Goal: Task Accomplishment & Management: Use online tool/utility

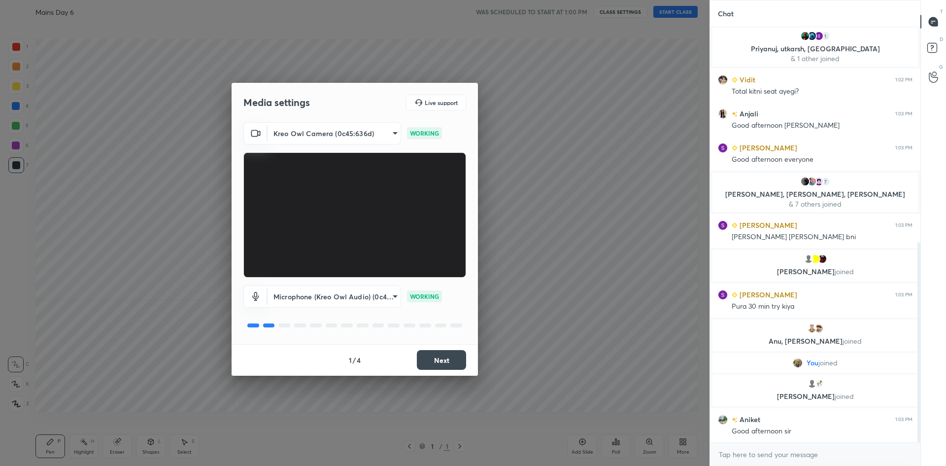
scroll to position [447, 0]
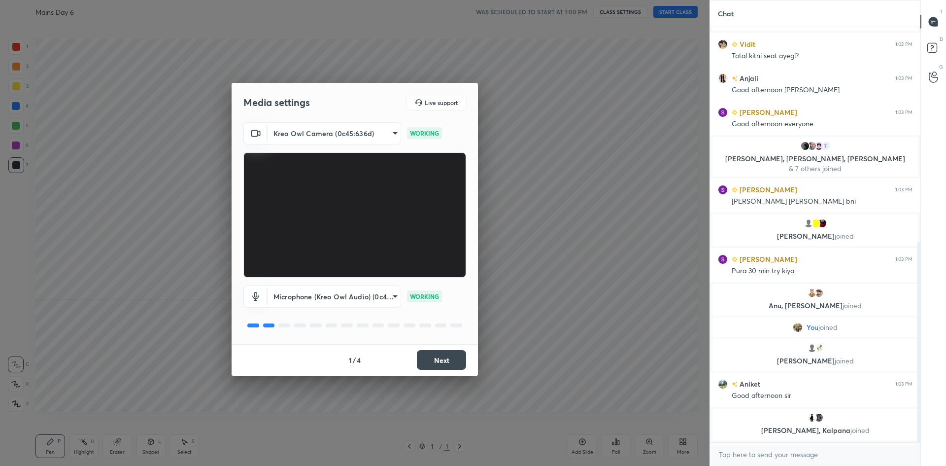
click at [447, 364] on button "Next" at bounding box center [441, 360] width 49 height 20
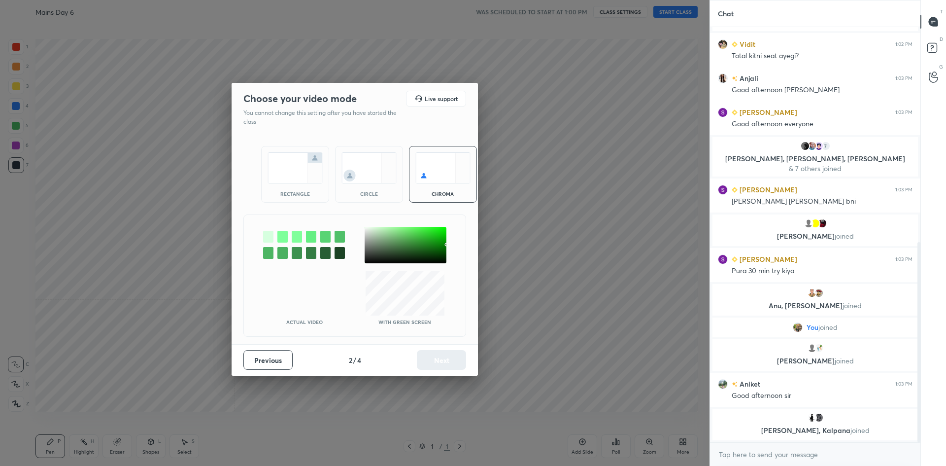
click at [280, 174] on img at bounding box center [295, 167] width 55 height 31
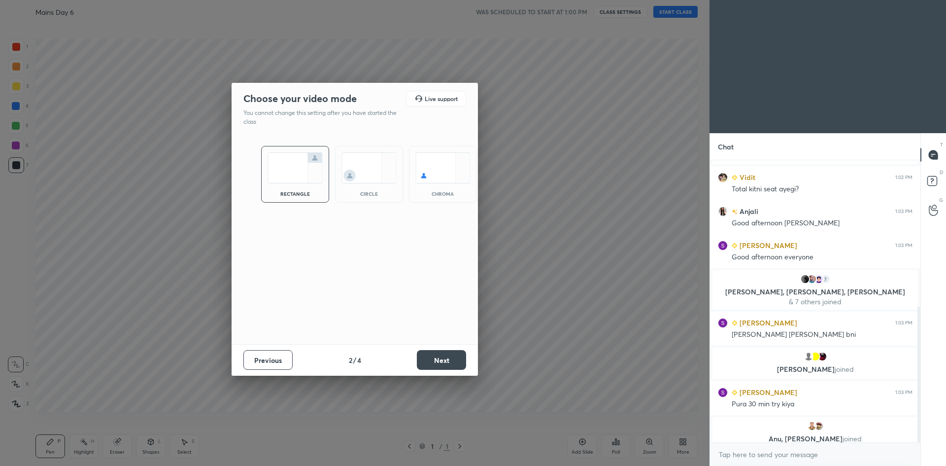
scroll to position [207, 208]
click at [440, 361] on button "Next" at bounding box center [441, 360] width 49 height 20
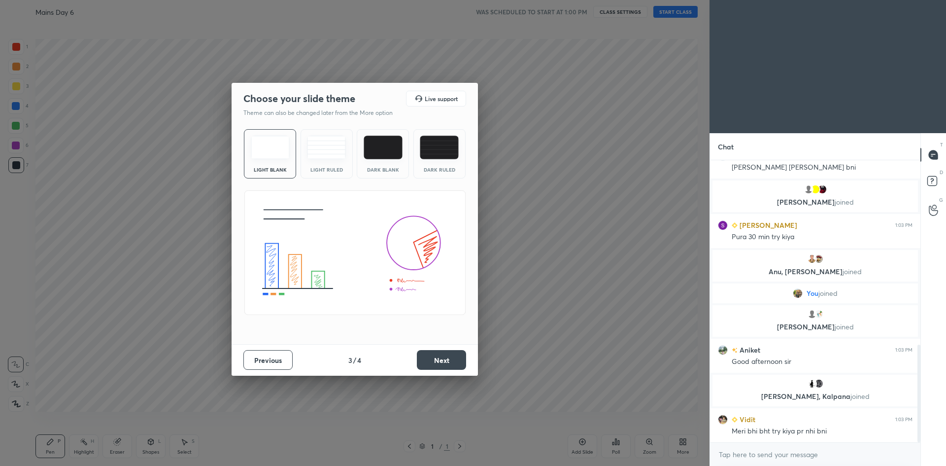
scroll to position [533, 0]
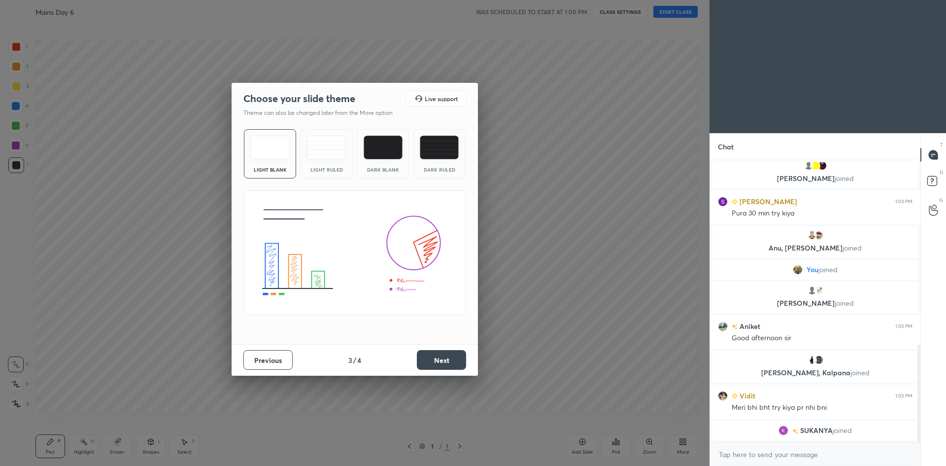
click at [428, 361] on button "Next" at bounding box center [441, 360] width 49 height 20
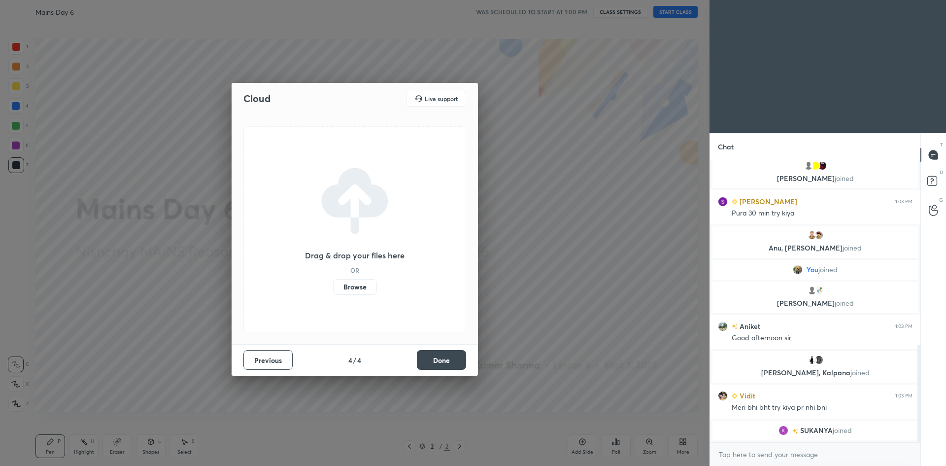
click at [432, 357] on button "Done" at bounding box center [441, 360] width 49 height 20
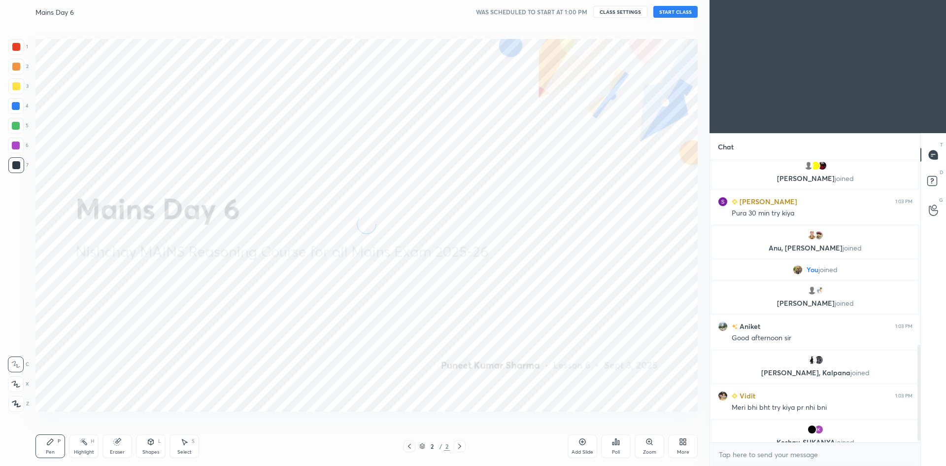
scroll to position [545, 0]
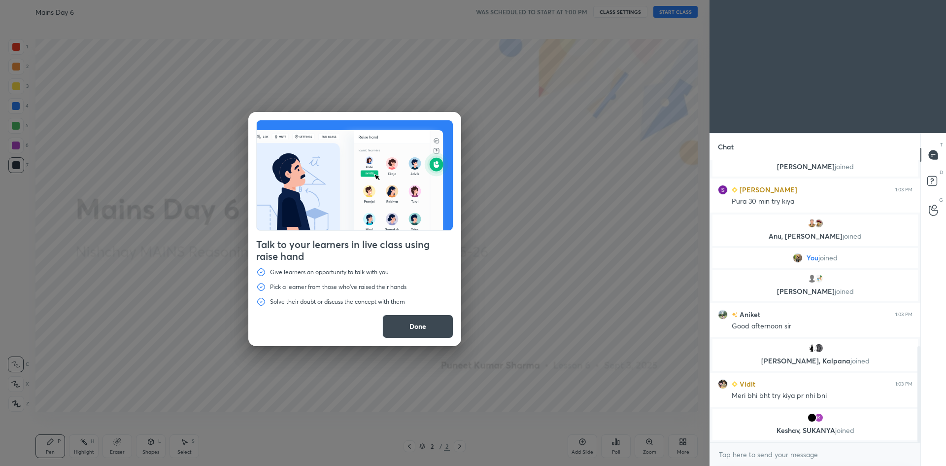
click at [665, 14] on div "Talk to your learners in live class using raise hand Give learners an opportuni…" at bounding box center [355, 233] width 710 height 466
click at [399, 325] on button "Done" at bounding box center [417, 326] width 71 height 24
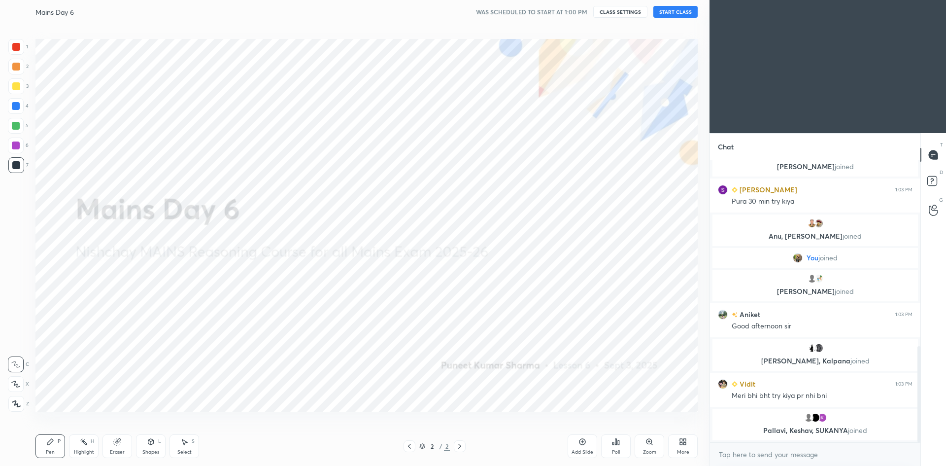
click at [680, 15] on button "START CLASS" at bounding box center [676, 12] width 44 height 12
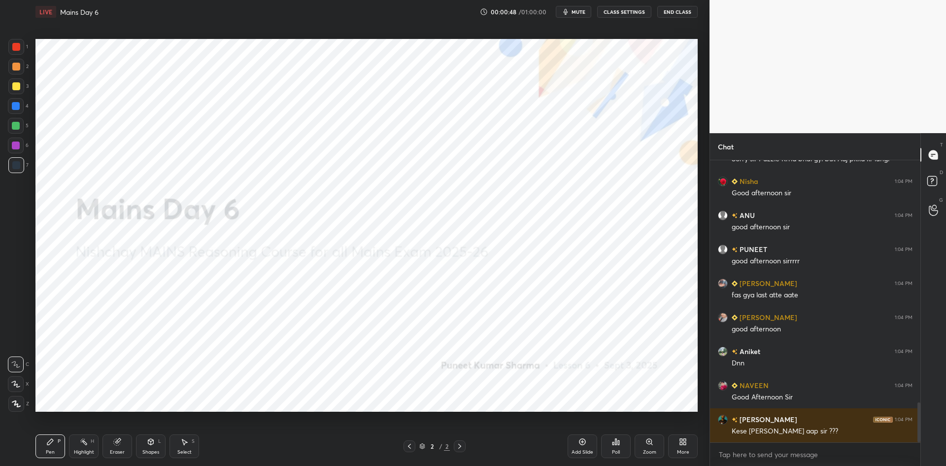
scroll to position [1741, 0]
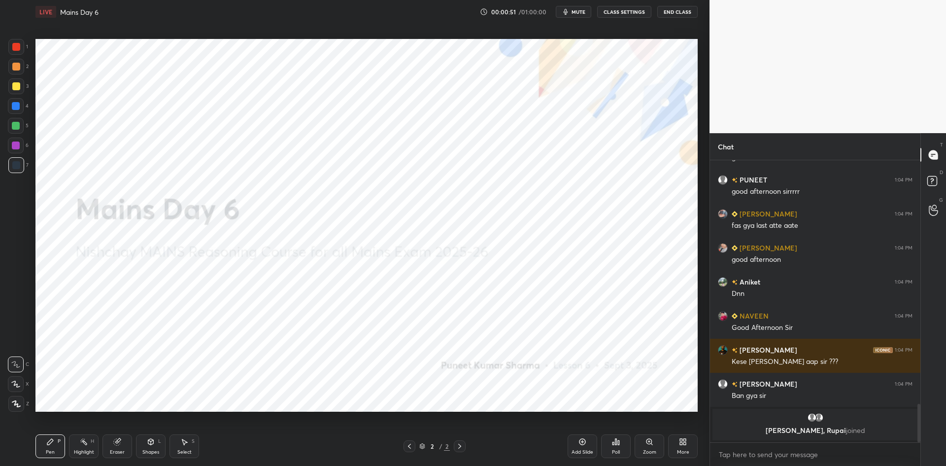
click at [690, 440] on div "More" at bounding box center [683, 446] width 30 height 24
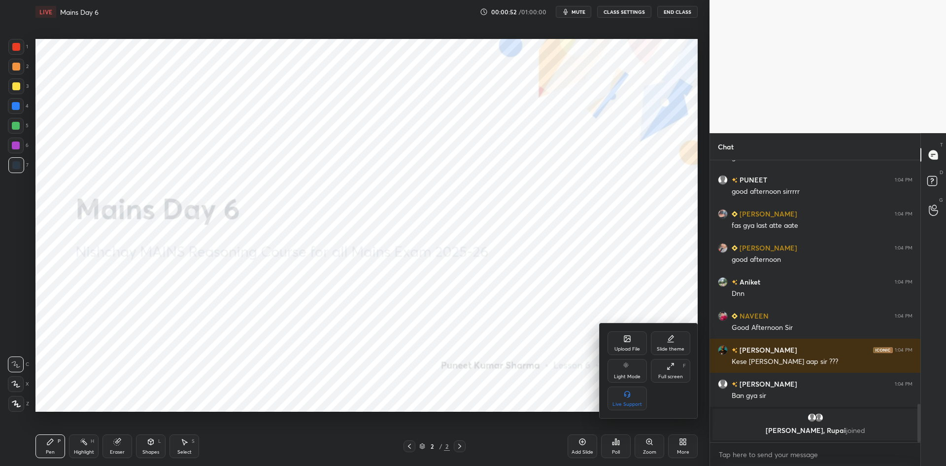
click at [630, 347] on div "Upload File" at bounding box center [628, 349] width 26 height 5
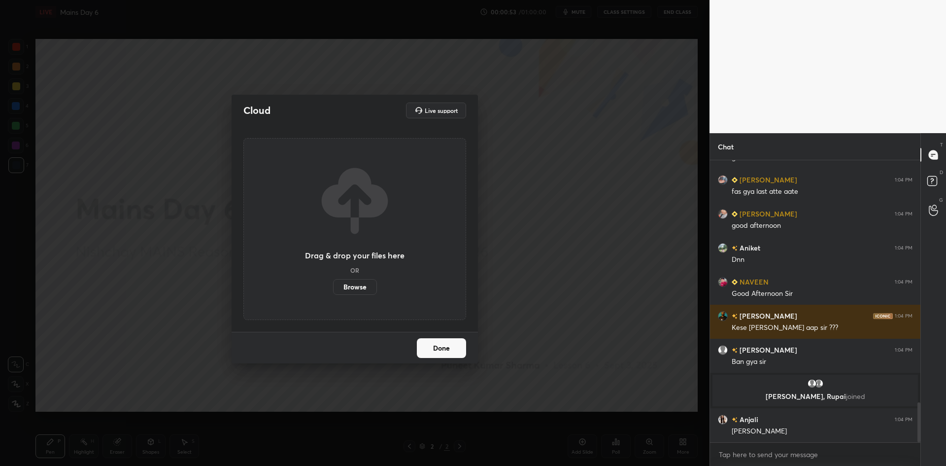
click at [369, 285] on label "Browse" at bounding box center [355, 287] width 44 height 16
click at [333, 285] on input "Browse" at bounding box center [333, 287] width 0 height 16
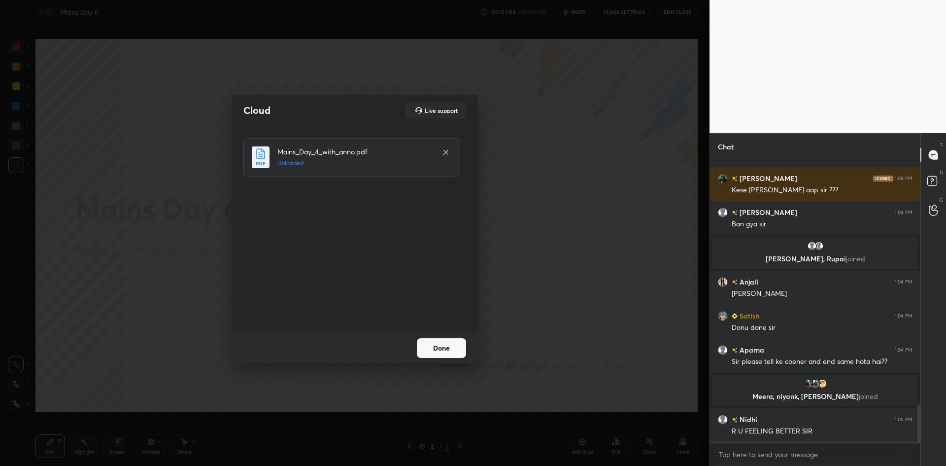
click at [432, 342] on button "Done" at bounding box center [441, 348] width 49 height 20
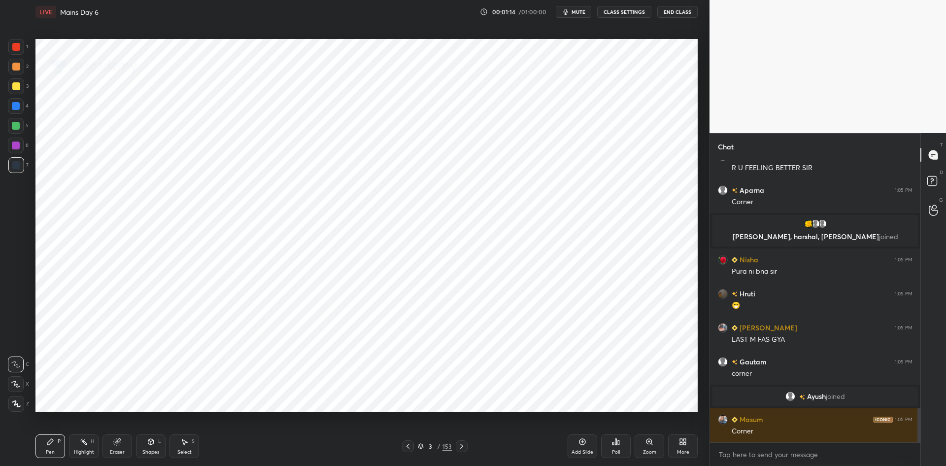
click at [150, 444] on icon at bounding box center [150, 442] width 5 height 6
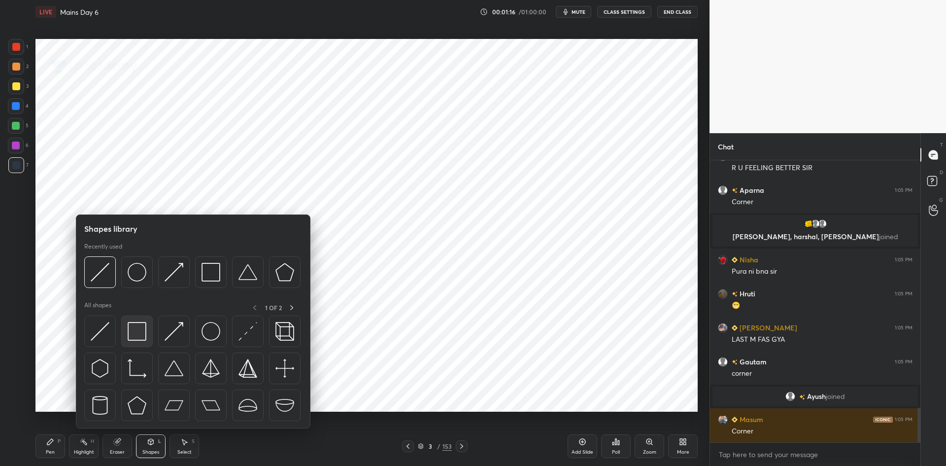
click at [144, 331] on img at bounding box center [137, 331] width 19 height 19
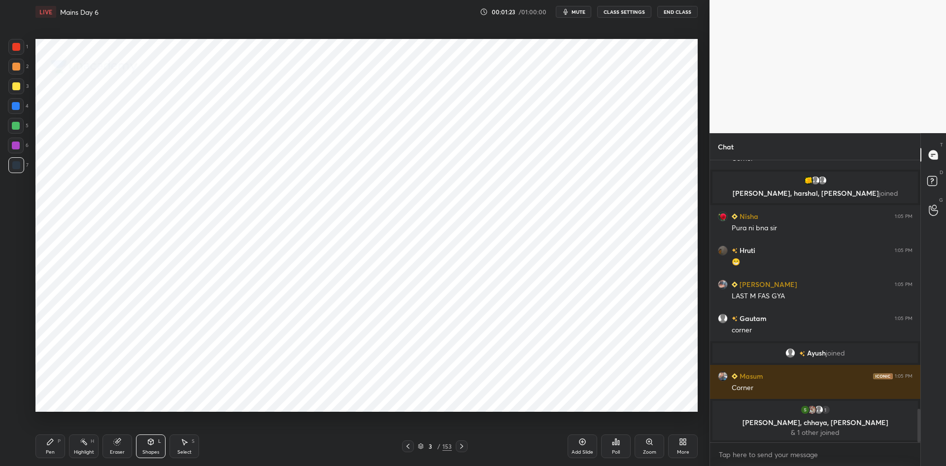
click at [143, 446] on div "Shapes L" at bounding box center [151, 446] width 30 height 24
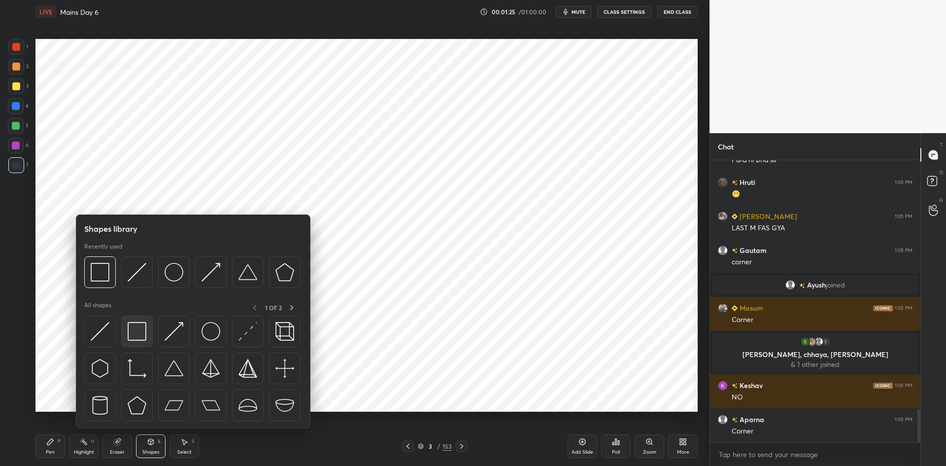
click at [147, 334] on div at bounding box center [137, 331] width 32 height 32
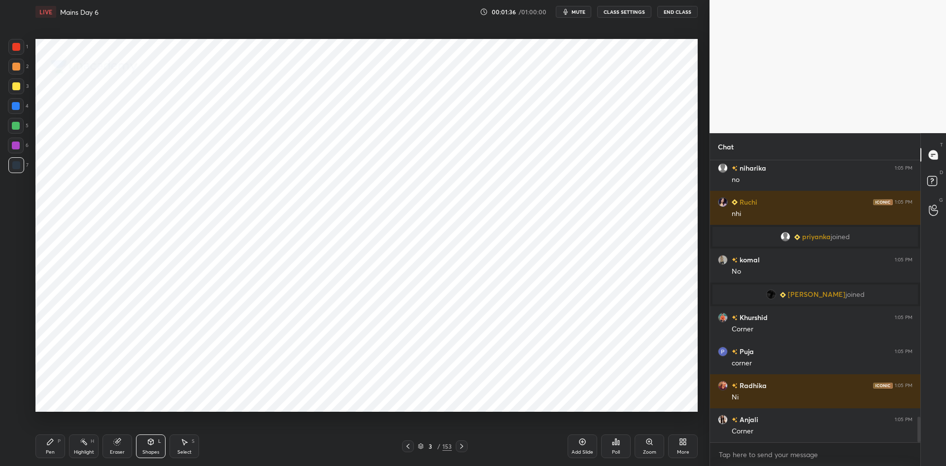
click at [55, 440] on div "Pen P" at bounding box center [50, 446] width 30 height 24
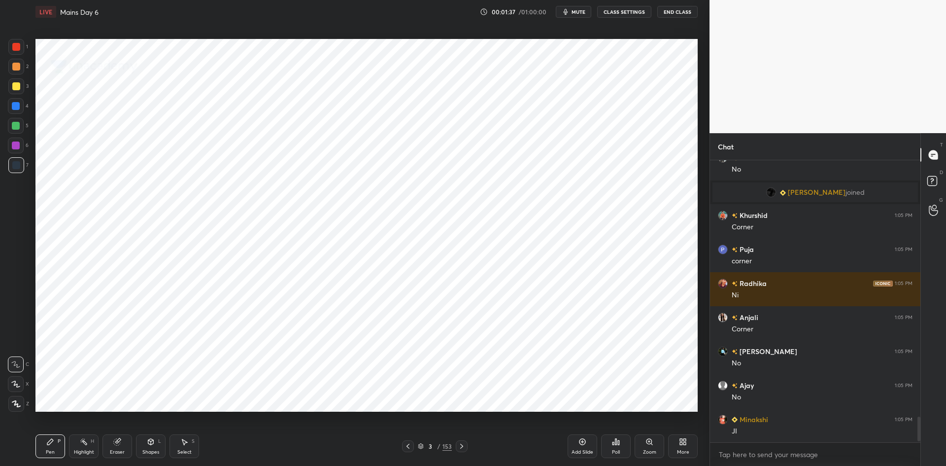
click at [146, 439] on div "Shapes L" at bounding box center [151, 446] width 30 height 24
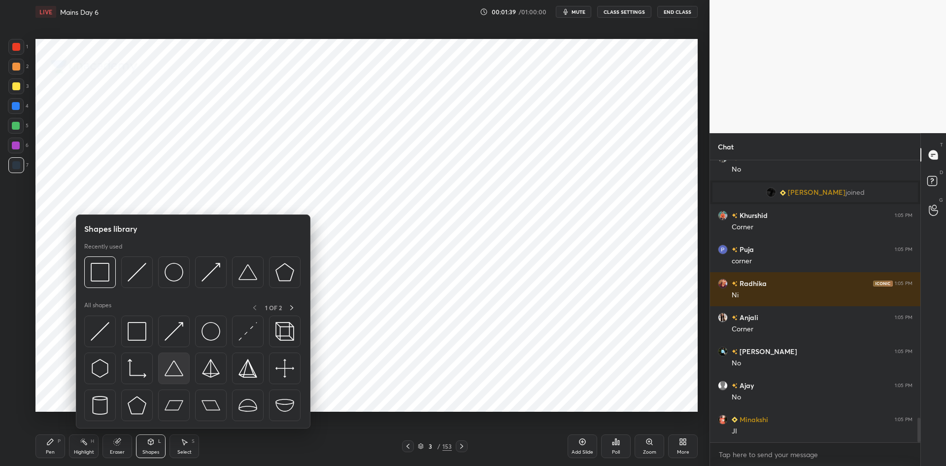
click at [186, 367] on div at bounding box center [174, 368] width 32 height 32
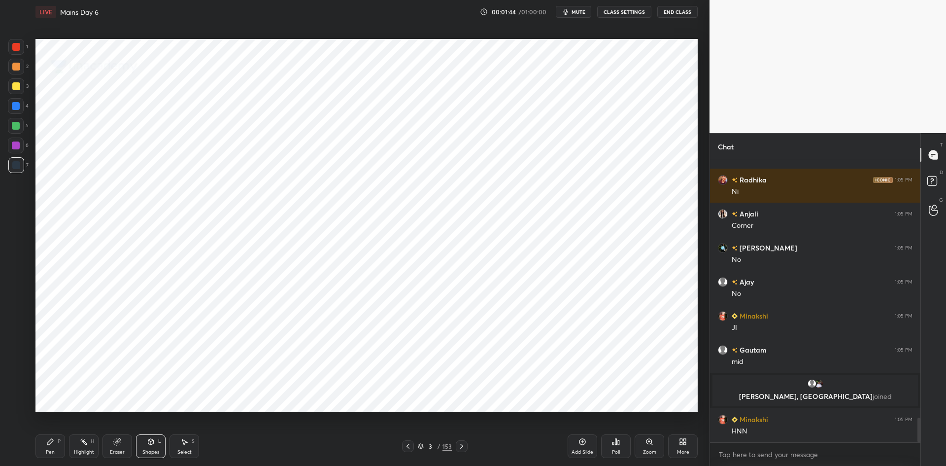
click at [143, 453] on div "Shapes" at bounding box center [150, 452] width 17 height 5
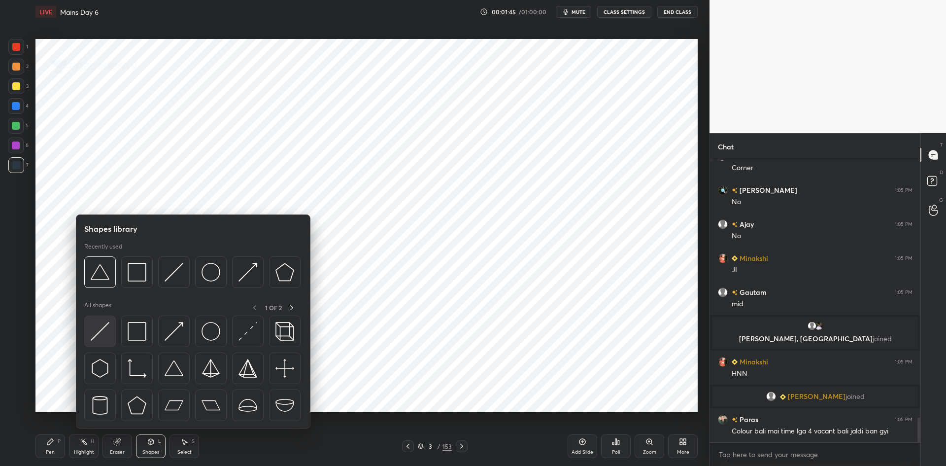
click at [107, 328] on img at bounding box center [100, 331] width 19 height 19
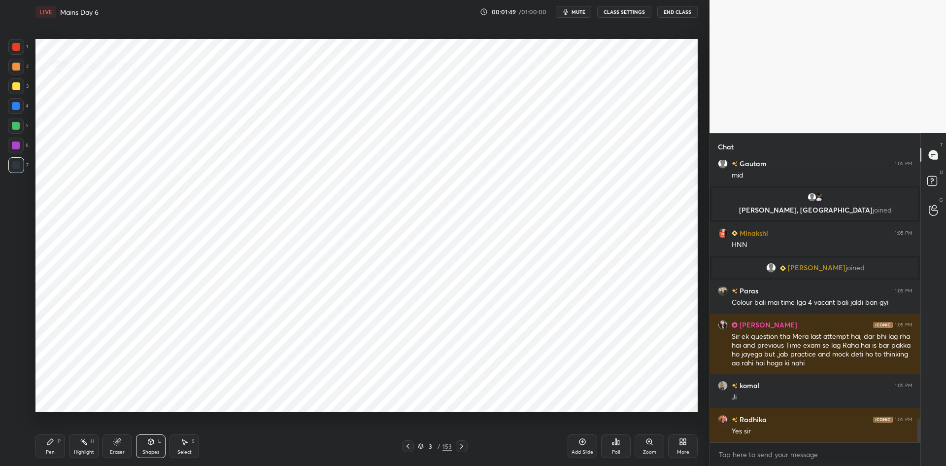
click at [45, 444] on div "Pen P" at bounding box center [50, 446] width 30 height 24
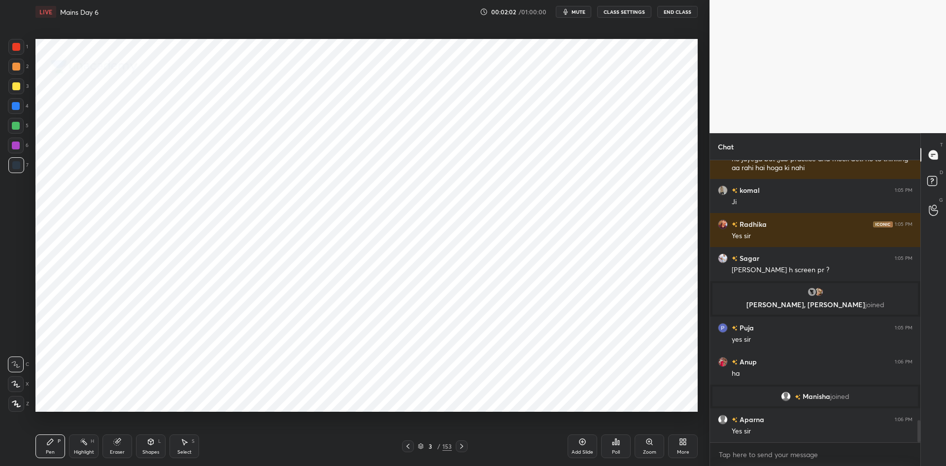
scroll to position [3268, 0]
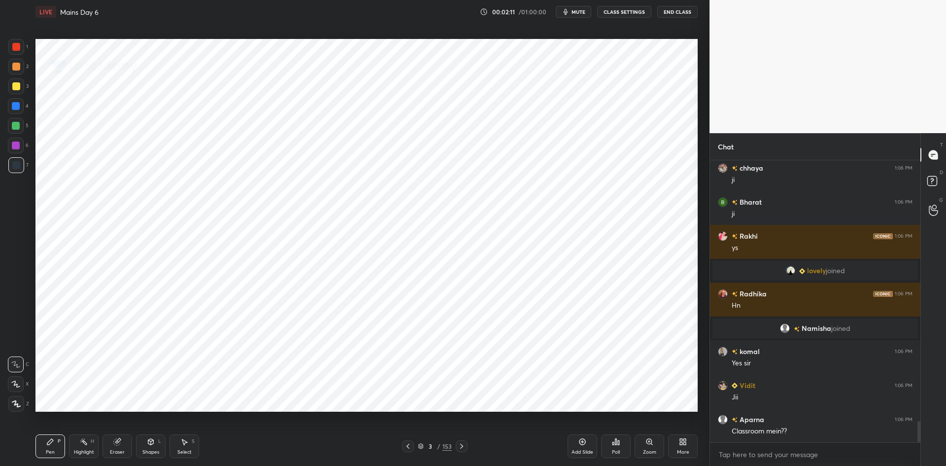
click at [17, 403] on icon at bounding box center [16, 404] width 8 height 6
click at [20, 146] on div at bounding box center [16, 146] width 16 height 16
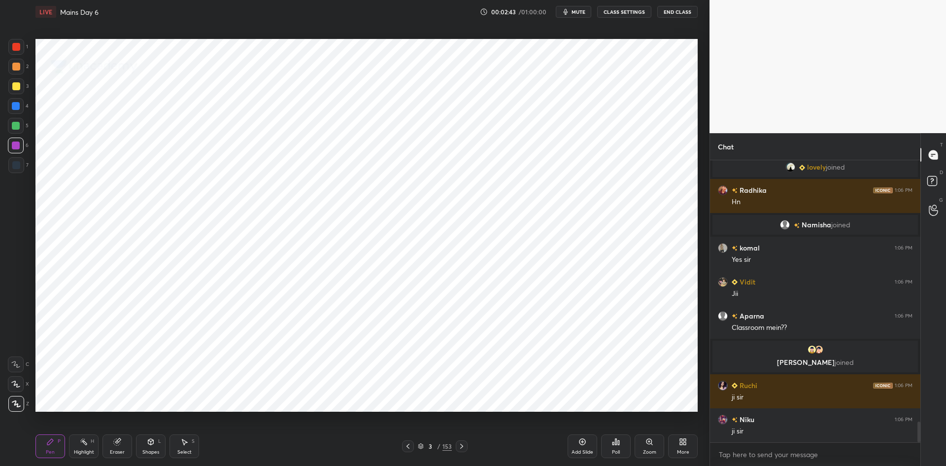
scroll to position [3554, 0]
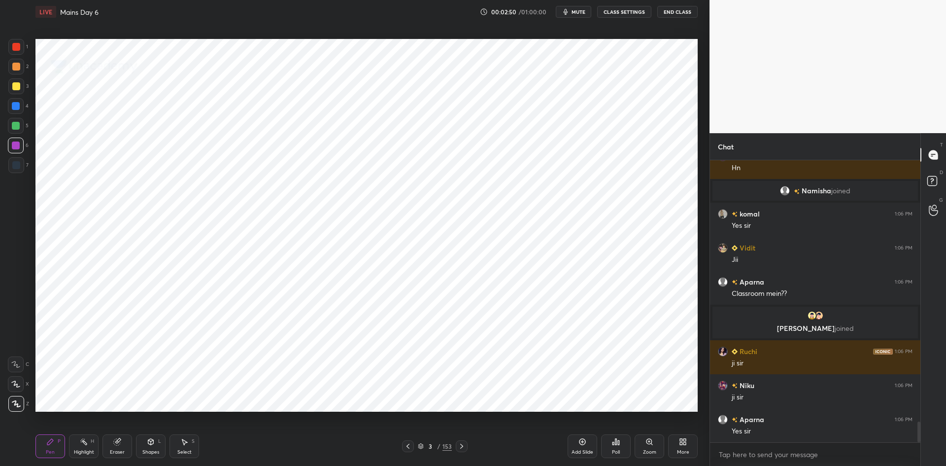
click at [587, 446] on div "Add Slide" at bounding box center [583, 446] width 30 height 24
click at [419, 446] on icon at bounding box center [421, 446] width 6 height 6
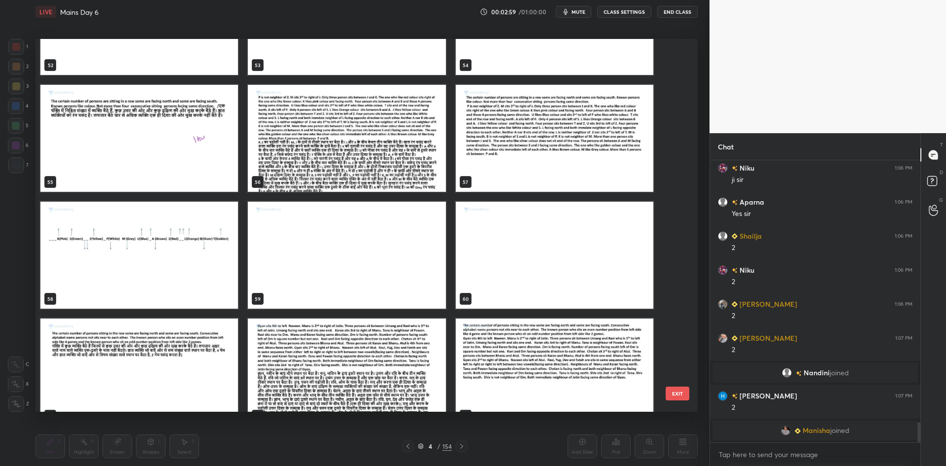
scroll to position [3670, 0]
click at [220, 155] on img "grid" at bounding box center [139, 138] width 198 height 107
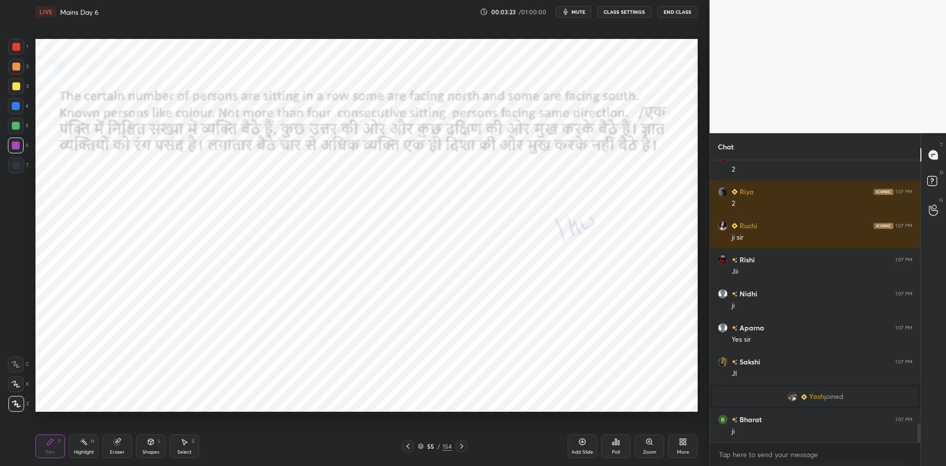
scroll to position [3956, 0]
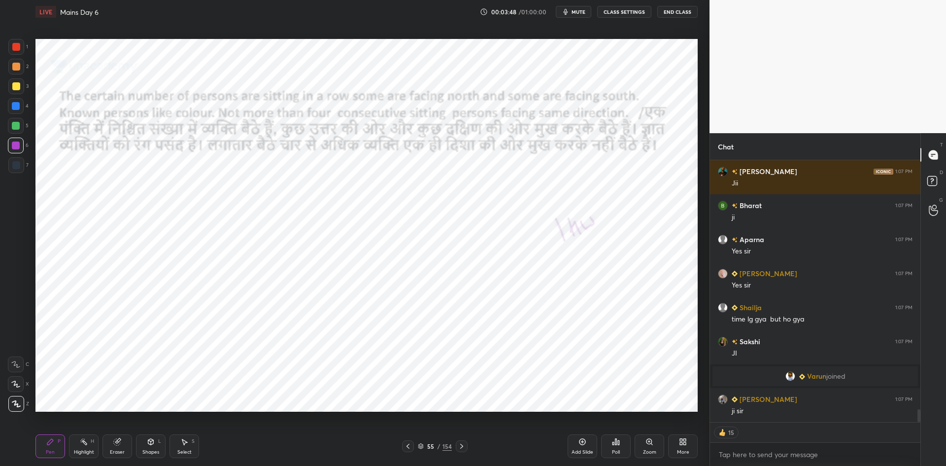
click at [463, 445] on icon at bounding box center [462, 446] width 8 height 8
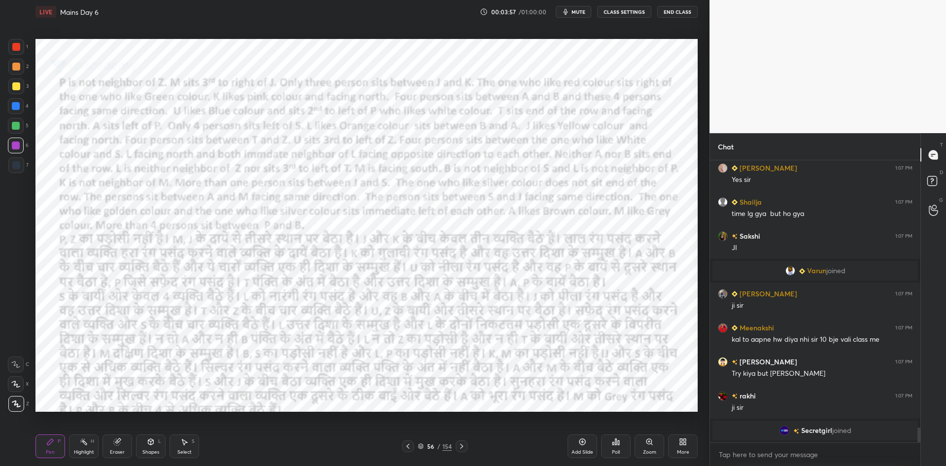
click at [459, 447] on icon at bounding box center [462, 446] width 8 height 8
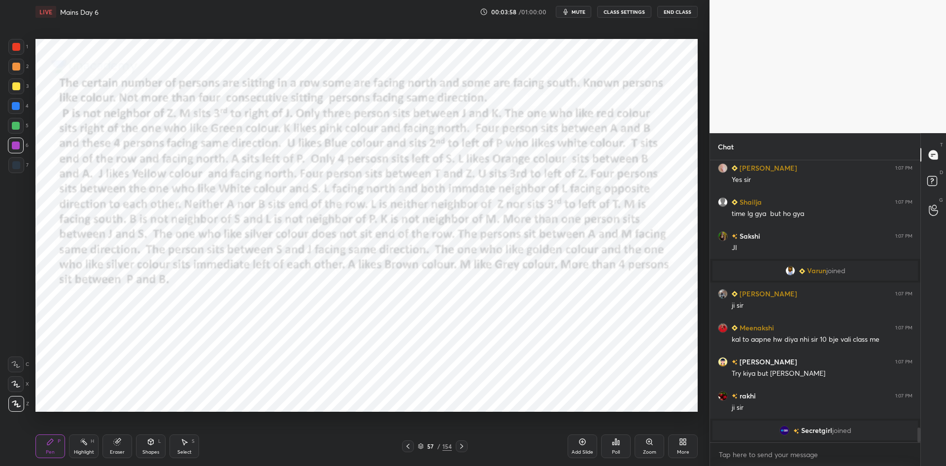
click at [464, 447] on icon at bounding box center [462, 446] width 8 height 8
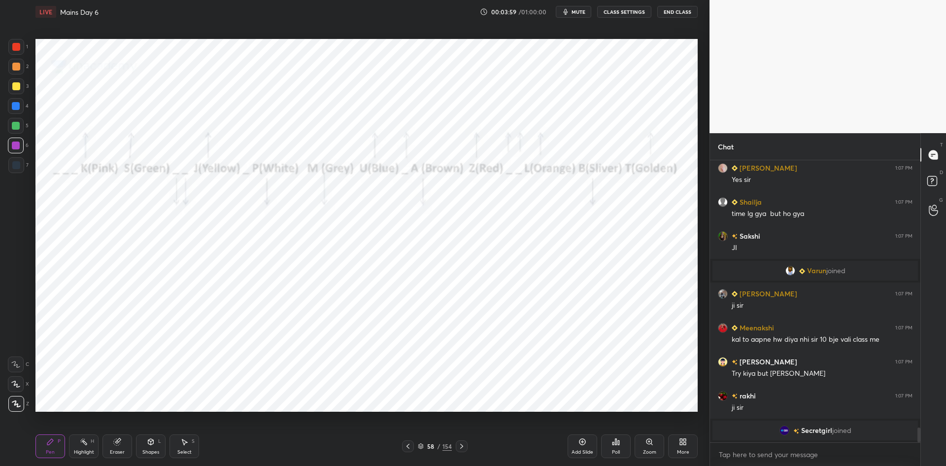
click at [463, 448] on icon at bounding box center [462, 446] width 8 height 8
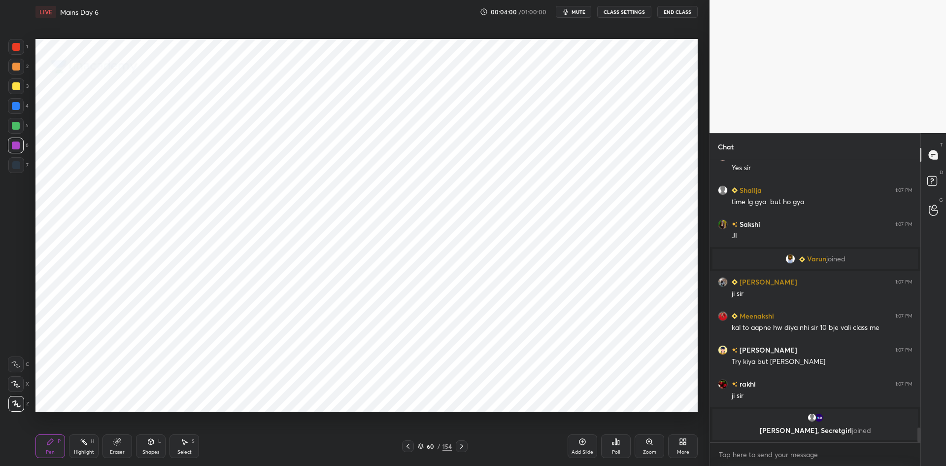
click at [463, 447] on icon at bounding box center [462, 446] width 8 height 8
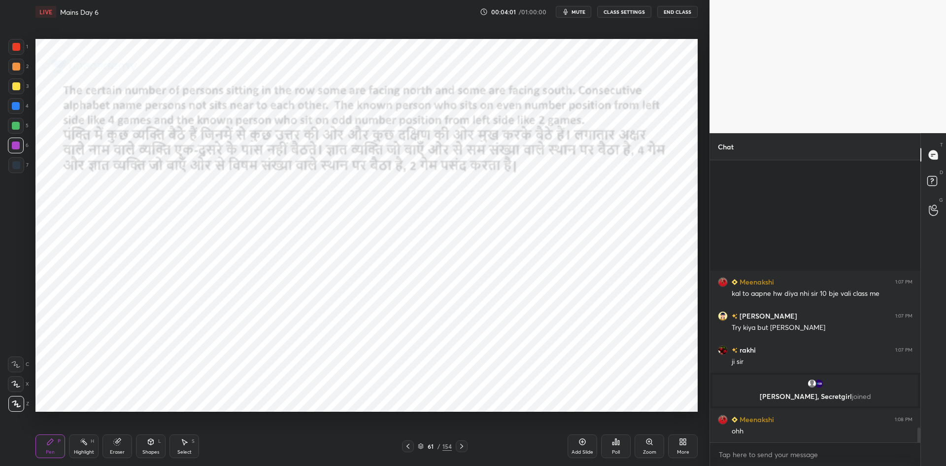
click at [463, 446] on icon at bounding box center [462, 446] width 8 height 8
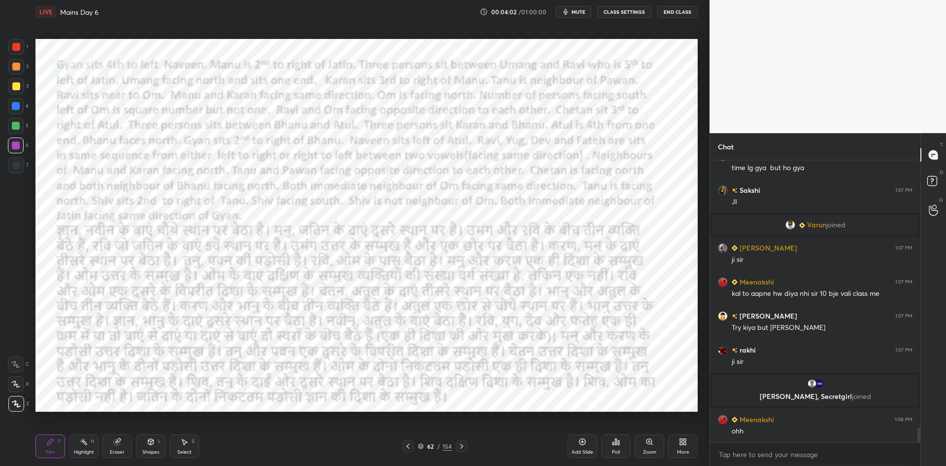
click at [463, 445] on icon at bounding box center [462, 446] width 8 height 8
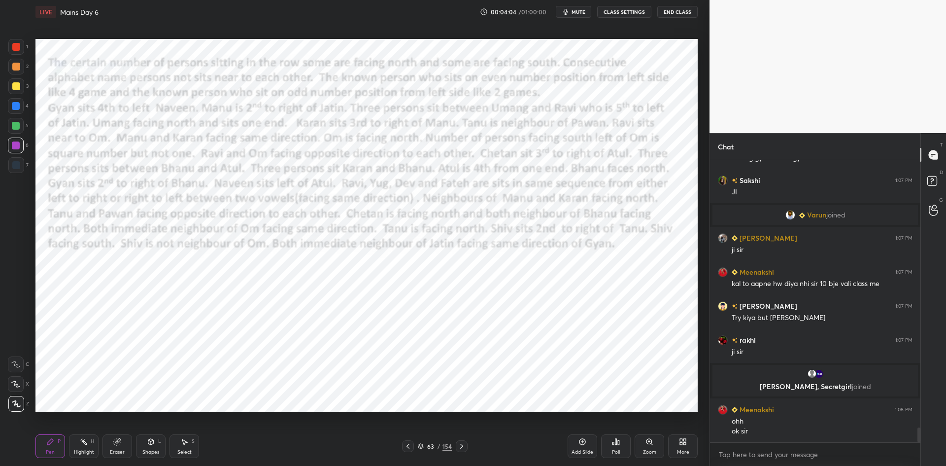
click at [461, 447] on icon at bounding box center [462, 446] width 8 height 8
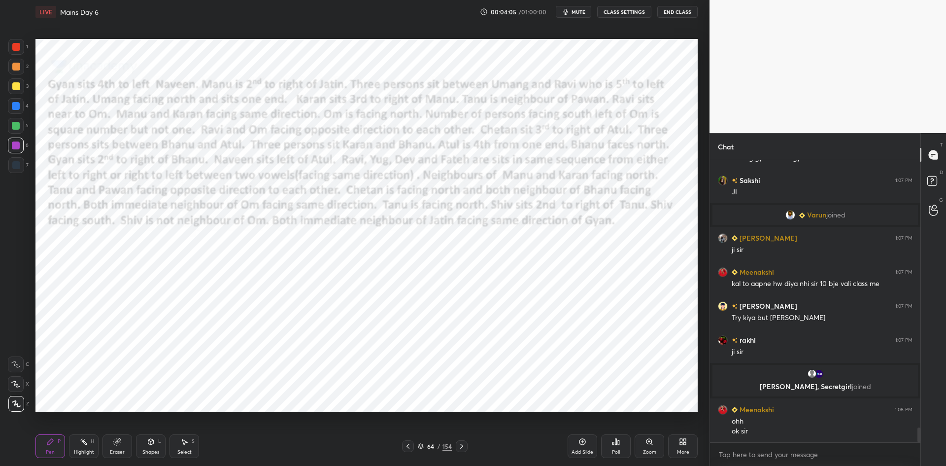
click at [464, 446] on icon at bounding box center [462, 446] width 8 height 8
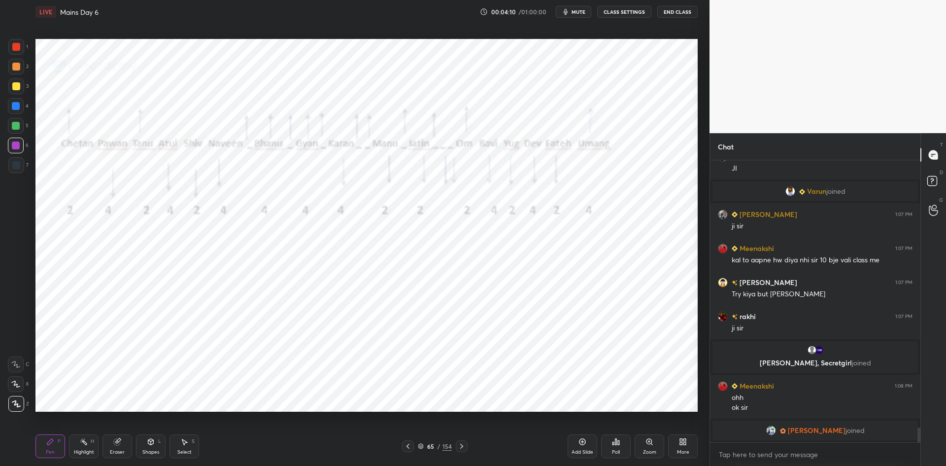
click at [462, 448] on icon at bounding box center [462, 446] width 8 height 8
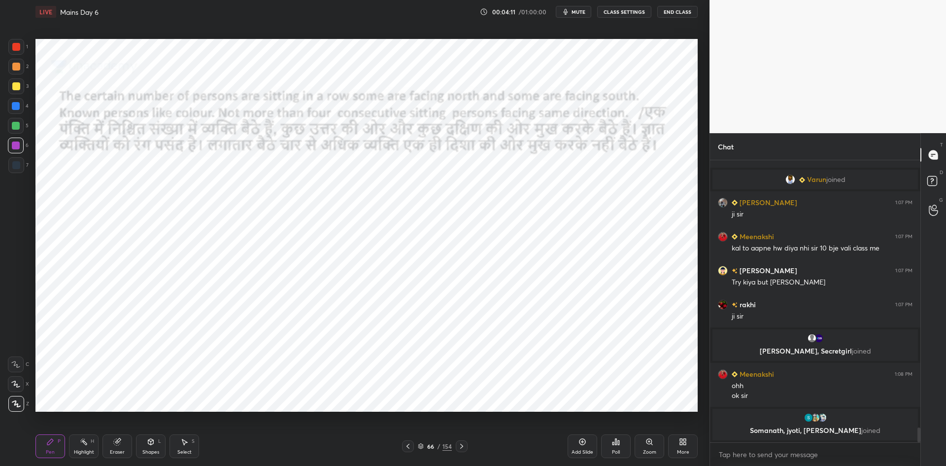
click at [464, 447] on icon at bounding box center [462, 446] width 8 height 8
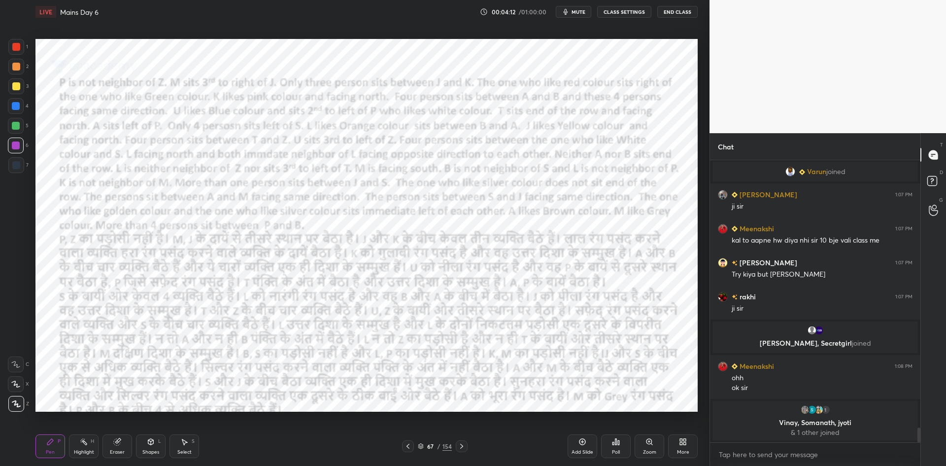
click at [463, 449] on icon at bounding box center [462, 446] width 8 height 8
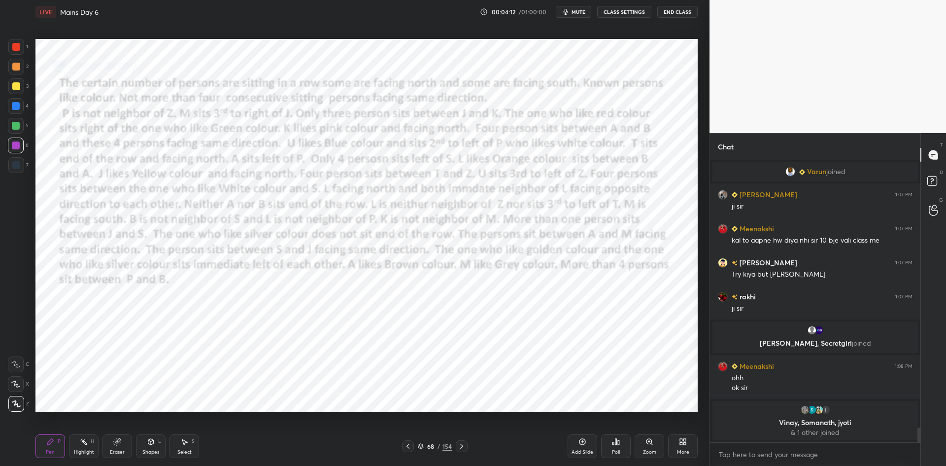
click at [463, 450] on icon at bounding box center [462, 446] width 8 height 8
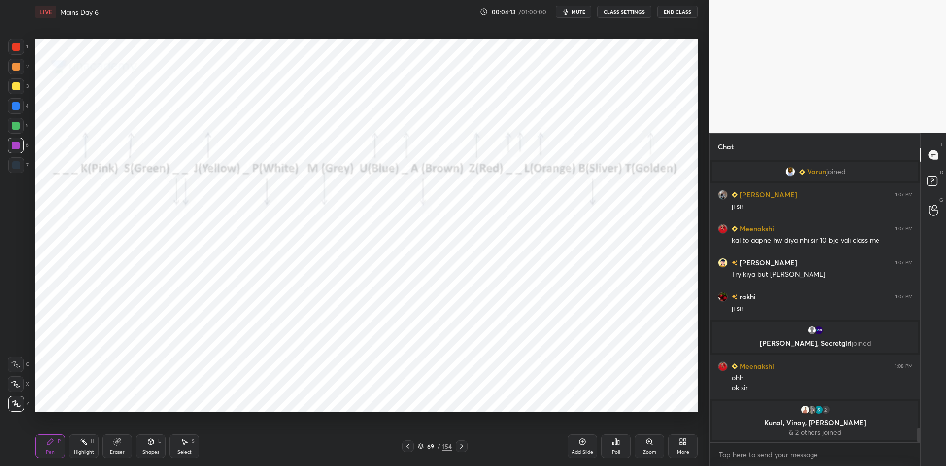
click at [464, 448] on icon at bounding box center [462, 446] width 8 height 8
click at [465, 448] on icon at bounding box center [462, 446] width 8 height 8
click at [418, 447] on icon at bounding box center [421, 446] width 6 height 6
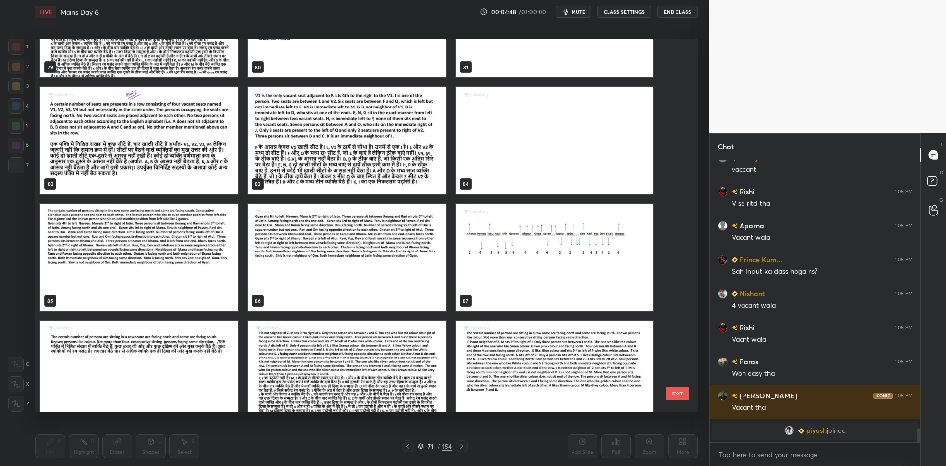
click at [157, 142] on img "grid" at bounding box center [139, 140] width 198 height 107
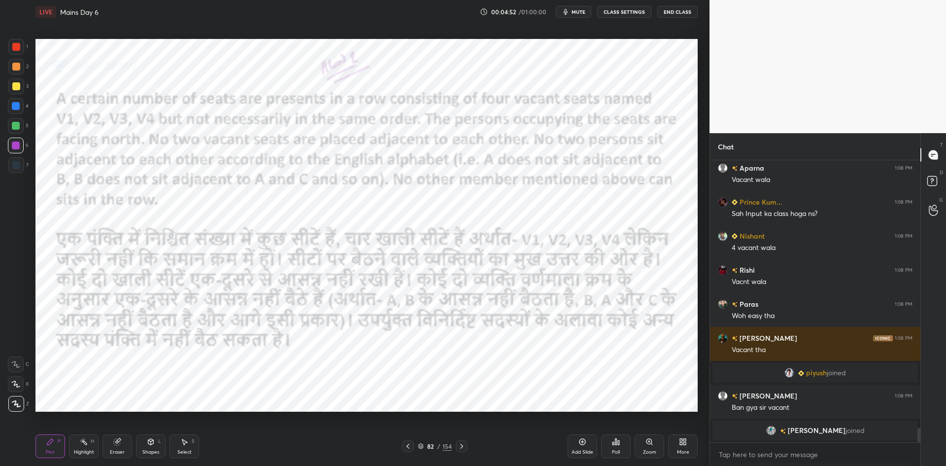
scroll to position [5385, 0]
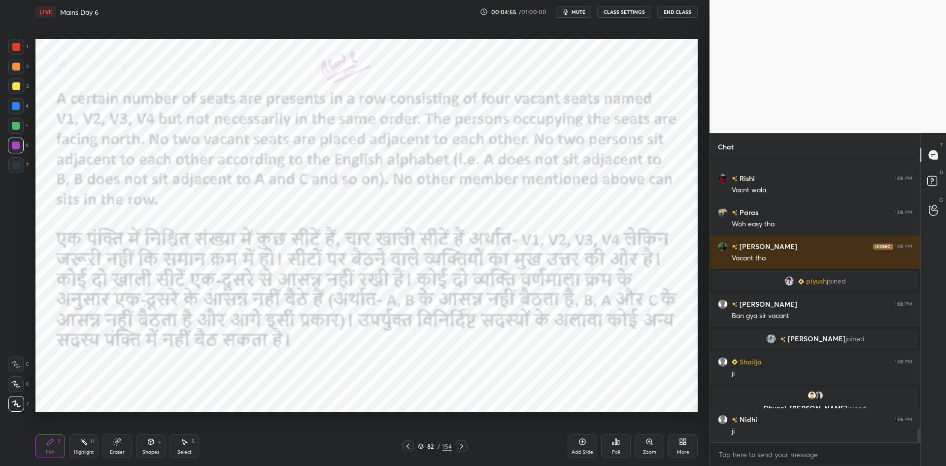
click at [615, 450] on div "Poll" at bounding box center [616, 452] width 8 height 5
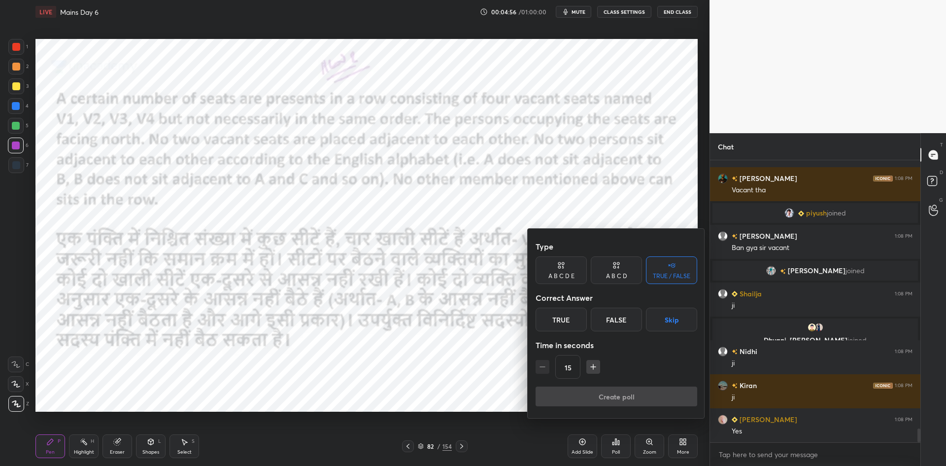
click at [665, 315] on button "Skip" at bounding box center [671, 320] width 51 height 24
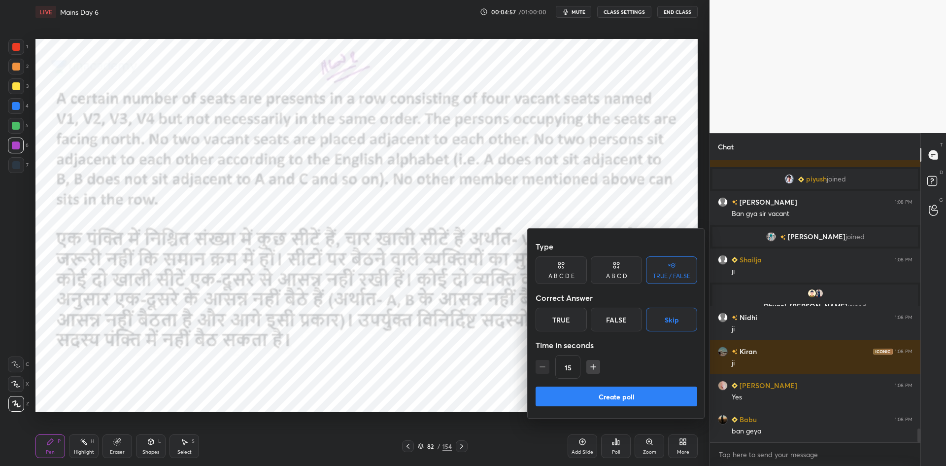
click at [643, 406] on button "Create poll" at bounding box center [617, 396] width 162 height 20
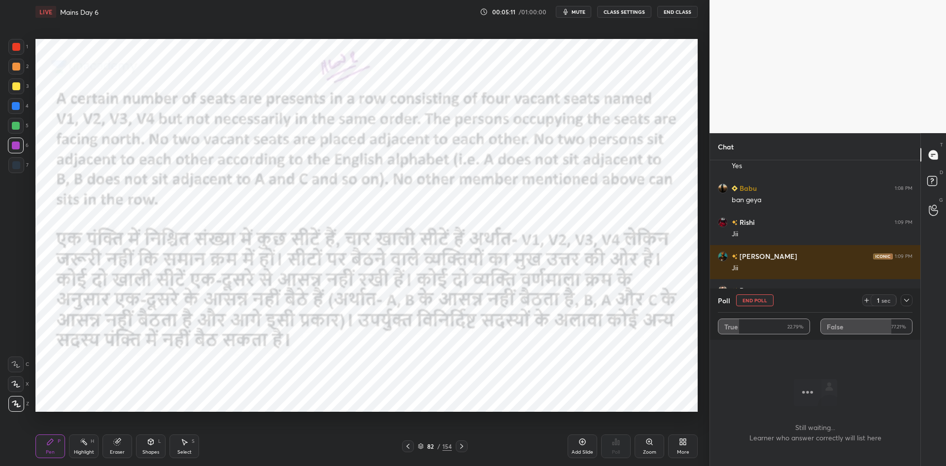
click at [751, 300] on button "End Poll" at bounding box center [754, 300] width 37 height 12
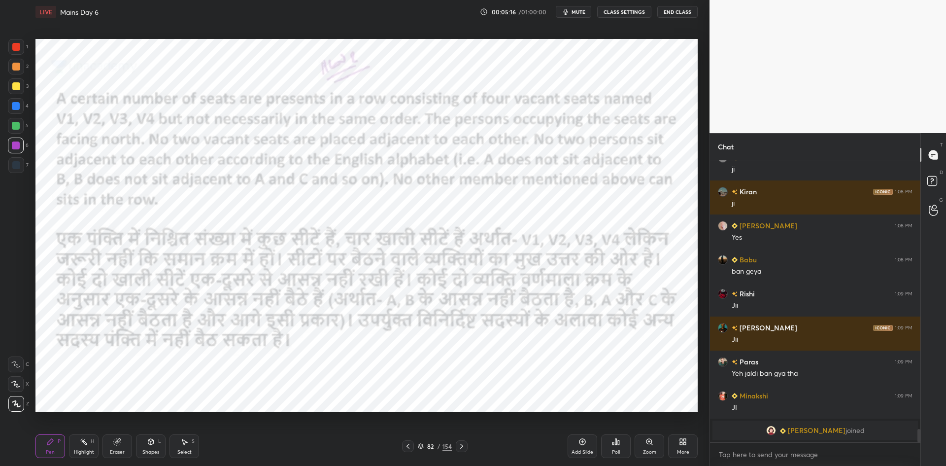
click at [589, 446] on div "Add Slide" at bounding box center [583, 446] width 30 height 24
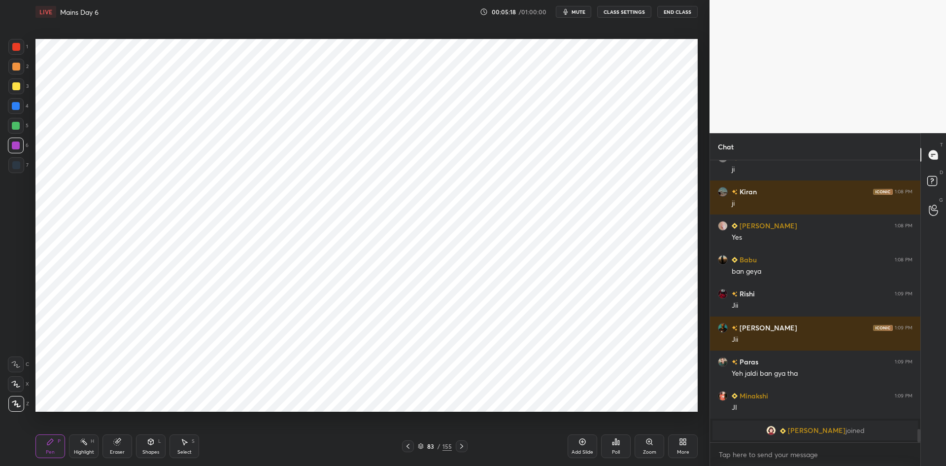
click at [402, 443] on div at bounding box center [408, 446] width 12 height 12
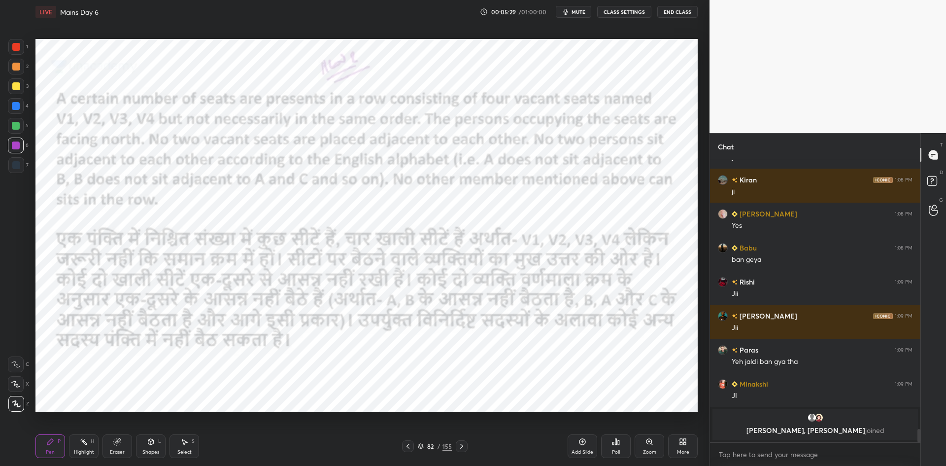
click at [18, 166] on div at bounding box center [16, 165] width 8 height 8
click at [464, 445] on icon at bounding box center [462, 446] width 8 height 8
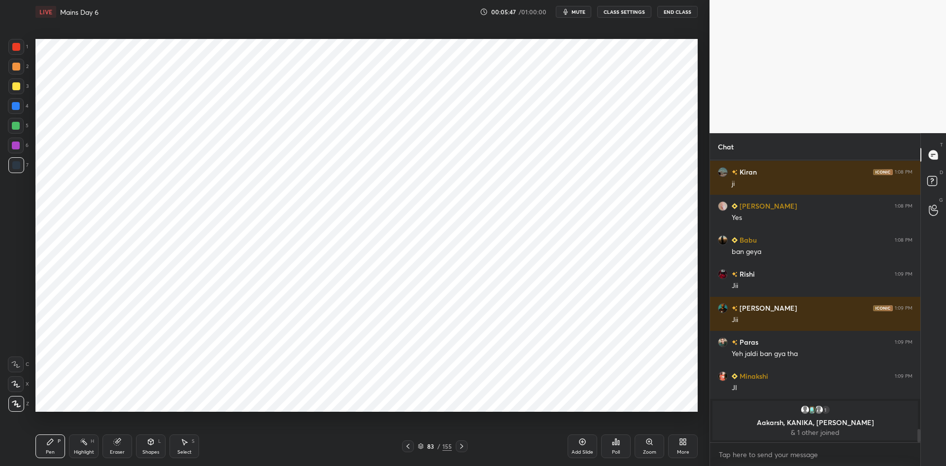
click at [409, 441] on div at bounding box center [408, 446] width 12 height 12
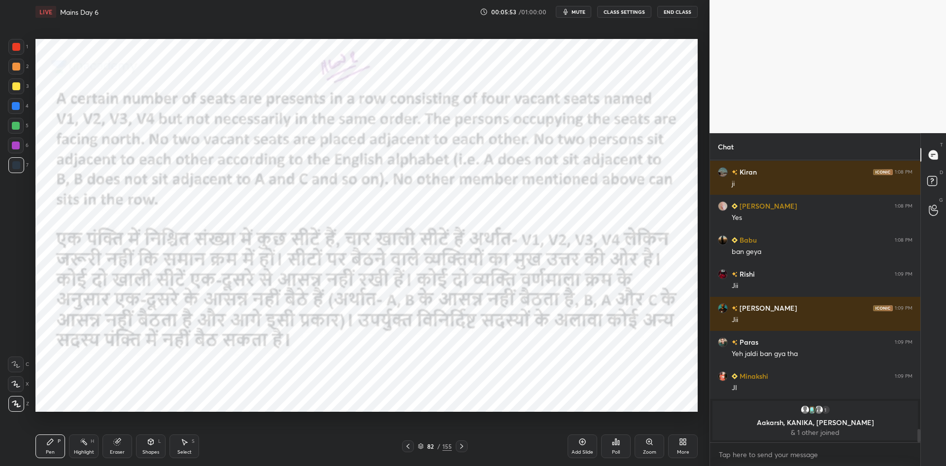
click at [459, 447] on icon at bounding box center [462, 446] width 8 height 8
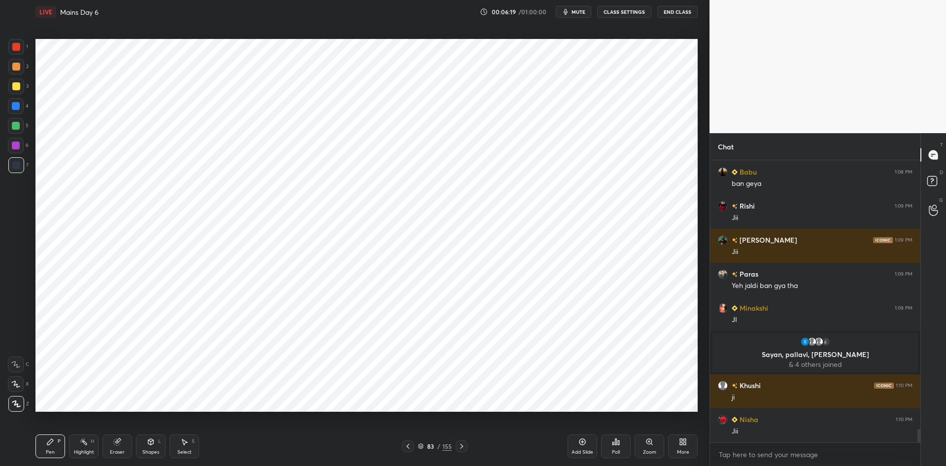
scroll to position [5706, 0]
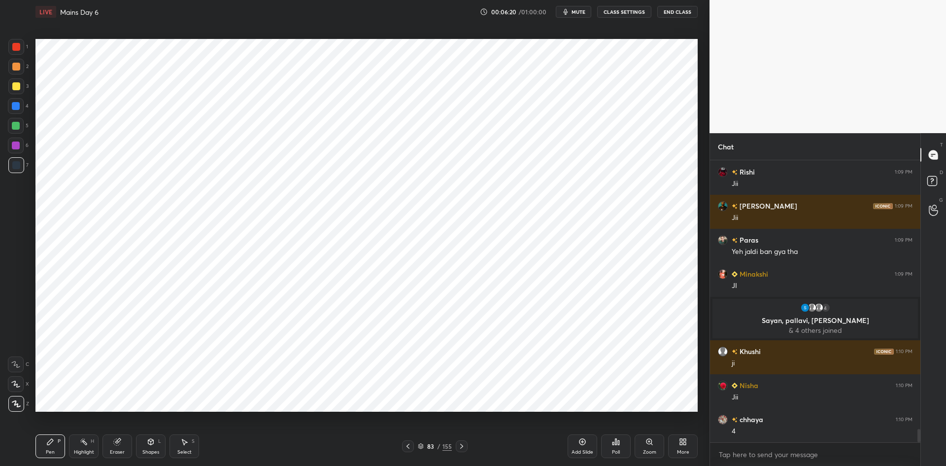
click at [463, 445] on icon at bounding box center [462, 446] width 8 height 8
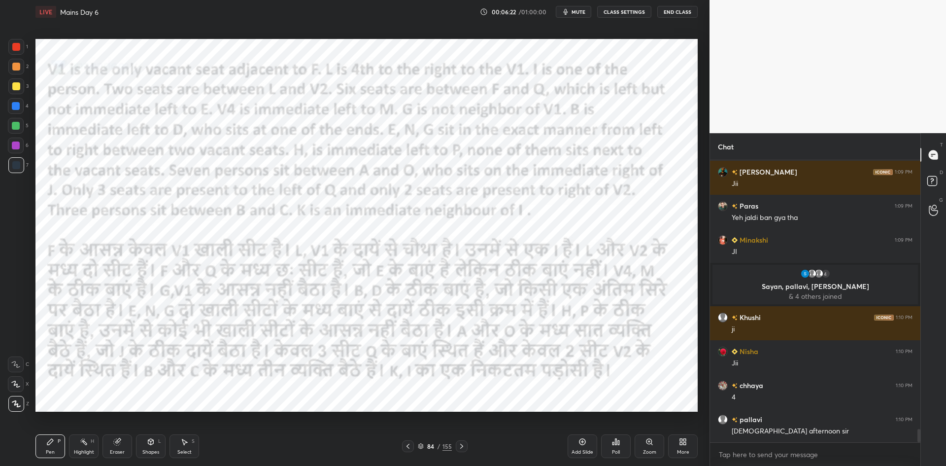
scroll to position [5774, 0]
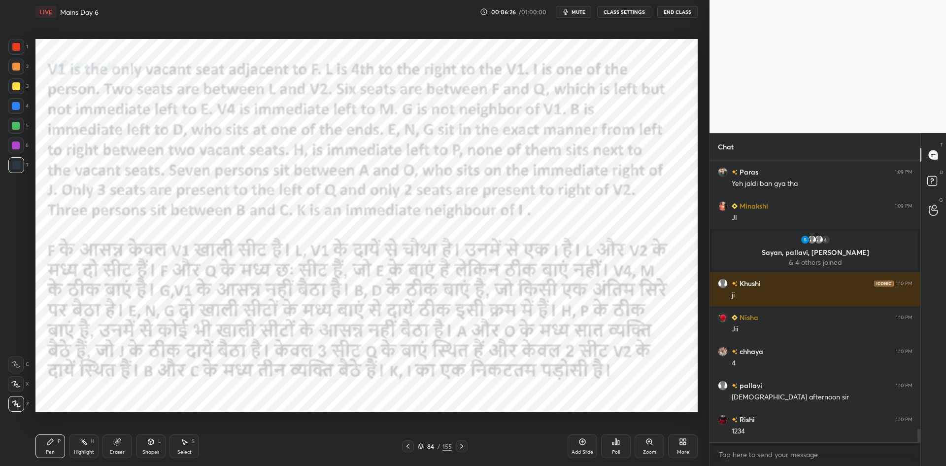
click at [408, 447] on icon at bounding box center [408, 446] width 3 height 5
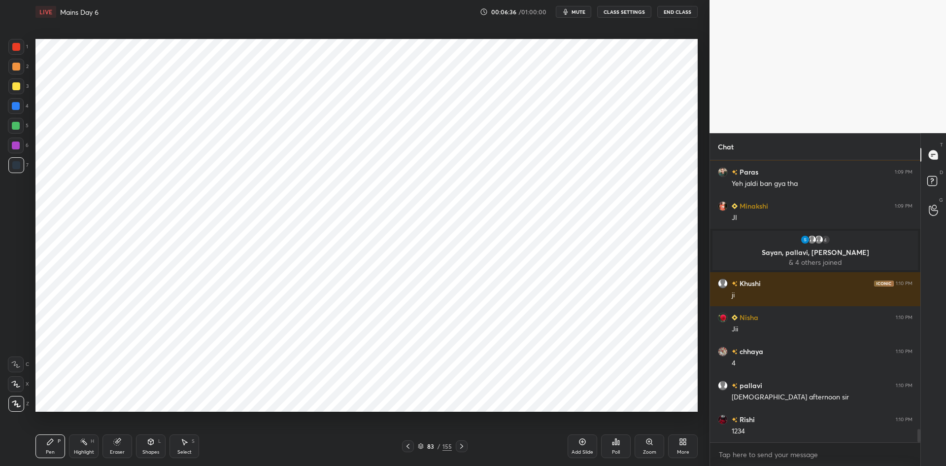
click at [410, 447] on icon at bounding box center [408, 446] width 8 height 8
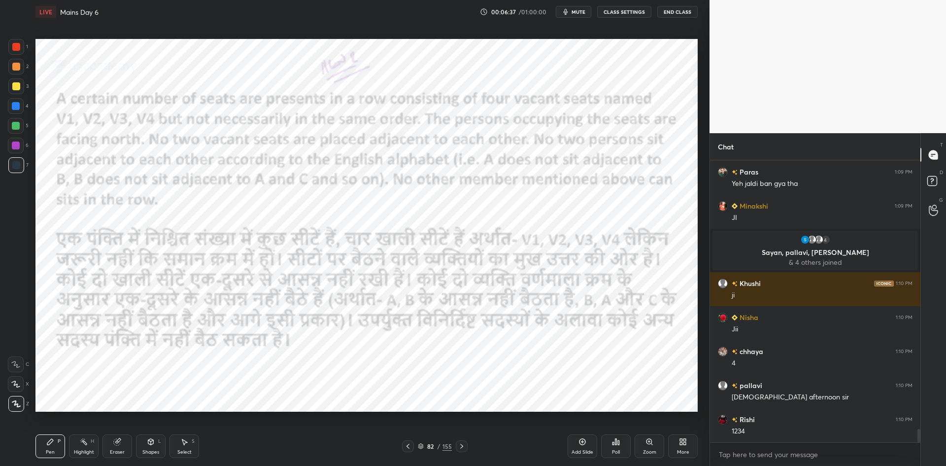
click at [456, 446] on div at bounding box center [462, 446] width 12 height 12
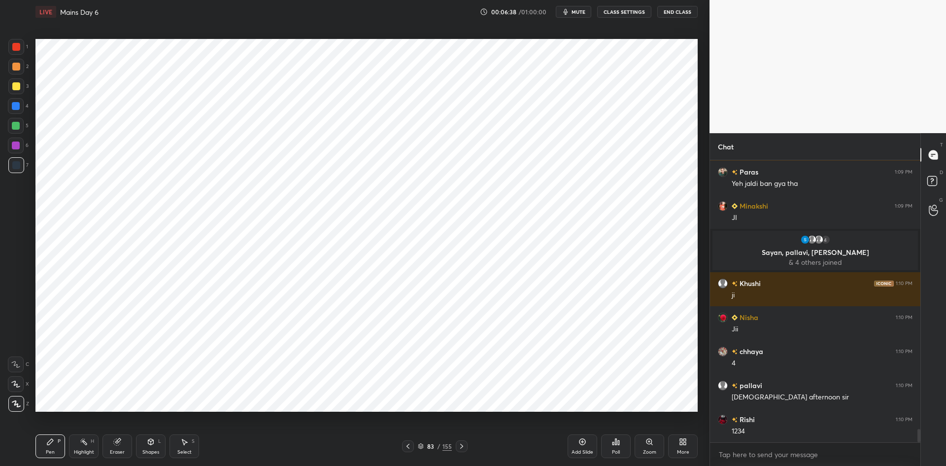
click at [457, 446] on div at bounding box center [462, 446] width 12 height 12
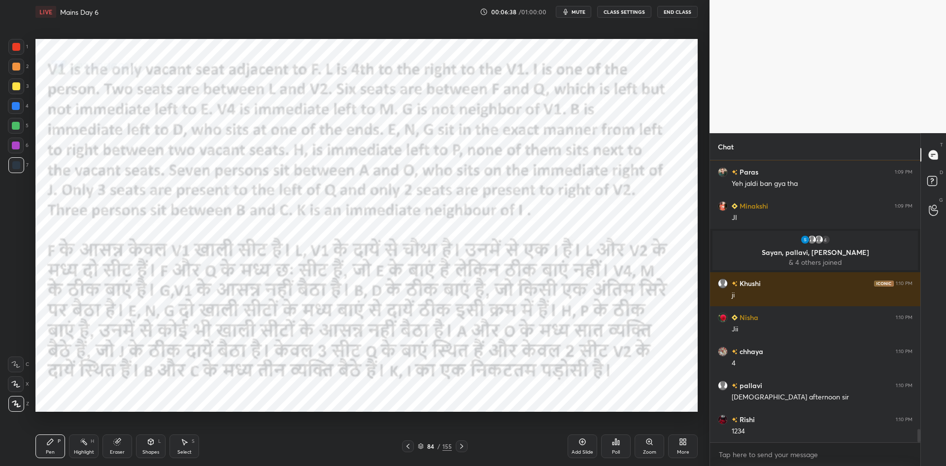
scroll to position [5797, 0]
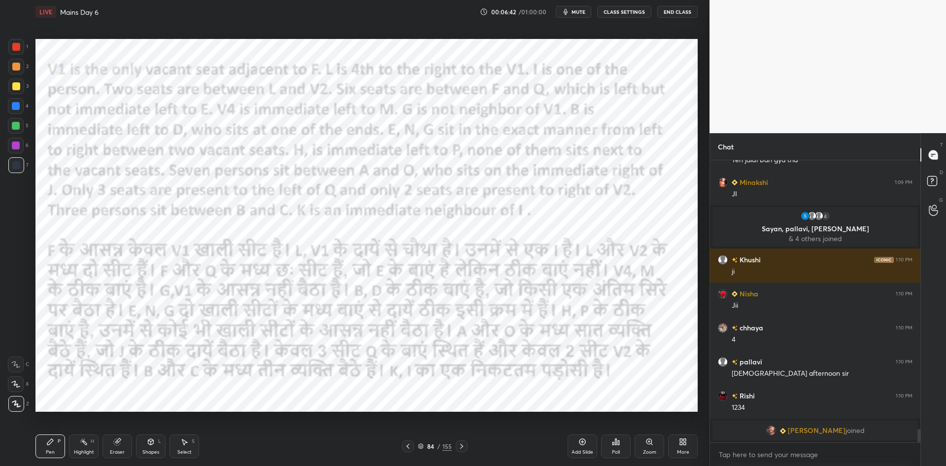
click at [406, 448] on icon at bounding box center [408, 446] width 8 height 8
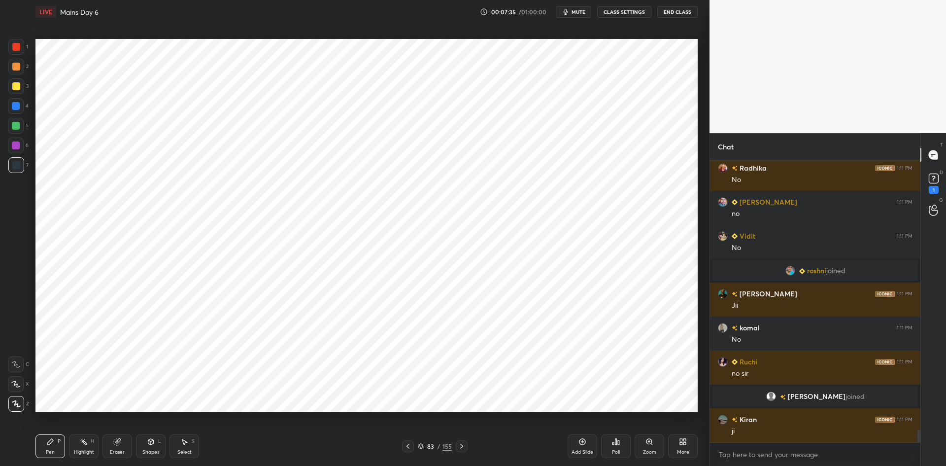
scroll to position [6246, 0]
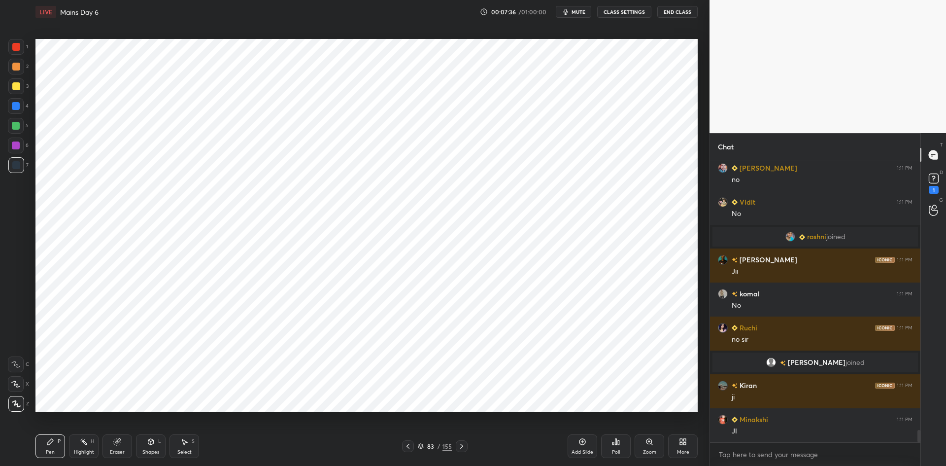
click at [463, 447] on icon at bounding box center [462, 446] width 8 height 8
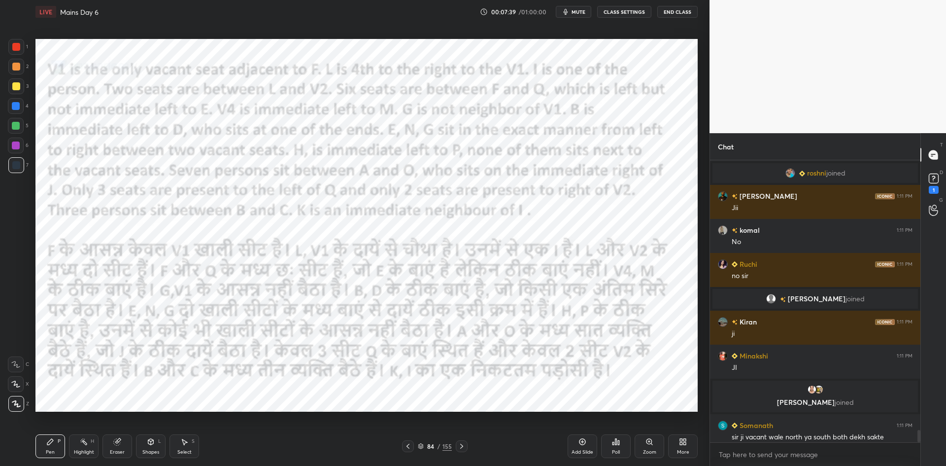
scroll to position [6296, 0]
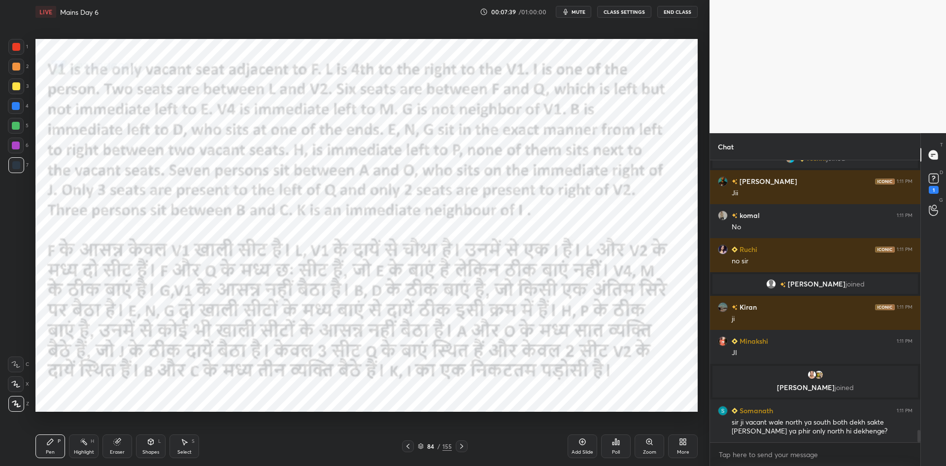
click at [408, 446] on icon at bounding box center [408, 446] width 8 height 8
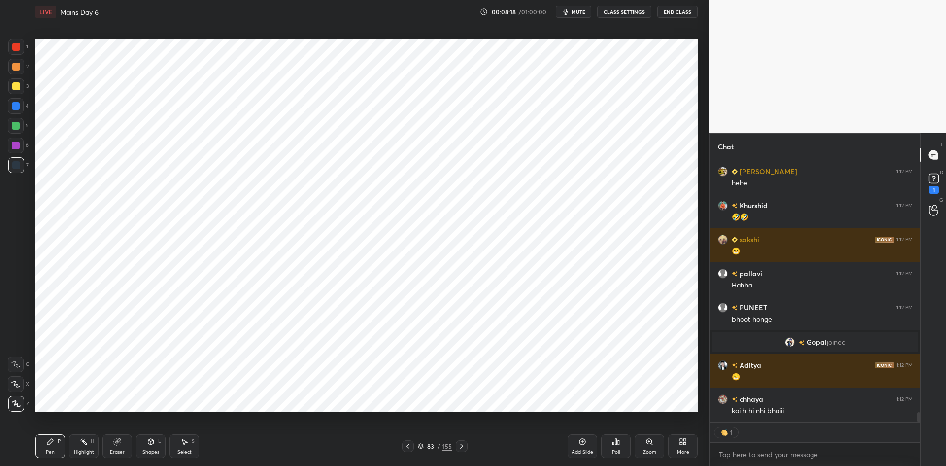
scroll to position [6701, 0]
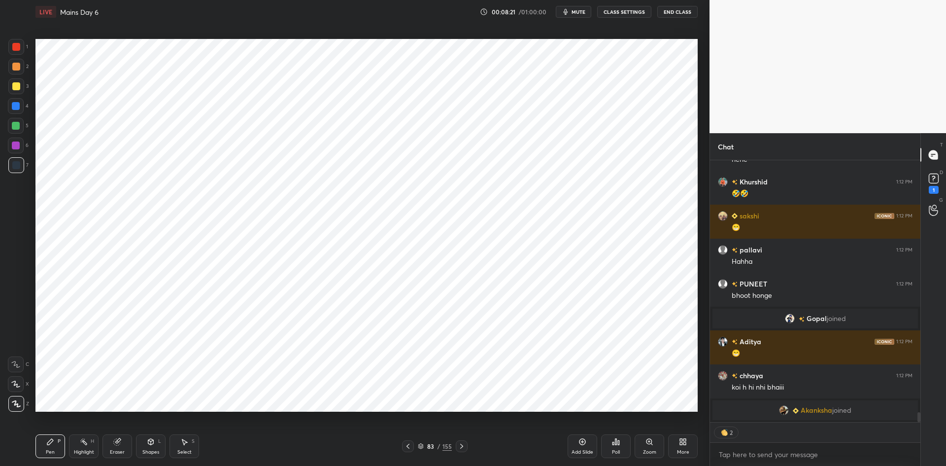
click at [409, 444] on icon at bounding box center [408, 446] width 8 height 8
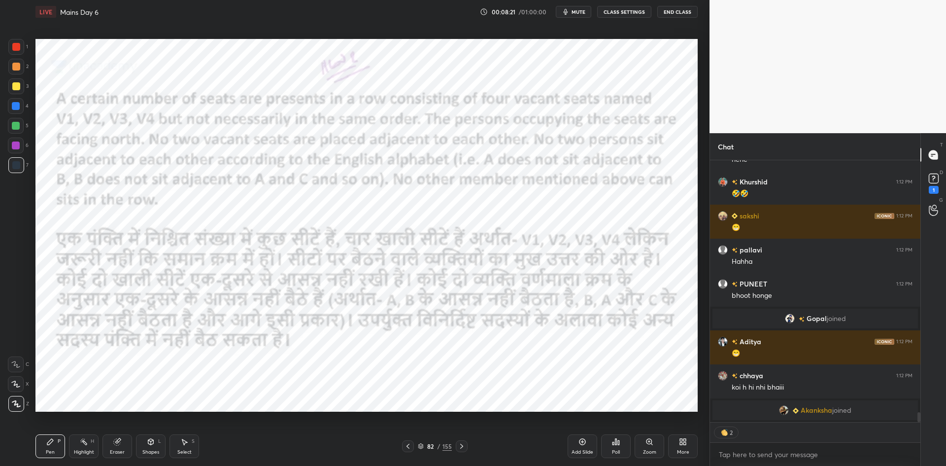
scroll to position [6726, 0]
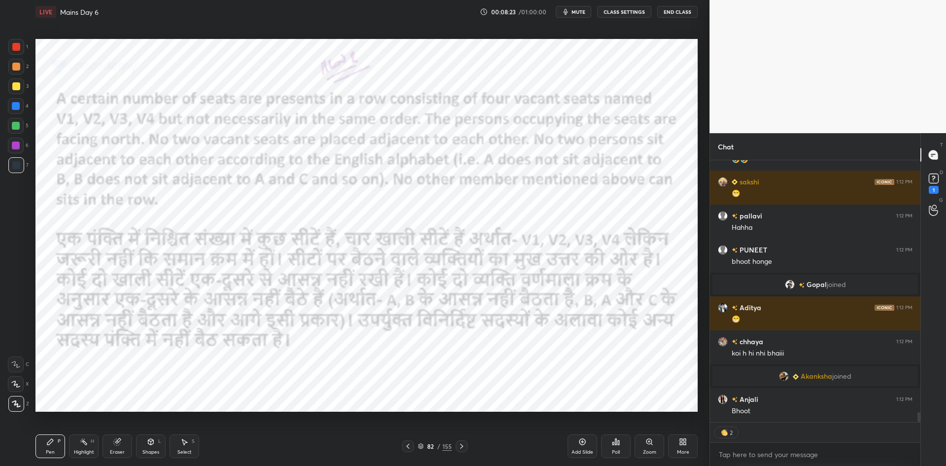
click at [458, 444] on icon at bounding box center [462, 446] width 8 height 8
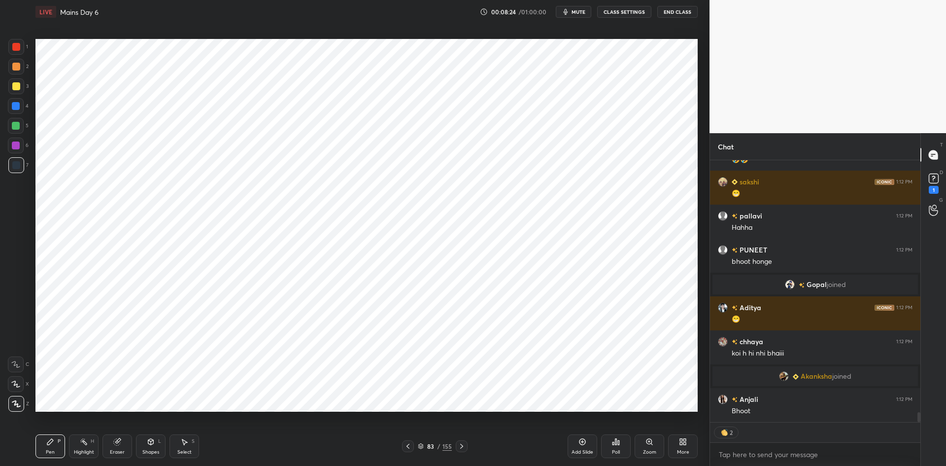
click at [463, 444] on icon at bounding box center [462, 446] width 8 height 8
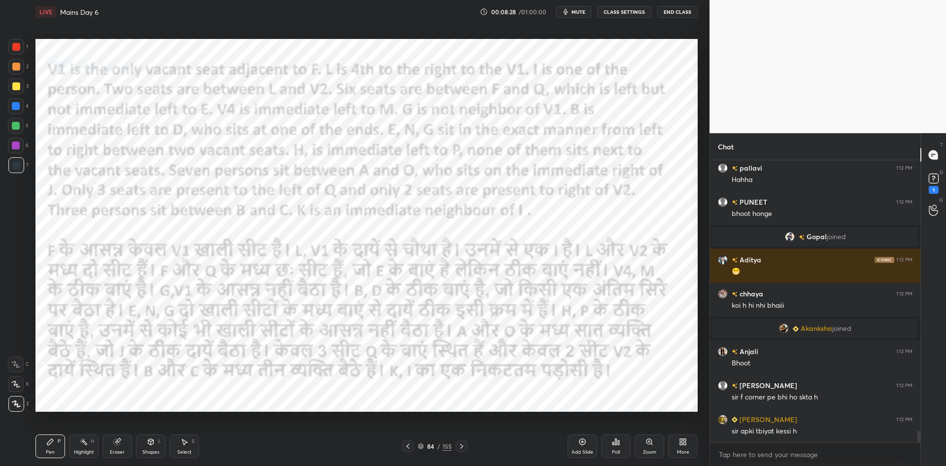
scroll to position [6773, 0]
click at [413, 444] on div at bounding box center [408, 446] width 12 height 12
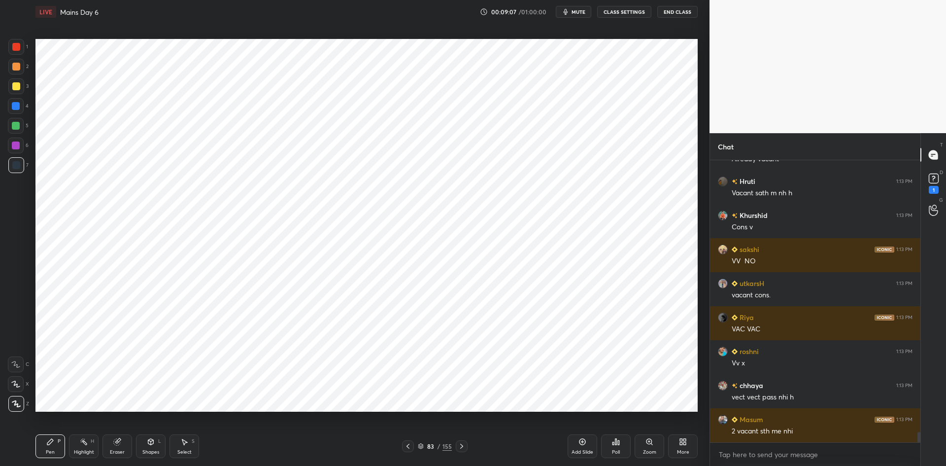
scroll to position [7351, 0]
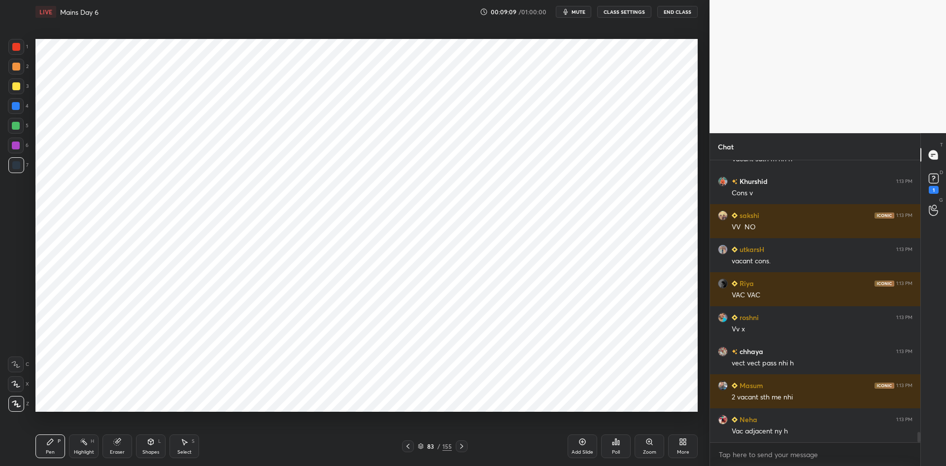
click at [406, 442] on div at bounding box center [408, 446] width 12 height 12
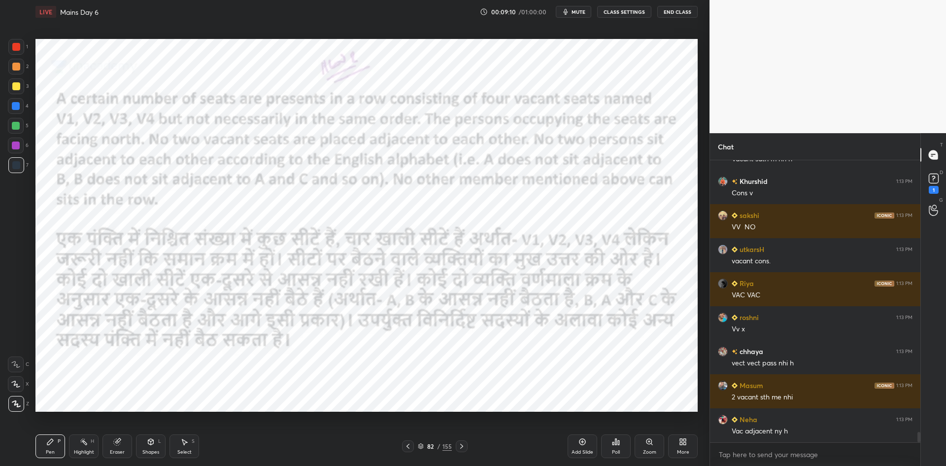
scroll to position [7375, 0]
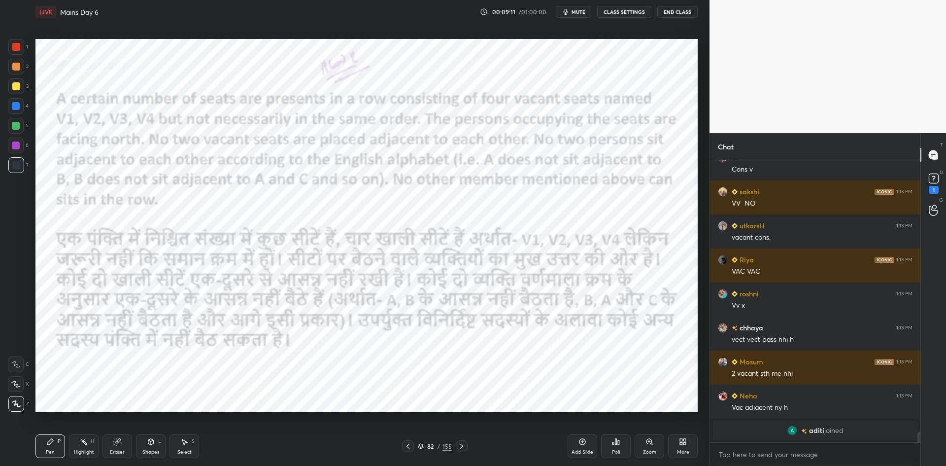
click at [468, 447] on div "82 / 155" at bounding box center [435, 446] width 266 height 12
click at [466, 447] on div at bounding box center [462, 446] width 12 height 12
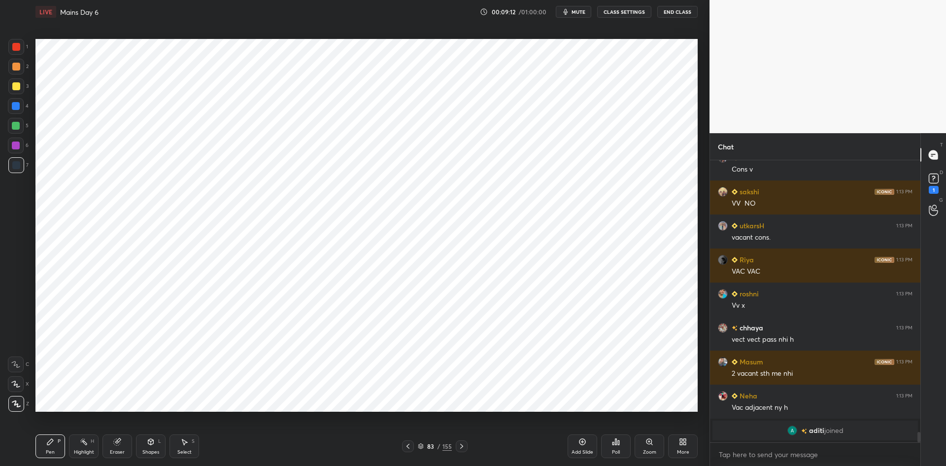
click at [466, 445] on div at bounding box center [462, 446] width 12 height 12
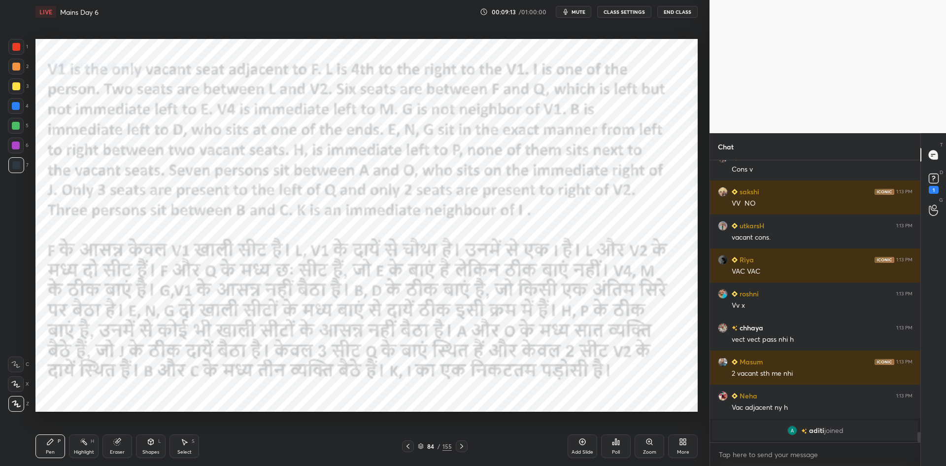
scroll to position [7233, 0]
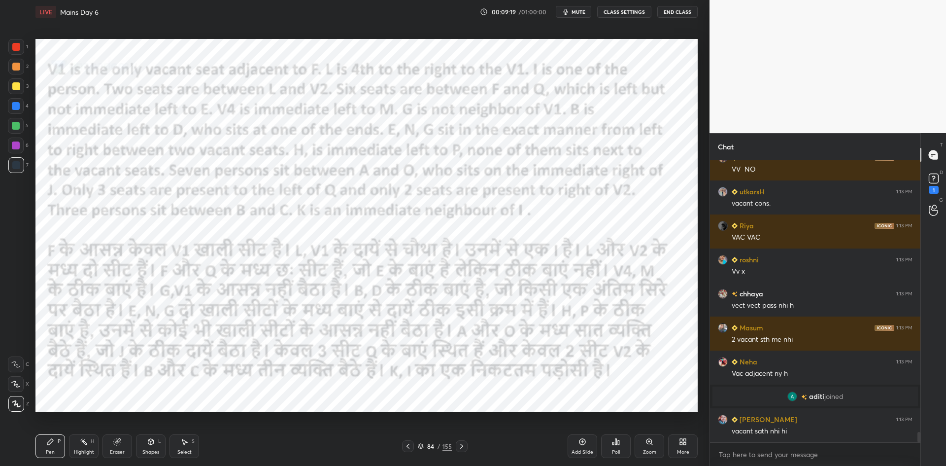
click at [413, 444] on div at bounding box center [408, 446] width 12 height 12
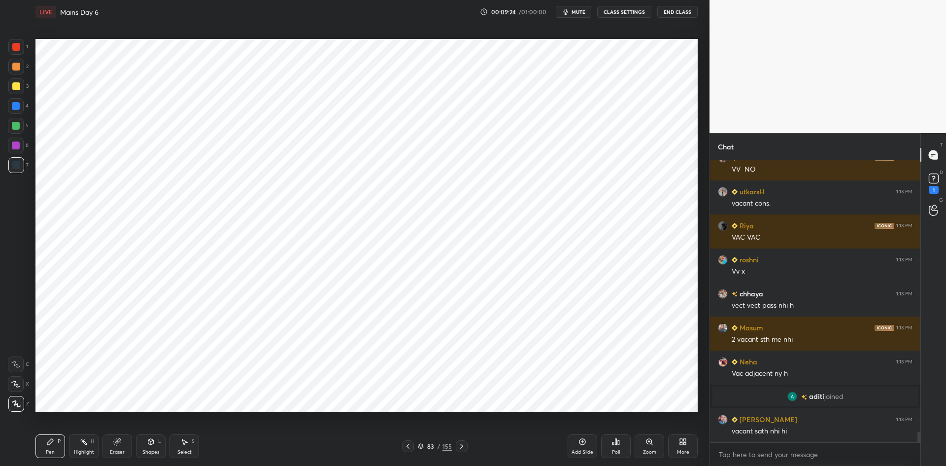
click at [460, 444] on icon at bounding box center [461, 446] width 3 height 5
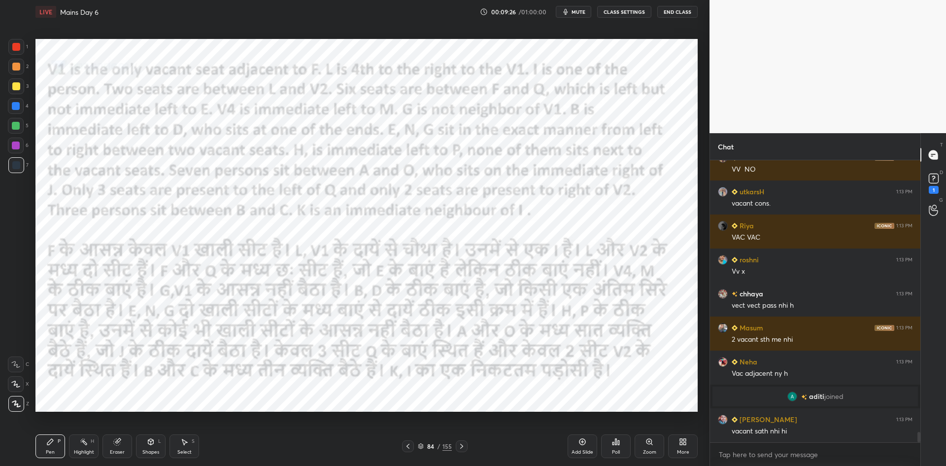
click at [412, 445] on icon at bounding box center [408, 446] width 8 height 8
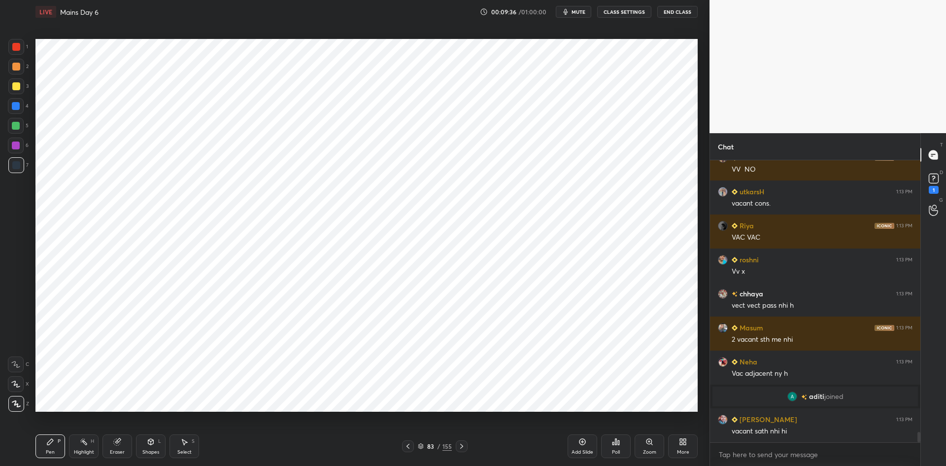
click at [461, 449] on icon at bounding box center [462, 446] width 8 height 8
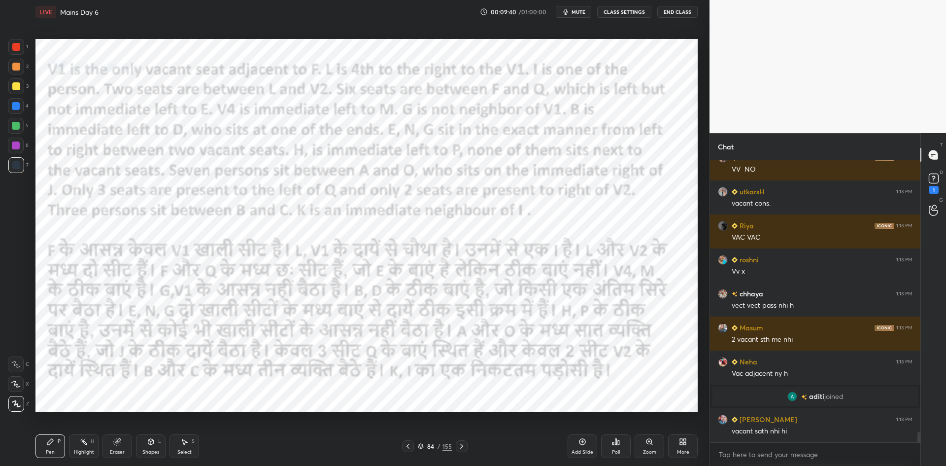
click at [410, 445] on icon at bounding box center [408, 446] width 8 height 8
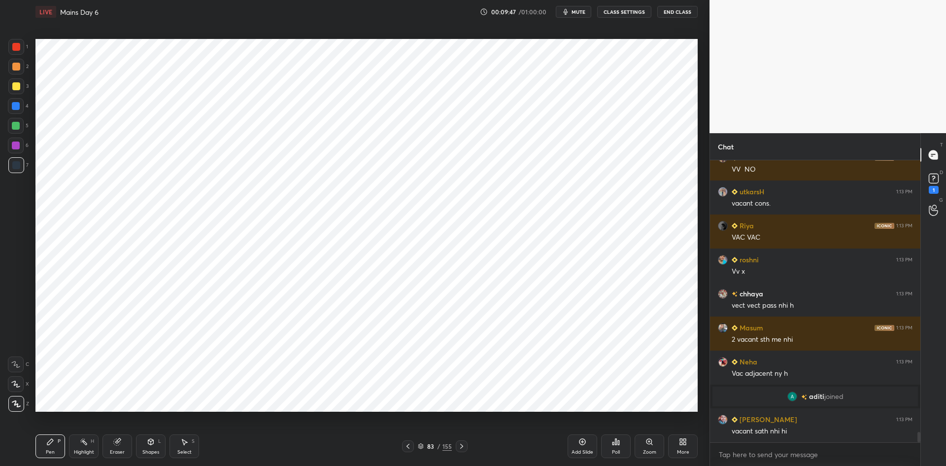
click at [461, 449] on icon at bounding box center [462, 446] width 8 height 8
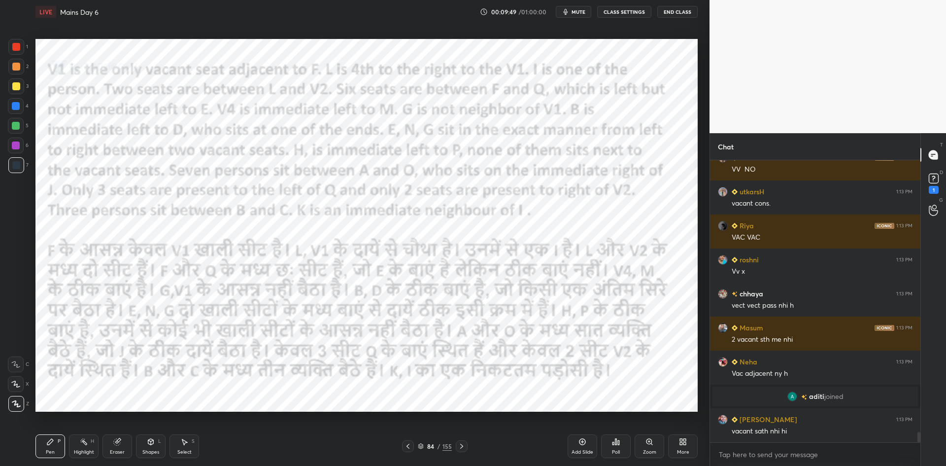
click at [410, 446] on icon at bounding box center [408, 446] width 8 height 8
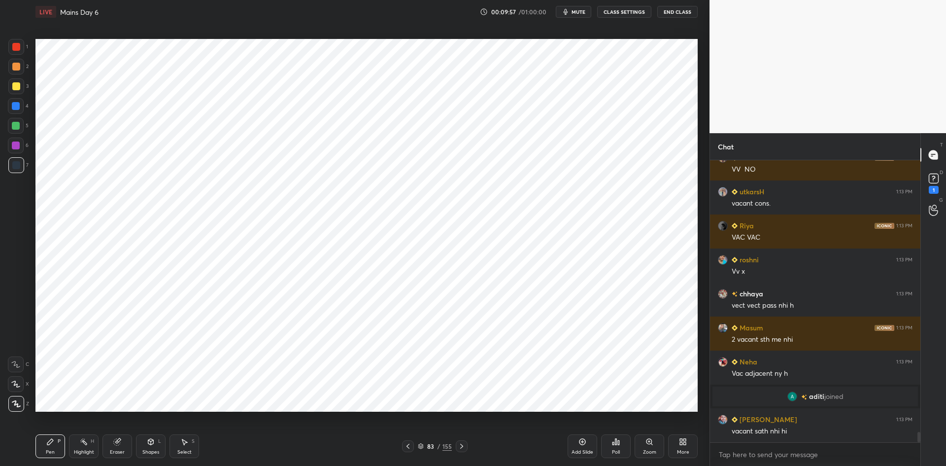
click at [460, 449] on icon at bounding box center [462, 446] width 8 height 8
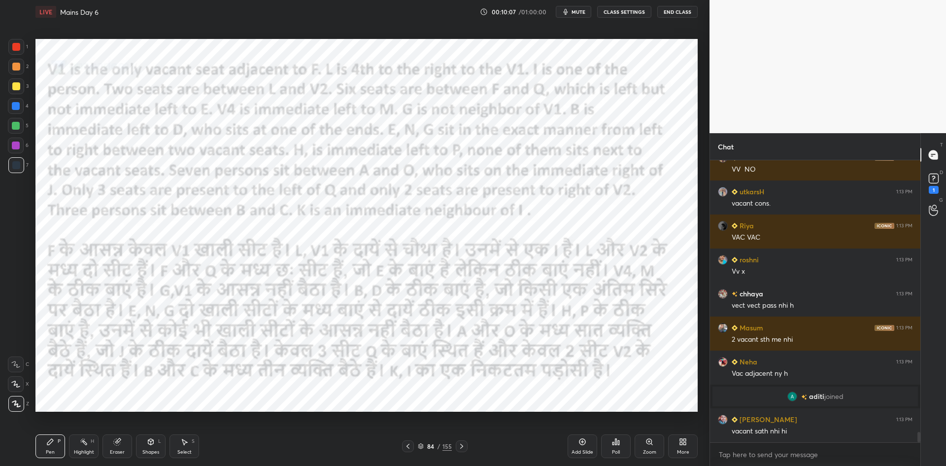
click at [410, 444] on icon at bounding box center [408, 446] width 8 height 8
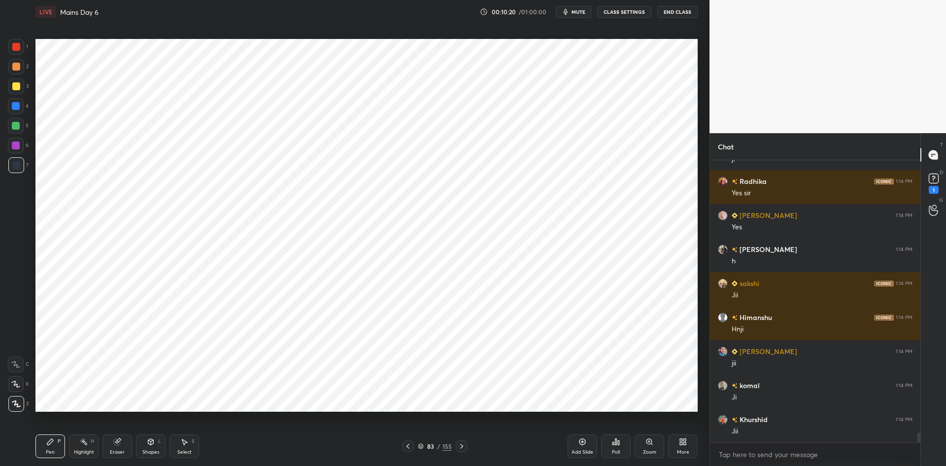
scroll to position [7777, 0]
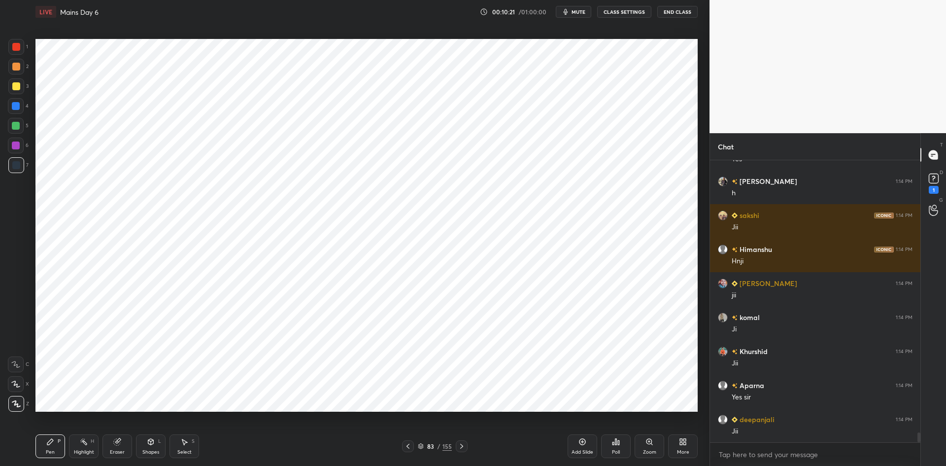
click at [464, 449] on icon at bounding box center [462, 446] width 8 height 8
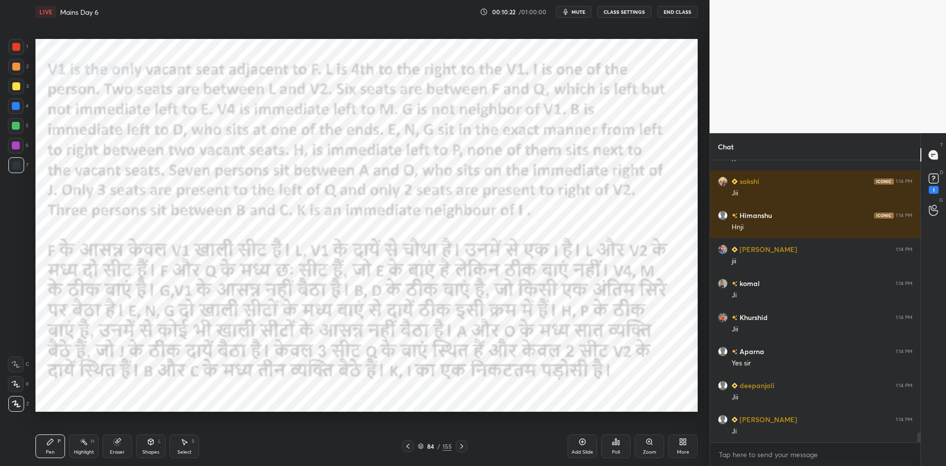
scroll to position [7845, 0]
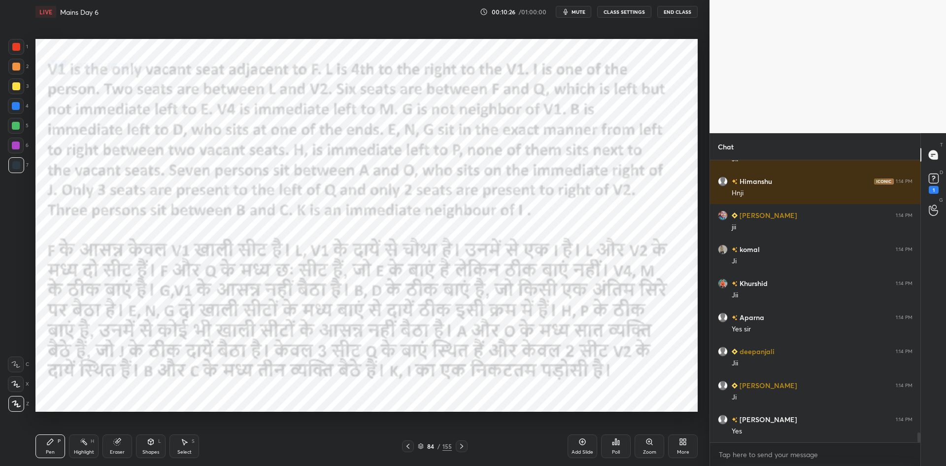
click at [409, 446] on icon at bounding box center [408, 446] width 8 height 8
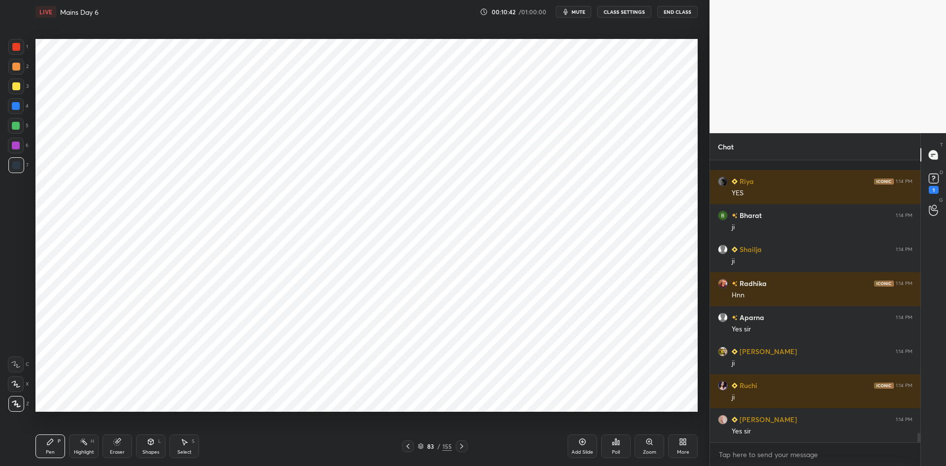
scroll to position [8219, 0]
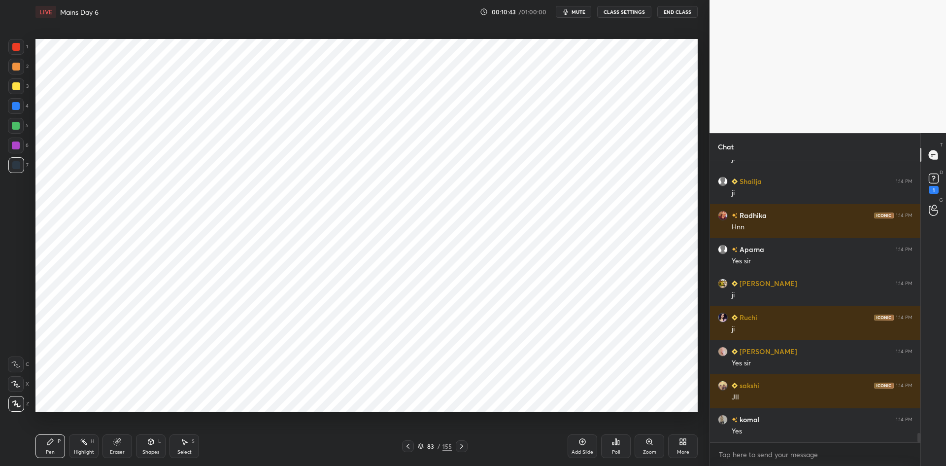
click at [408, 446] on icon at bounding box center [408, 446] width 3 height 5
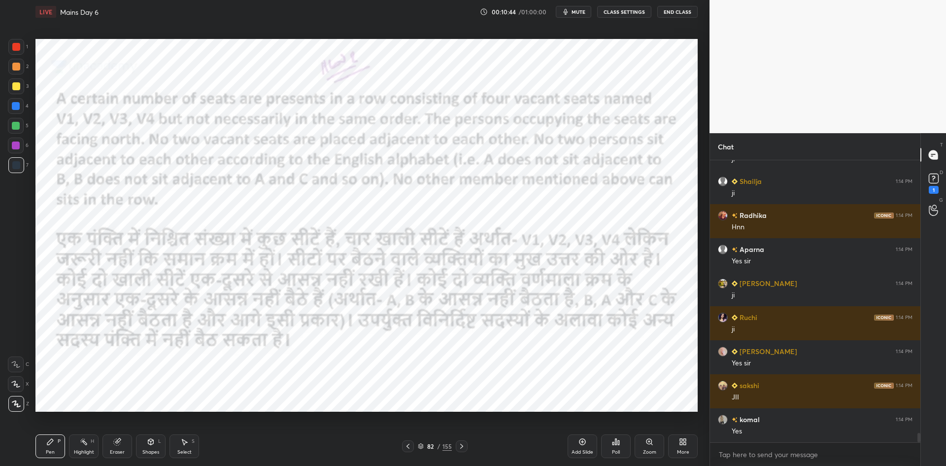
click at [459, 444] on icon at bounding box center [462, 446] width 8 height 8
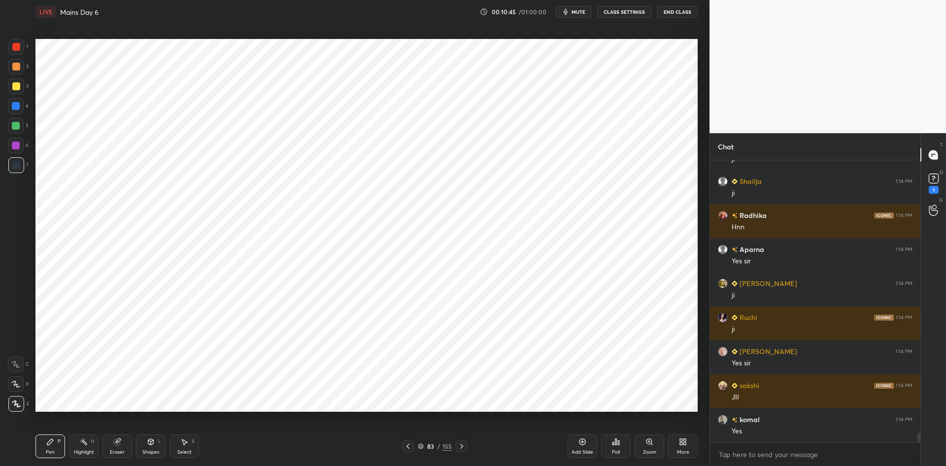
click at [461, 446] on icon at bounding box center [462, 446] width 8 height 8
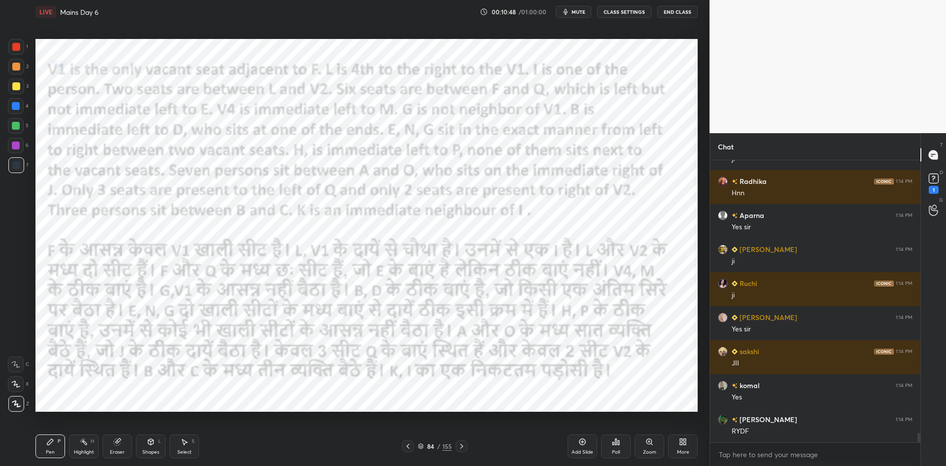
scroll to position [8287, 0]
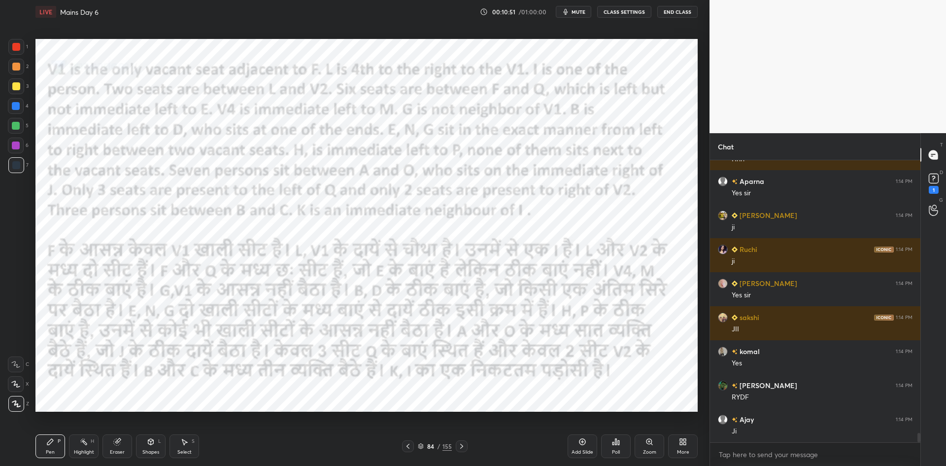
click at [413, 445] on div at bounding box center [408, 446] width 12 height 12
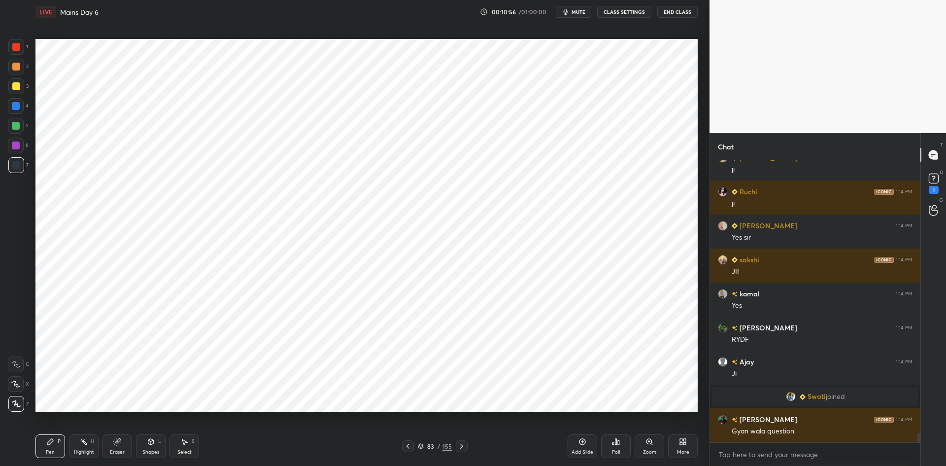
scroll to position [8046, 0]
click at [463, 448] on icon at bounding box center [462, 446] width 8 height 8
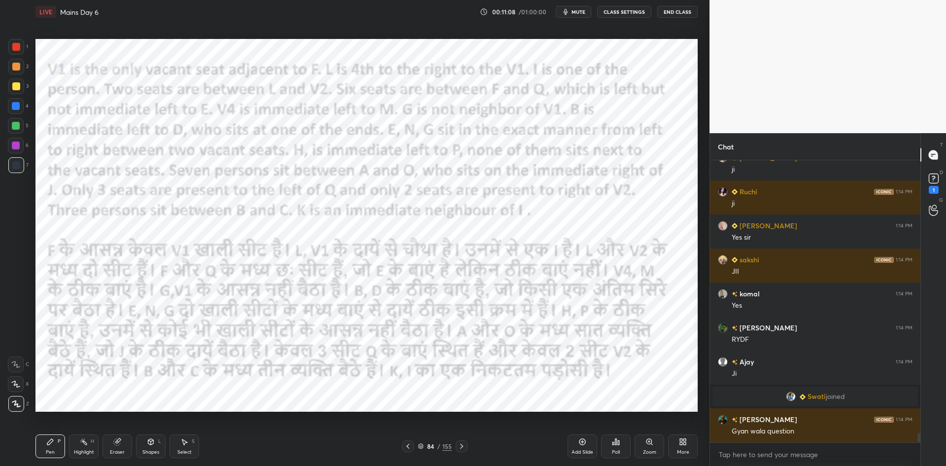
click at [409, 444] on icon at bounding box center [408, 446] width 3 height 5
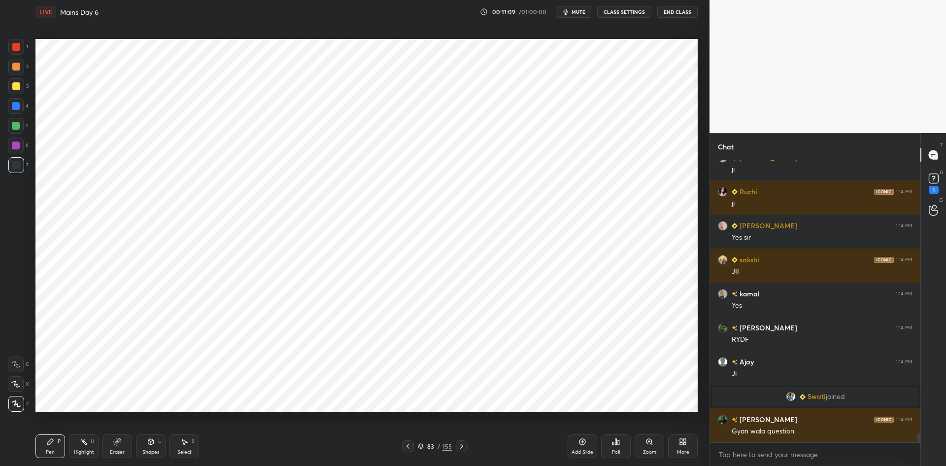
scroll to position [8070, 0]
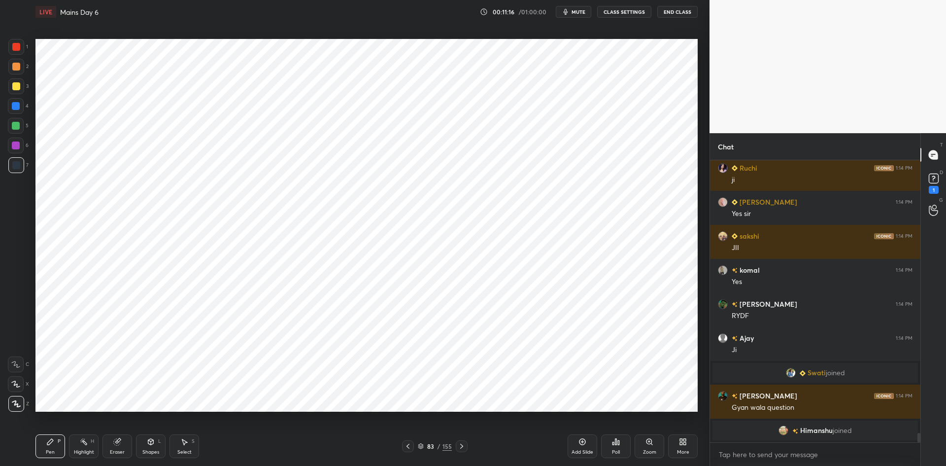
click at [462, 446] on icon at bounding box center [462, 446] width 8 height 8
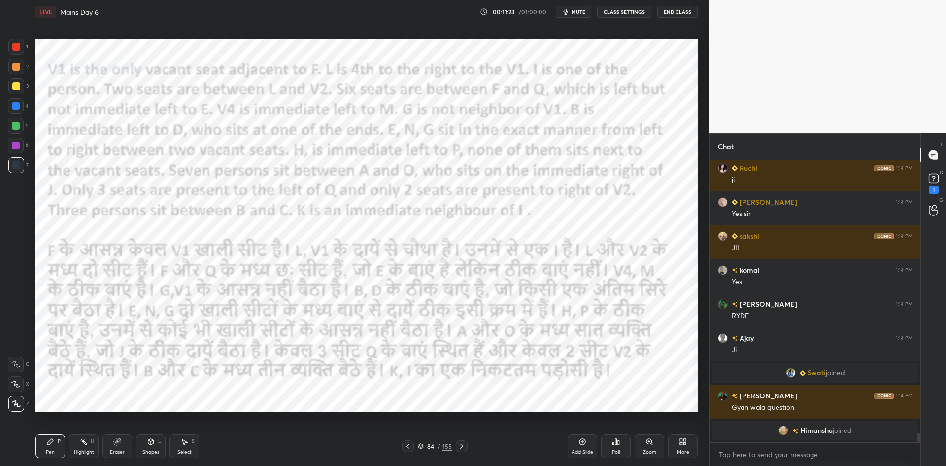
click at [407, 445] on icon at bounding box center [408, 446] width 8 height 8
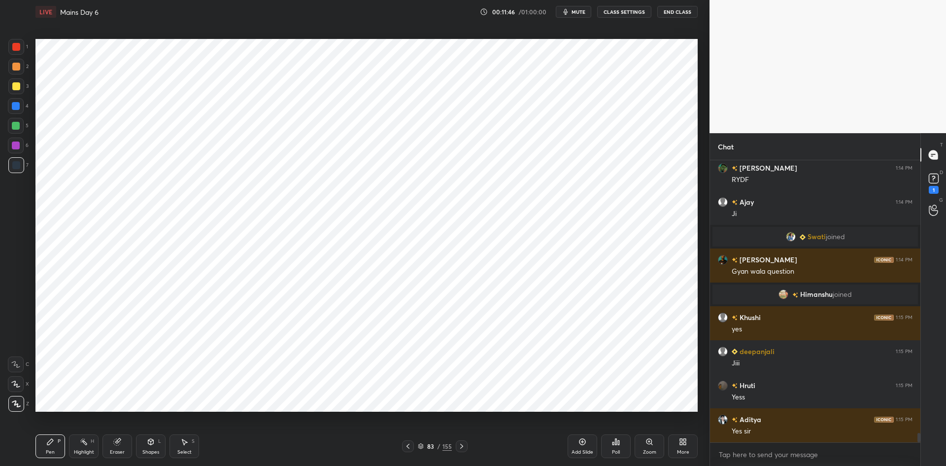
scroll to position [8184, 0]
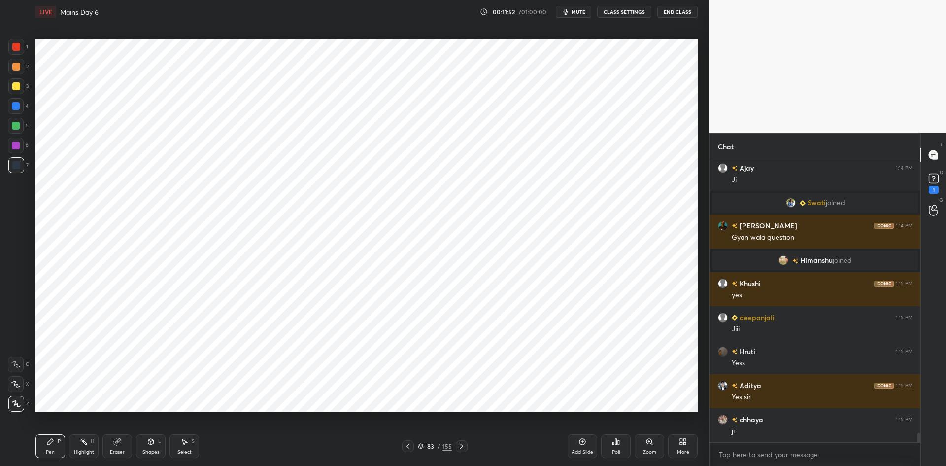
click at [410, 445] on icon at bounding box center [408, 446] width 8 height 8
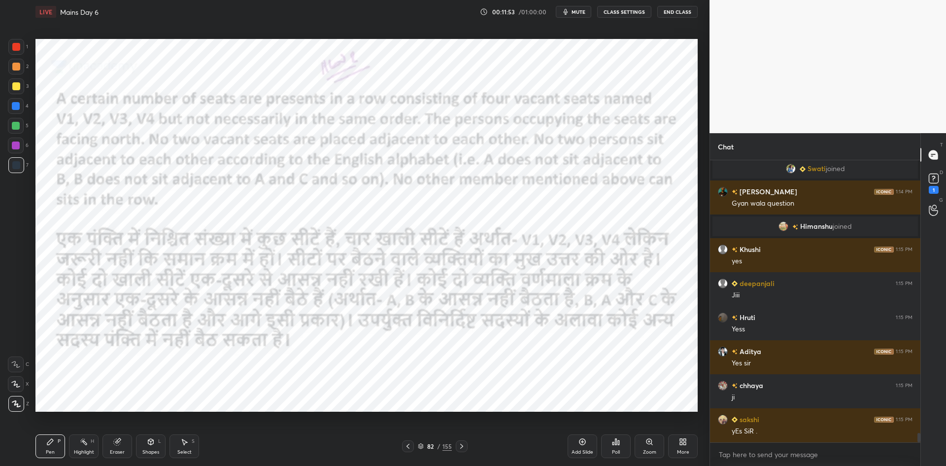
click at [464, 446] on icon at bounding box center [462, 446] width 8 height 8
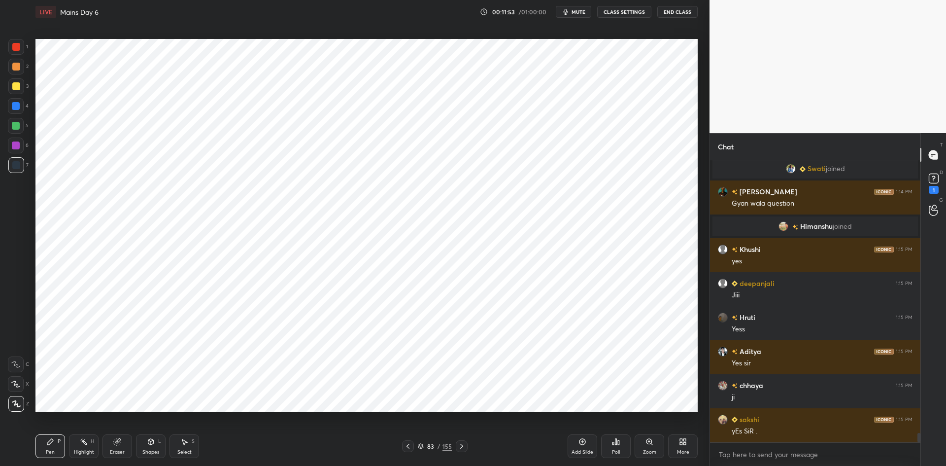
click at [465, 447] on icon at bounding box center [462, 446] width 8 height 8
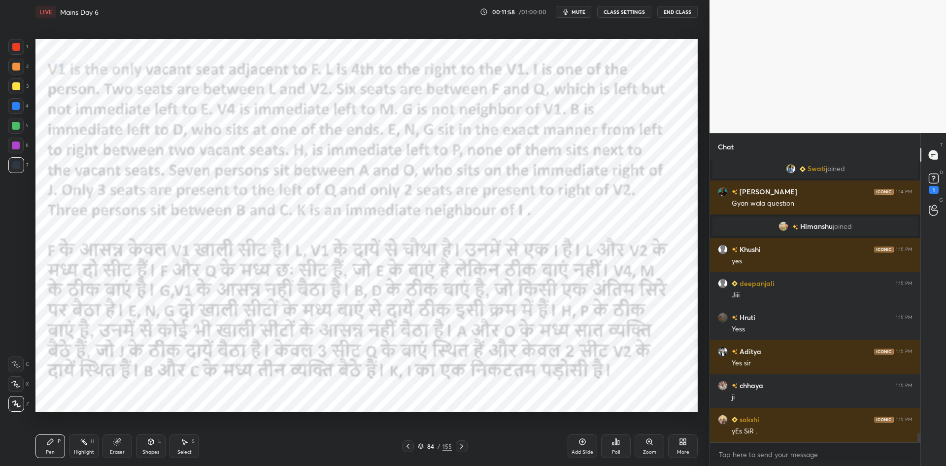
click at [408, 446] on icon at bounding box center [408, 446] width 8 height 8
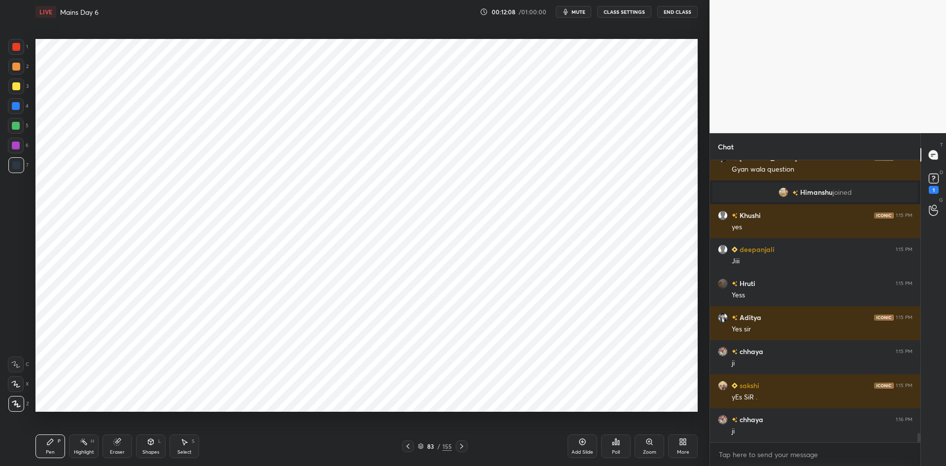
scroll to position [8286, 0]
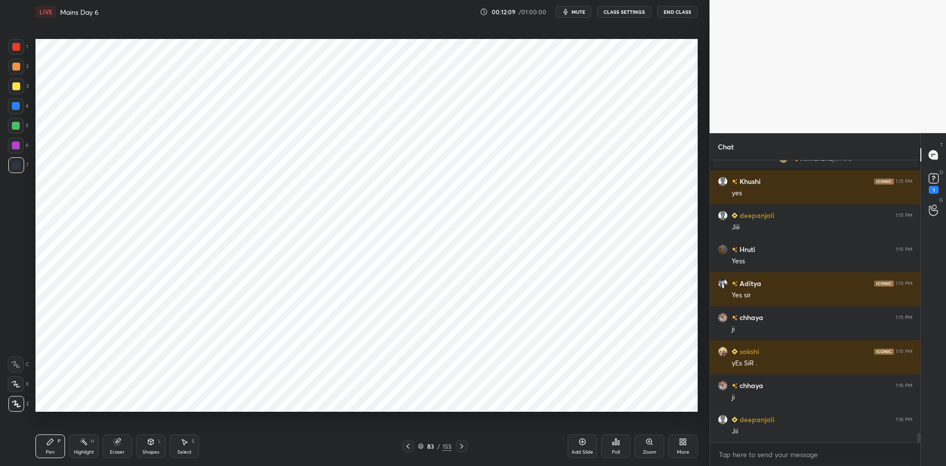
click at [16, 48] on div at bounding box center [16, 47] width 8 height 8
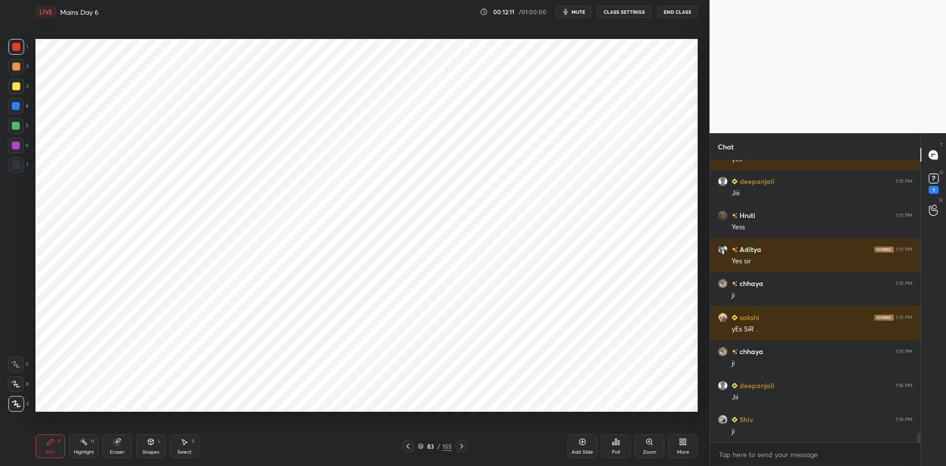
click at [460, 446] on icon at bounding box center [462, 446] width 8 height 8
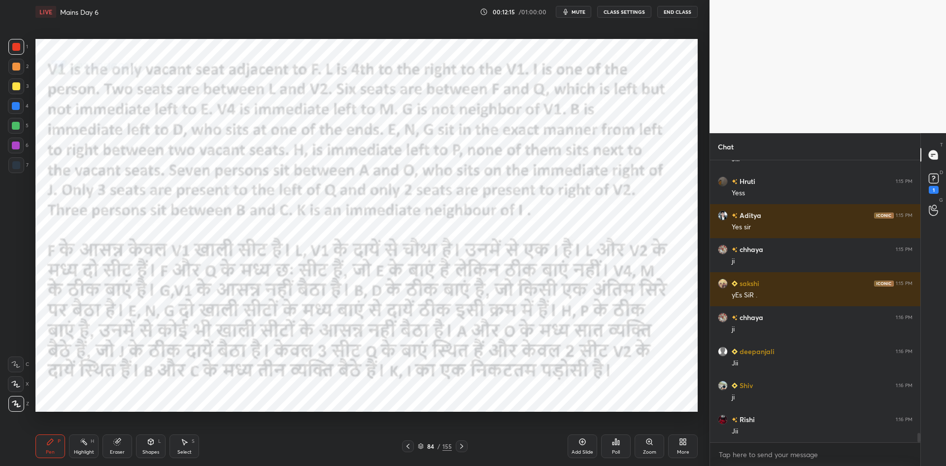
scroll to position [8388, 0]
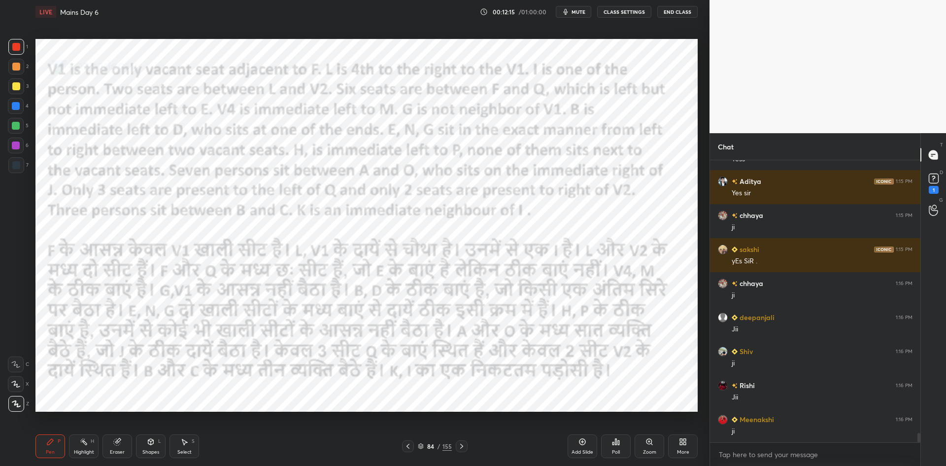
click at [410, 446] on icon at bounding box center [408, 446] width 8 height 8
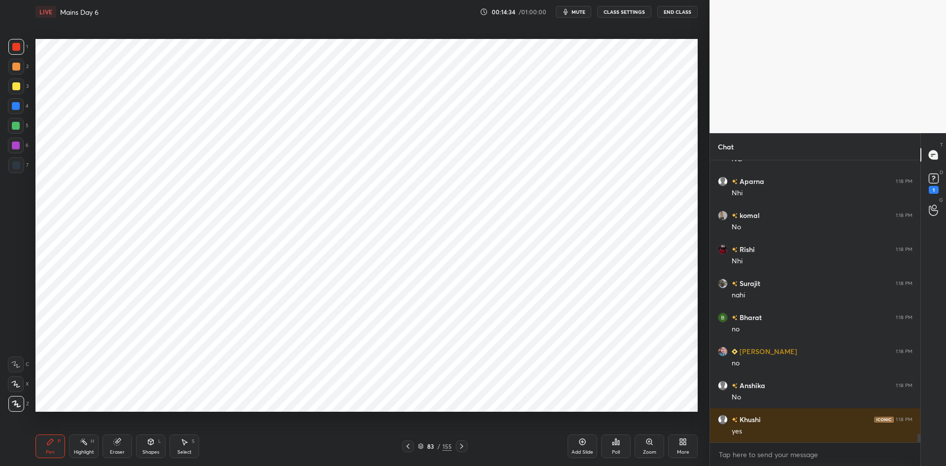
scroll to position [9319, 0]
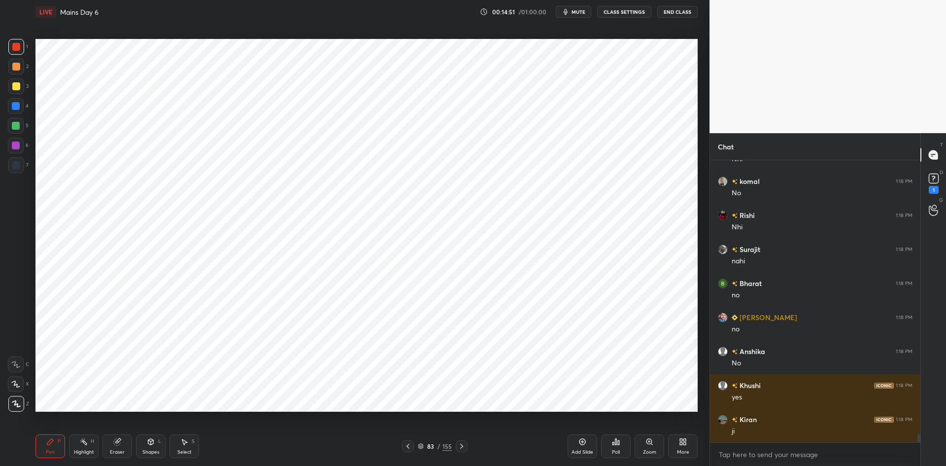
click at [18, 168] on div at bounding box center [16, 165] width 8 height 8
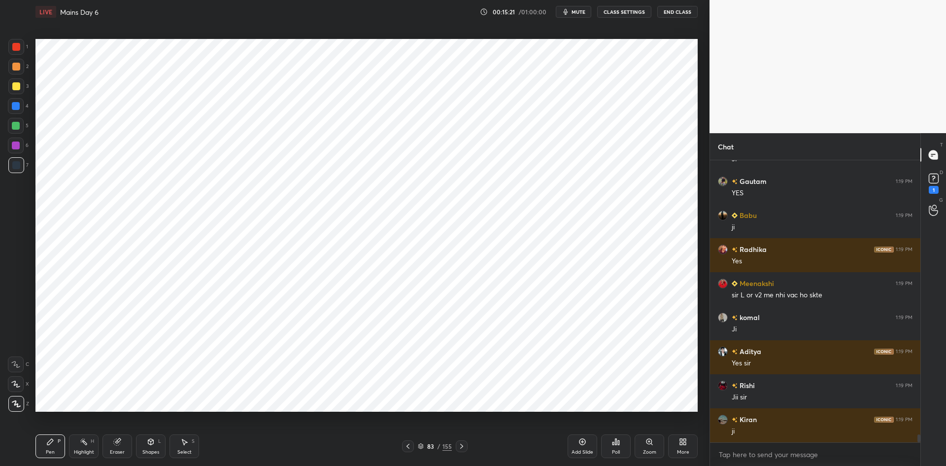
scroll to position [9931, 0]
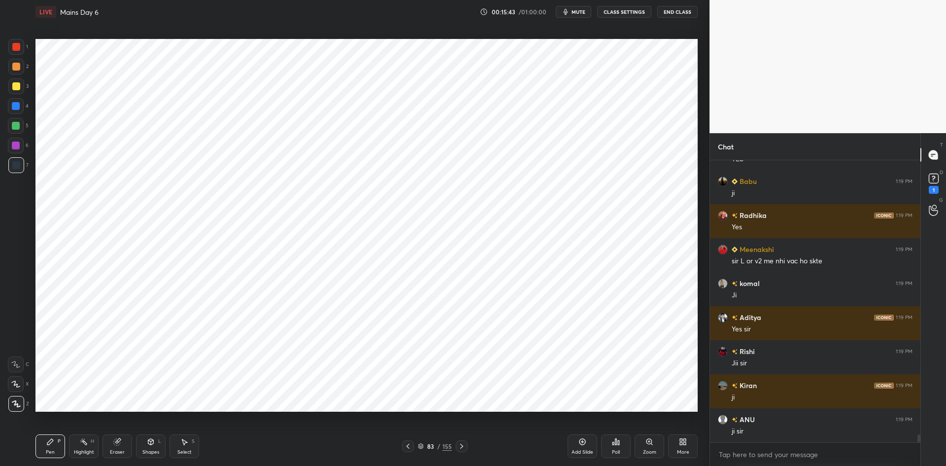
click at [410, 441] on div at bounding box center [408, 446] width 12 height 12
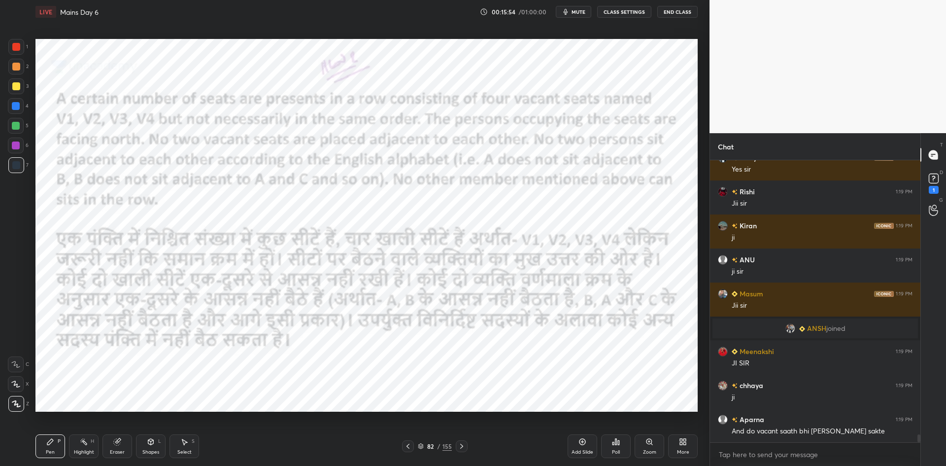
scroll to position [9750, 0]
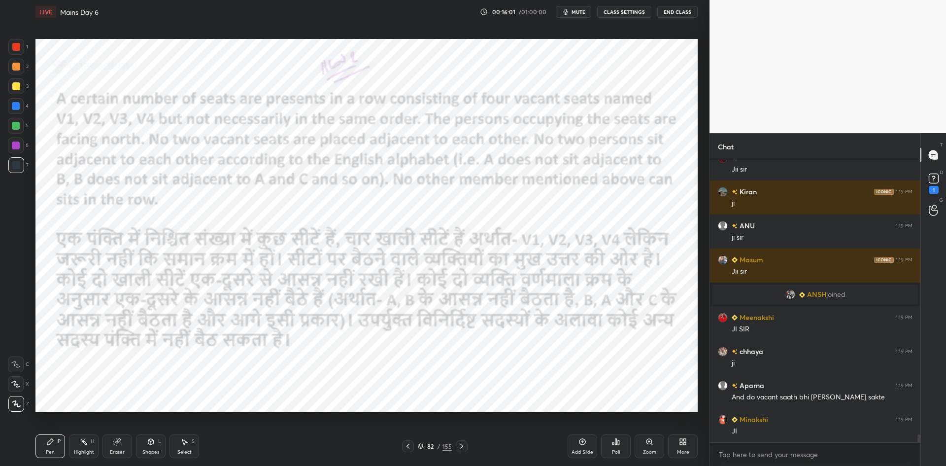
click at [465, 446] on icon at bounding box center [462, 446] width 8 height 8
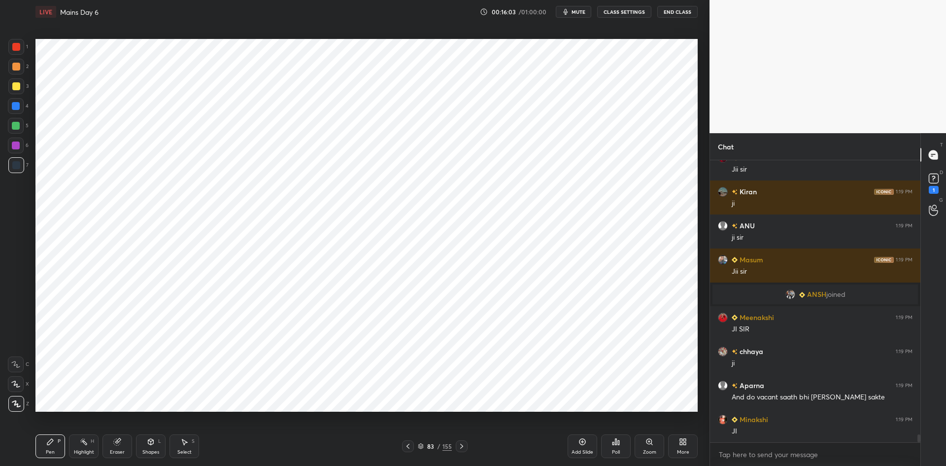
click at [21, 107] on div at bounding box center [16, 106] width 16 height 16
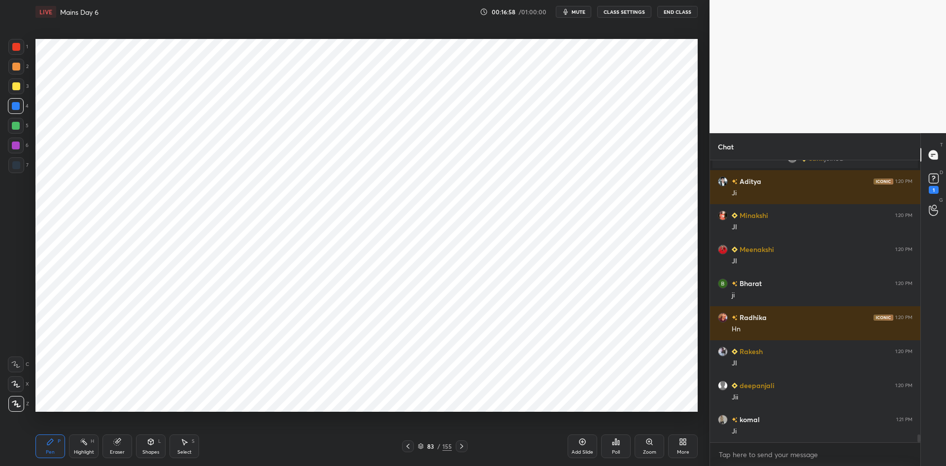
scroll to position [10097, 0]
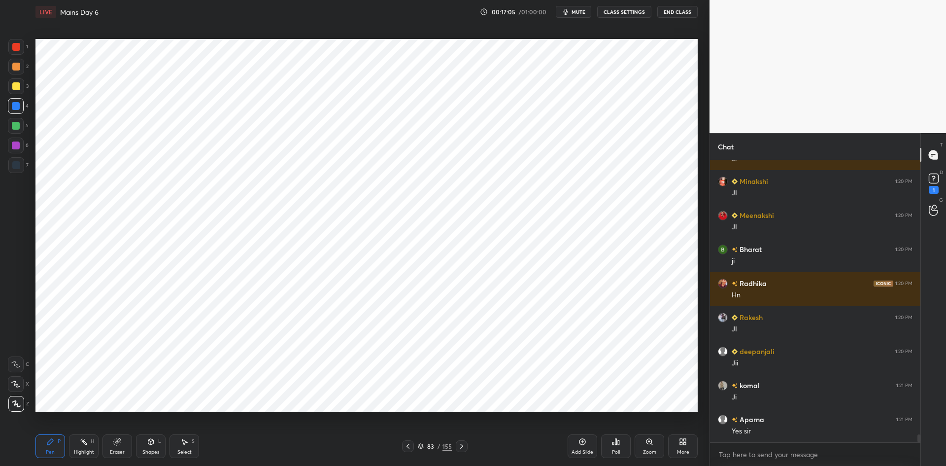
click at [17, 145] on div at bounding box center [16, 145] width 8 height 8
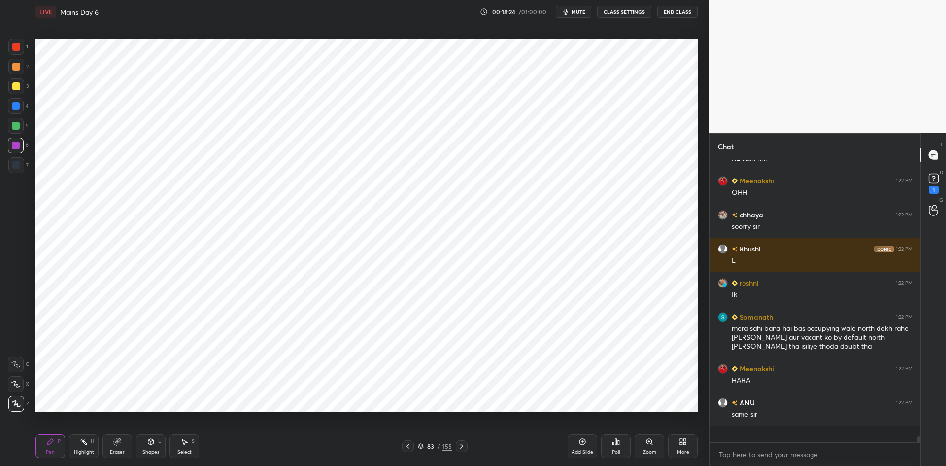
scroll to position [3, 3]
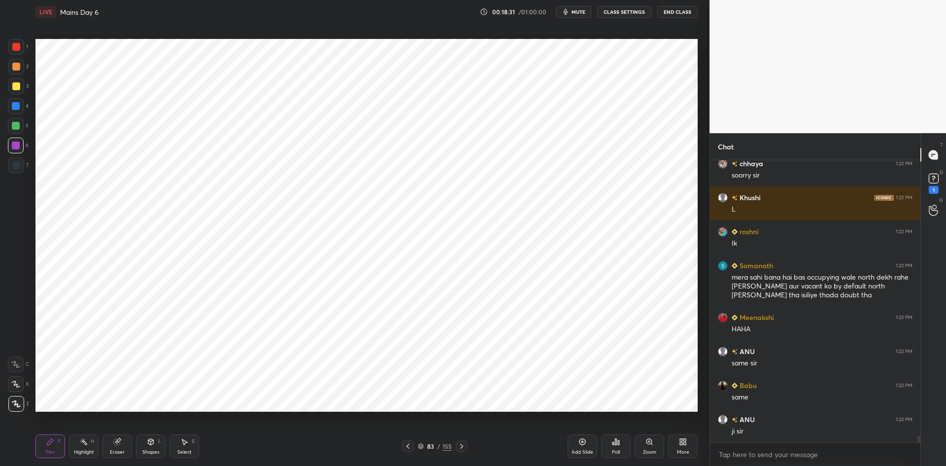
click at [575, 443] on div "Add Slide" at bounding box center [583, 446] width 30 height 24
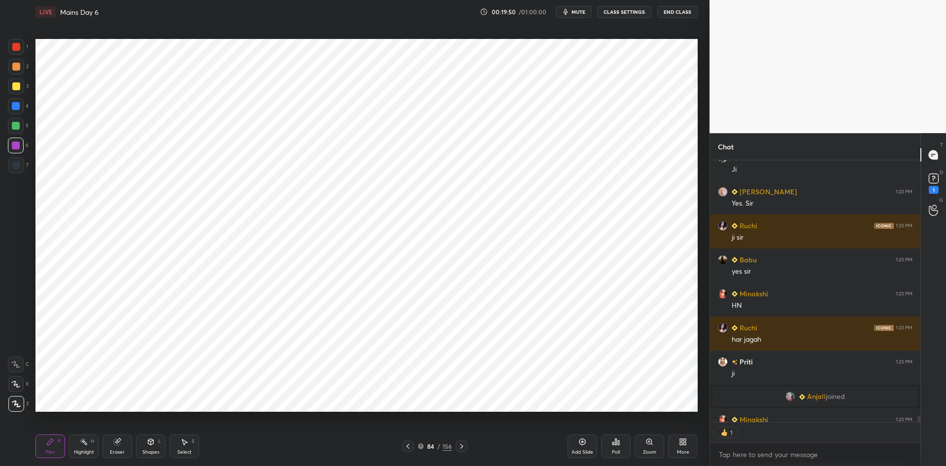
scroll to position [259, 208]
click at [581, 438] on icon at bounding box center [583, 442] width 8 height 8
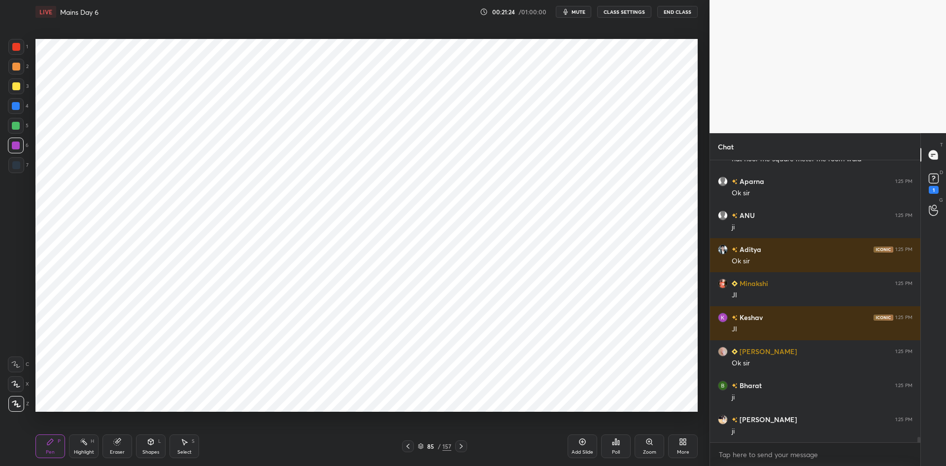
scroll to position [14430, 0]
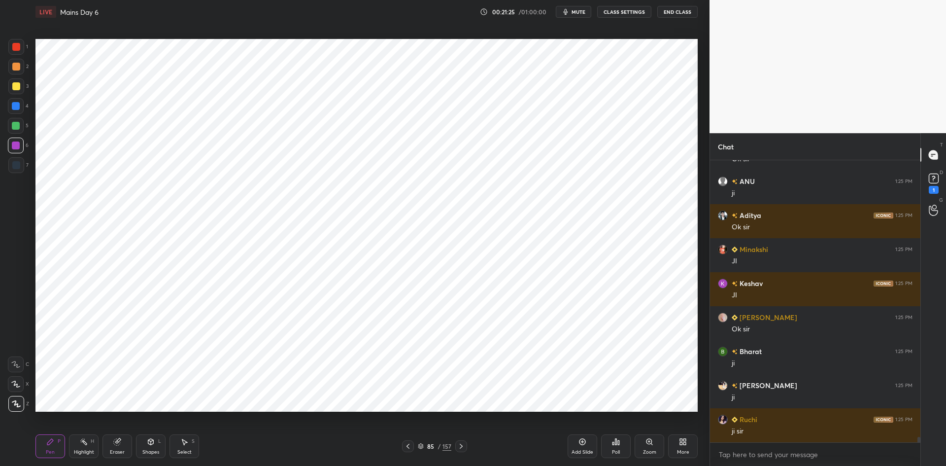
click at [422, 447] on icon at bounding box center [421, 446] width 6 height 6
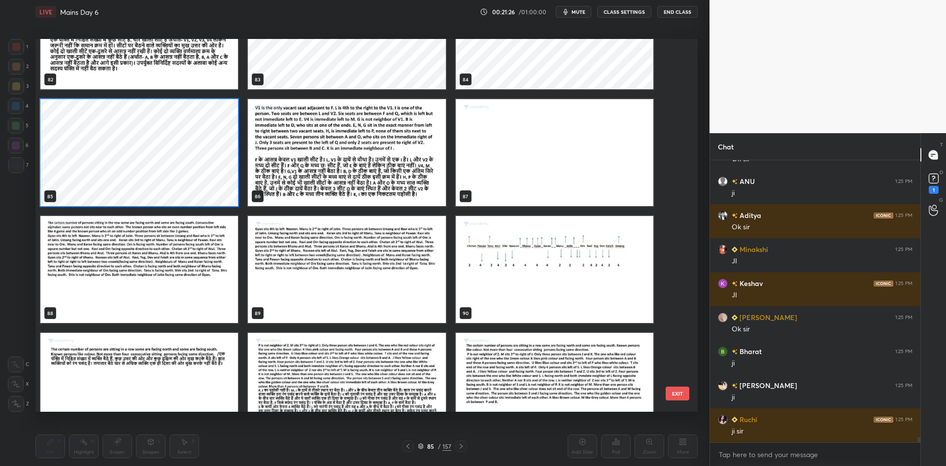
scroll to position [3219, 0]
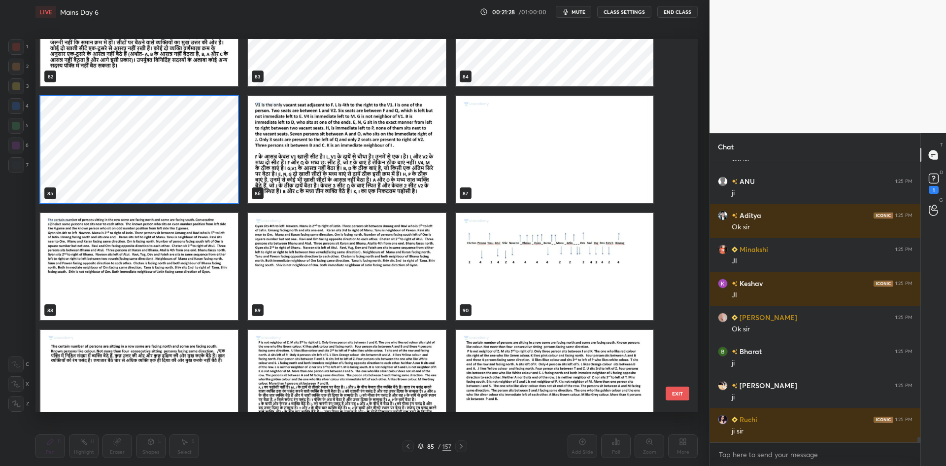
click at [675, 393] on button "EXIT" at bounding box center [678, 393] width 24 height 14
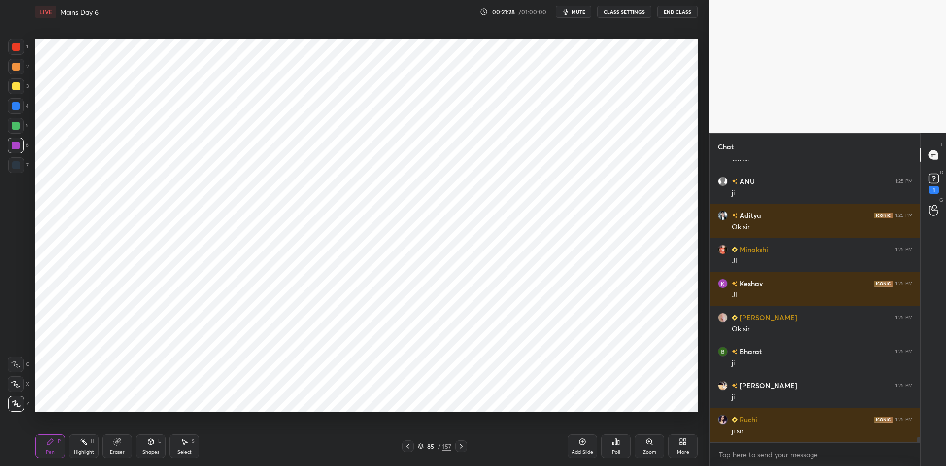
scroll to position [0, 0]
click at [592, 450] on div "Add Slide" at bounding box center [583, 452] width 22 height 5
click at [424, 445] on div "86 / 158" at bounding box center [435, 446] width 34 height 9
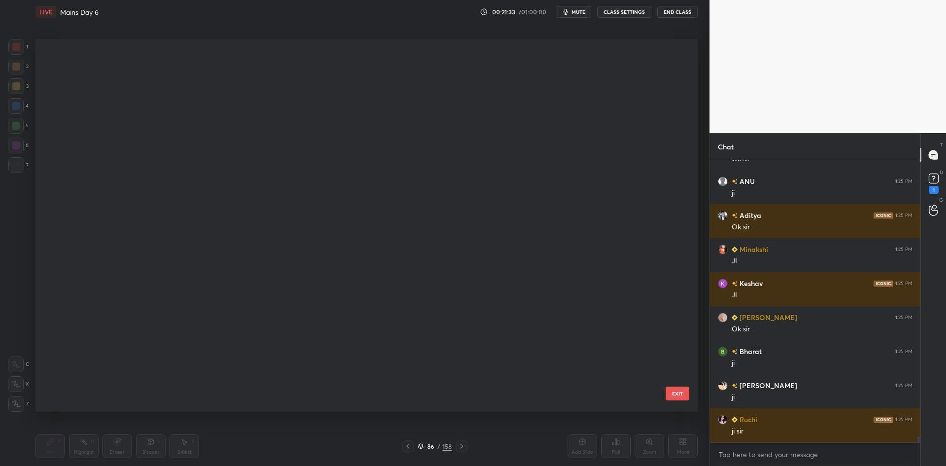
scroll to position [5819, 0]
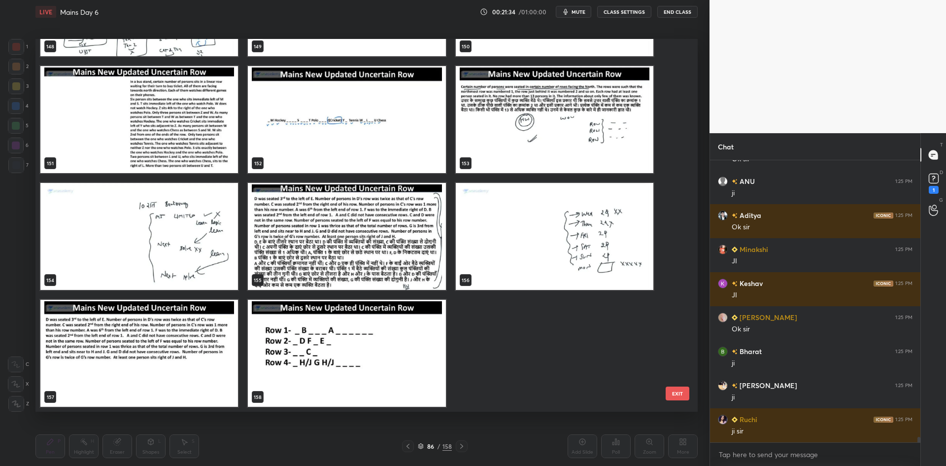
click at [429, 352] on img "grid" at bounding box center [347, 353] width 198 height 107
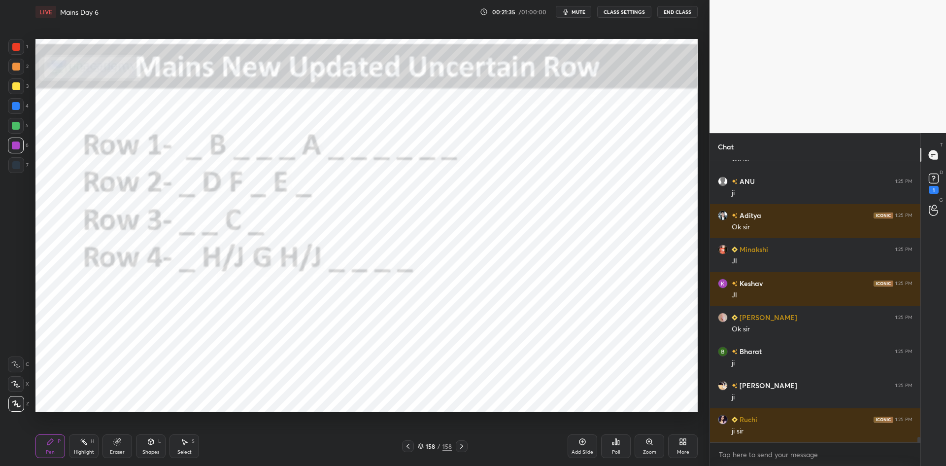
click at [592, 451] on div "Add Slide" at bounding box center [583, 452] width 22 height 5
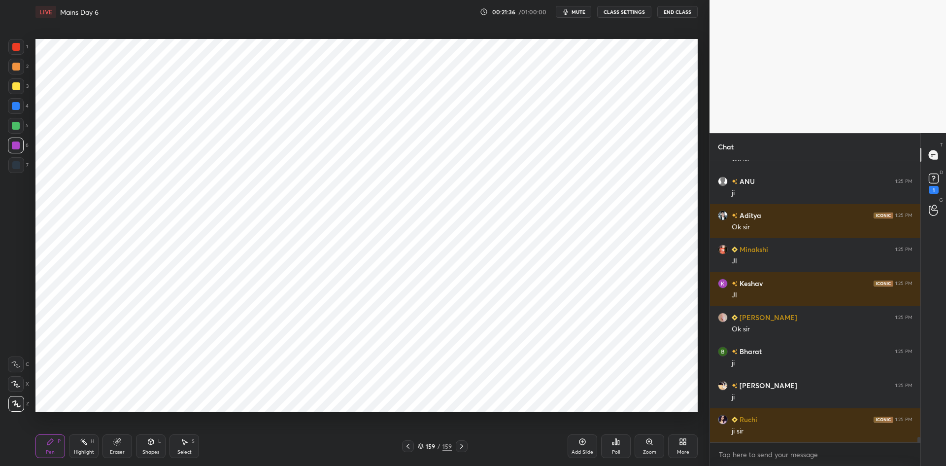
click at [674, 449] on div "More" at bounding box center [683, 446] width 30 height 24
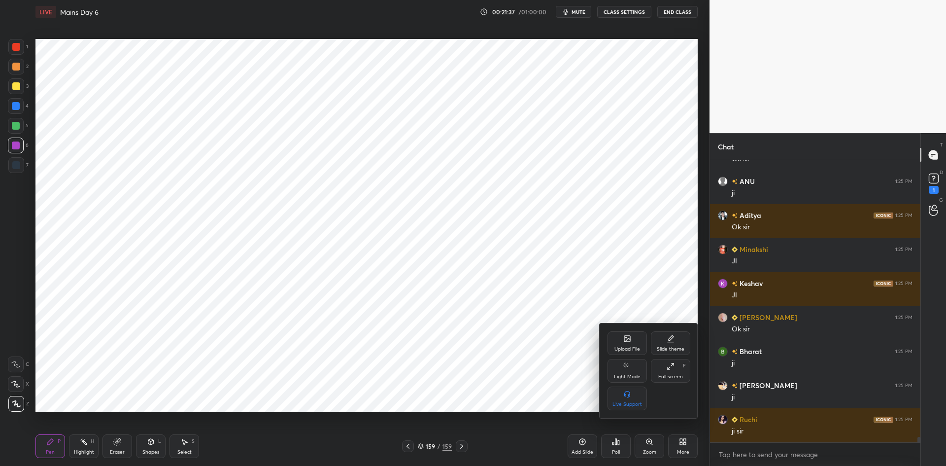
click at [628, 345] on div "Upload File" at bounding box center [627, 343] width 39 height 24
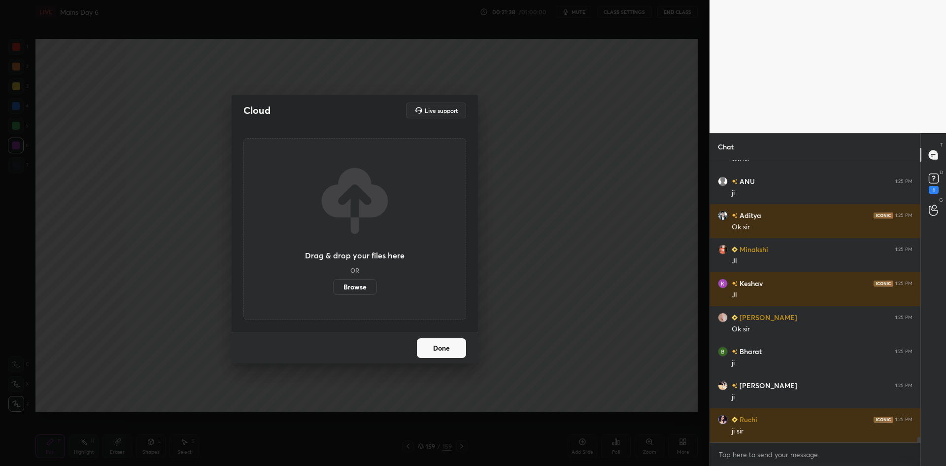
click at [358, 292] on label "Browse" at bounding box center [355, 287] width 44 height 16
click at [333, 292] on input "Browse" at bounding box center [333, 287] width 0 height 16
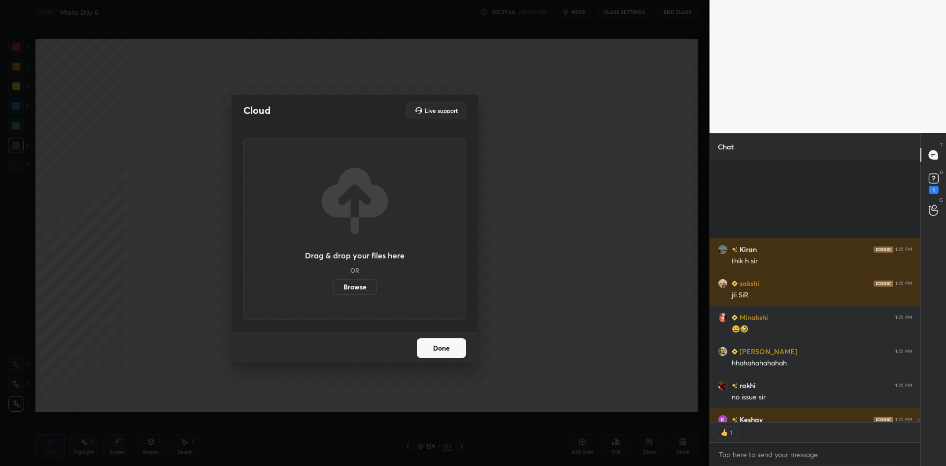
scroll to position [14893, 0]
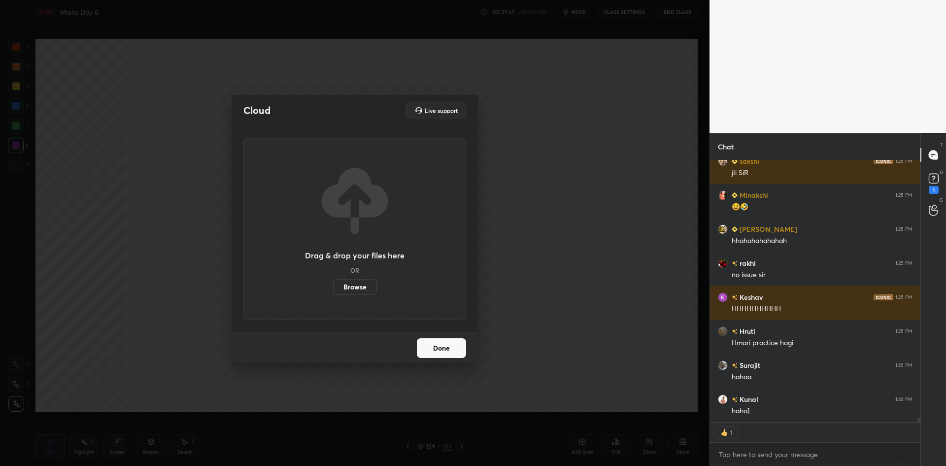
click at [519, 177] on div "Cloud Live support Drag & drop your files here OR Browse Done" at bounding box center [355, 233] width 710 height 466
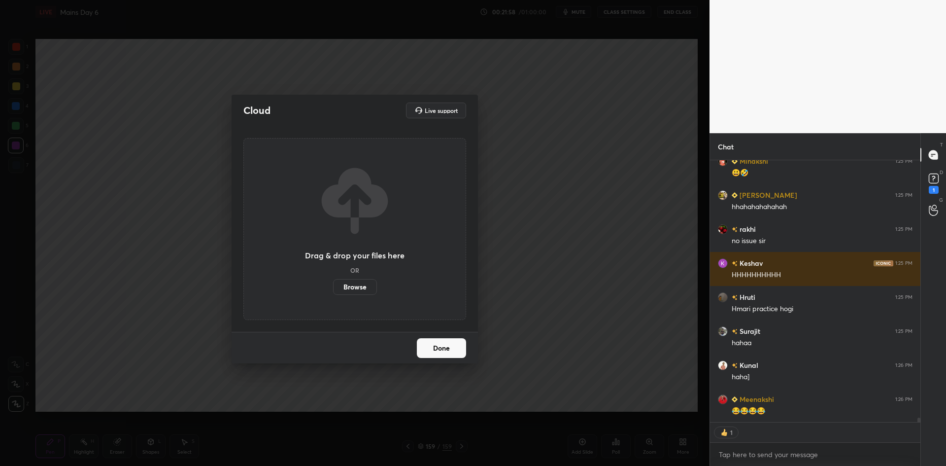
drag, startPoint x: 440, startPoint y: 339, endPoint x: 483, endPoint y: 285, distance: 68.7
click at [439, 339] on button "Done" at bounding box center [441, 348] width 49 height 20
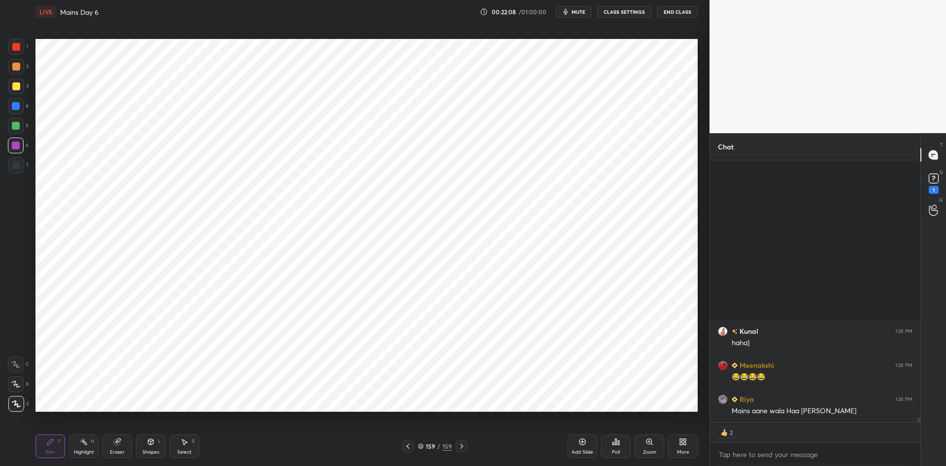
scroll to position [15165, 0]
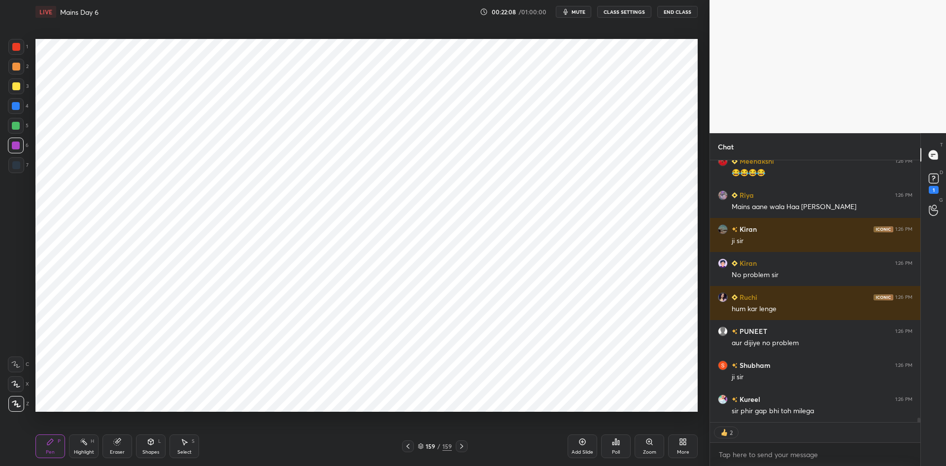
type textarea "x"
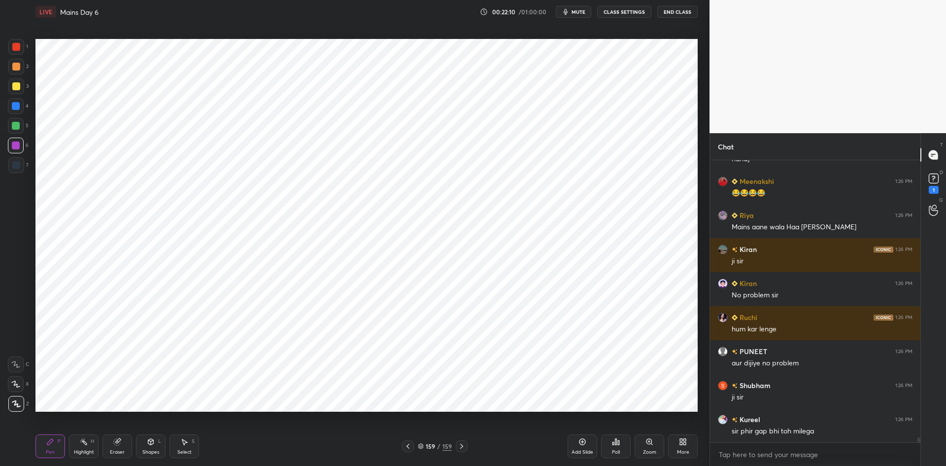
click at [675, 441] on div "More" at bounding box center [683, 446] width 30 height 24
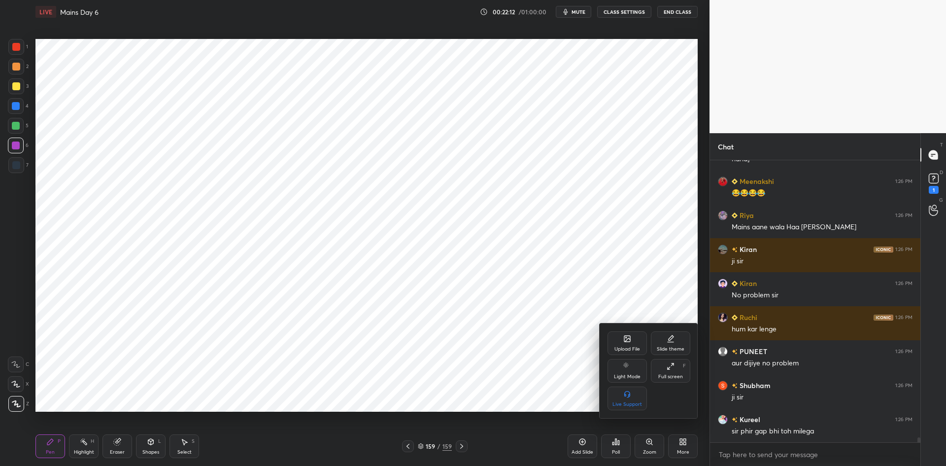
click at [634, 341] on div "Upload File" at bounding box center [627, 343] width 39 height 24
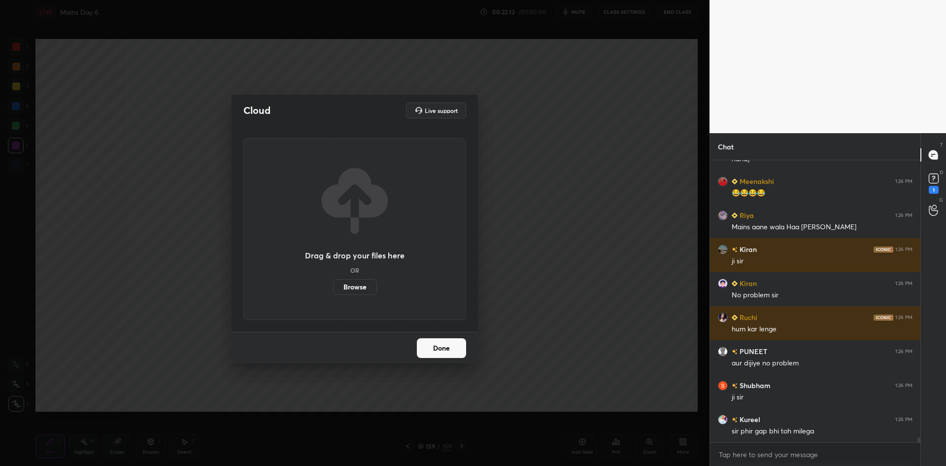
click at [363, 288] on label "Browse" at bounding box center [355, 287] width 44 height 16
click at [333, 288] on input "Browse" at bounding box center [333, 287] width 0 height 16
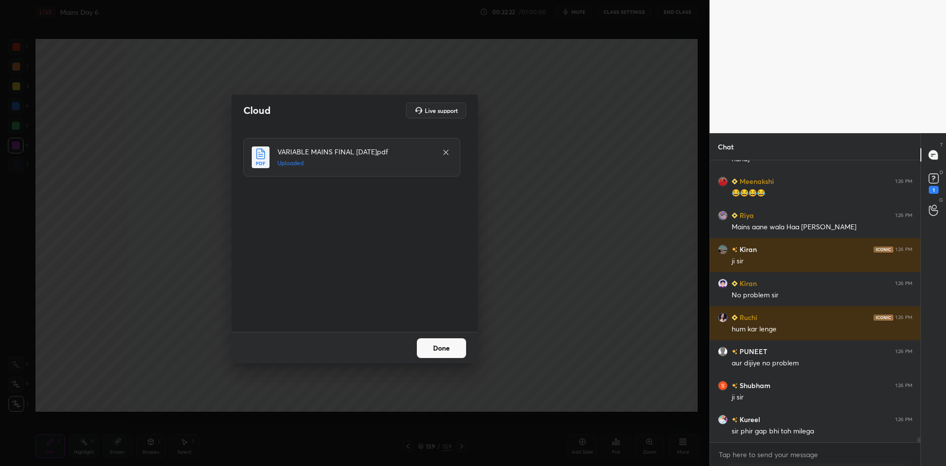
scroll to position [15179, 0]
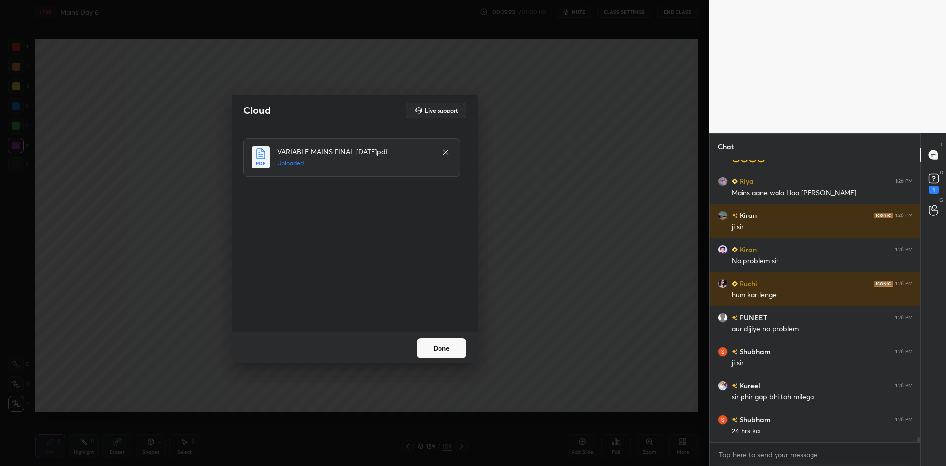
click at [427, 350] on button "Done" at bounding box center [441, 348] width 49 height 20
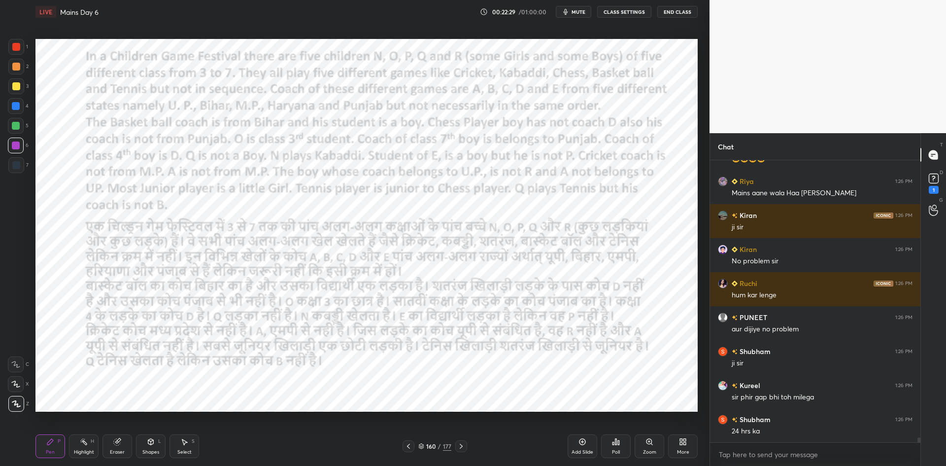
click at [616, 10] on button "CLASS SETTINGS" at bounding box center [624, 12] width 54 height 12
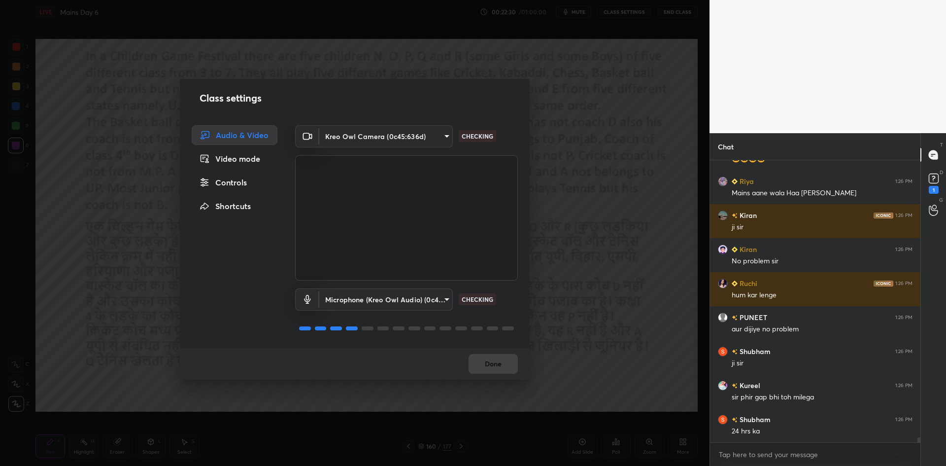
scroll to position [15202, 0]
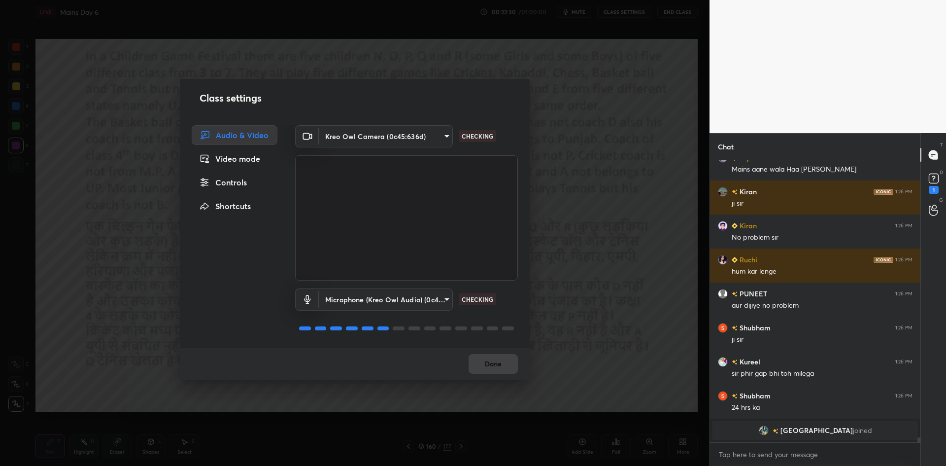
click at [240, 188] on div "Controls" at bounding box center [235, 183] width 86 height 20
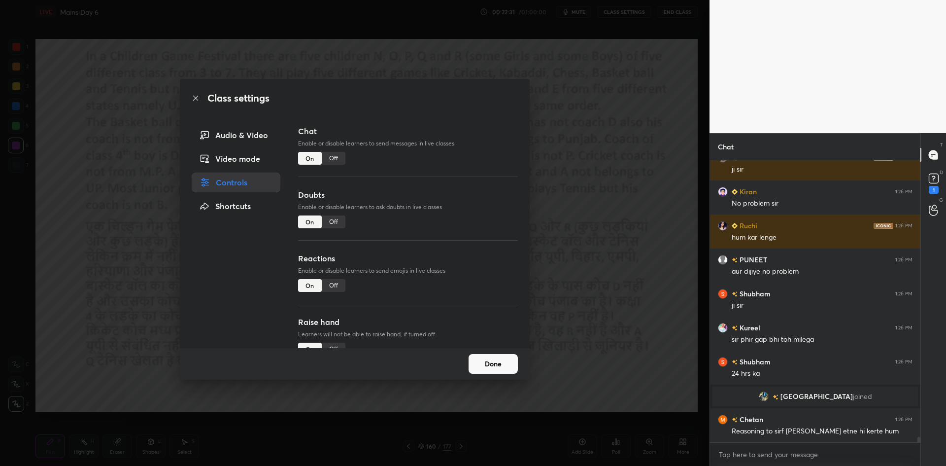
click at [336, 159] on div "Off" at bounding box center [334, 158] width 24 height 13
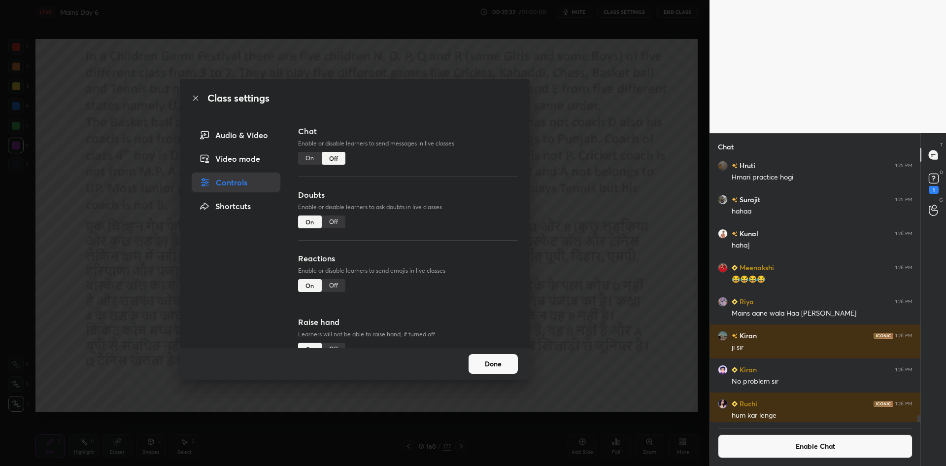
click at [586, 169] on div "Class settings Audio & Video Video mode Controls Shortcuts Chat Enable or disab…" at bounding box center [355, 233] width 710 height 466
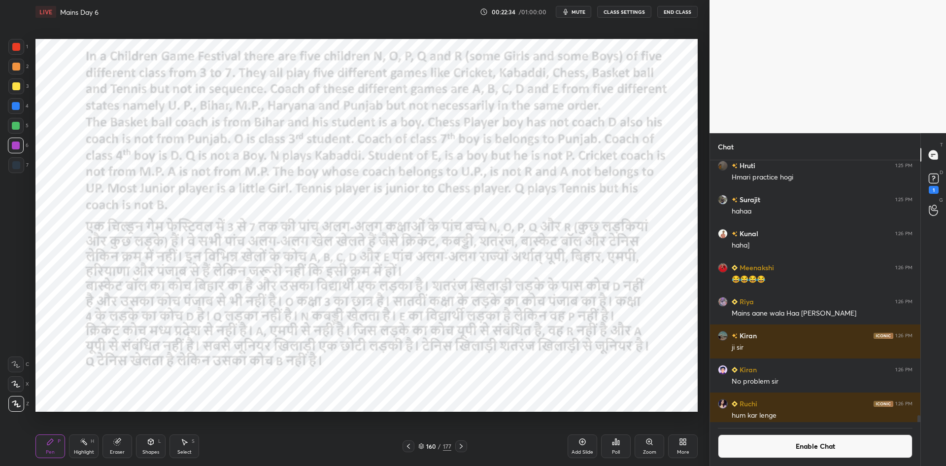
click at [579, 12] on span "mute" at bounding box center [579, 11] width 14 height 7
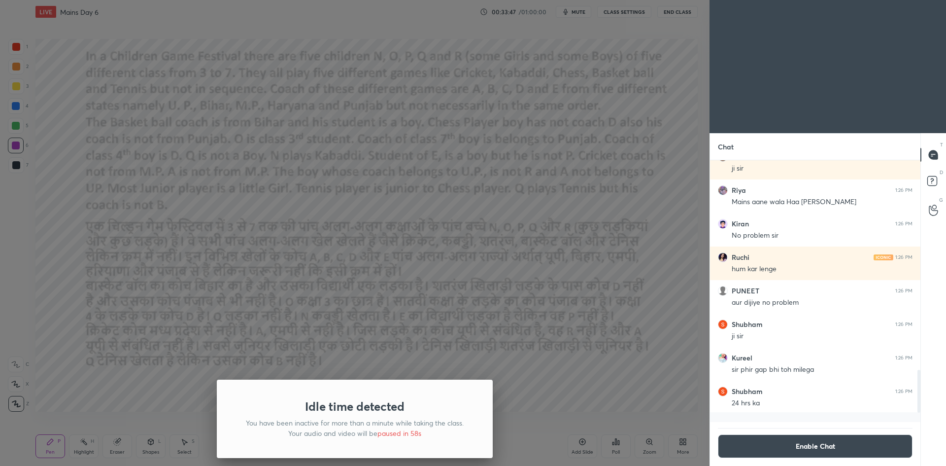
scroll to position [1287, 0]
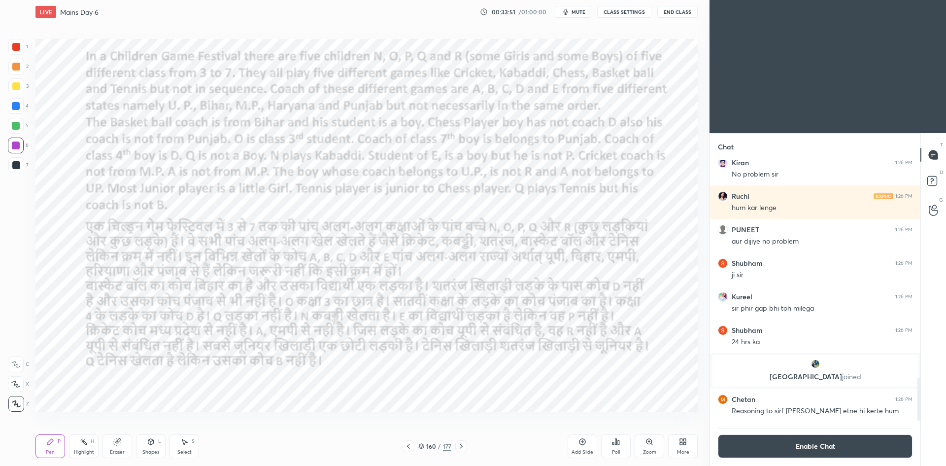
click at [623, 440] on div "Poll" at bounding box center [616, 446] width 30 height 24
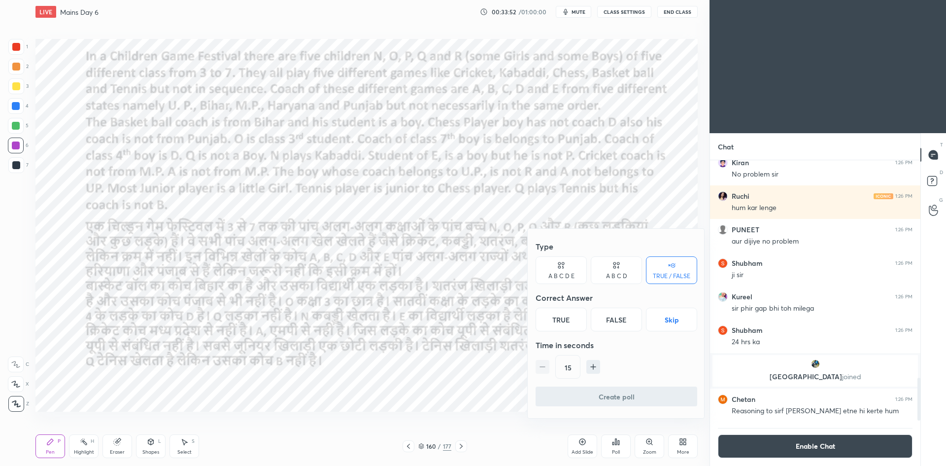
click at [671, 313] on button "Skip" at bounding box center [671, 320] width 51 height 24
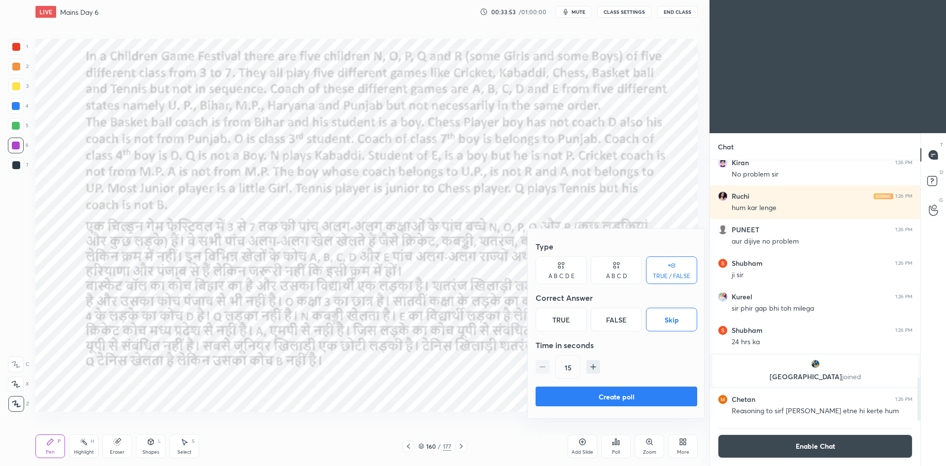
click at [636, 391] on button "Create poll" at bounding box center [617, 396] width 162 height 20
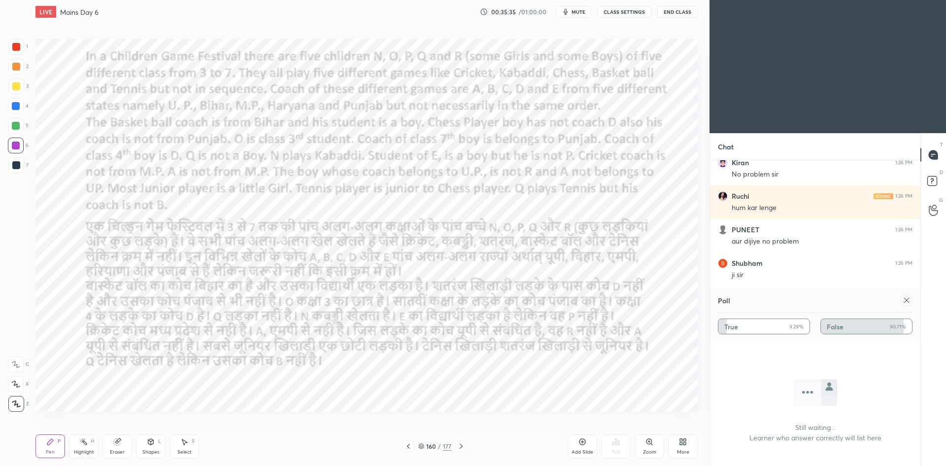
scroll to position [187, 208]
click at [908, 298] on icon at bounding box center [907, 300] width 8 height 8
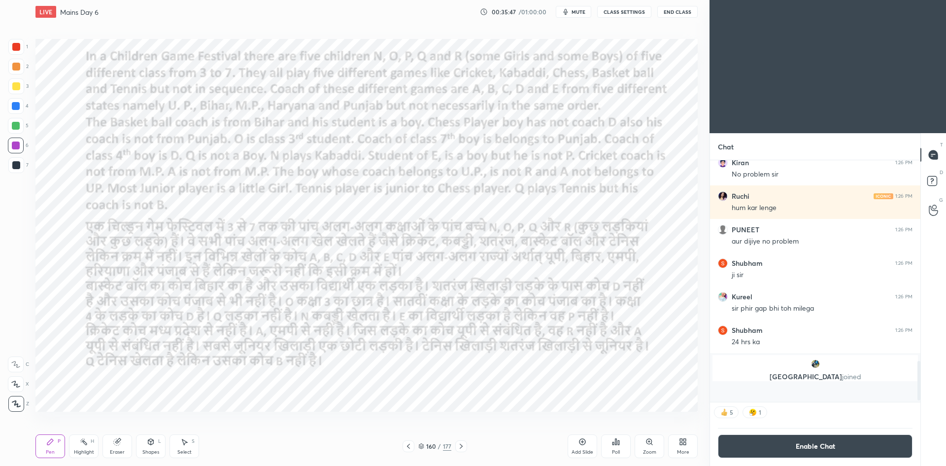
scroll to position [0, 0]
click at [619, 444] on icon at bounding box center [618, 442] width 1 height 4
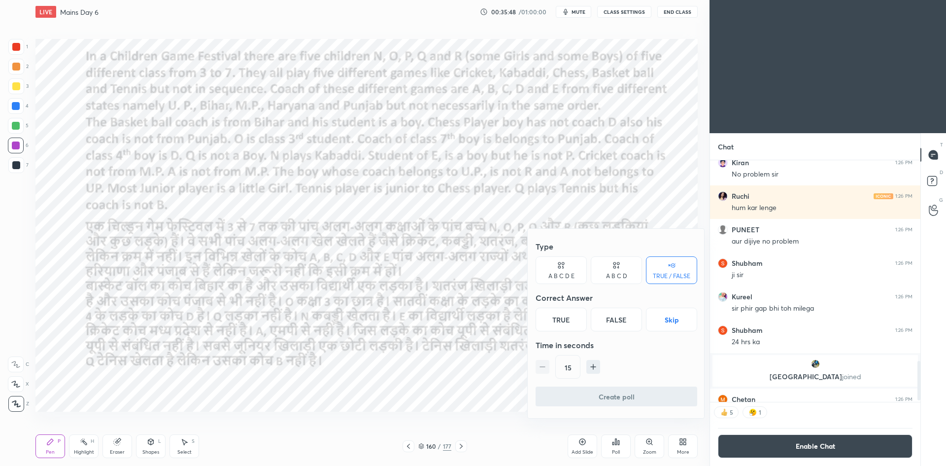
click at [682, 329] on button "Skip" at bounding box center [671, 320] width 51 height 24
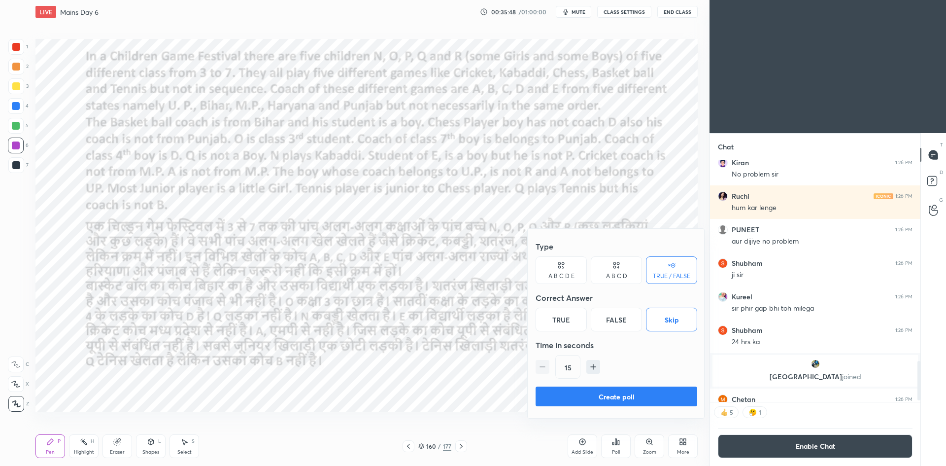
click at [630, 391] on button "Create poll" at bounding box center [617, 396] width 162 height 20
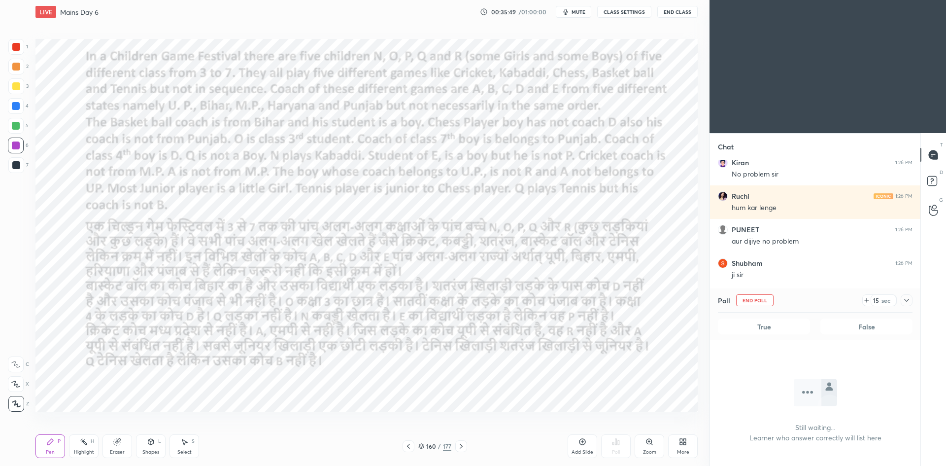
scroll to position [156, 208]
click at [459, 448] on icon at bounding box center [461, 446] width 8 height 8
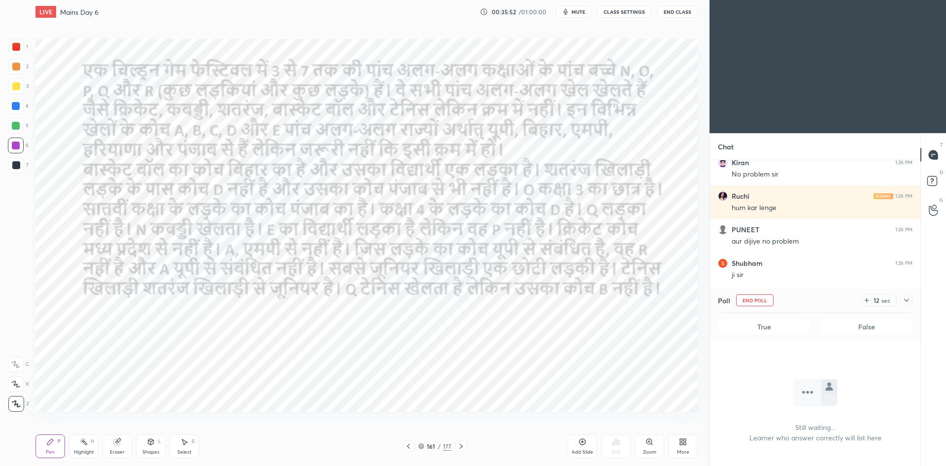
click at [403, 446] on div at bounding box center [409, 446] width 12 height 12
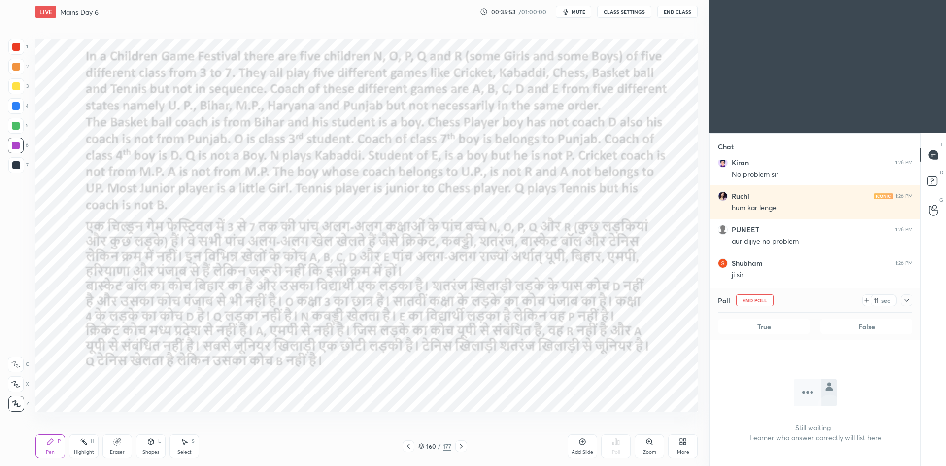
click at [578, 437] on div "Add Slide" at bounding box center [583, 446] width 30 height 24
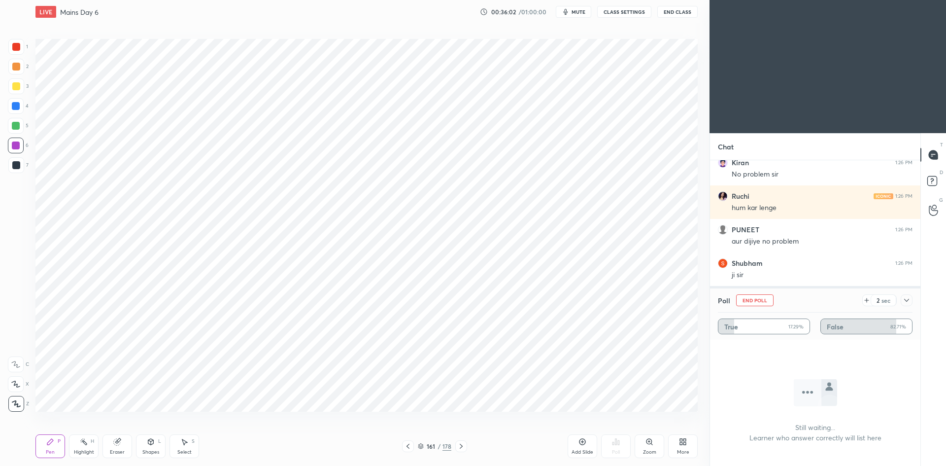
click at [764, 300] on button "End Poll" at bounding box center [754, 300] width 37 height 12
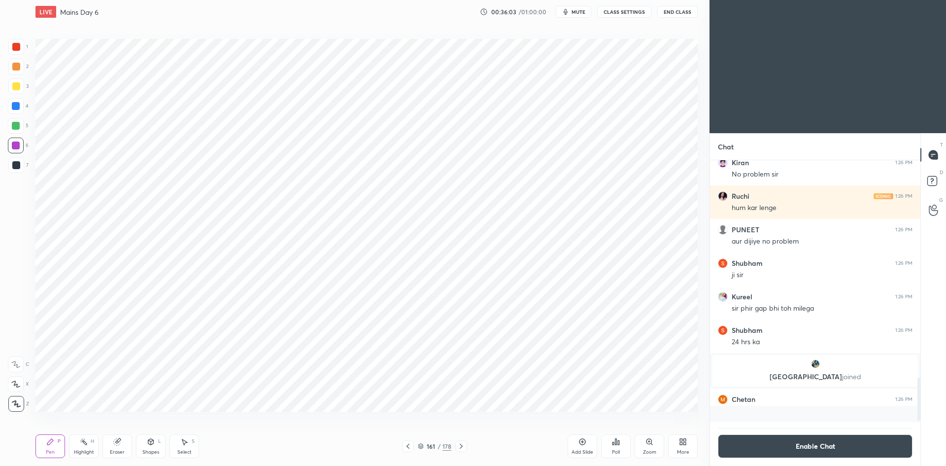
scroll to position [3, 3]
click at [767, 454] on button "Enable Chat" at bounding box center [815, 446] width 195 height 24
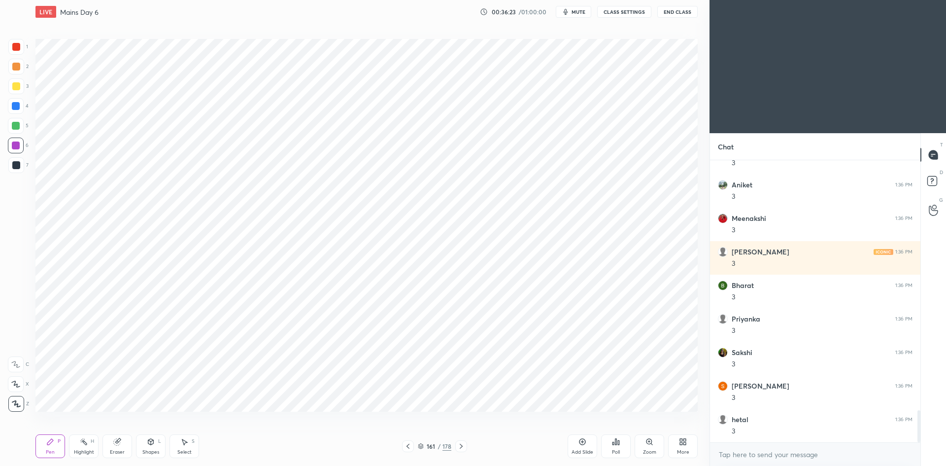
click at [617, 10] on button "CLASS SETTINGS" at bounding box center [624, 12] width 54 height 12
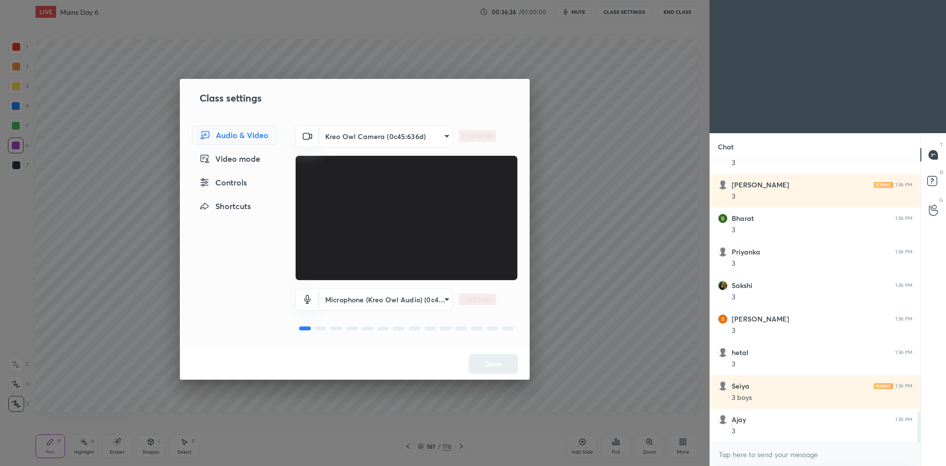
click at [250, 184] on div "Controls" at bounding box center [235, 183] width 86 height 20
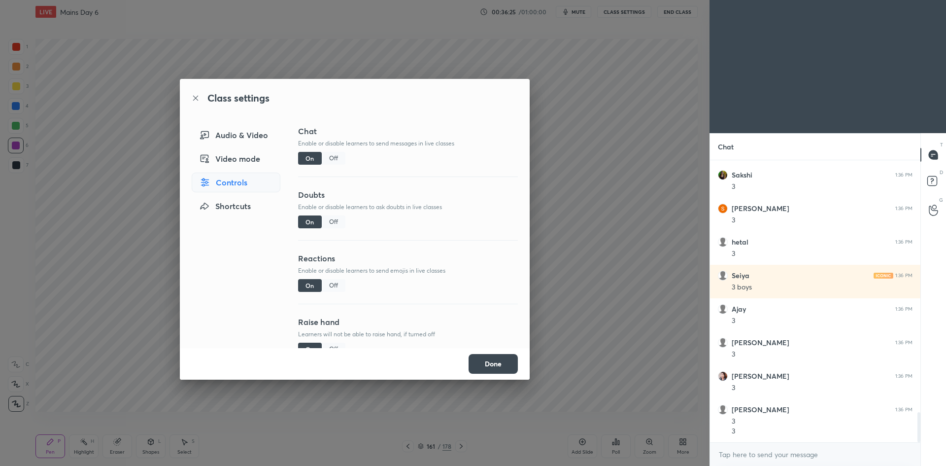
click at [336, 157] on div "Off" at bounding box center [334, 158] width 24 height 13
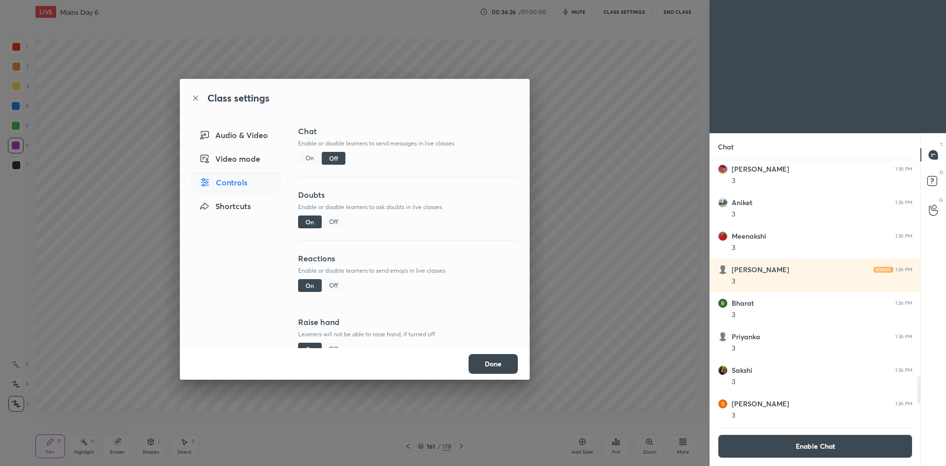
click at [594, 200] on div "Class settings Audio & Video Video mode Controls Shortcuts Chat Enable or disab…" at bounding box center [355, 233] width 710 height 466
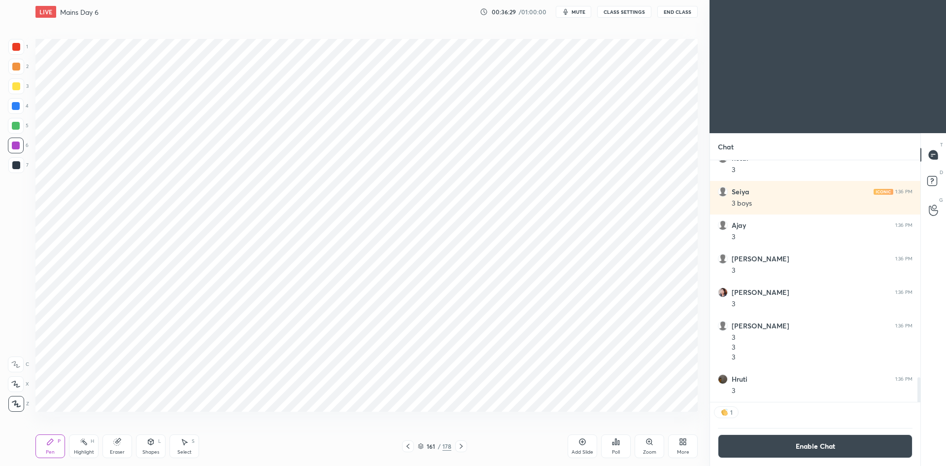
click at [408, 445] on icon at bounding box center [408, 446] width 8 height 8
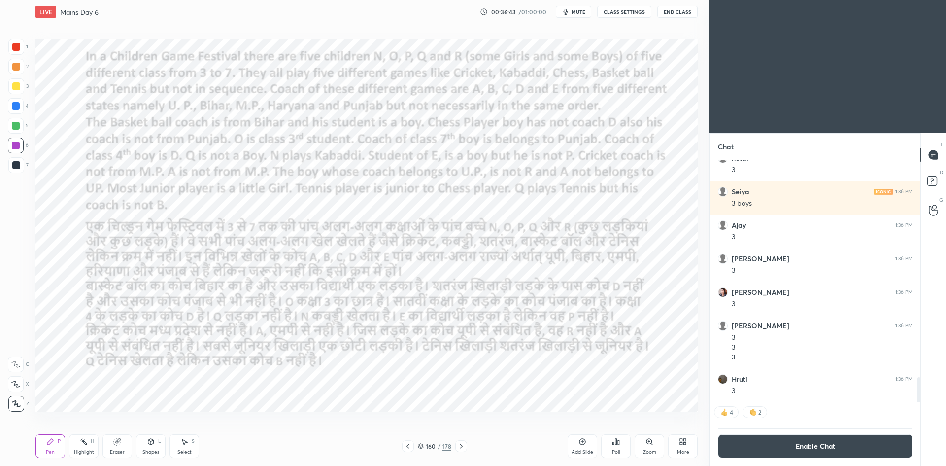
click at [772, 446] on button "Enable Chat" at bounding box center [815, 446] width 195 height 24
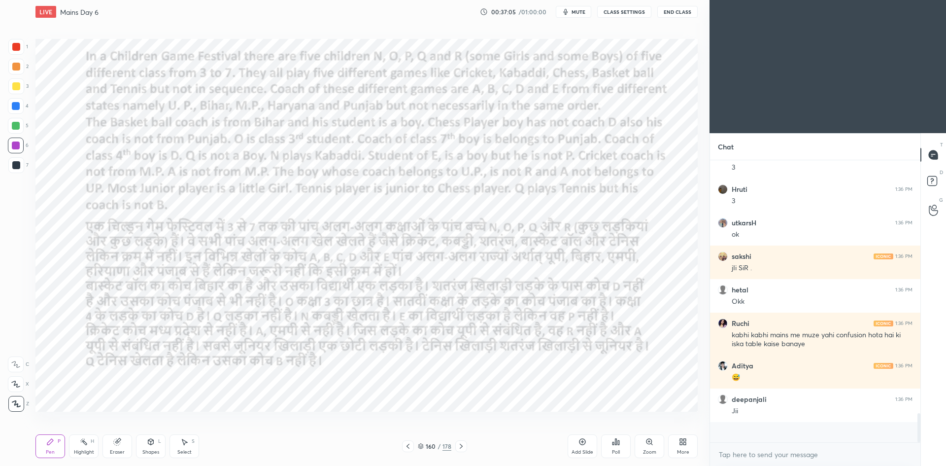
scroll to position [2262, 0]
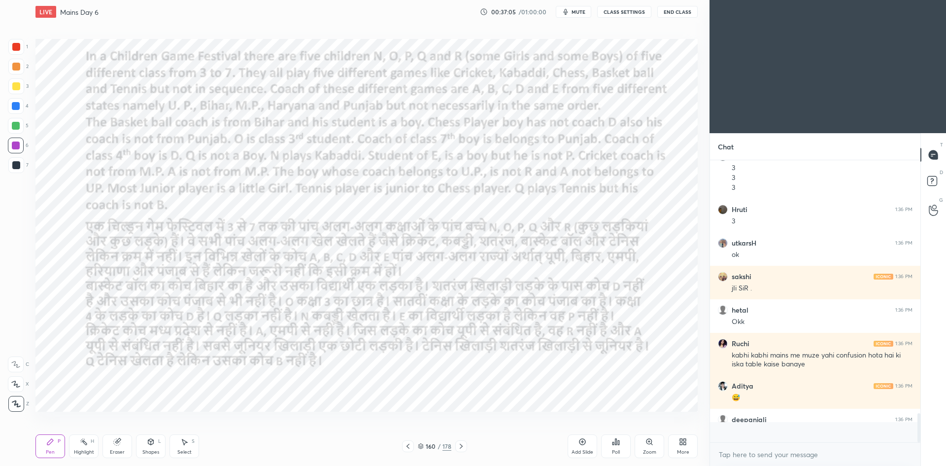
click at [586, 448] on div "Add Slide" at bounding box center [583, 446] width 30 height 24
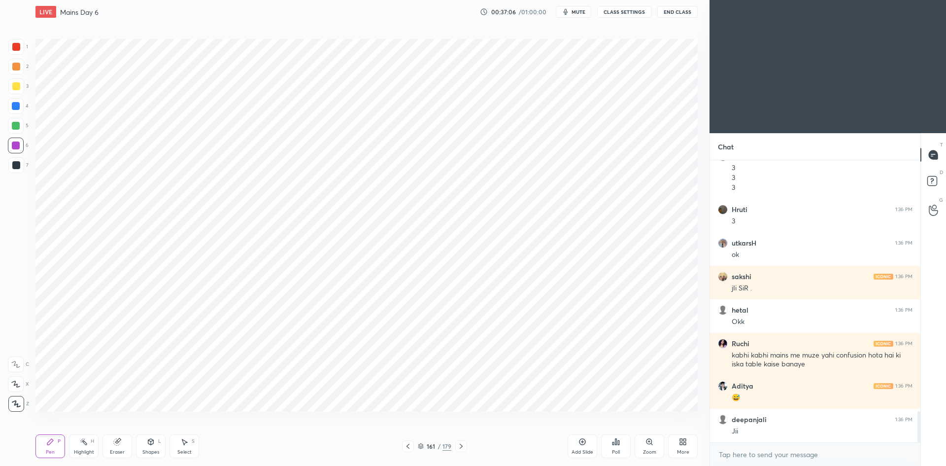
click at [409, 449] on icon at bounding box center [408, 446] width 8 height 8
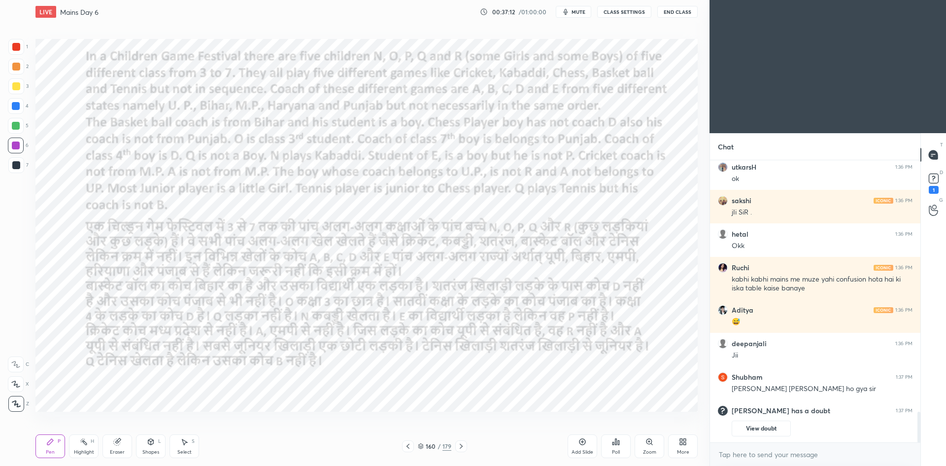
scroll to position [2276, 0]
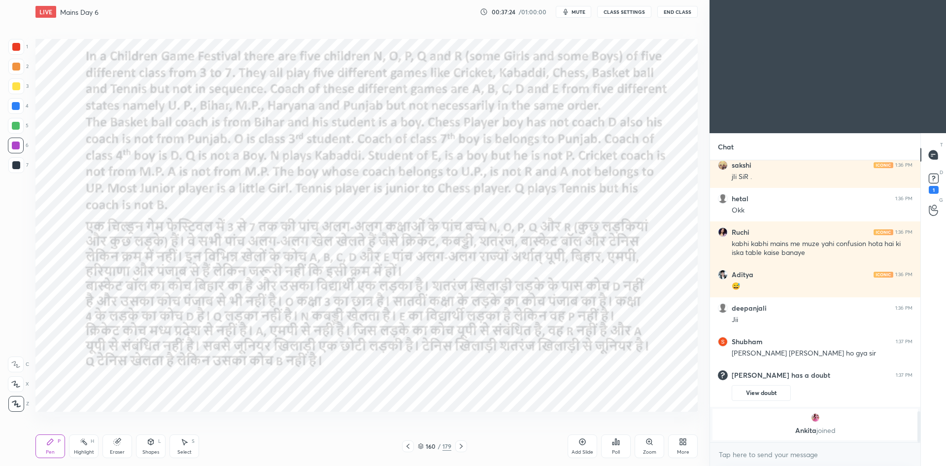
click at [460, 447] on icon at bounding box center [461, 446] width 8 height 8
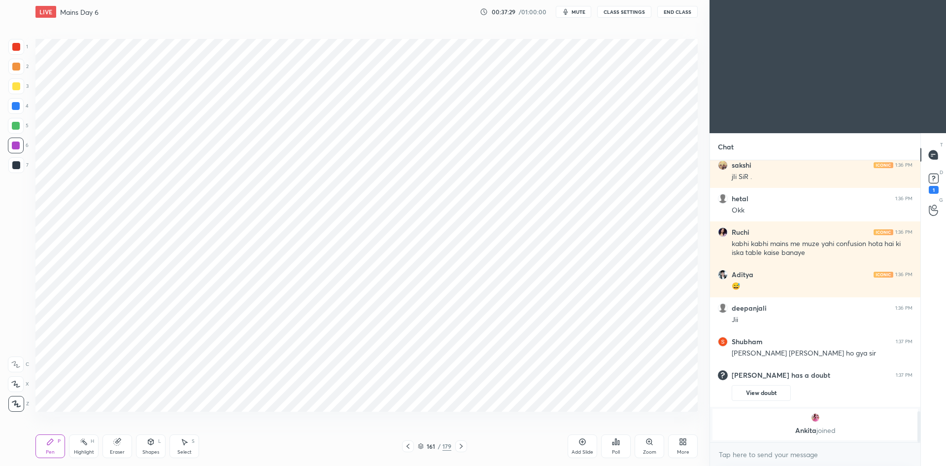
click at [411, 444] on icon at bounding box center [408, 446] width 8 height 8
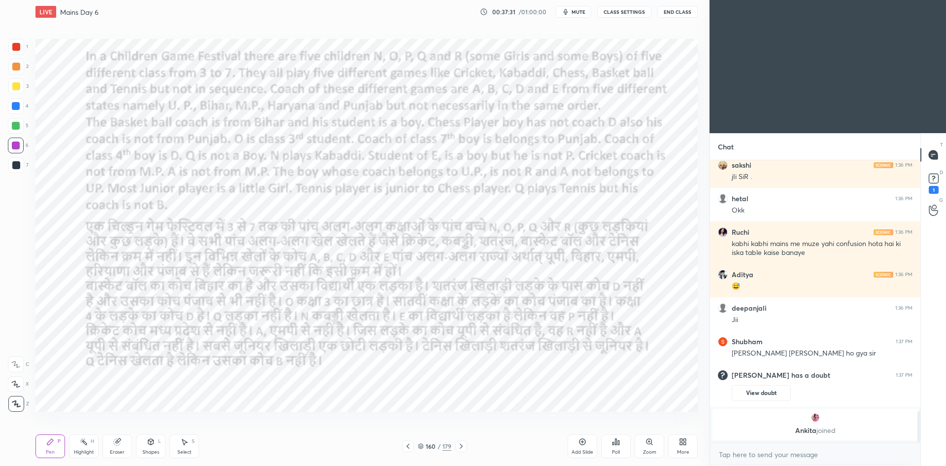
click at [462, 447] on icon at bounding box center [461, 446] width 3 height 5
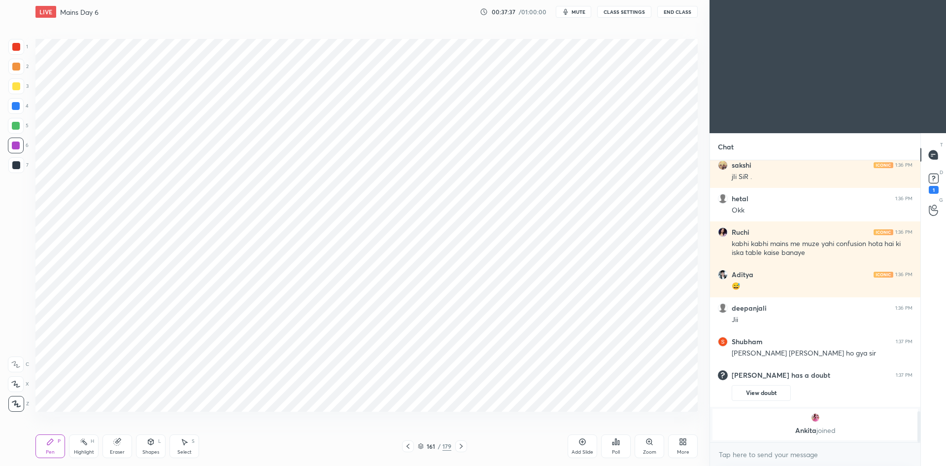
click at [412, 444] on div at bounding box center [408, 446] width 12 height 12
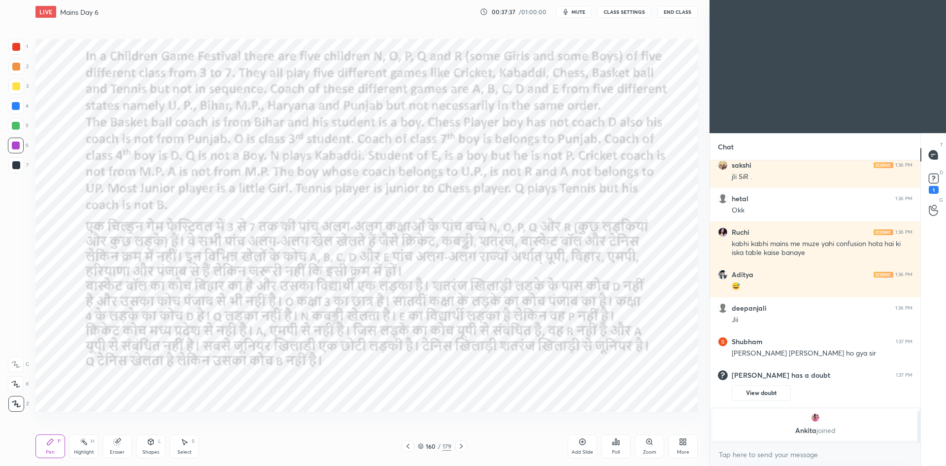
scroll to position [2319, 0]
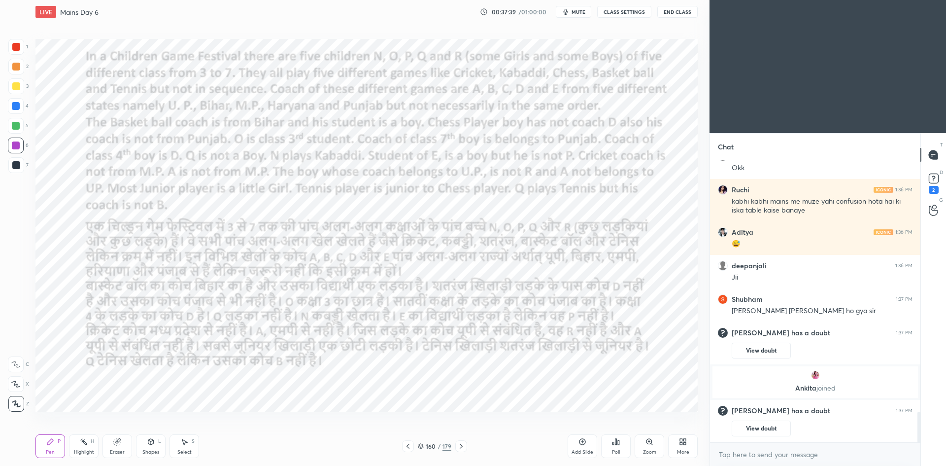
click at [466, 446] on div at bounding box center [461, 446] width 12 height 12
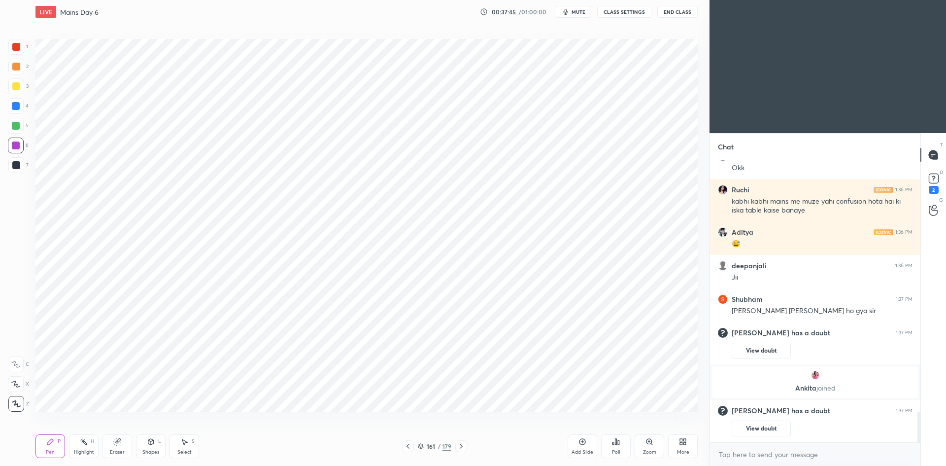
click at [412, 448] on div at bounding box center [408, 446] width 12 height 12
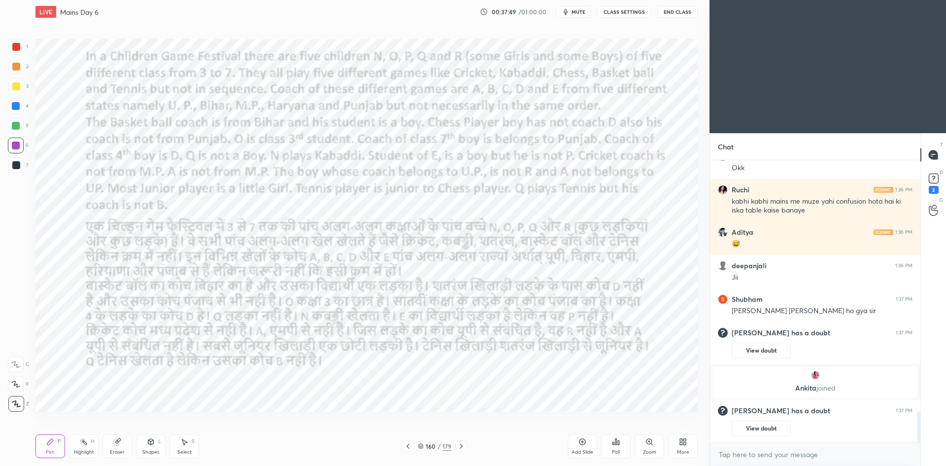
click at [464, 447] on icon at bounding box center [461, 446] width 8 height 8
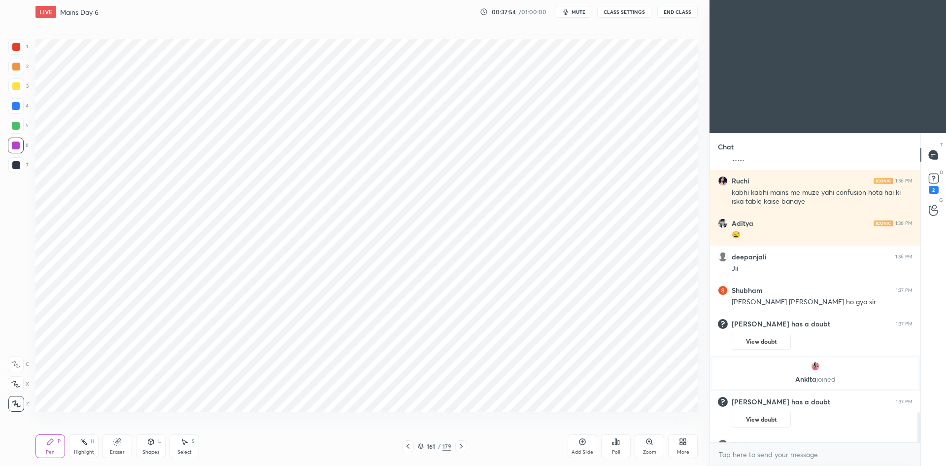
scroll to position [2343, 0]
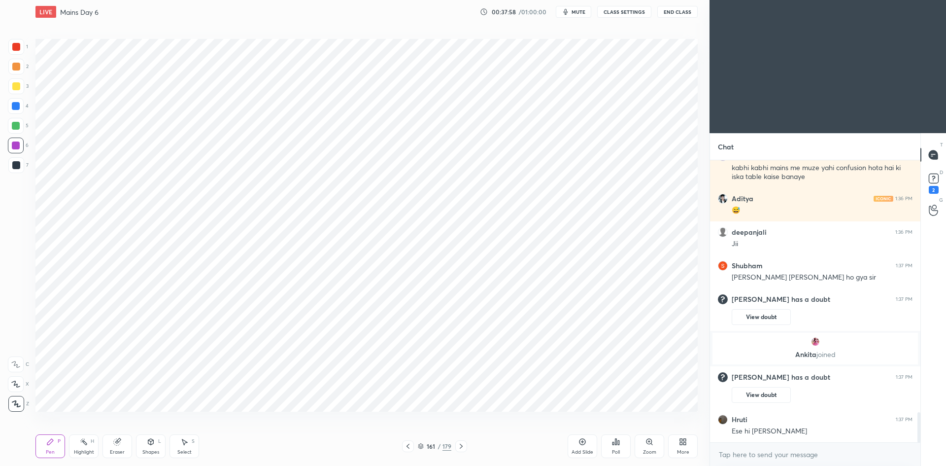
click at [408, 445] on icon at bounding box center [408, 446] width 8 height 8
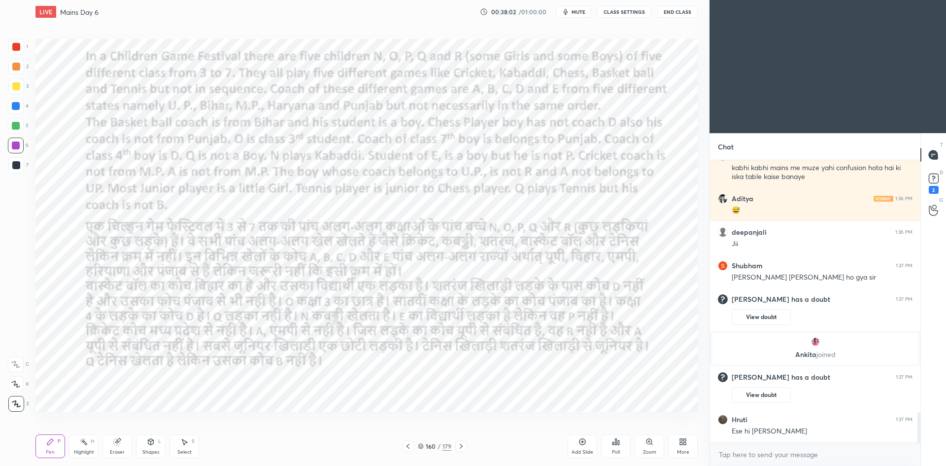
click at [463, 446] on icon at bounding box center [461, 446] width 8 height 8
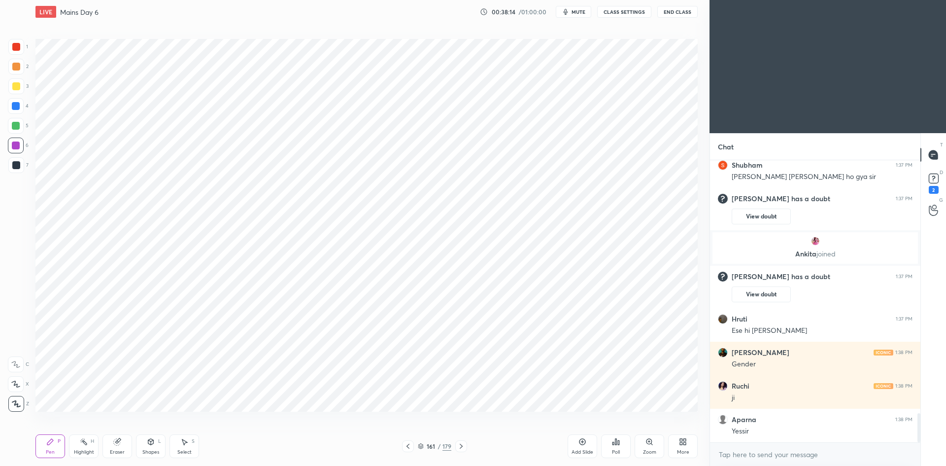
scroll to position [2477, 0]
click at [23, 50] on div at bounding box center [16, 47] width 16 height 16
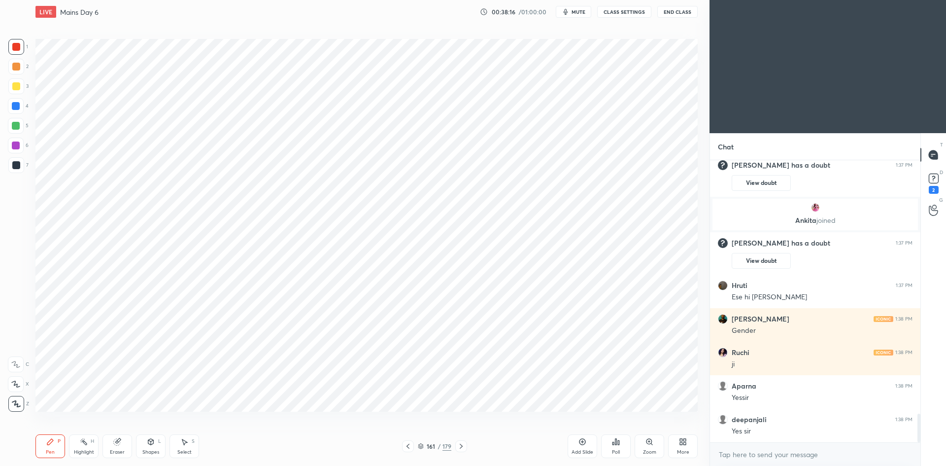
click at [410, 448] on icon at bounding box center [408, 446] width 8 height 8
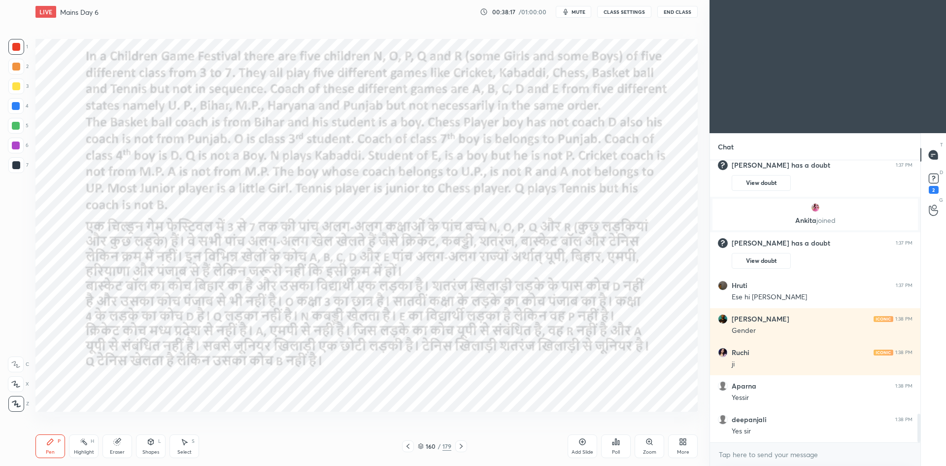
scroll to position [2511, 0]
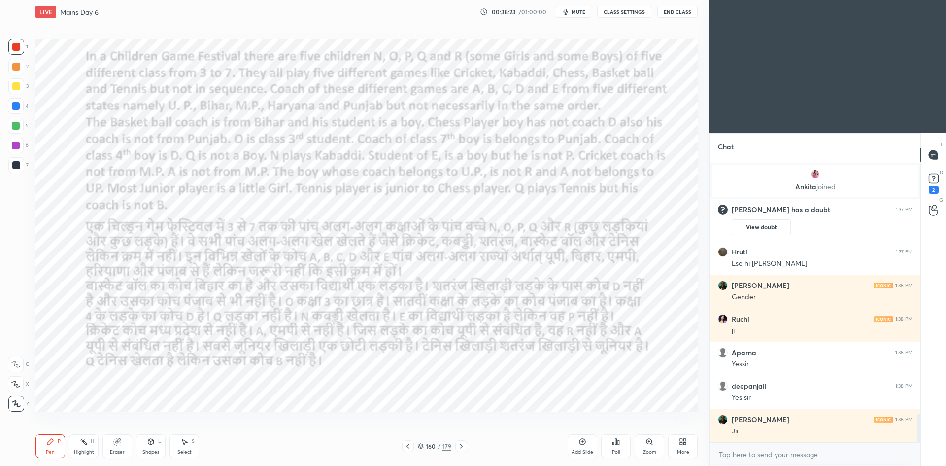
click at [465, 443] on icon at bounding box center [461, 446] width 8 height 8
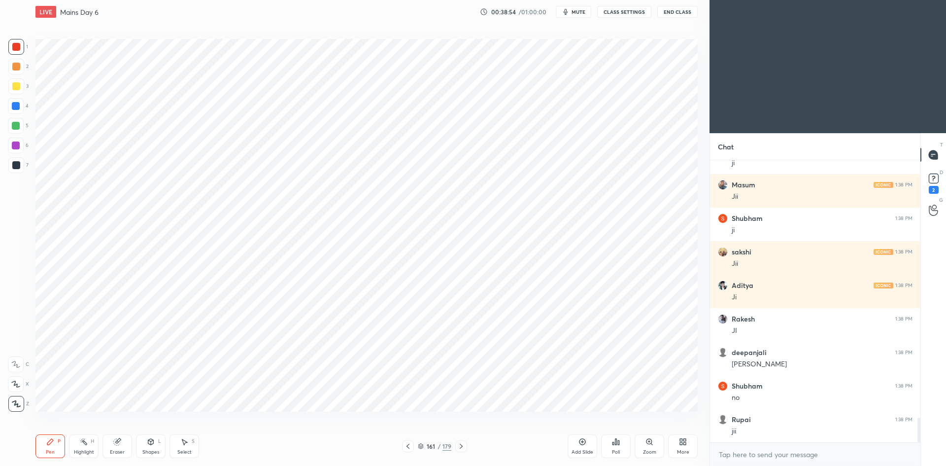
scroll to position [2947, 0]
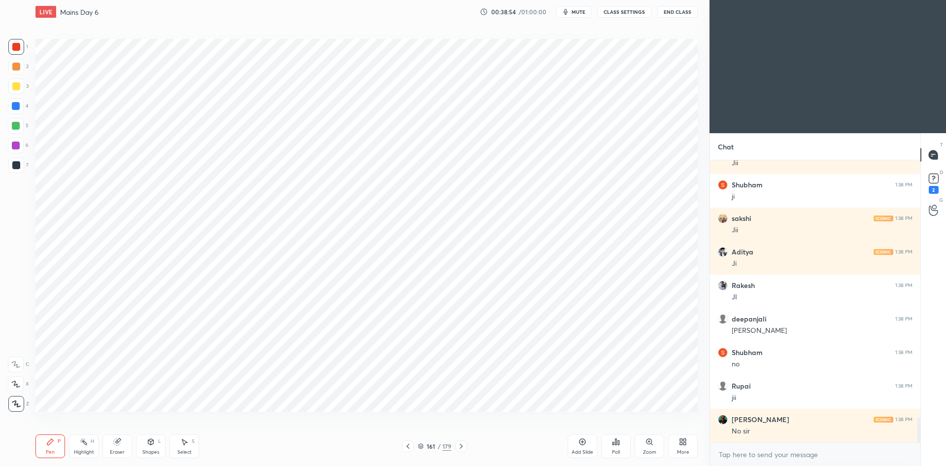
click at [412, 445] on div at bounding box center [408, 446] width 12 height 12
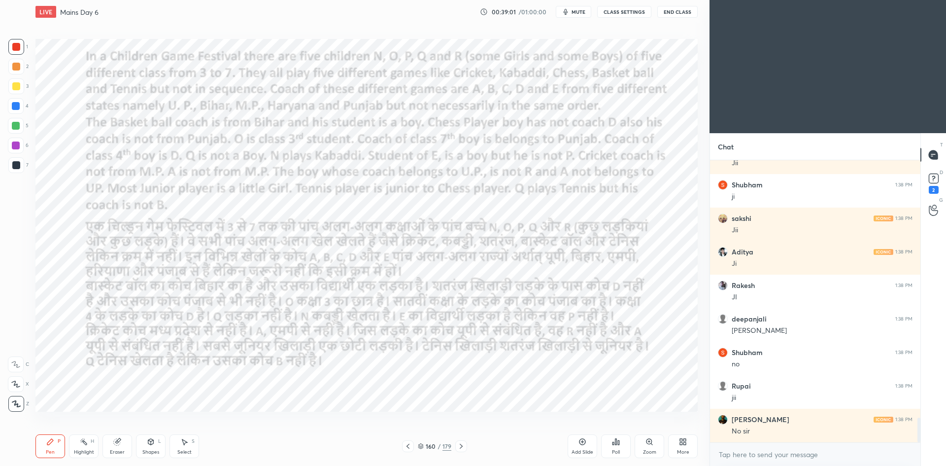
click at [464, 446] on icon at bounding box center [461, 446] width 8 height 8
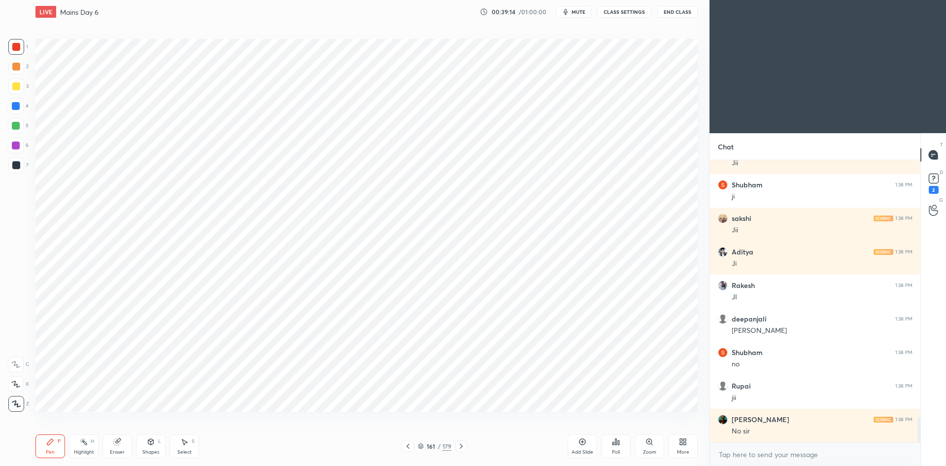
click at [410, 440] on div at bounding box center [408, 446] width 12 height 12
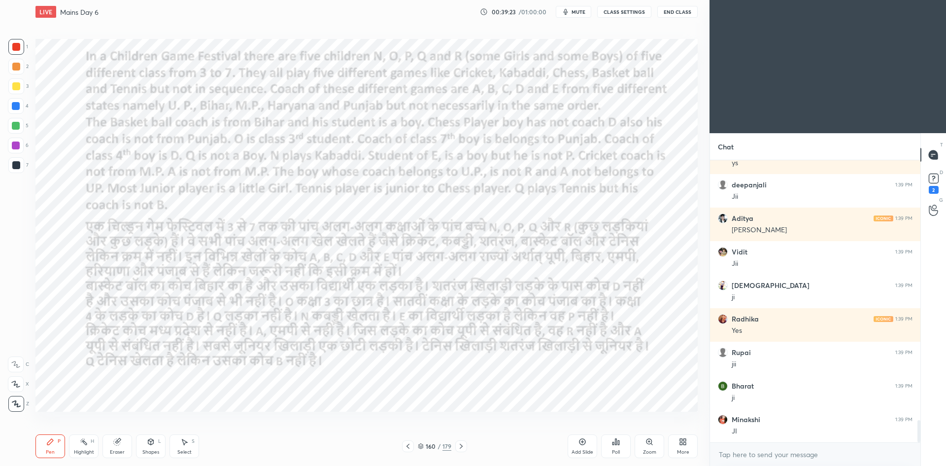
scroll to position [3315, 0]
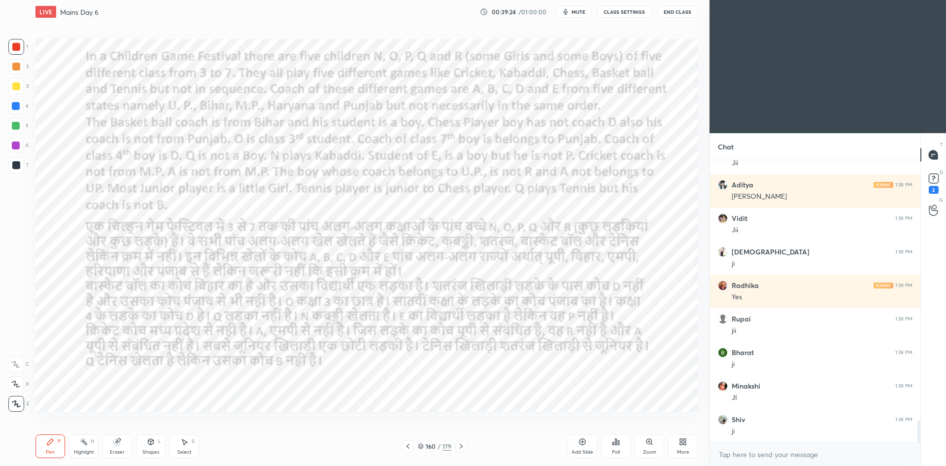
click at [464, 447] on icon at bounding box center [461, 446] width 8 height 8
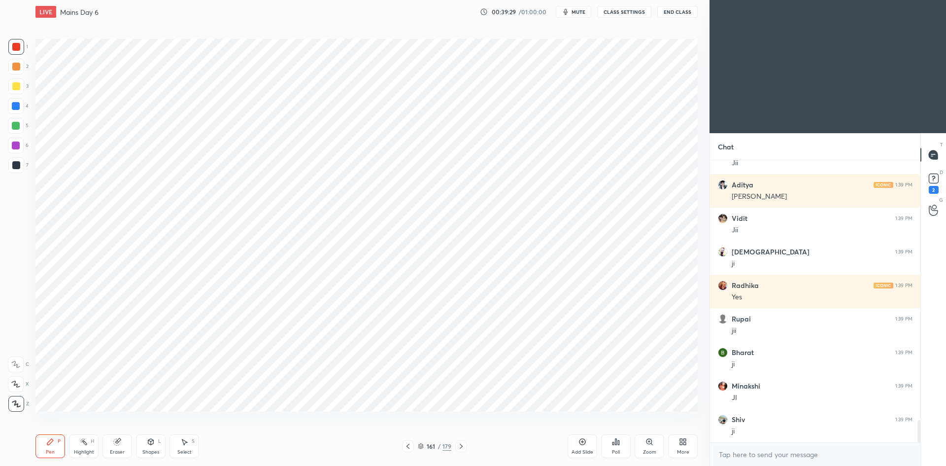
click at [408, 446] on icon at bounding box center [408, 446] width 3 height 5
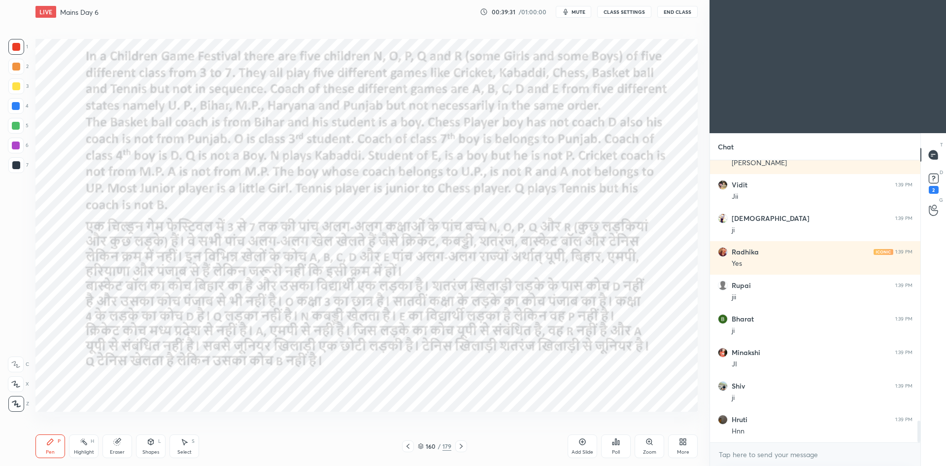
scroll to position [3382, 0]
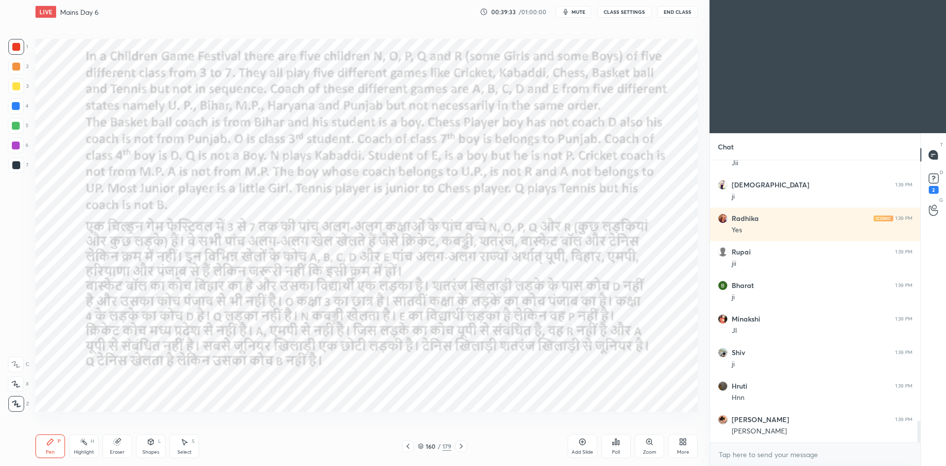
click at [464, 446] on icon at bounding box center [461, 446] width 8 height 8
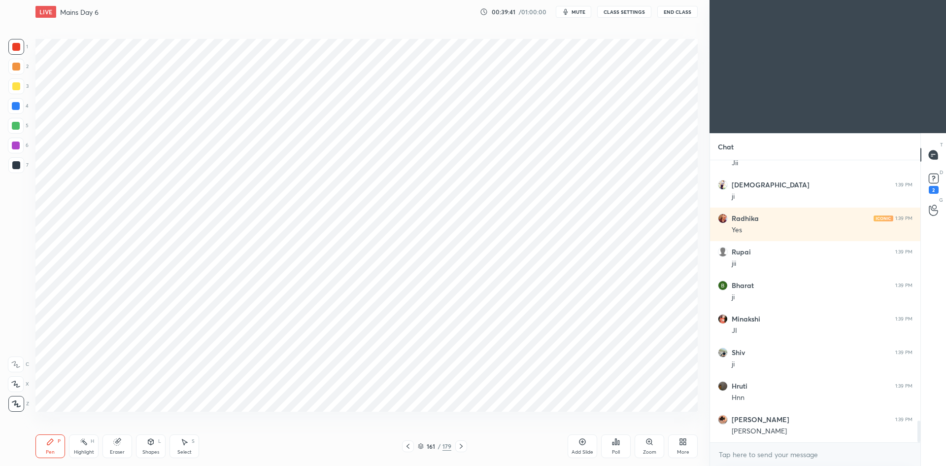
click at [411, 446] on icon at bounding box center [408, 446] width 8 height 8
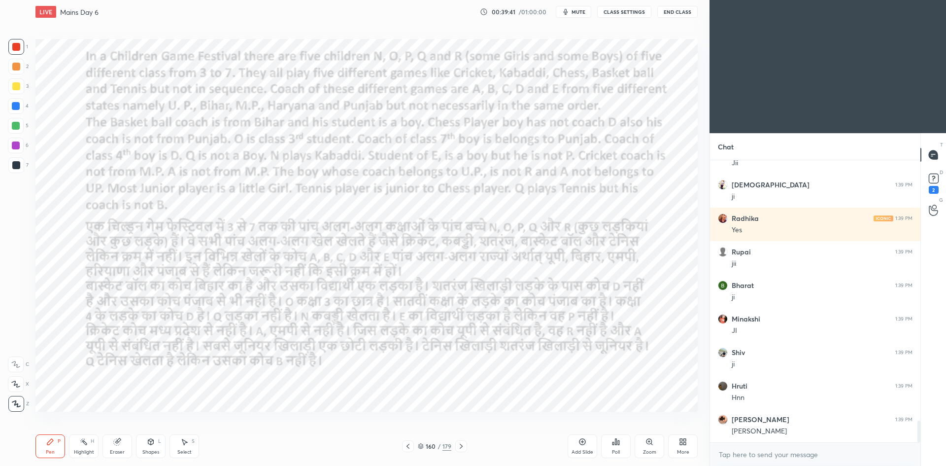
scroll to position [3416, 0]
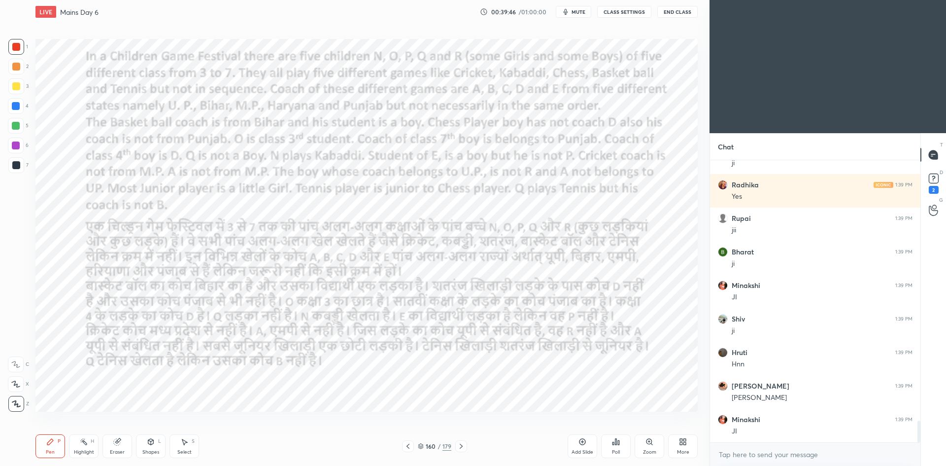
click at [461, 447] on icon at bounding box center [461, 446] width 8 height 8
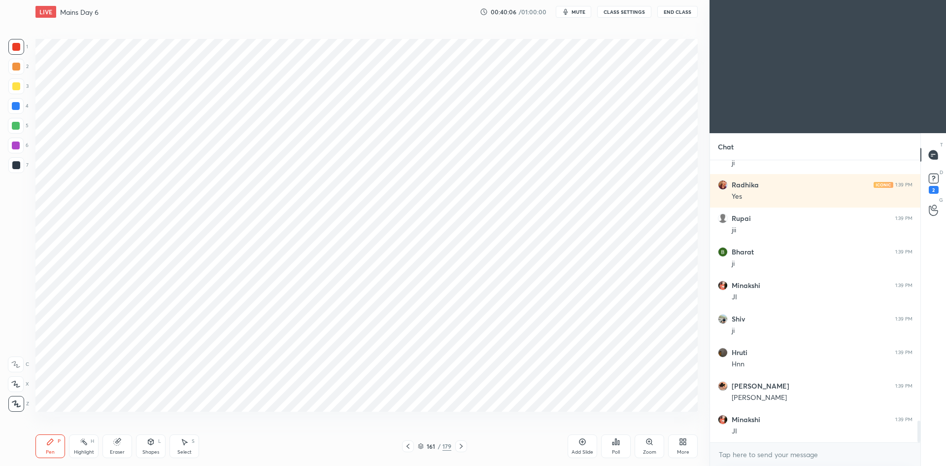
click at [407, 446] on icon at bounding box center [408, 446] width 3 height 5
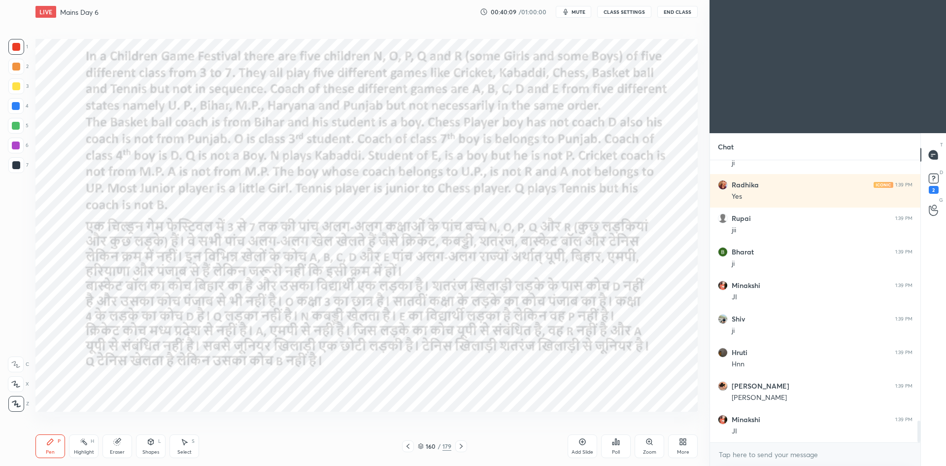
click at [464, 453] on div "Pen P Highlight H Eraser Shapes L Select S 160 / 179 Add Slide Poll Zoom More" at bounding box center [366, 445] width 662 height 39
click at [464, 449] on icon at bounding box center [461, 446] width 8 height 8
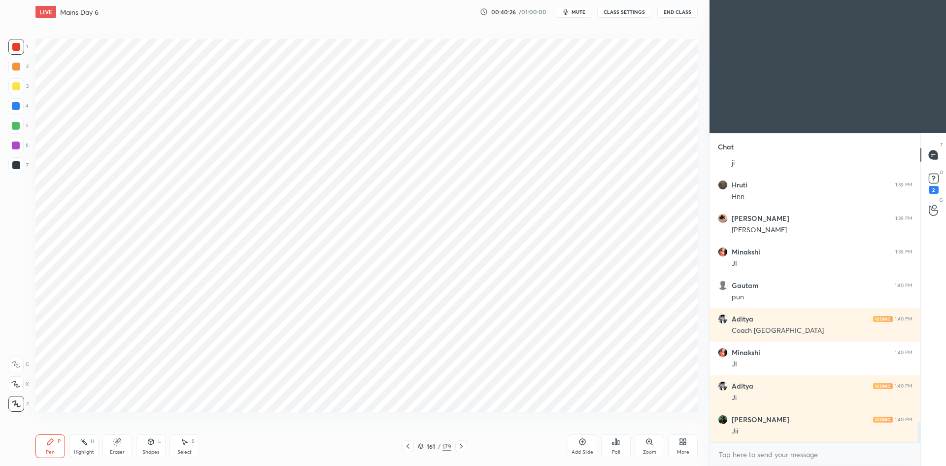
scroll to position [3617, 0]
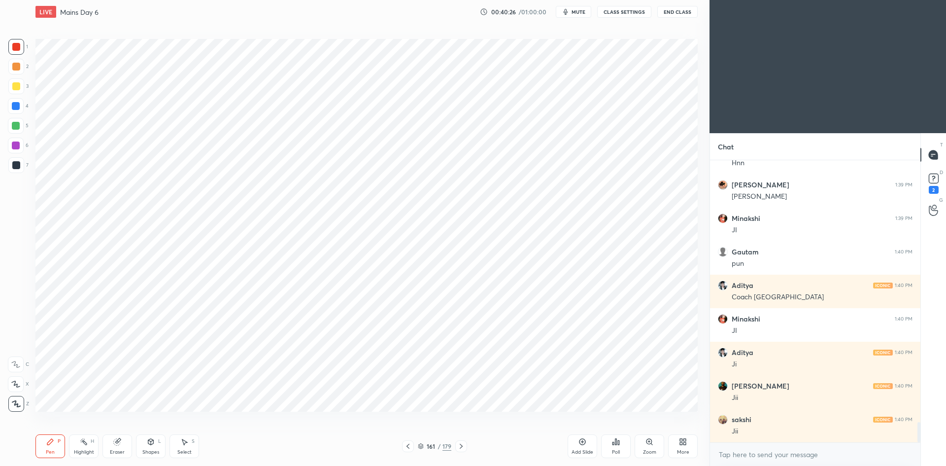
click at [408, 449] on icon at bounding box center [408, 446] width 8 height 8
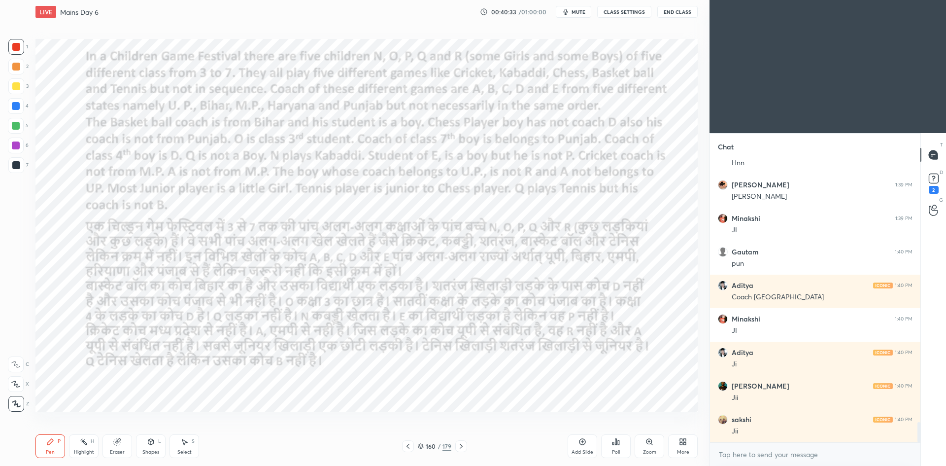
click at [464, 447] on icon at bounding box center [461, 446] width 8 height 8
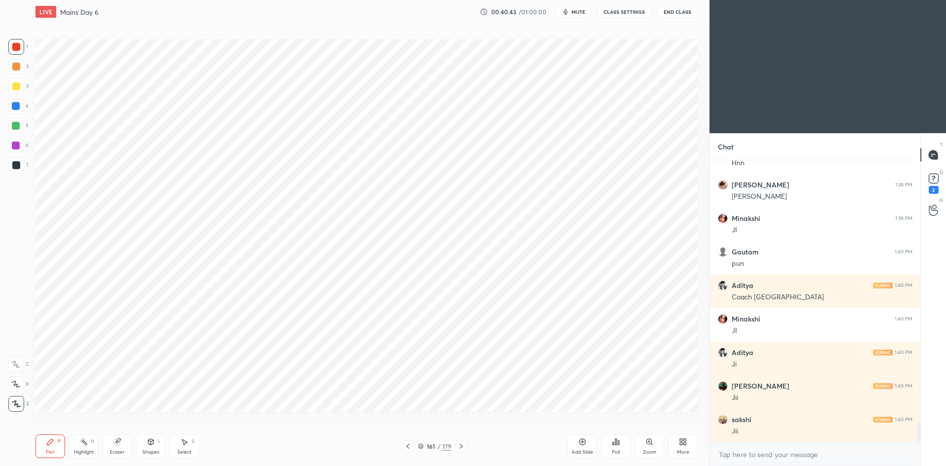
click at [463, 448] on icon at bounding box center [461, 446] width 8 height 8
click at [408, 444] on icon at bounding box center [408, 446] width 8 height 8
click at [409, 447] on icon at bounding box center [408, 446] width 8 height 8
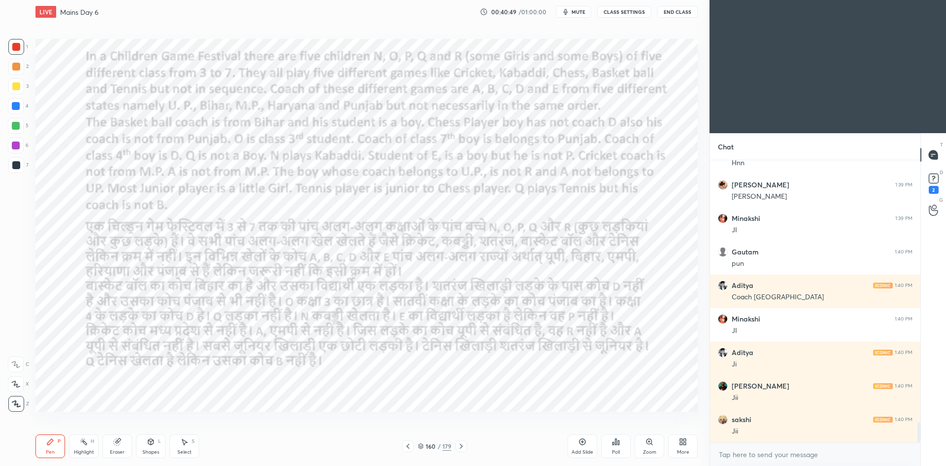
click at [463, 449] on icon at bounding box center [461, 446] width 8 height 8
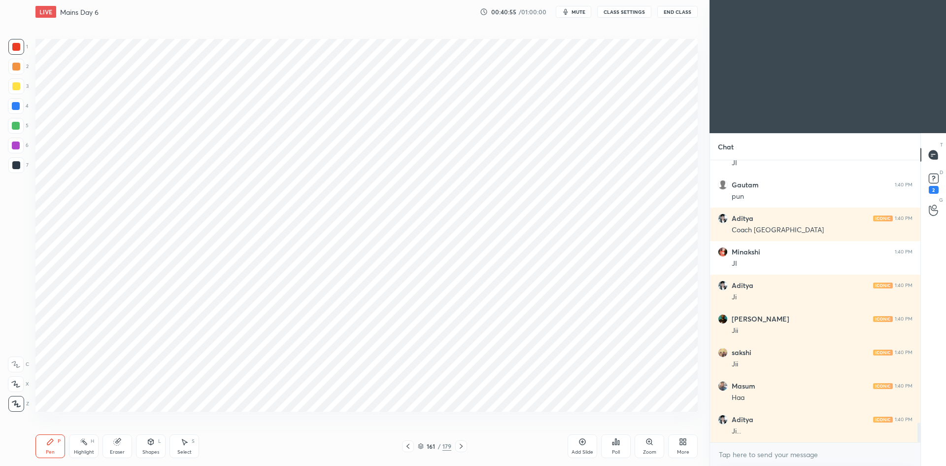
scroll to position [3717, 0]
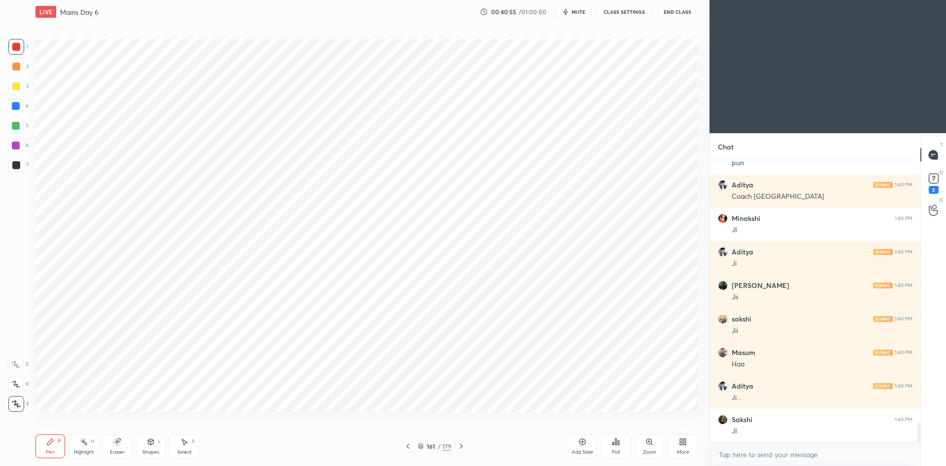
click at [414, 446] on div at bounding box center [408, 446] width 12 height 12
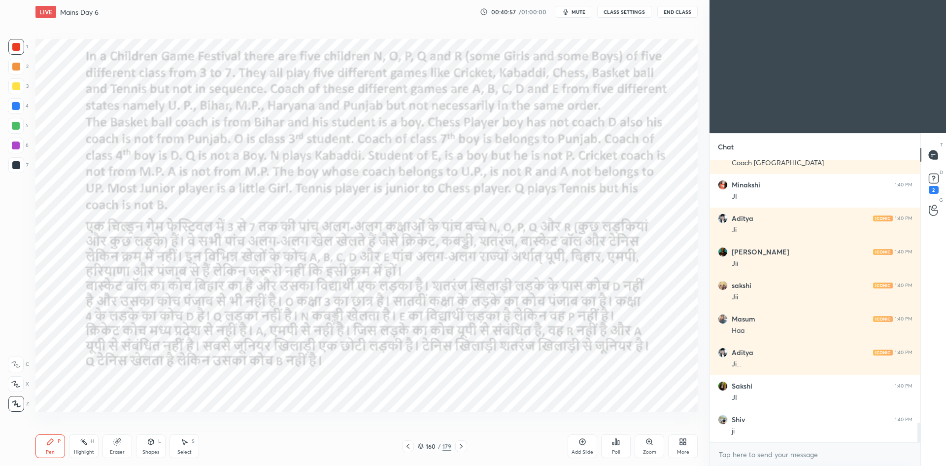
scroll to position [3784, 0]
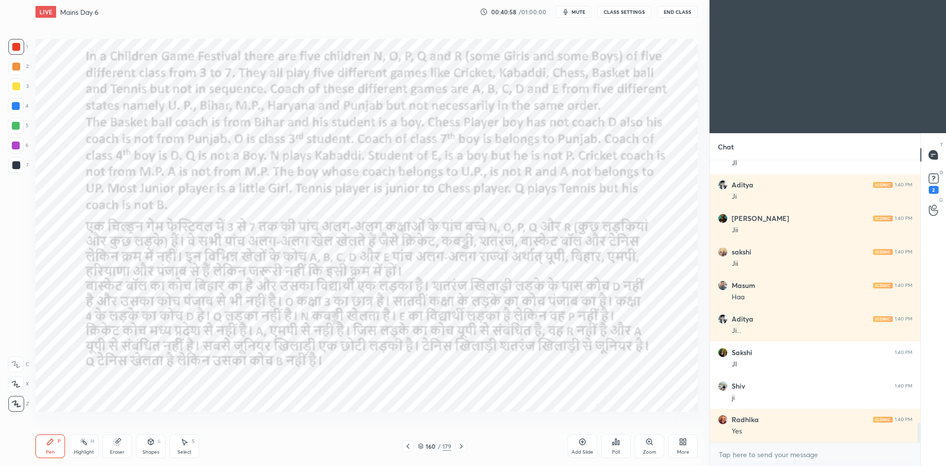
click at [463, 446] on icon at bounding box center [461, 446] width 8 height 8
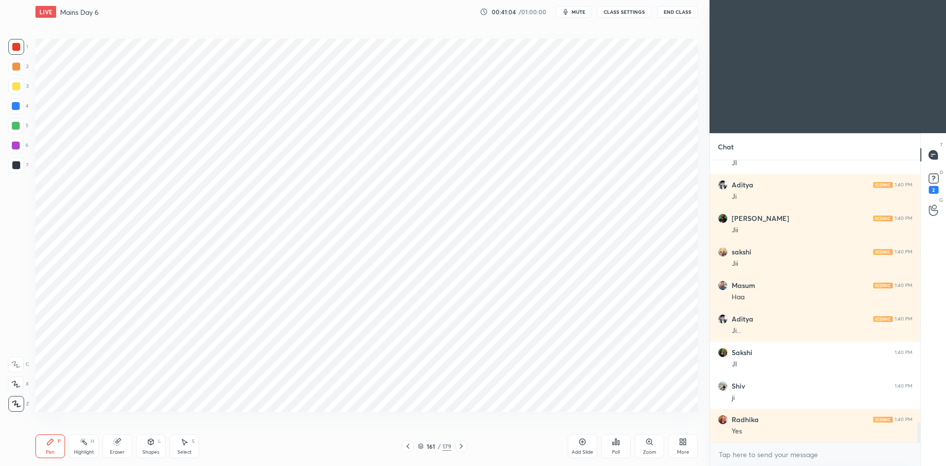
click at [409, 445] on icon at bounding box center [408, 446] width 8 height 8
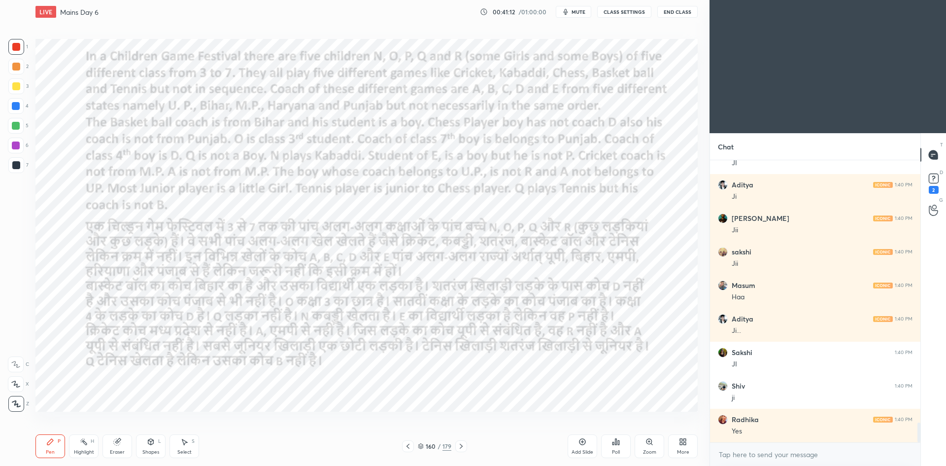
click at [411, 443] on icon at bounding box center [408, 446] width 8 height 8
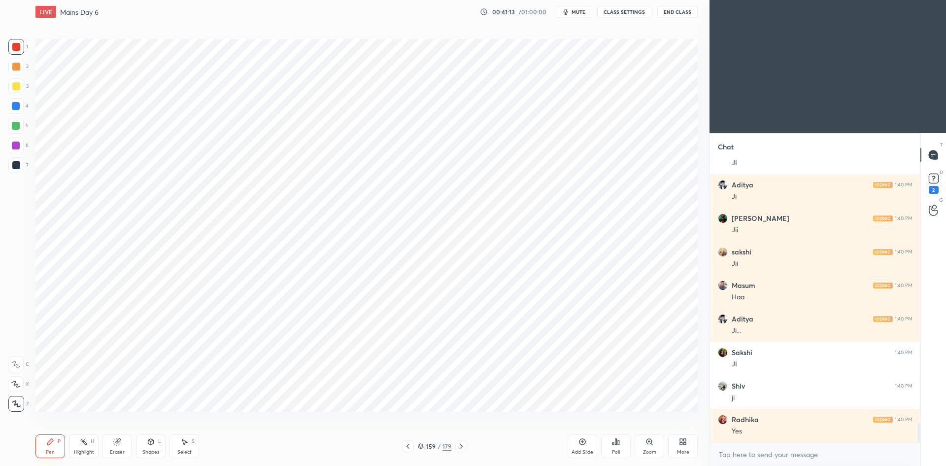
click at [461, 448] on icon at bounding box center [461, 446] width 8 height 8
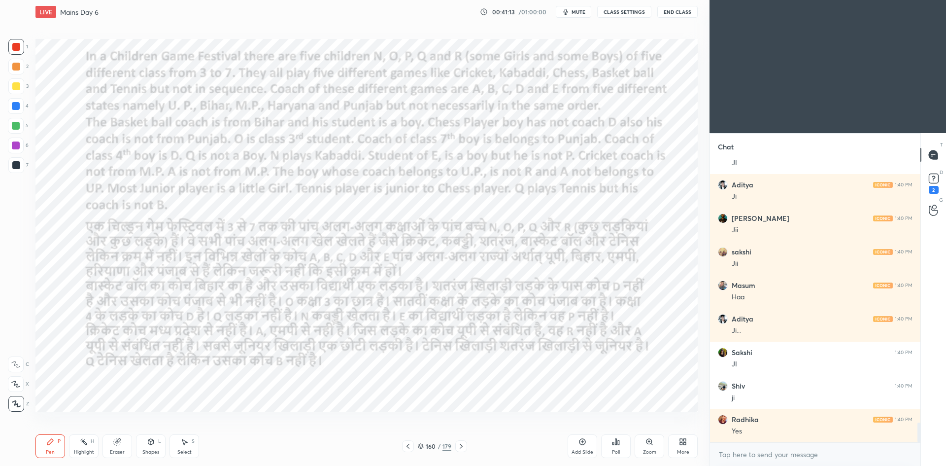
click at [463, 446] on icon at bounding box center [461, 446] width 8 height 8
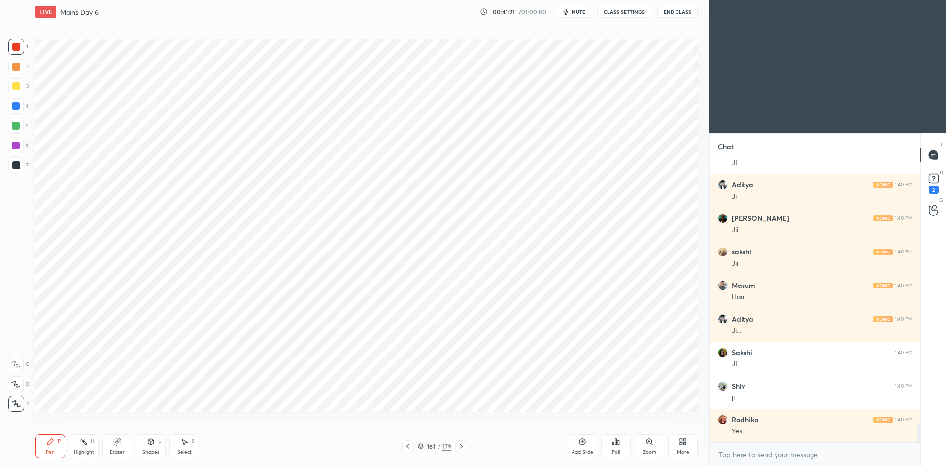
click at [409, 446] on icon at bounding box center [408, 446] width 8 height 8
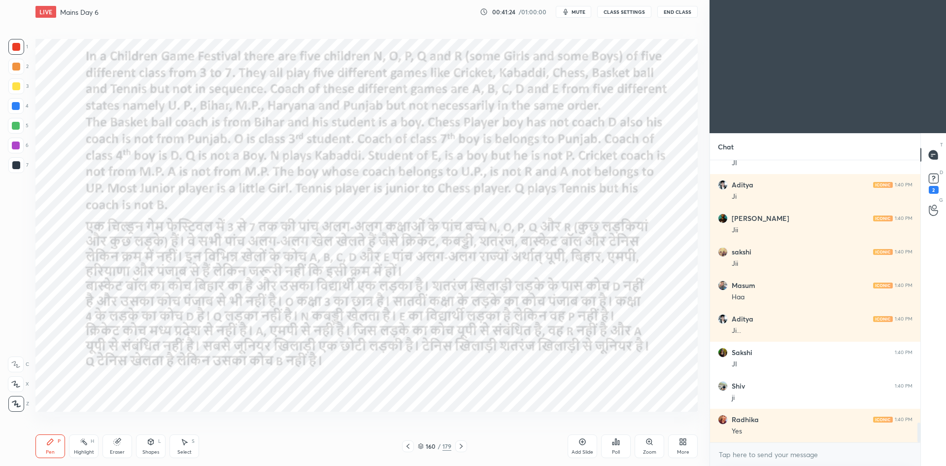
click at [465, 445] on icon at bounding box center [461, 446] width 8 height 8
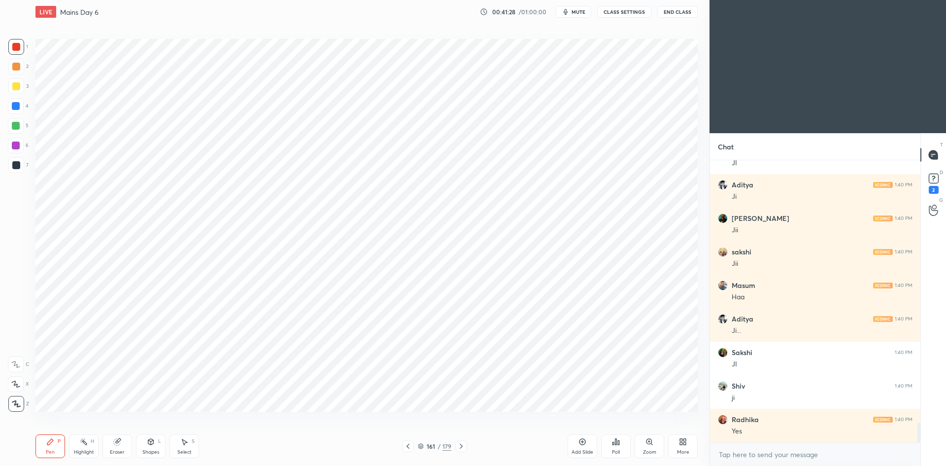
click at [408, 444] on icon at bounding box center [408, 446] width 8 height 8
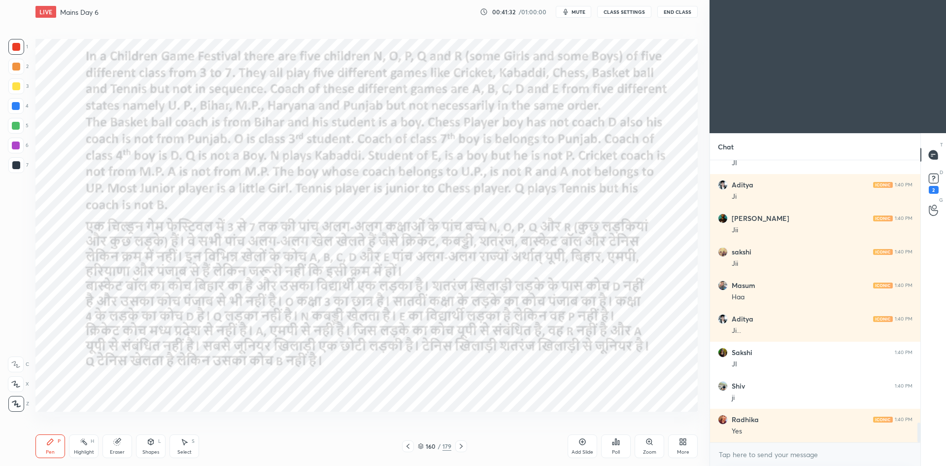
click at [463, 447] on icon at bounding box center [461, 446] width 8 height 8
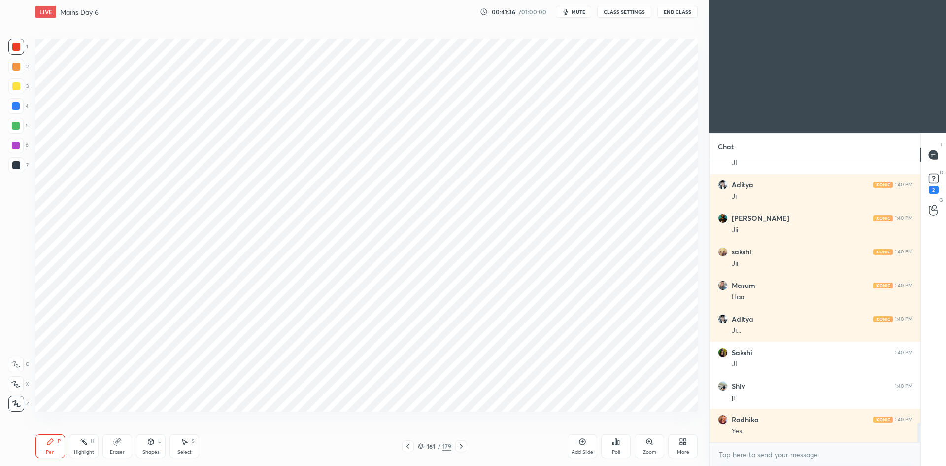
click at [404, 445] on div at bounding box center [408, 446] width 12 height 12
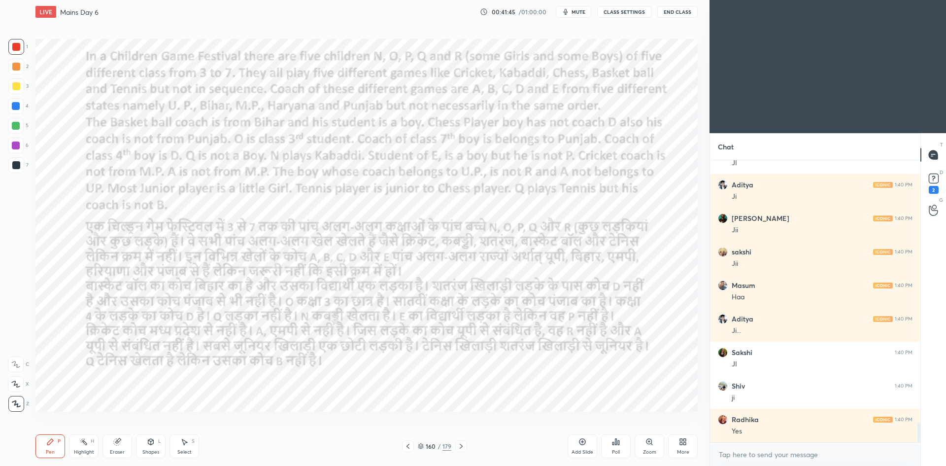
click at [409, 446] on icon at bounding box center [408, 446] width 8 height 8
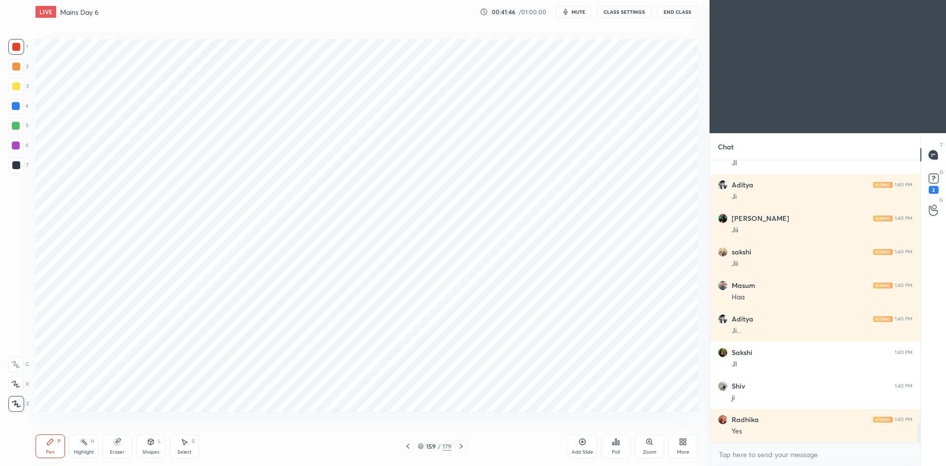
click at [456, 447] on div at bounding box center [461, 446] width 12 height 12
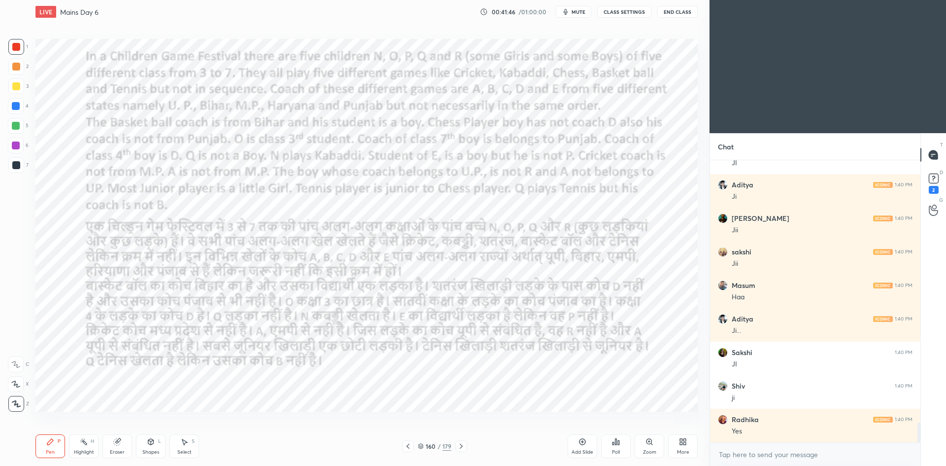
click at [457, 451] on div at bounding box center [461, 446] width 12 height 12
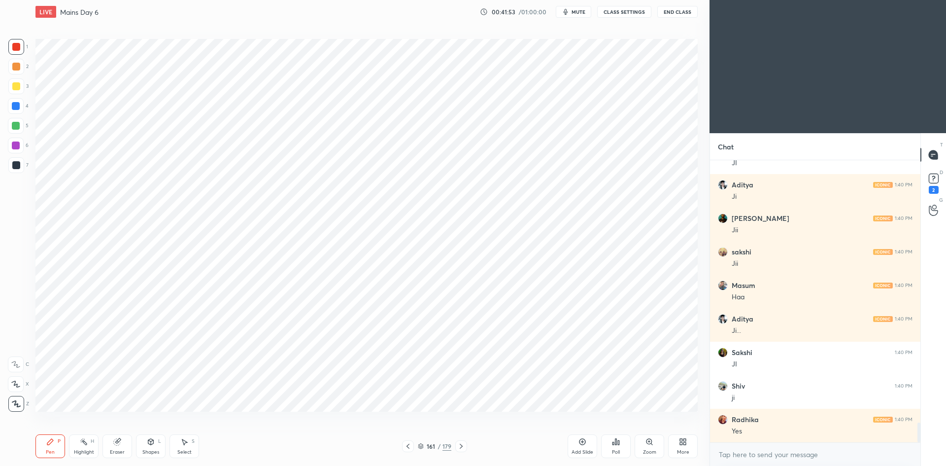
click at [410, 444] on icon at bounding box center [408, 446] width 8 height 8
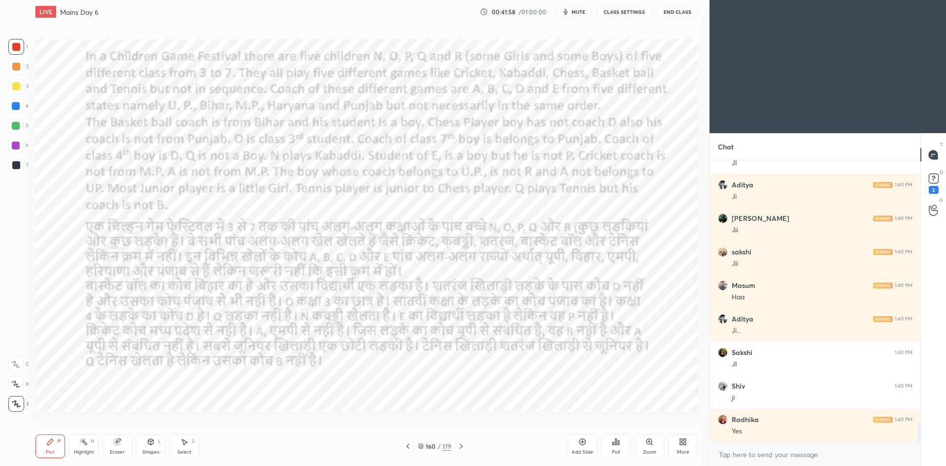
click at [463, 448] on icon at bounding box center [461, 446] width 8 height 8
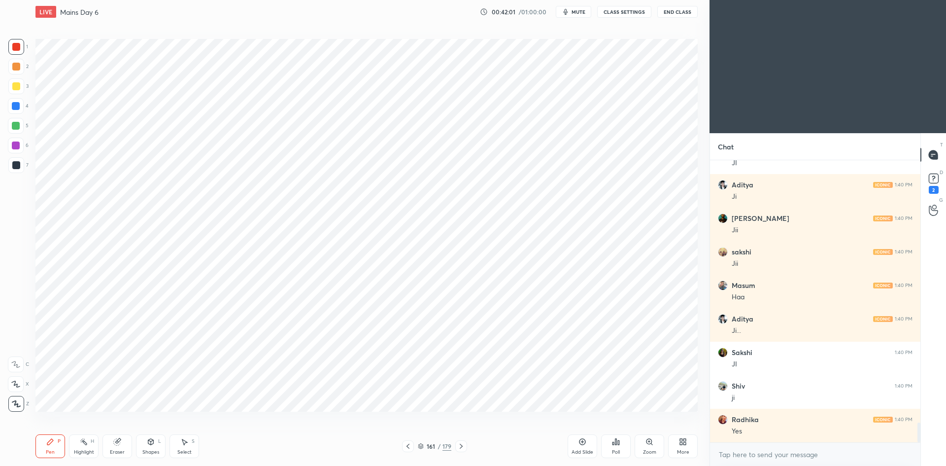
click at [401, 444] on div "161 / 179" at bounding box center [435, 446] width 266 height 12
click at [418, 455] on div "Pen P Highlight H Eraser Shapes L Select S 161 / 179 Add Slide Poll Zoom More" at bounding box center [366, 445] width 662 height 39
click at [410, 445] on icon at bounding box center [408, 446] width 8 height 8
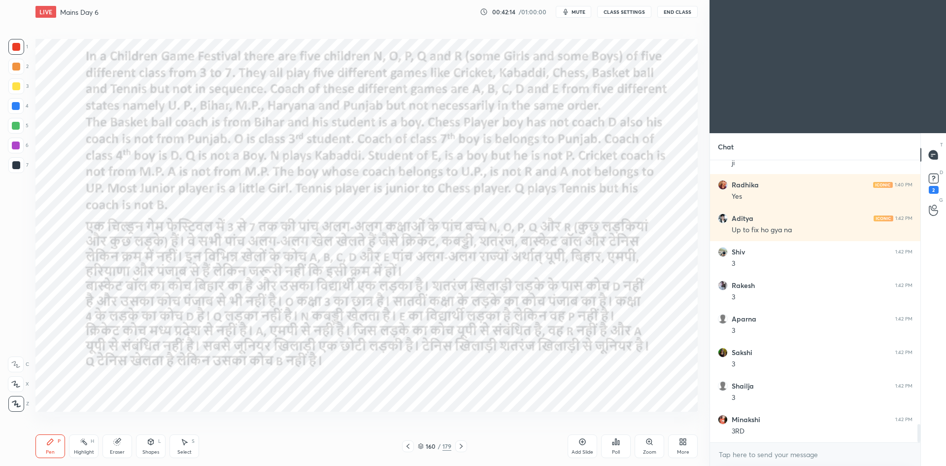
scroll to position [4086, 0]
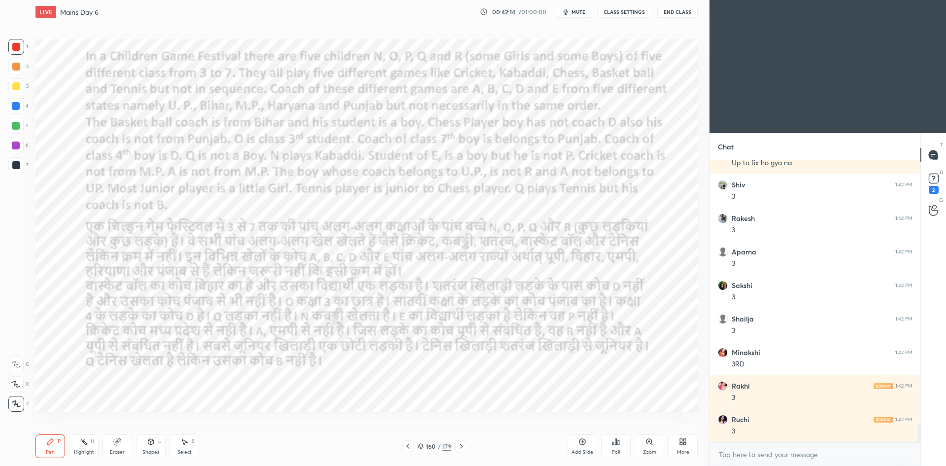
click at [460, 448] on icon at bounding box center [461, 446] width 8 height 8
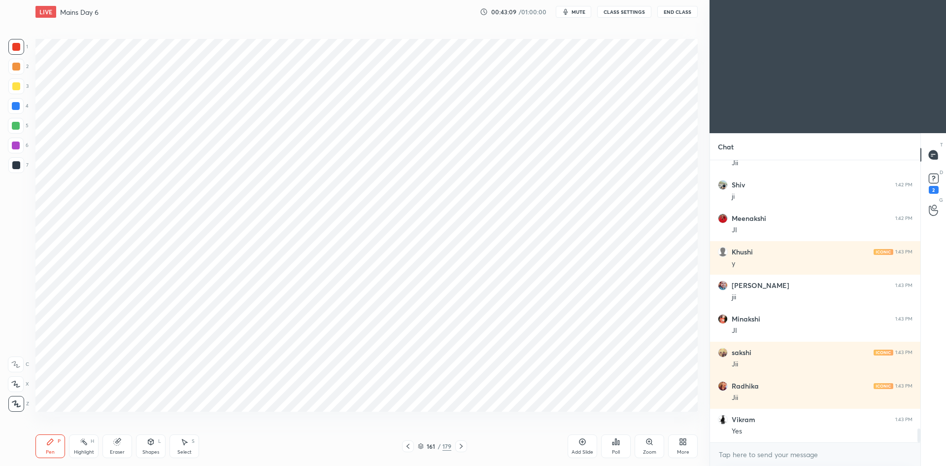
scroll to position [5393, 0]
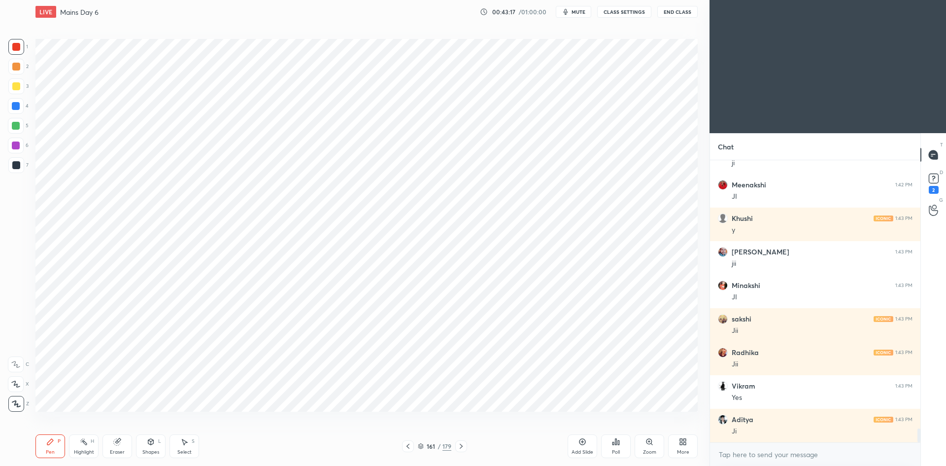
click at [412, 445] on icon at bounding box center [408, 446] width 8 height 8
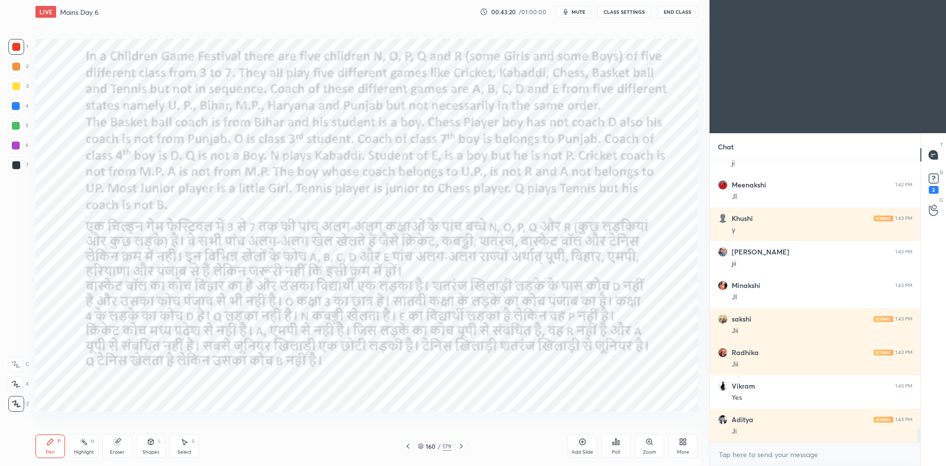
click at [461, 445] on icon at bounding box center [461, 446] width 8 height 8
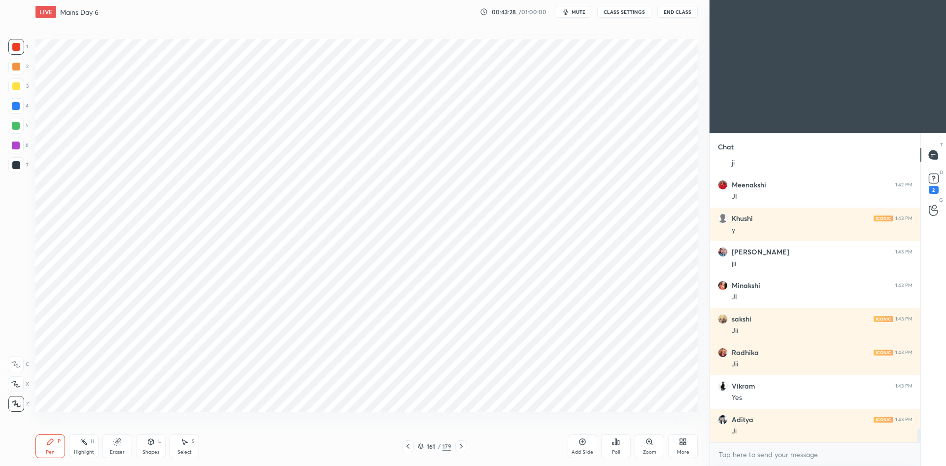
scroll to position [5429, 0]
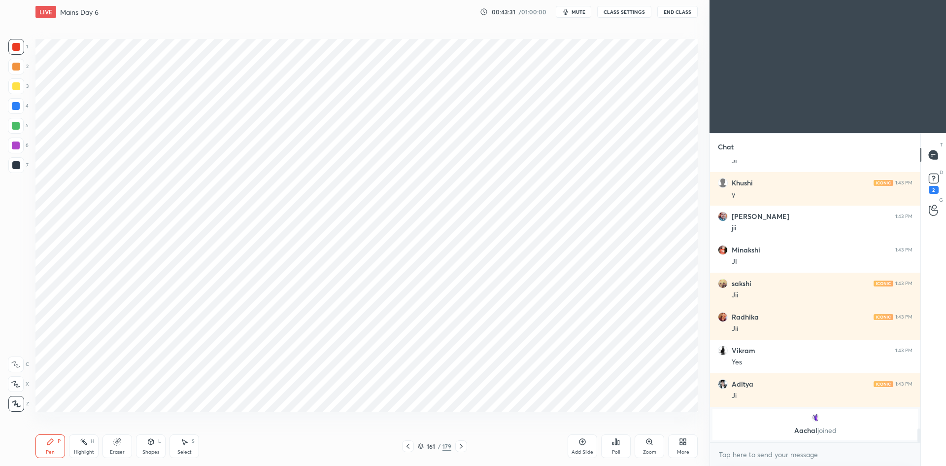
click at [406, 445] on icon at bounding box center [408, 446] width 8 height 8
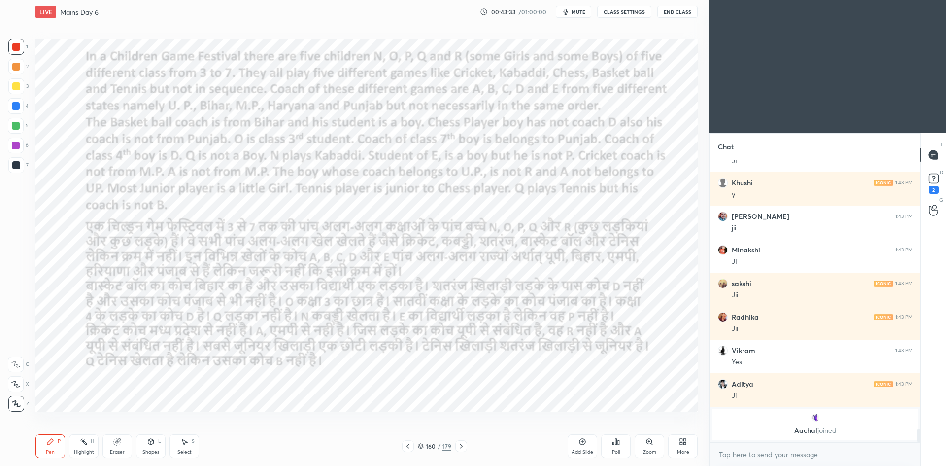
click at [459, 446] on icon at bounding box center [461, 446] width 8 height 8
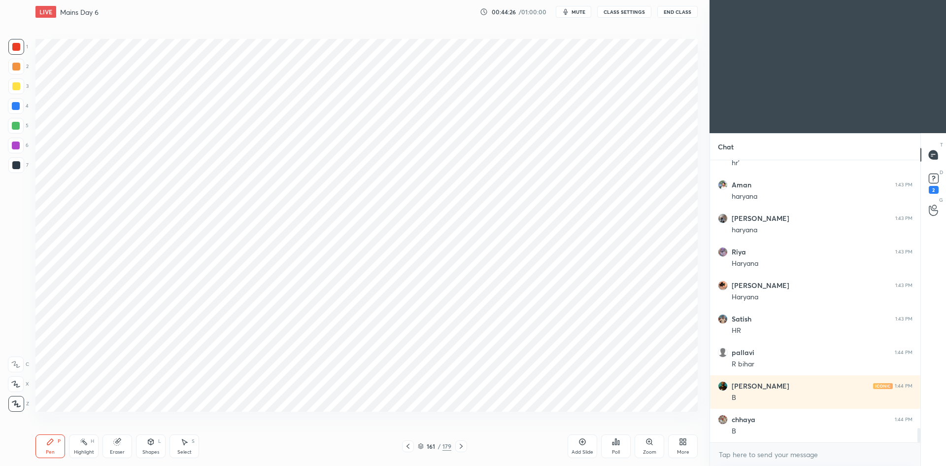
scroll to position [5393, 0]
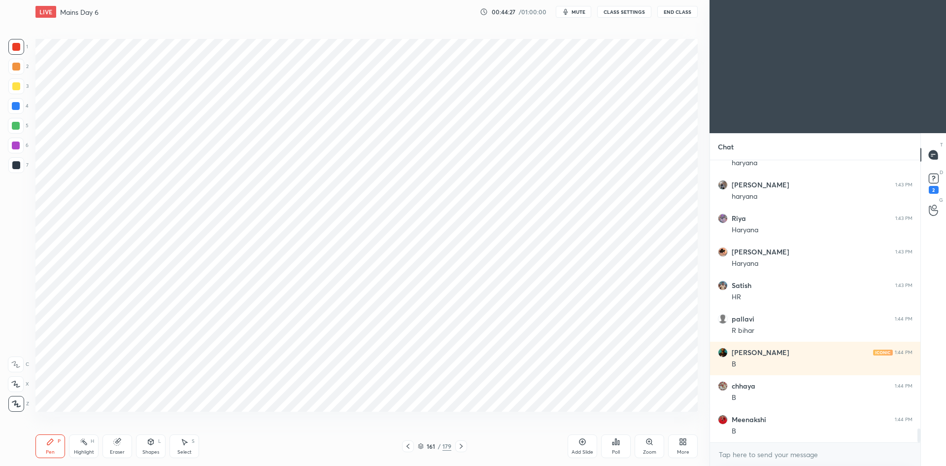
click at [409, 447] on icon at bounding box center [408, 446] width 8 height 8
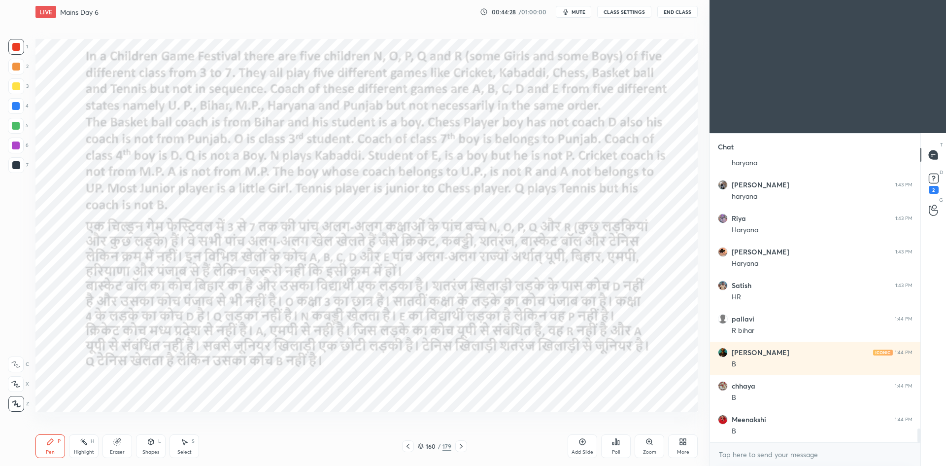
scroll to position [5427, 0]
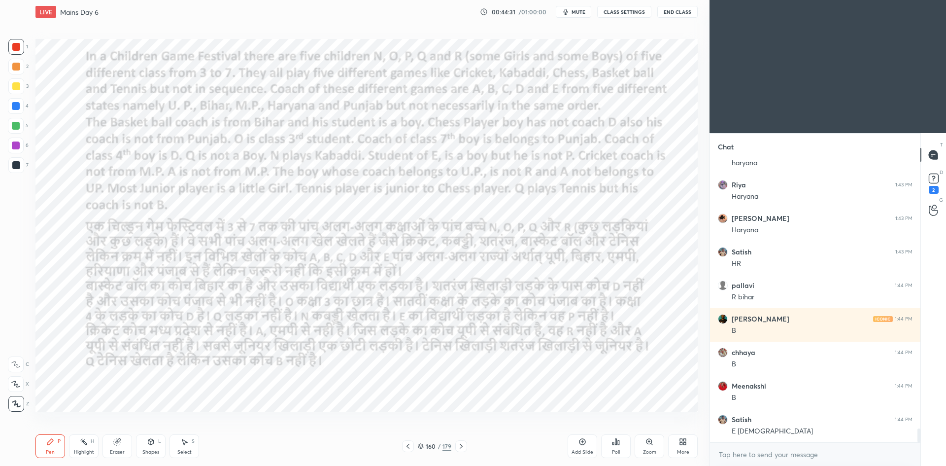
click at [463, 446] on icon at bounding box center [461, 446] width 8 height 8
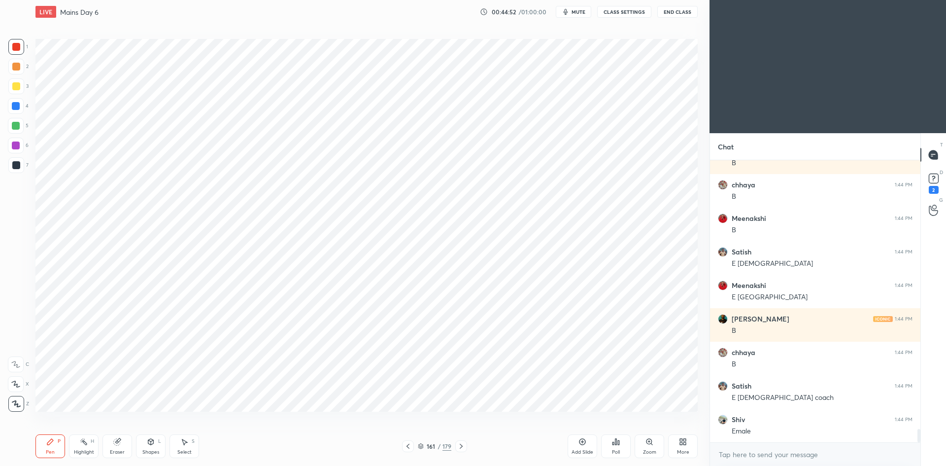
scroll to position [5661, 0]
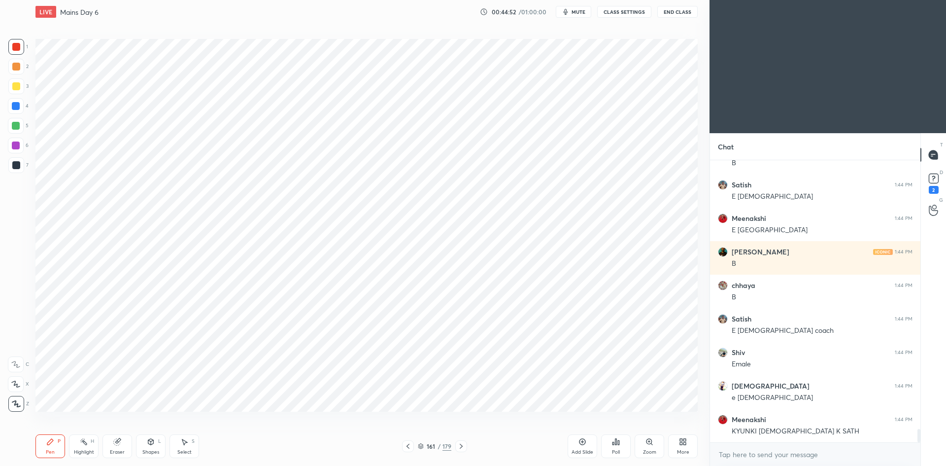
click at [20, 167] on div at bounding box center [16, 165] width 16 height 16
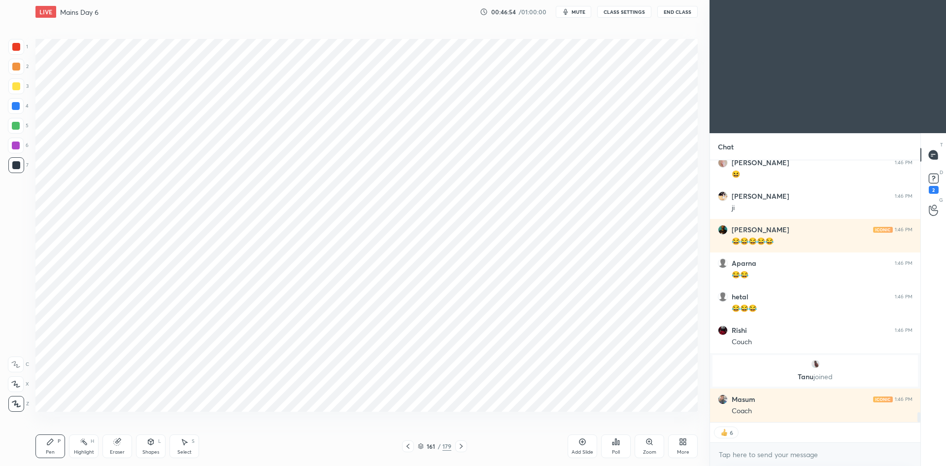
scroll to position [6787, 0]
click at [14, 106] on div at bounding box center [16, 106] width 8 height 8
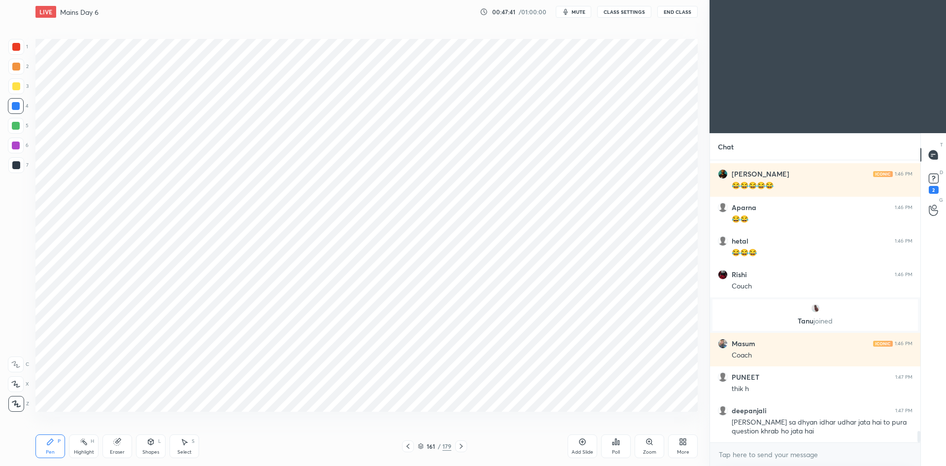
scroll to position [6878, 0]
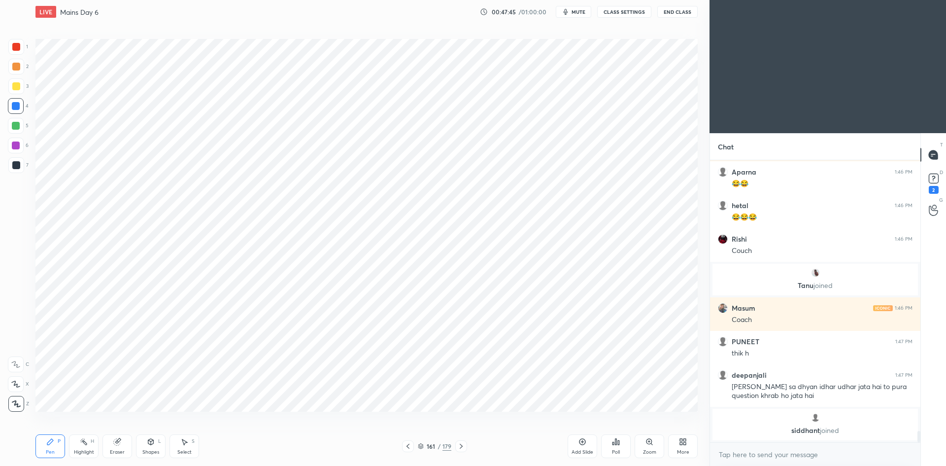
click at [425, 445] on div "161 / 179" at bounding box center [435, 446] width 34 height 9
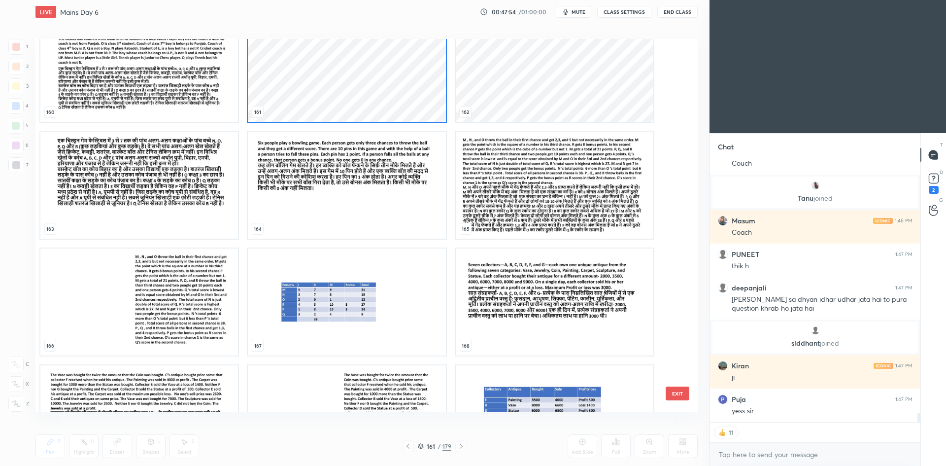
scroll to position [6956, 0]
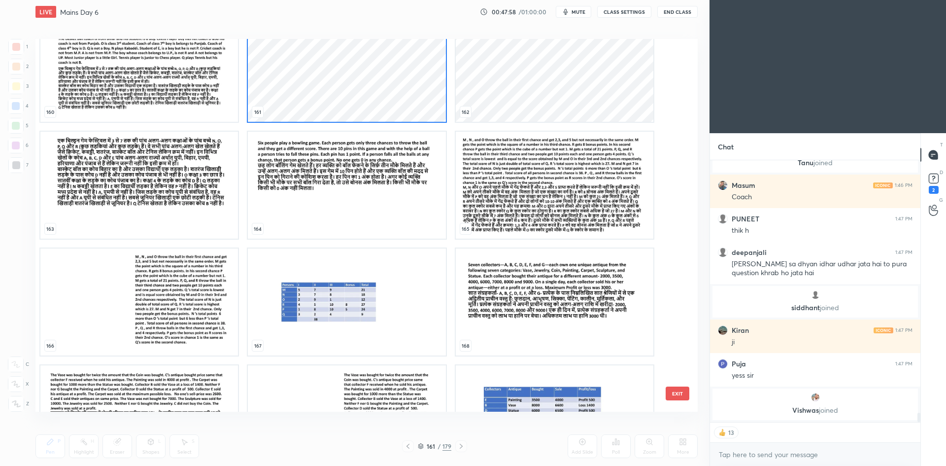
click at [282, 208] on img "grid" at bounding box center [347, 185] width 198 height 107
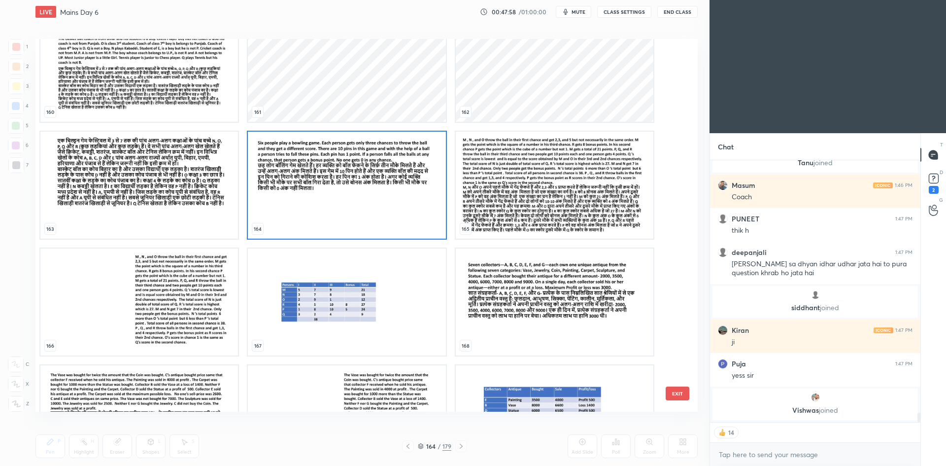
click at [282, 208] on img "grid" at bounding box center [347, 185] width 198 height 107
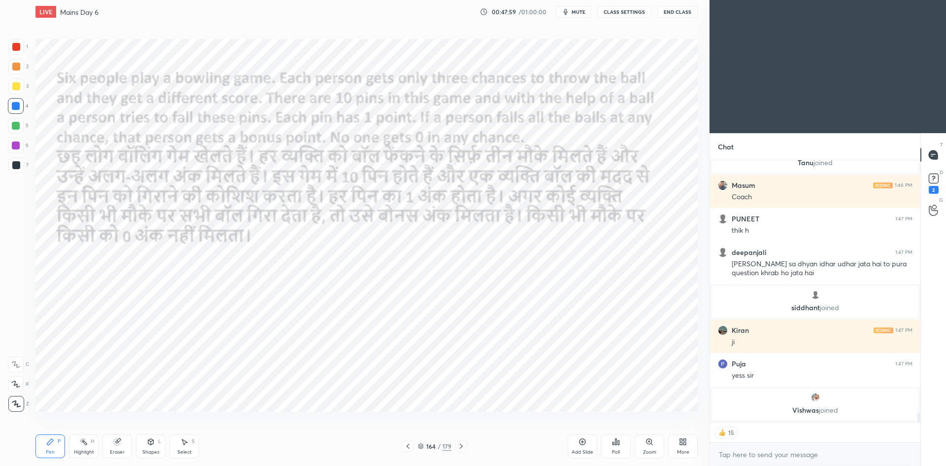
type textarea "x"
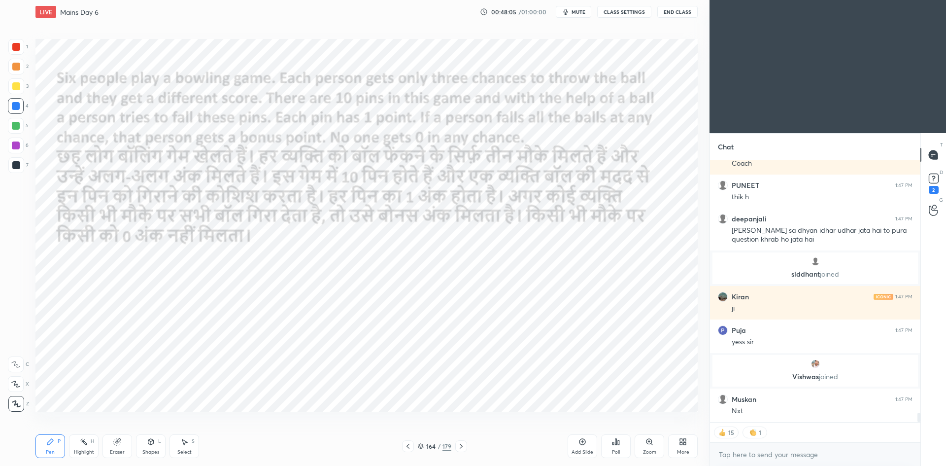
click at [629, 9] on button "CLASS SETTINGS" at bounding box center [624, 12] width 54 height 12
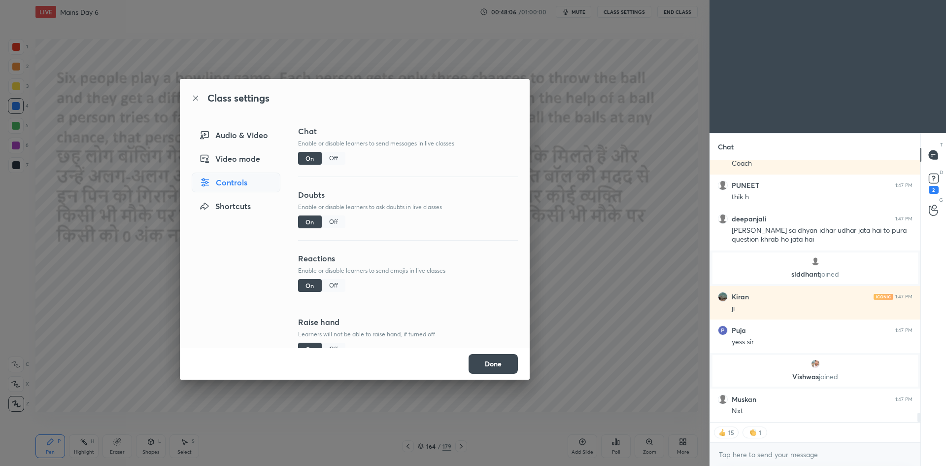
click at [335, 159] on div "Off" at bounding box center [334, 158] width 24 height 13
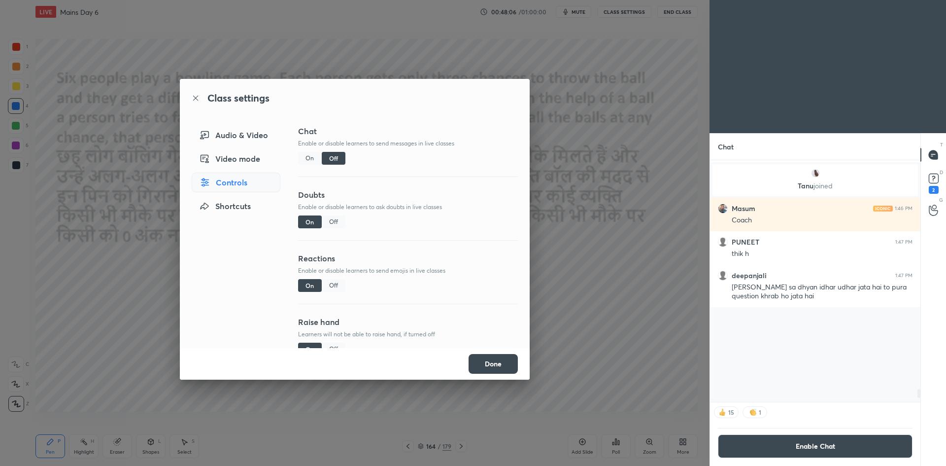
scroll to position [239, 208]
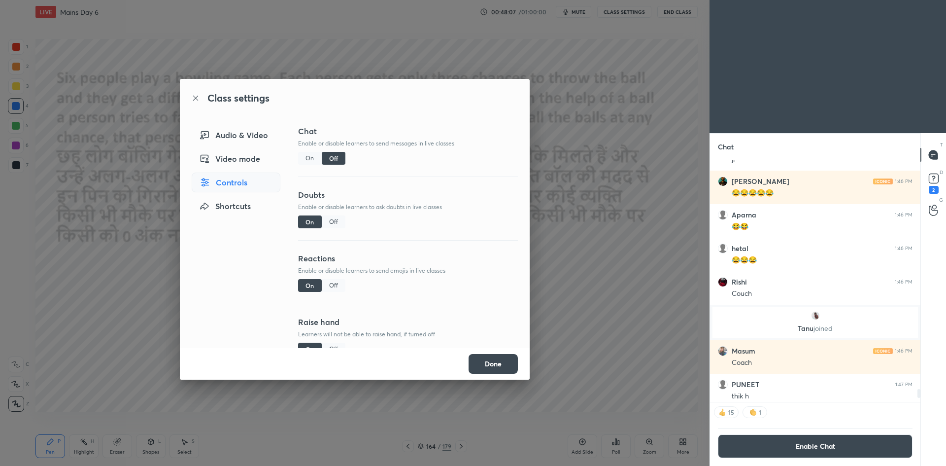
click at [573, 239] on div "Class settings Audio & Video Video mode Controls Shortcuts Chat Enable or disab…" at bounding box center [355, 233] width 710 height 466
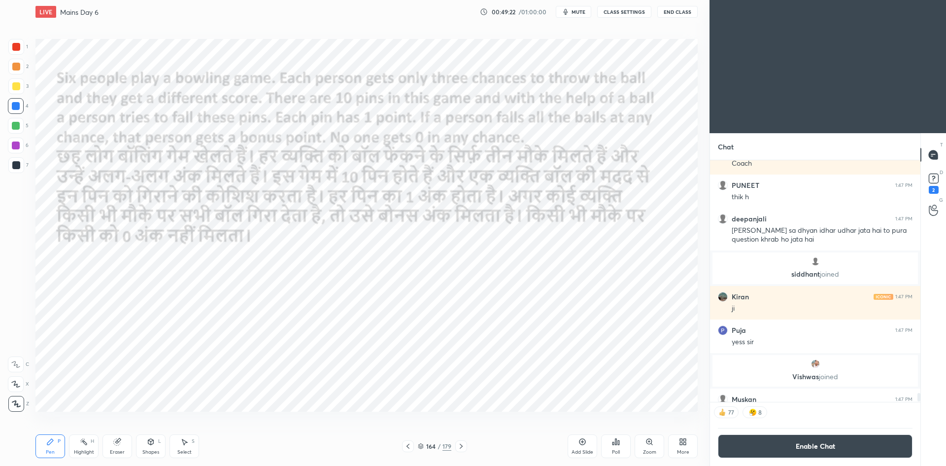
click at [625, 452] on div "Poll" at bounding box center [616, 446] width 30 height 24
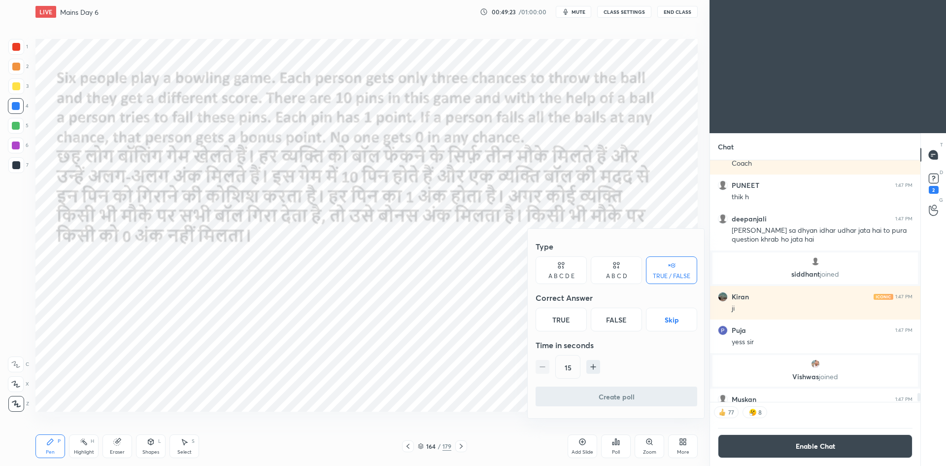
click at [660, 321] on button "Skip" at bounding box center [671, 320] width 51 height 24
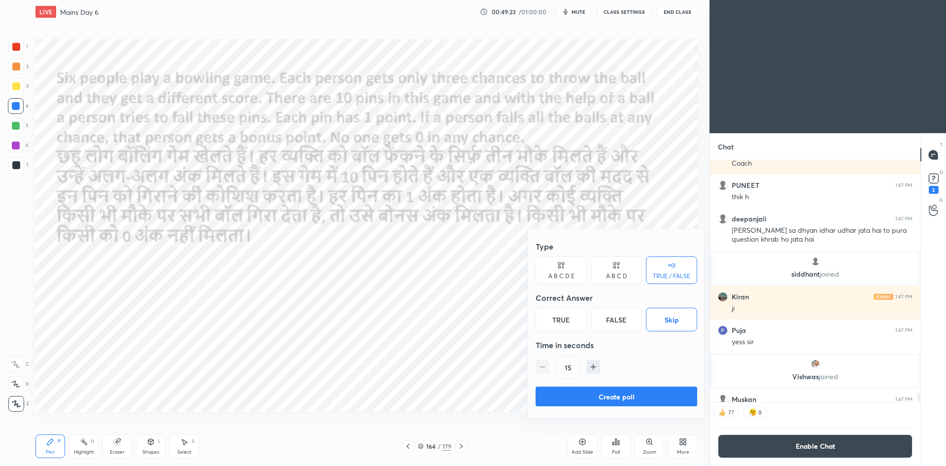
click at [639, 391] on button "Create poll" at bounding box center [617, 396] width 162 height 20
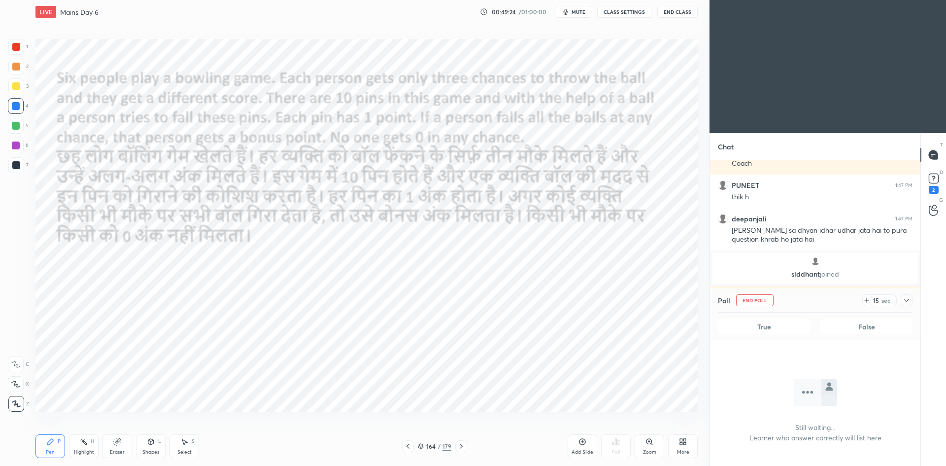
scroll to position [156, 208]
click at [622, 14] on button "CLASS SETTINGS" at bounding box center [624, 12] width 54 height 12
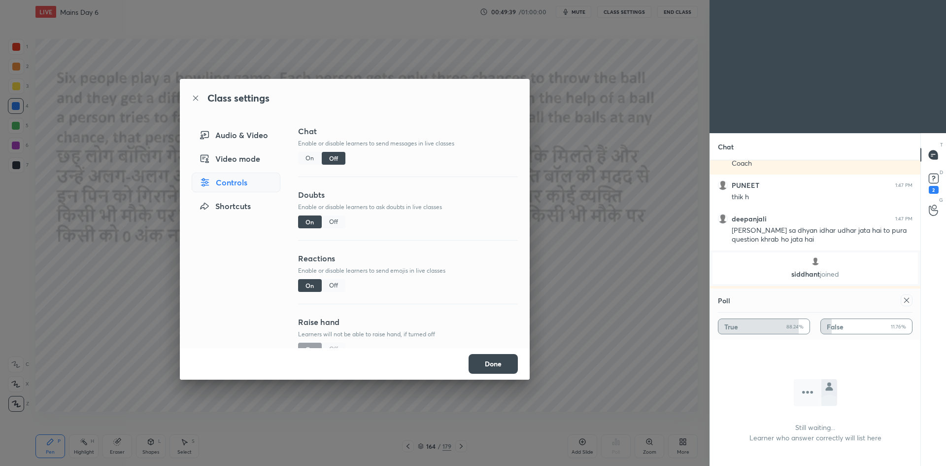
click at [575, 164] on div "Class settings Audio & Video Video mode Controls Shortcuts Chat Enable or disab…" at bounding box center [355, 233] width 710 height 466
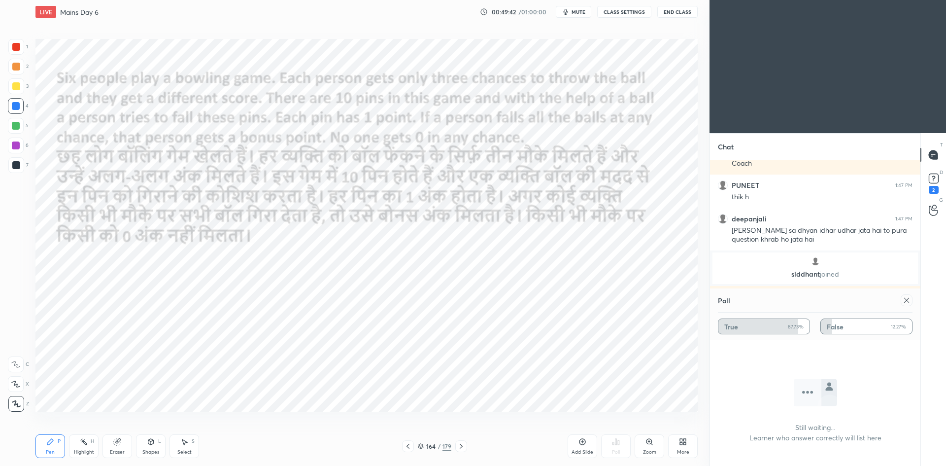
scroll to position [7112, 0]
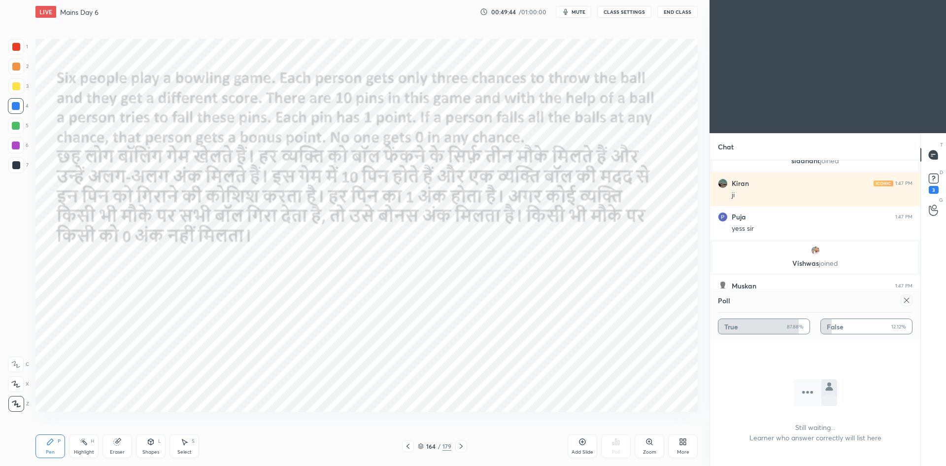
click at [421, 444] on icon at bounding box center [421, 446] width 6 height 6
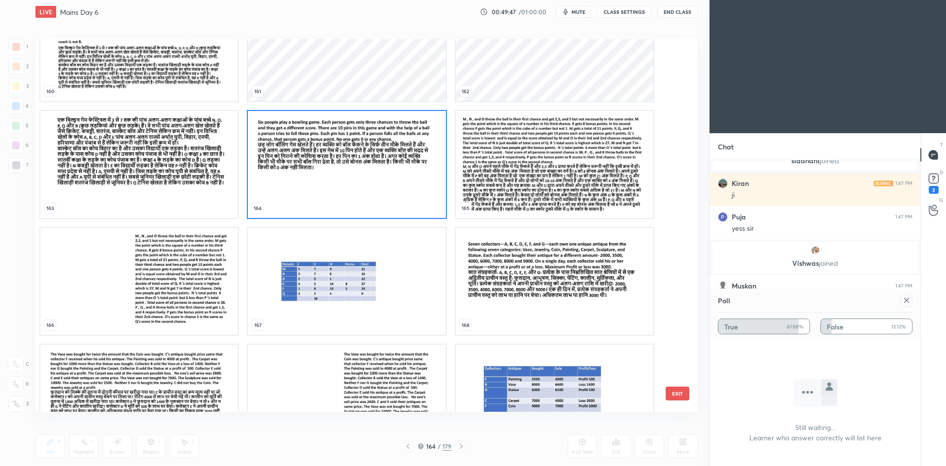
scroll to position [6251, 0]
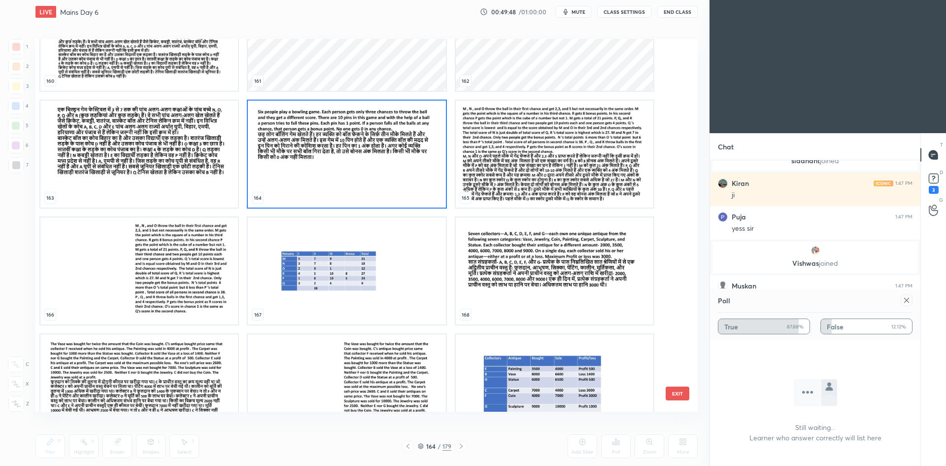
click at [537, 200] on img "grid" at bounding box center [555, 154] width 198 height 107
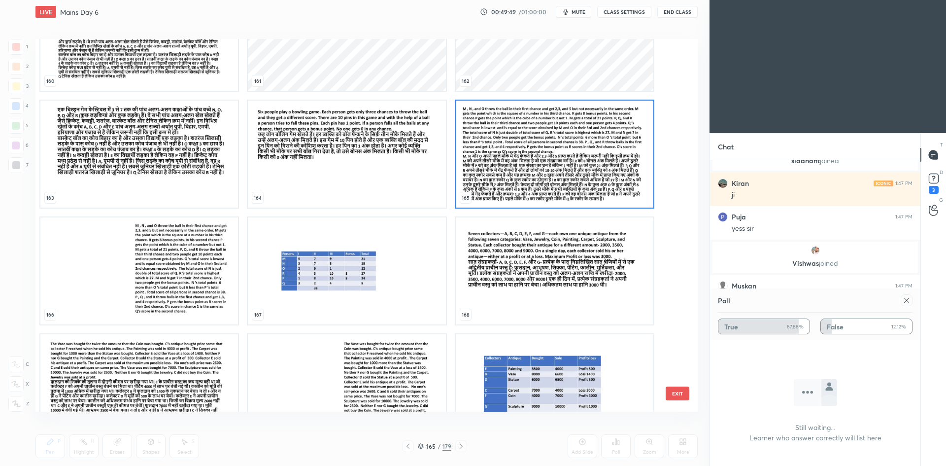
click at [537, 200] on img "grid" at bounding box center [555, 154] width 198 height 107
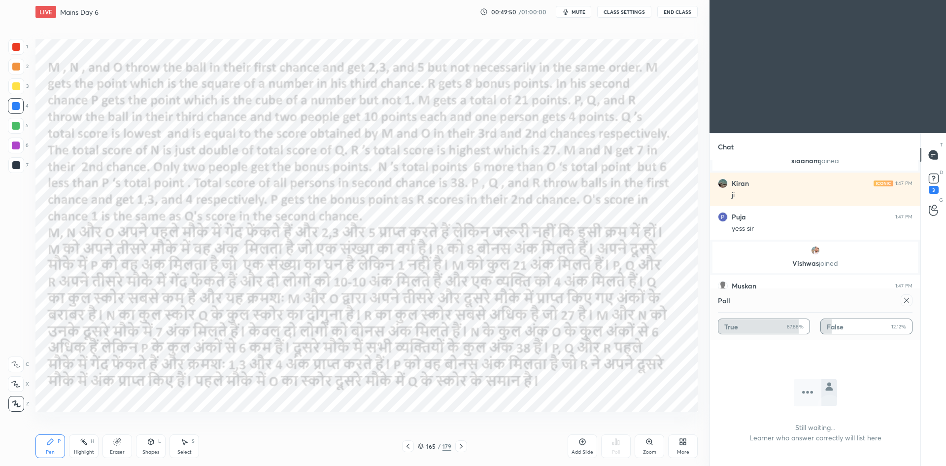
click at [627, 11] on button "CLASS SETTINGS" at bounding box center [624, 12] width 54 height 12
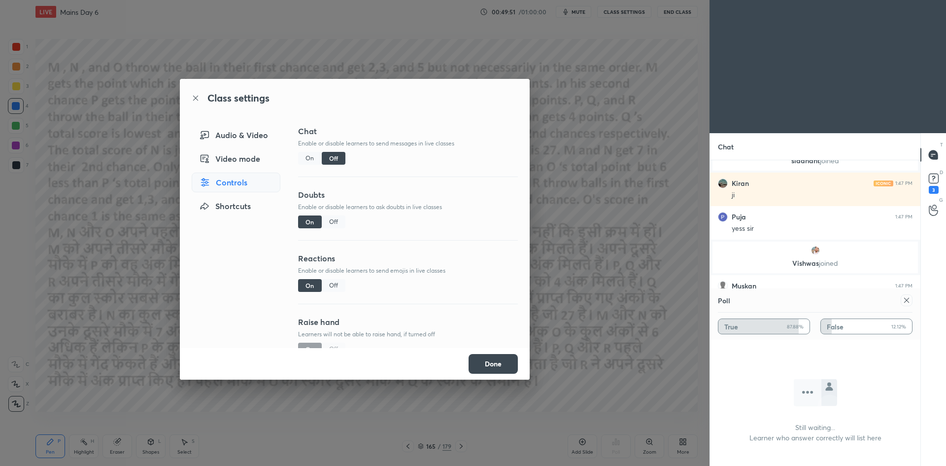
click at [622, 105] on div "Class settings Audio & Video Video mode Controls Shortcuts Chat Enable or disab…" at bounding box center [355, 233] width 710 height 466
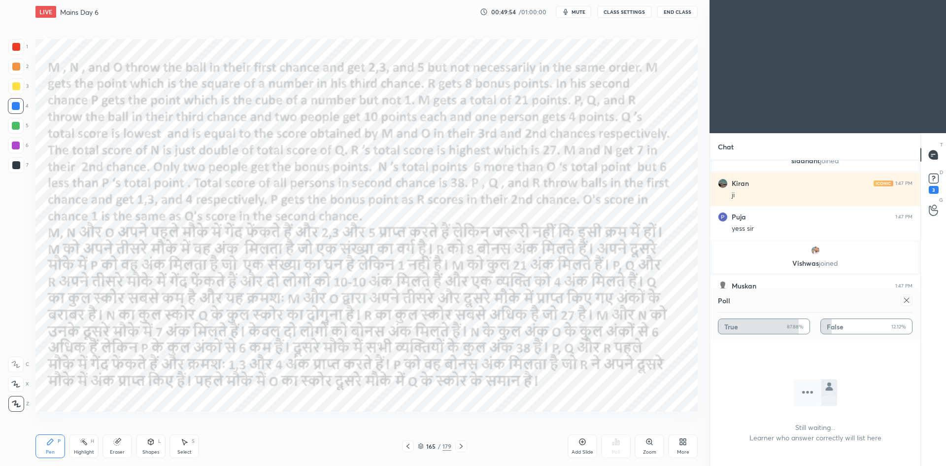
click at [408, 448] on icon at bounding box center [408, 446] width 8 height 8
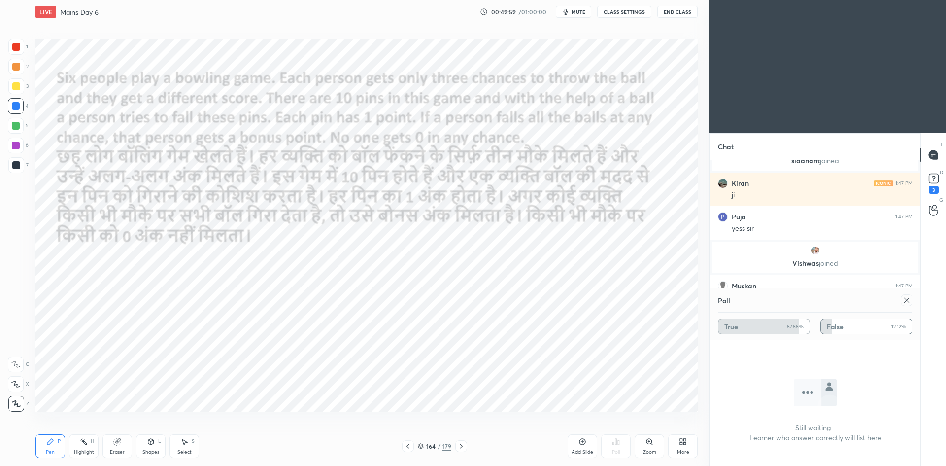
scroll to position [7092, 0]
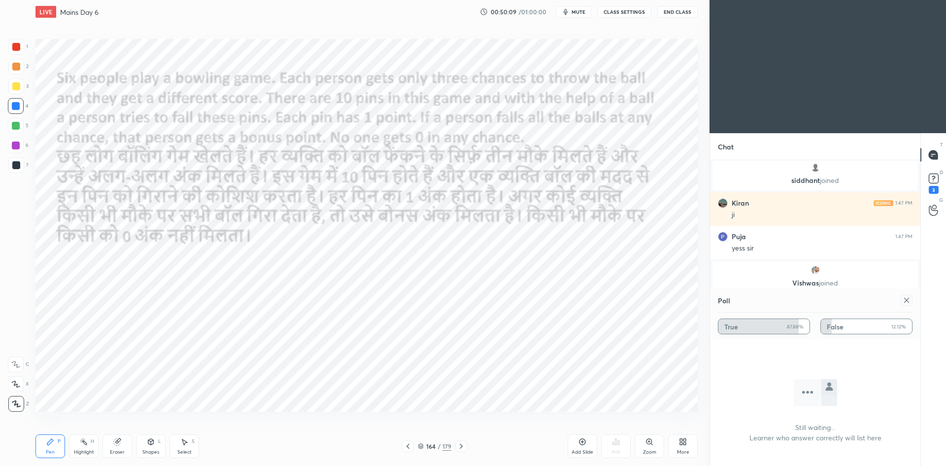
click at [465, 446] on div at bounding box center [461, 446] width 12 height 12
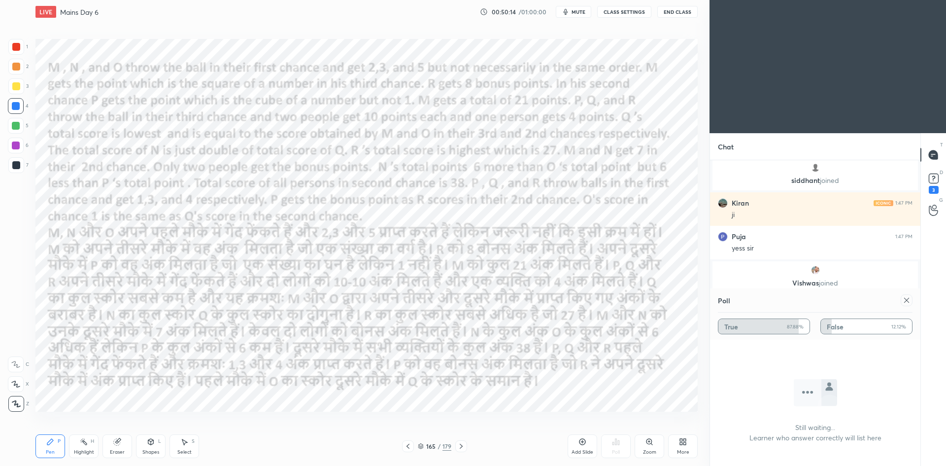
click at [586, 11] on span "mute" at bounding box center [579, 11] width 14 height 7
click at [909, 300] on icon at bounding box center [907, 300] width 8 height 8
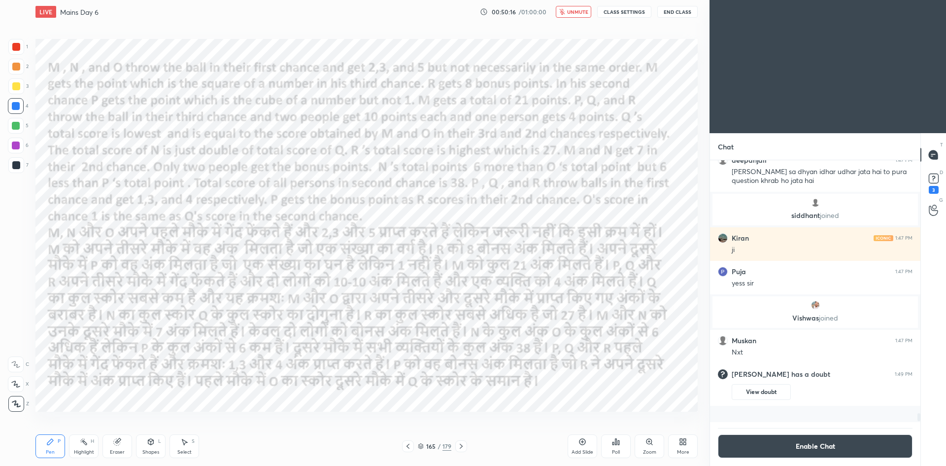
scroll to position [3, 3]
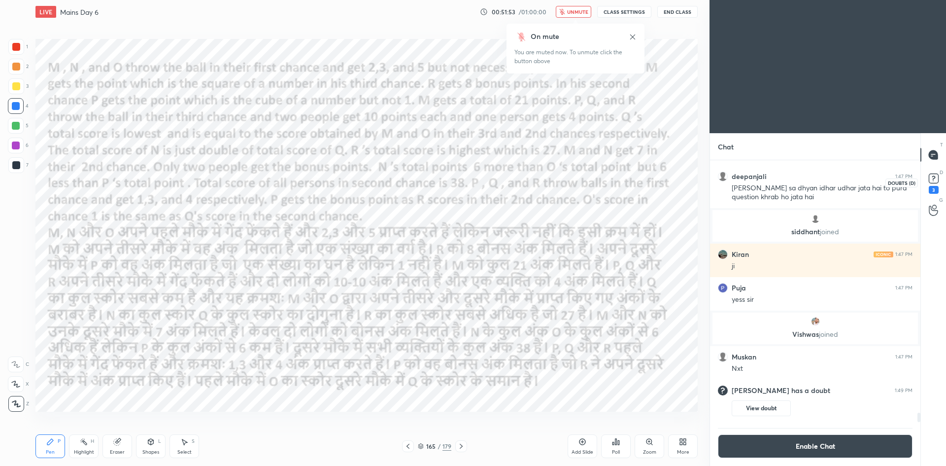
click at [941, 183] on icon at bounding box center [934, 178] width 15 height 15
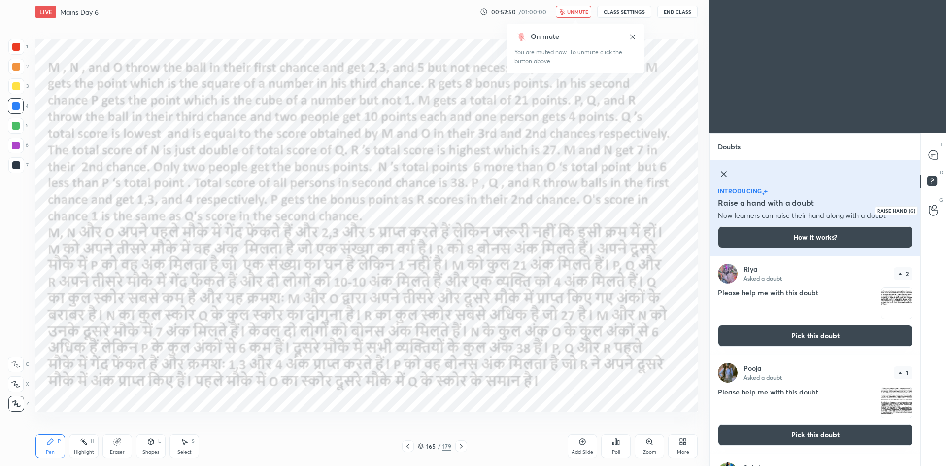
click at [928, 207] on div at bounding box center [934, 210] width 20 height 18
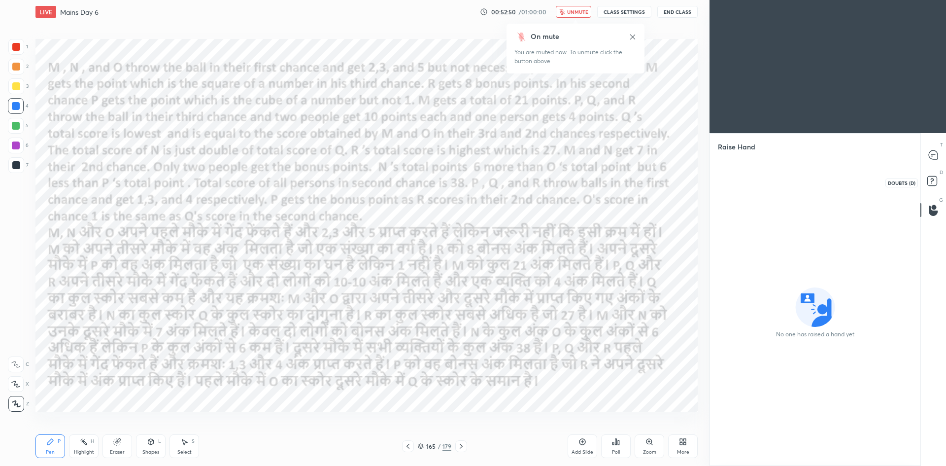
click at [932, 174] on icon at bounding box center [934, 182] width 18 height 18
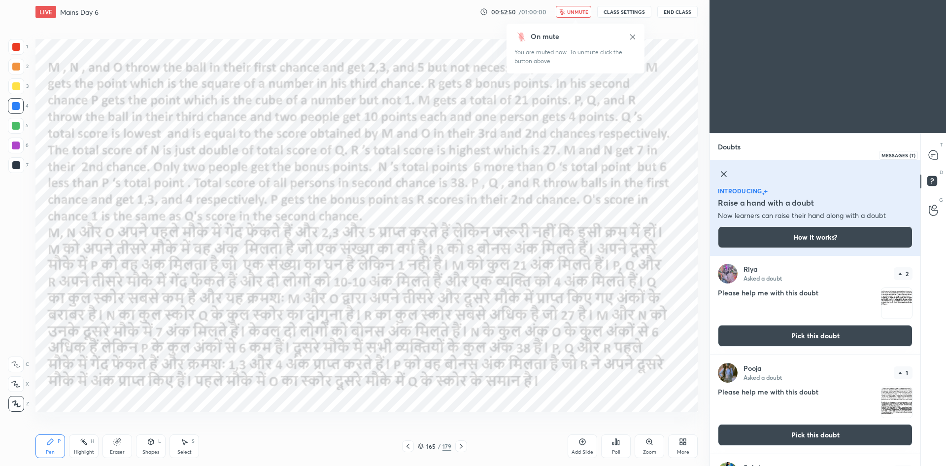
click at [936, 158] on icon at bounding box center [933, 154] width 9 height 9
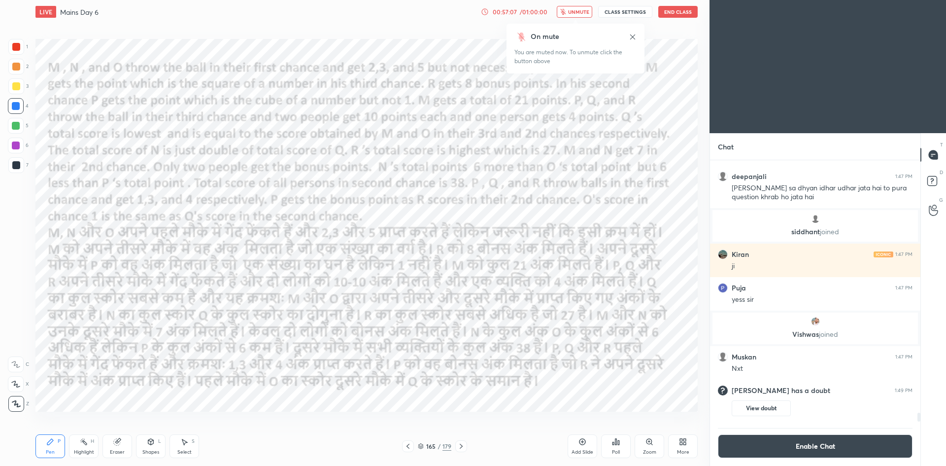
scroll to position [239, 208]
click at [574, 14] on span "unmute" at bounding box center [578, 11] width 21 height 7
click at [619, 453] on div "Poll" at bounding box center [616, 452] width 8 height 5
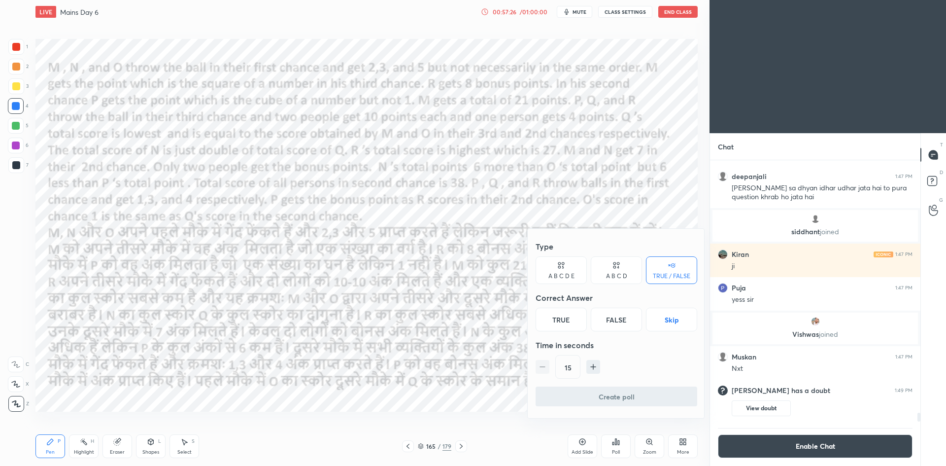
click at [660, 326] on button "Skip" at bounding box center [671, 320] width 51 height 24
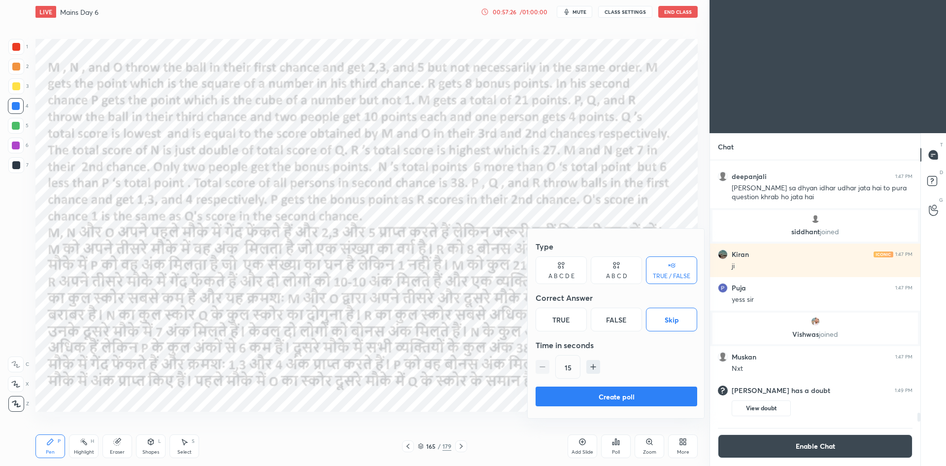
click at [633, 400] on button "Create poll" at bounding box center [617, 396] width 162 height 20
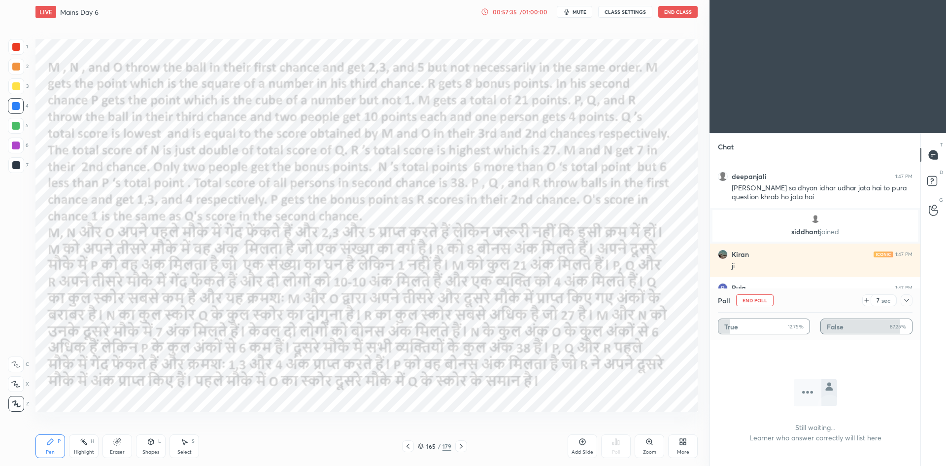
scroll to position [187, 208]
click at [907, 300] on icon at bounding box center [907, 300] width 8 height 8
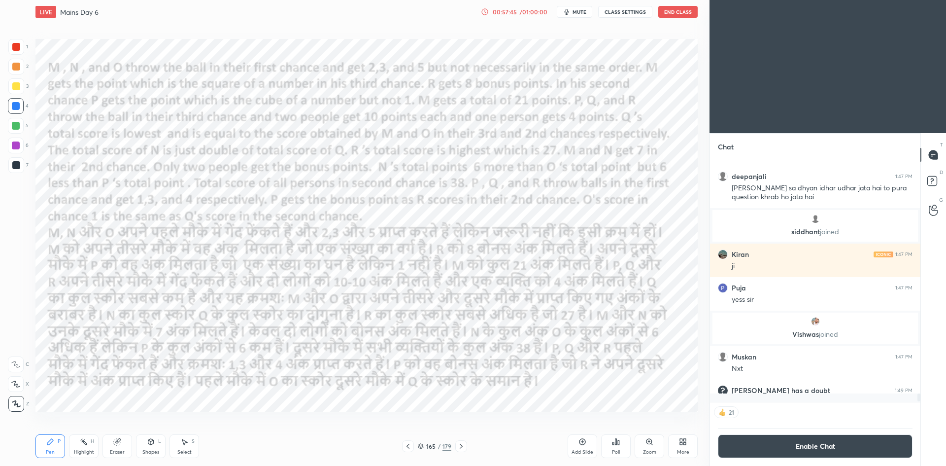
scroll to position [207, 208]
click at [622, 12] on button "CLASS SETTINGS" at bounding box center [625, 12] width 54 height 12
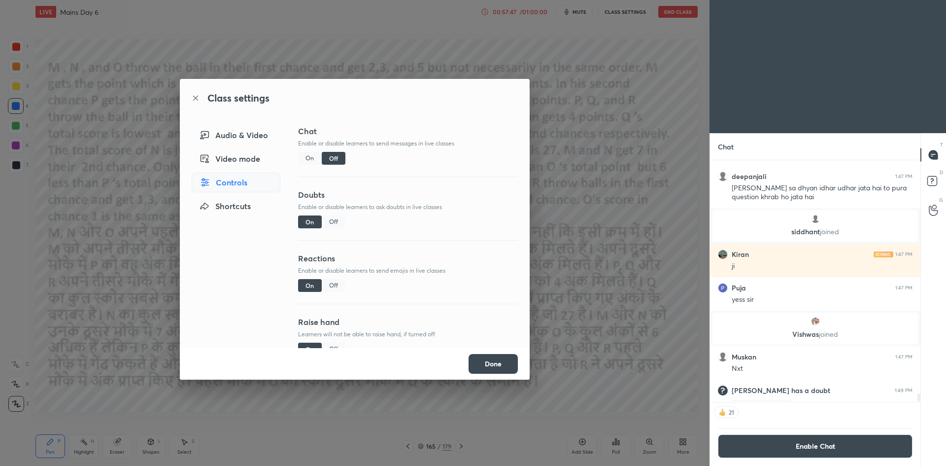
click at [575, 208] on div "Class settings Audio & Video Video mode Controls Shortcuts Chat Enable or disab…" at bounding box center [355, 233] width 710 height 466
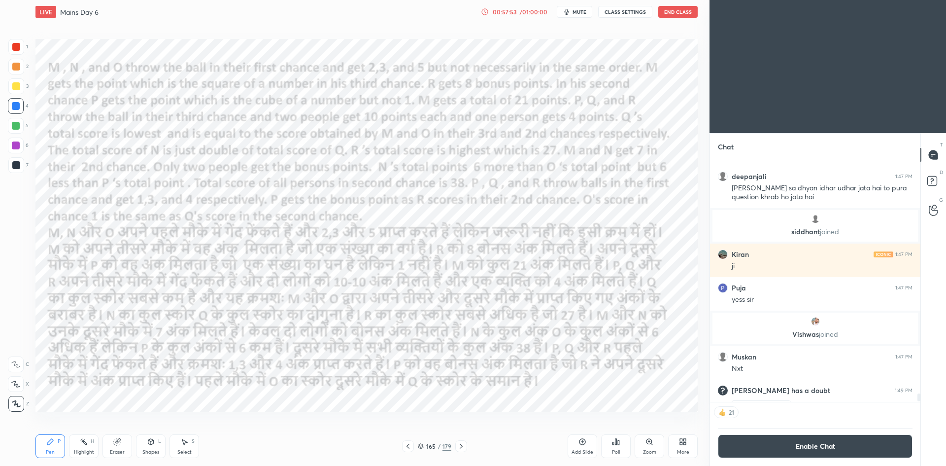
click at [463, 447] on icon at bounding box center [461, 446] width 8 height 8
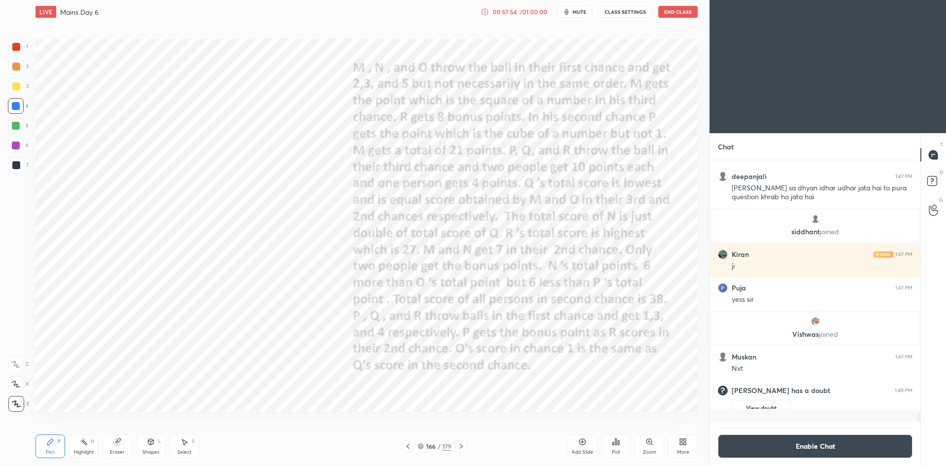
scroll to position [7156, 0]
click at [463, 447] on icon at bounding box center [461, 446] width 8 height 8
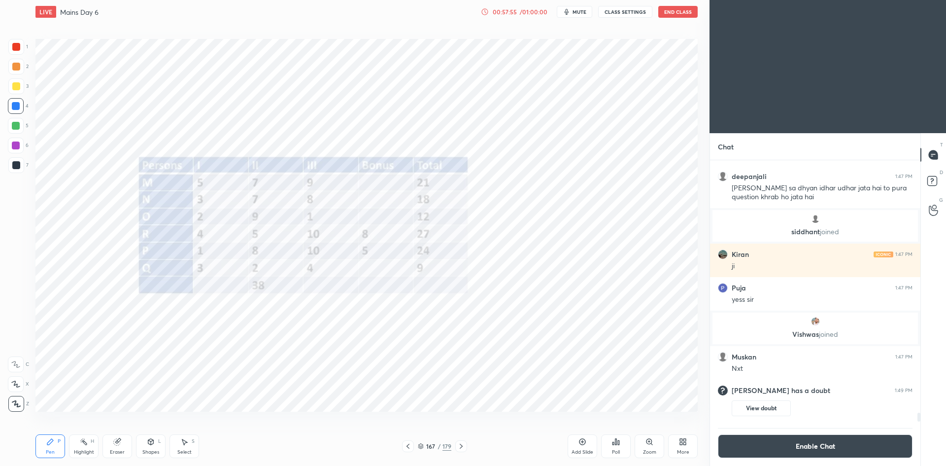
click at [464, 446] on icon at bounding box center [461, 446] width 8 height 8
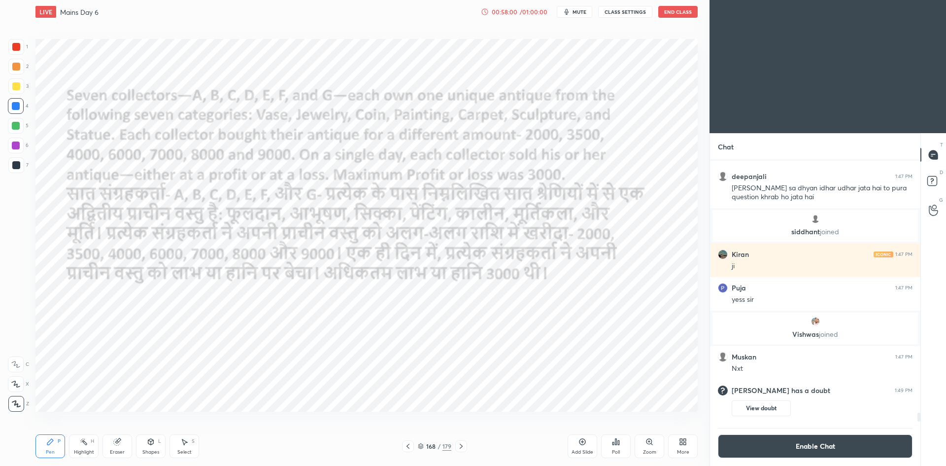
click at [462, 446] on icon at bounding box center [461, 446] width 3 height 5
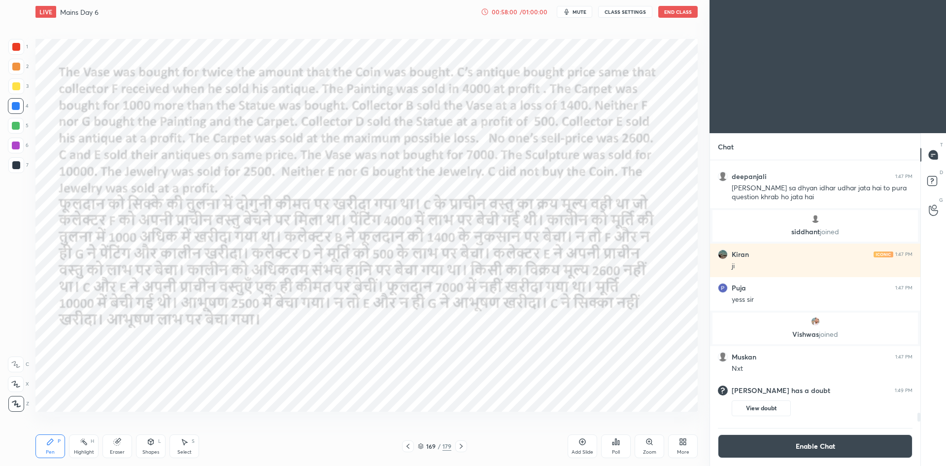
click at [462, 445] on icon at bounding box center [461, 446] width 8 height 8
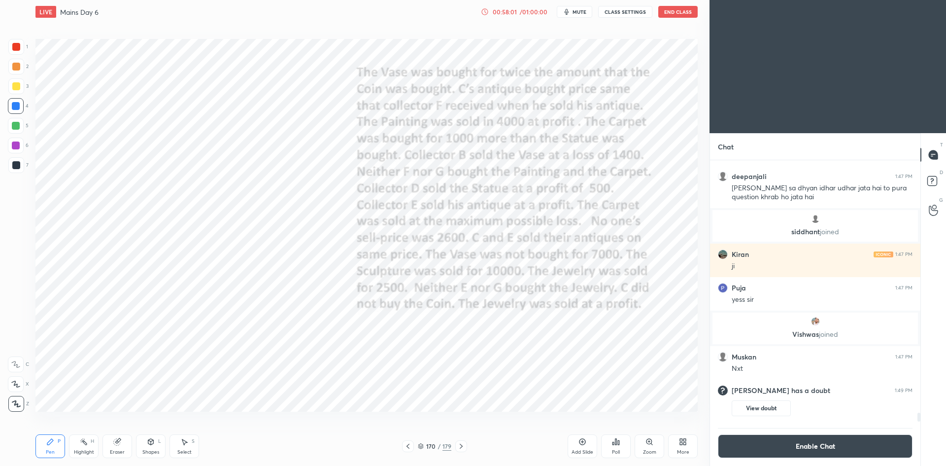
click at [463, 445] on icon at bounding box center [461, 446] width 8 height 8
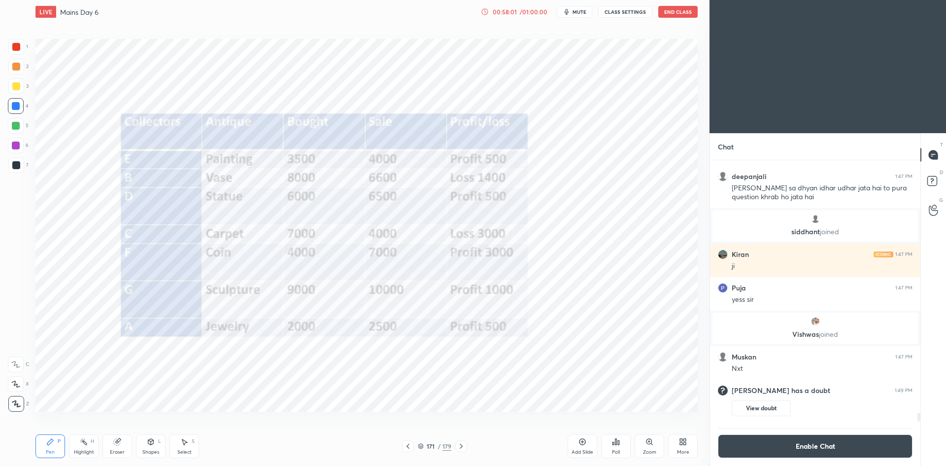
click at [463, 446] on icon at bounding box center [461, 446] width 8 height 8
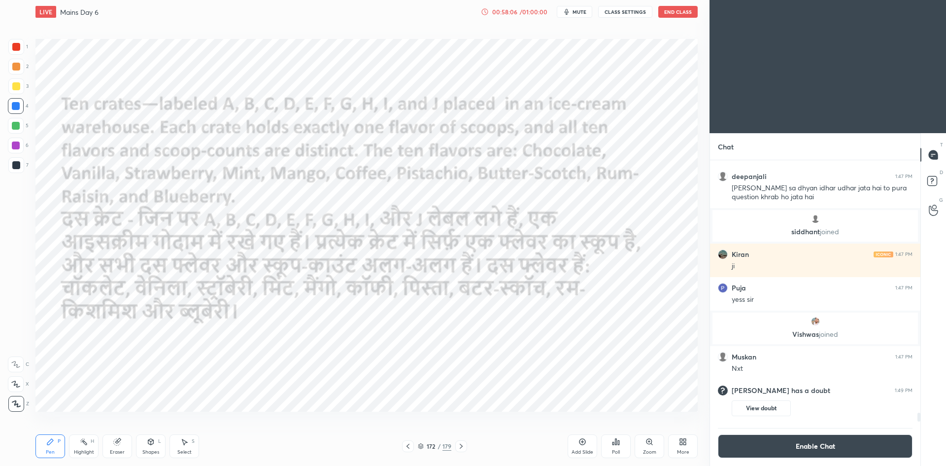
click at [464, 445] on icon at bounding box center [461, 446] width 8 height 8
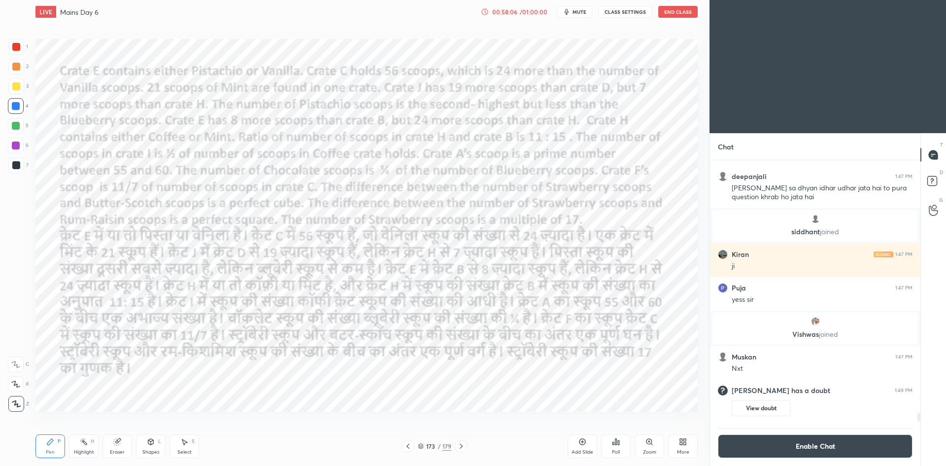
click at [465, 447] on icon at bounding box center [461, 446] width 8 height 8
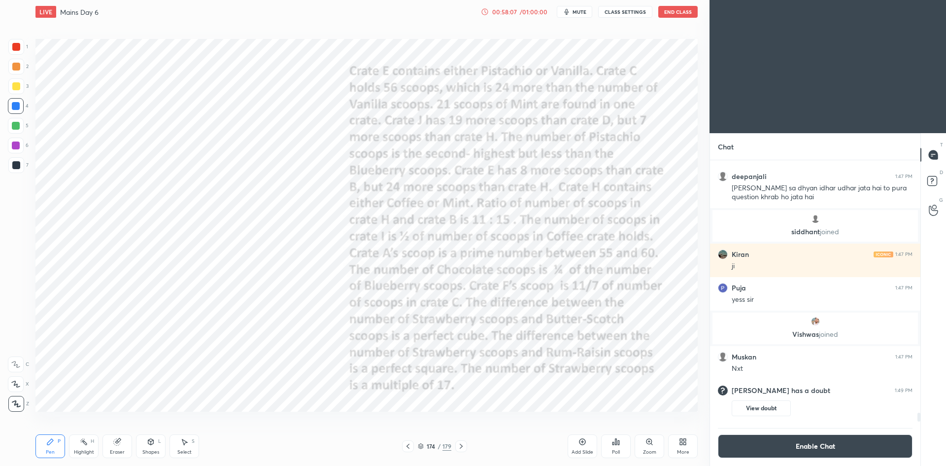
click at [465, 448] on icon at bounding box center [461, 446] width 8 height 8
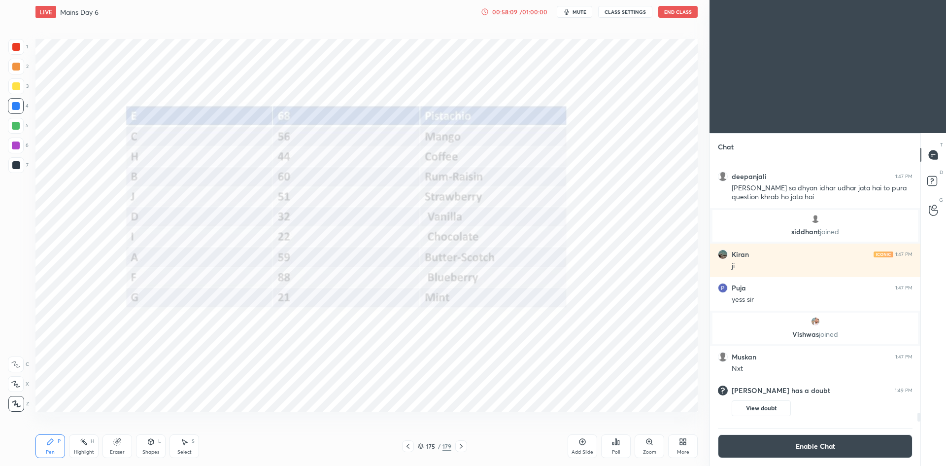
click at [464, 444] on icon at bounding box center [461, 446] width 8 height 8
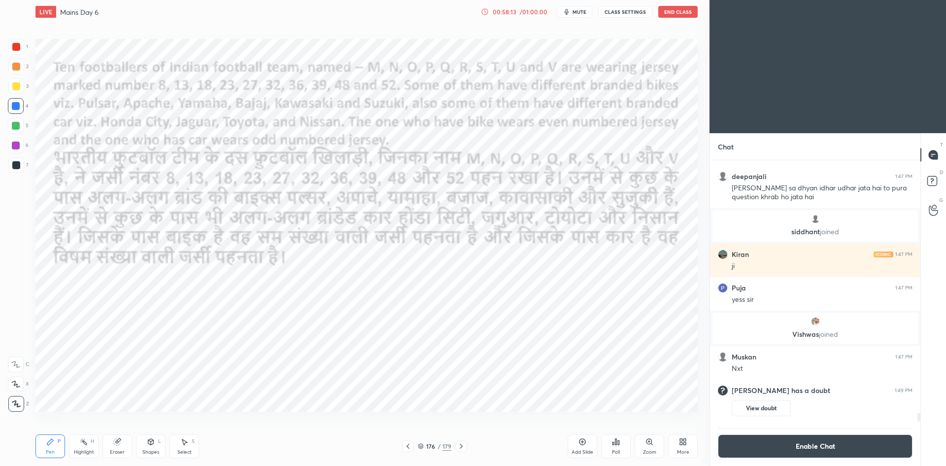
click at [463, 443] on icon at bounding box center [461, 446] width 8 height 8
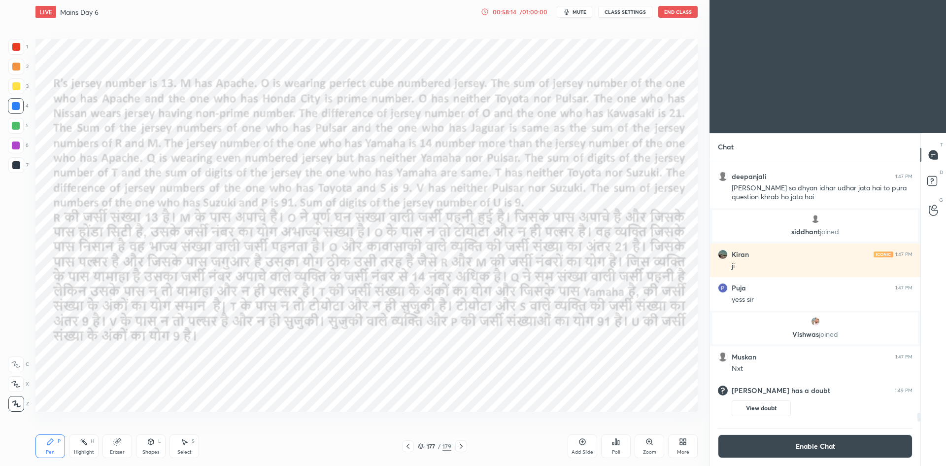
click at [463, 445] on icon at bounding box center [461, 446] width 8 height 8
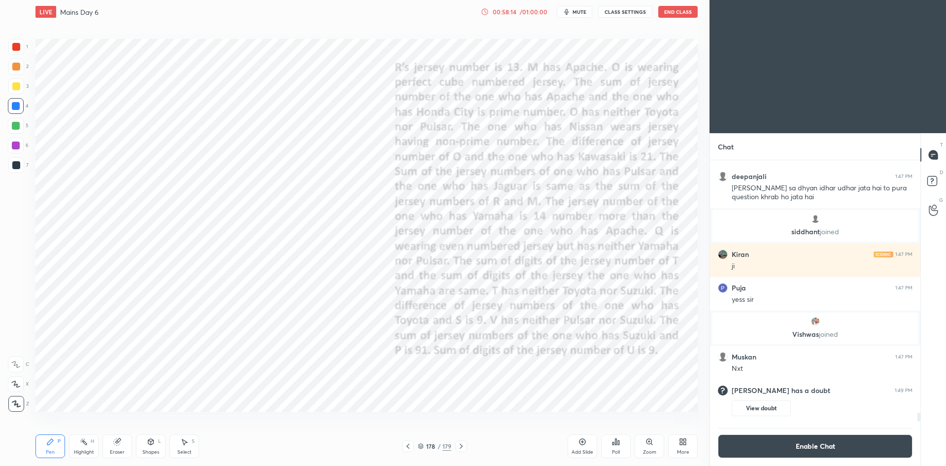
click at [464, 447] on icon at bounding box center [461, 446] width 8 height 8
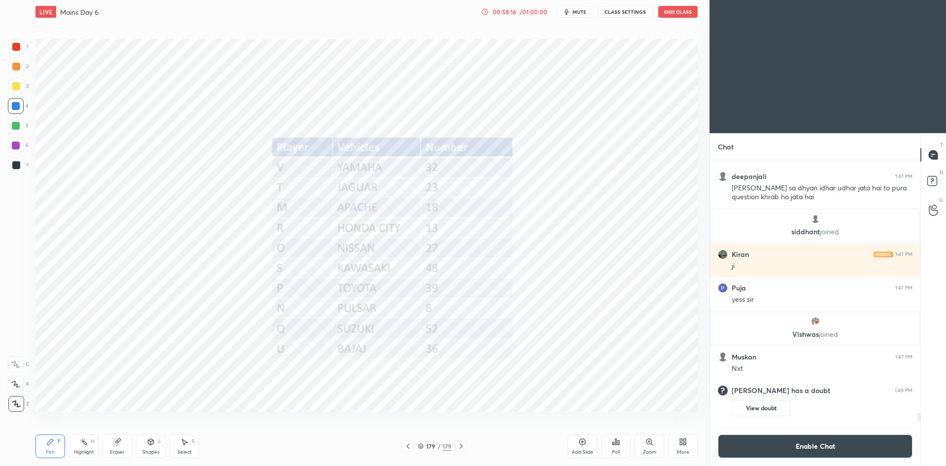
click at [466, 450] on div at bounding box center [461, 446] width 12 height 12
click at [405, 444] on icon at bounding box center [408, 446] width 8 height 8
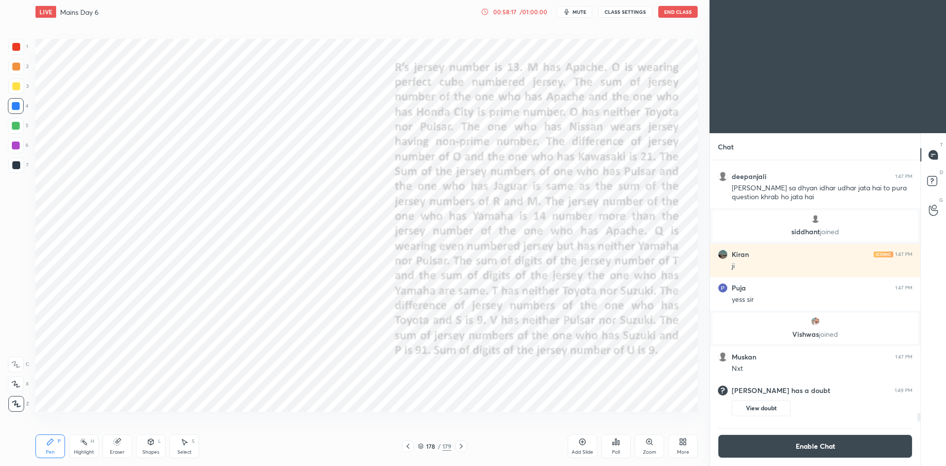
click at [407, 445] on icon at bounding box center [408, 446] width 8 height 8
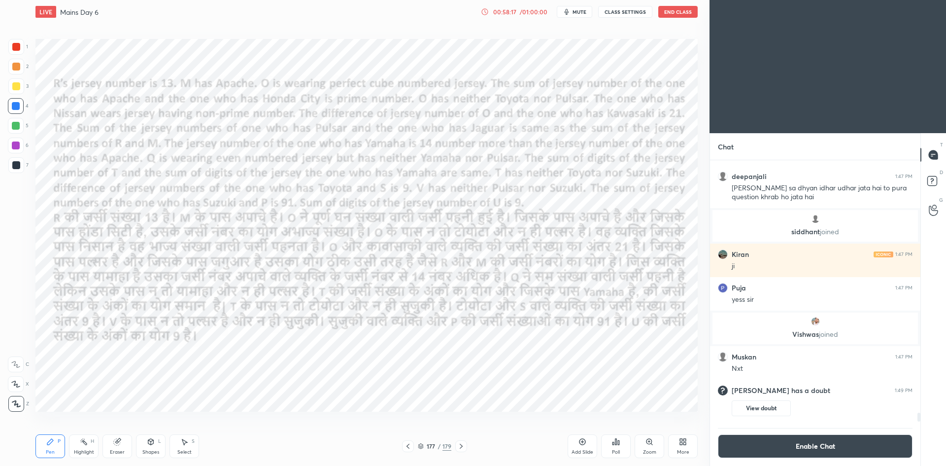
click at [406, 444] on icon at bounding box center [408, 446] width 8 height 8
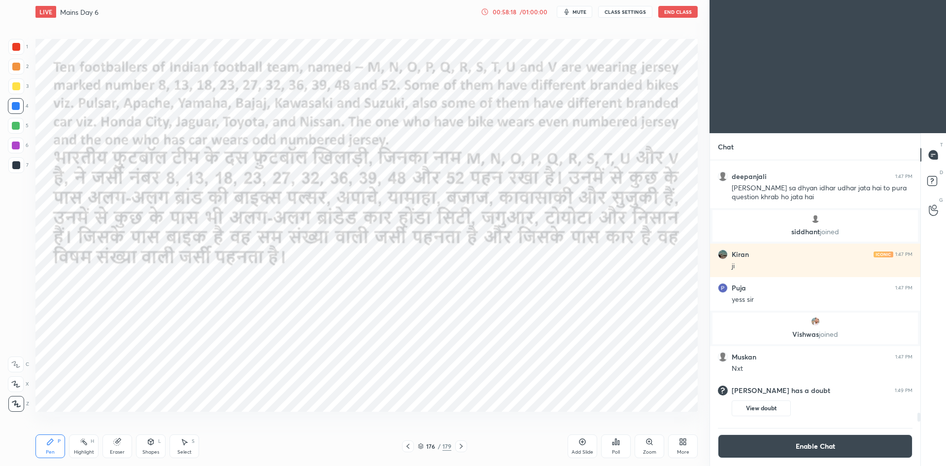
click at [406, 444] on icon at bounding box center [408, 446] width 8 height 8
click at [405, 442] on div at bounding box center [408, 446] width 12 height 12
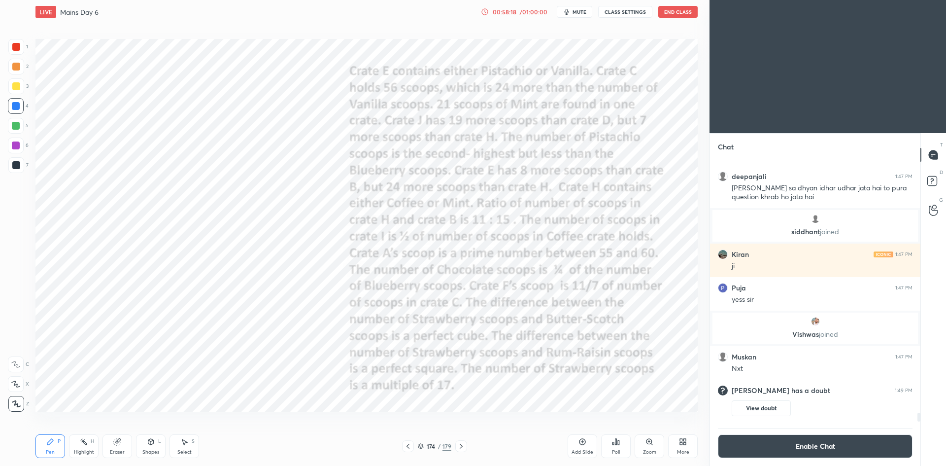
click at [407, 443] on icon at bounding box center [408, 446] width 8 height 8
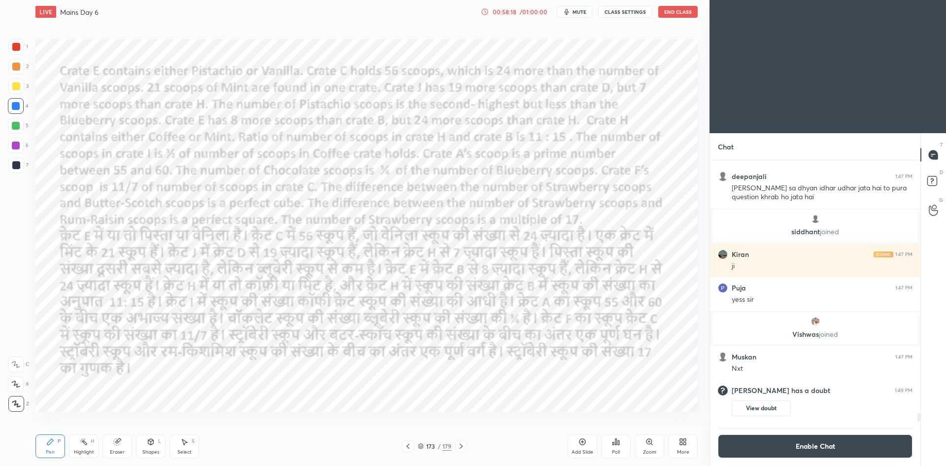
click at [404, 439] on div "Pen P Highlight H Eraser Shapes L Select S 173 / 179 Add Slide Poll Zoom More" at bounding box center [366, 445] width 662 height 39
click at [404, 443] on div at bounding box center [408, 446] width 12 height 12
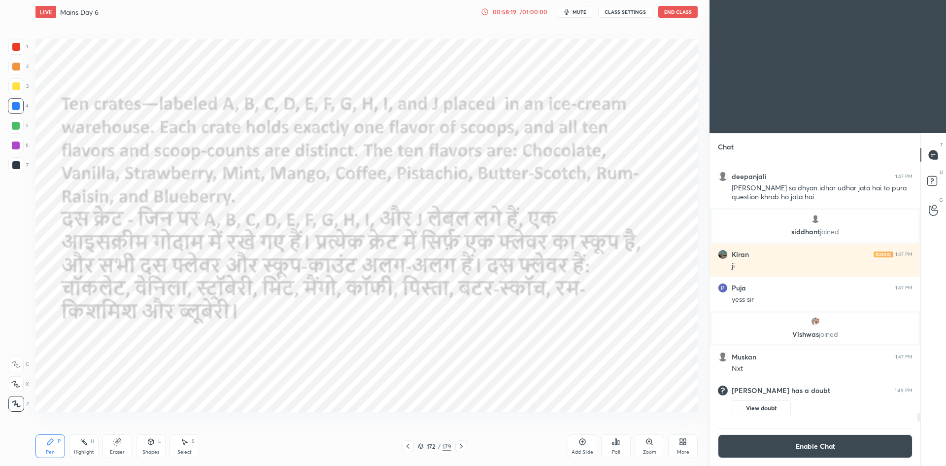
click at [406, 444] on icon at bounding box center [408, 446] width 8 height 8
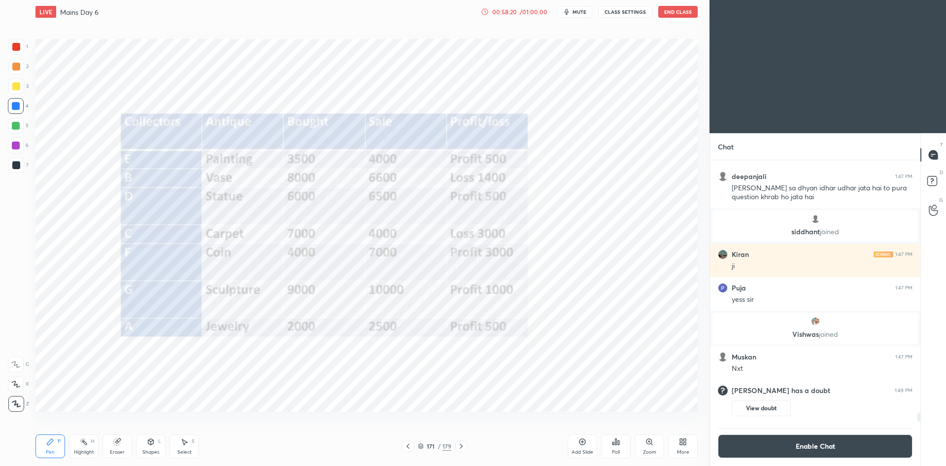
click at [406, 444] on icon at bounding box center [408, 446] width 8 height 8
click at [407, 443] on icon at bounding box center [408, 446] width 8 height 8
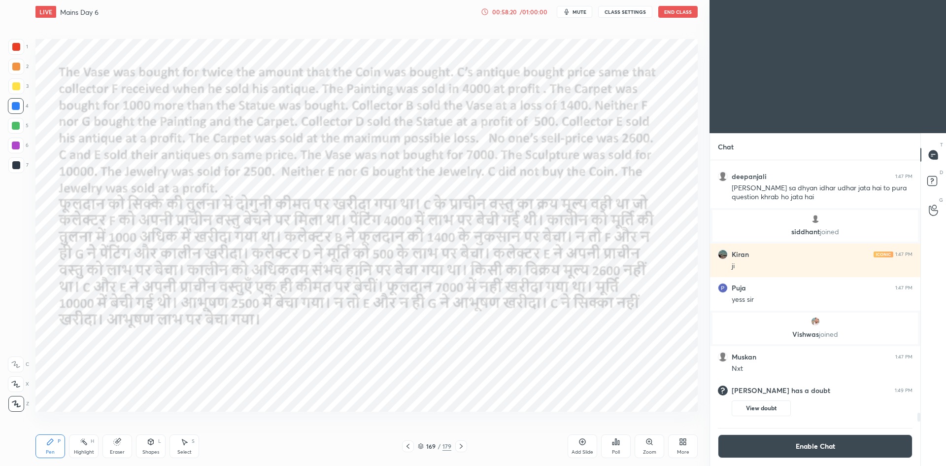
click at [408, 443] on icon at bounding box center [408, 446] width 8 height 8
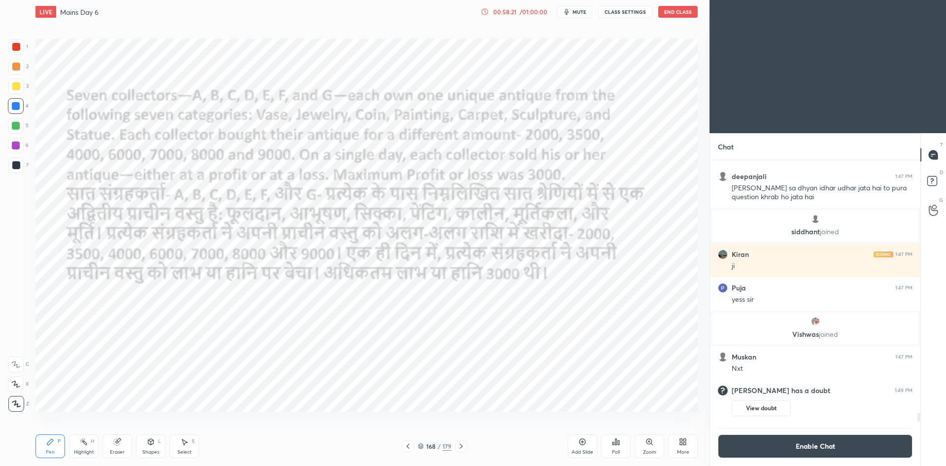
click at [409, 444] on icon at bounding box center [408, 446] width 8 height 8
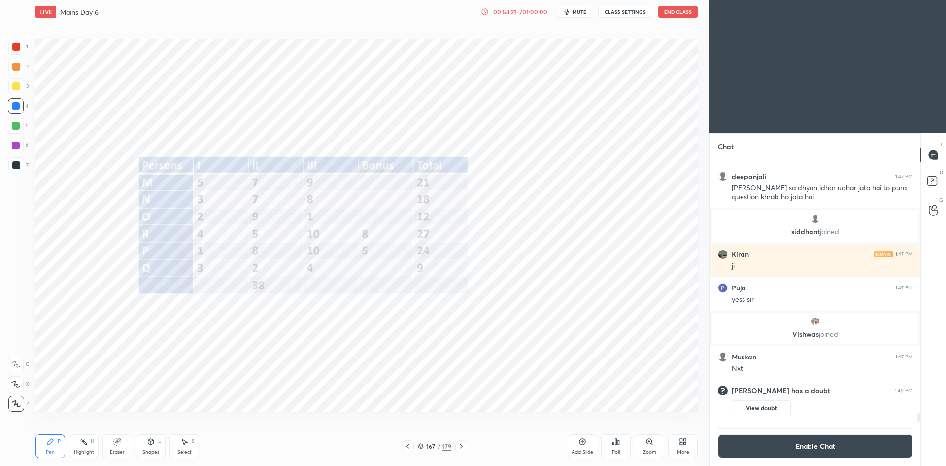
click at [410, 444] on icon at bounding box center [408, 446] width 8 height 8
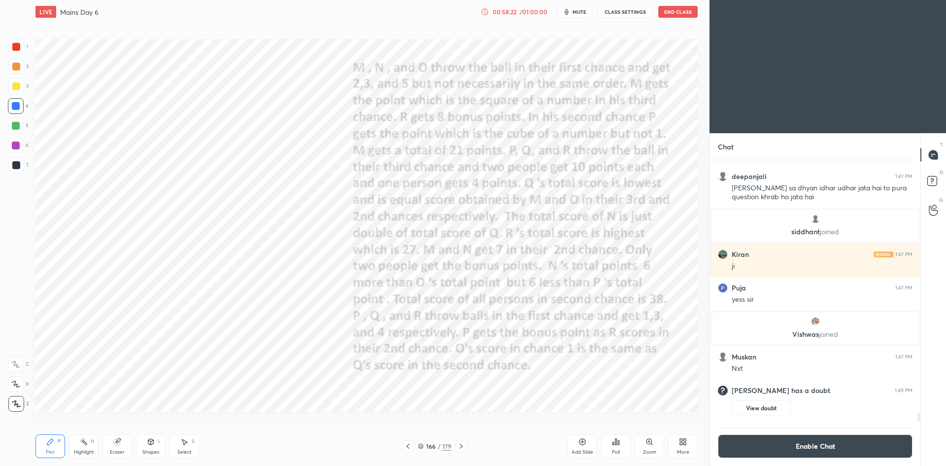
click at [411, 444] on icon at bounding box center [408, 446] width 8 height 8
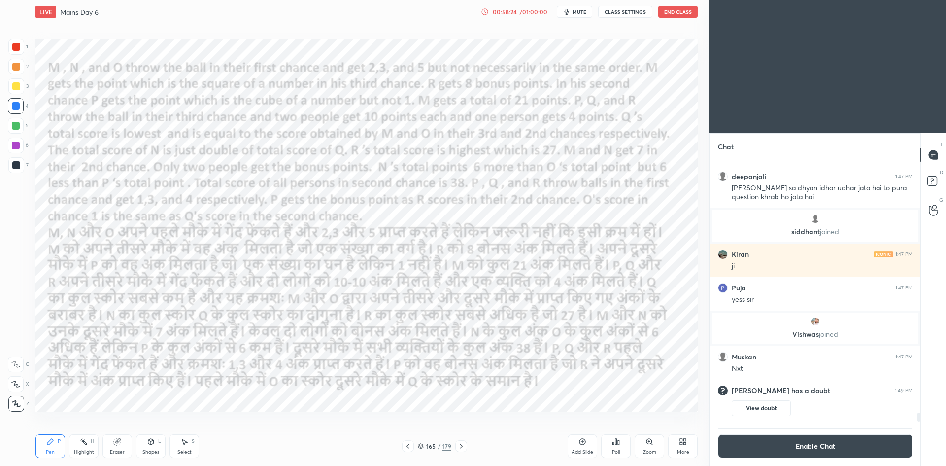
scroll to position [239, 208]
click at [583, 446] on div "Add Slide" at bounding box center [583, 446] width 30 height 24
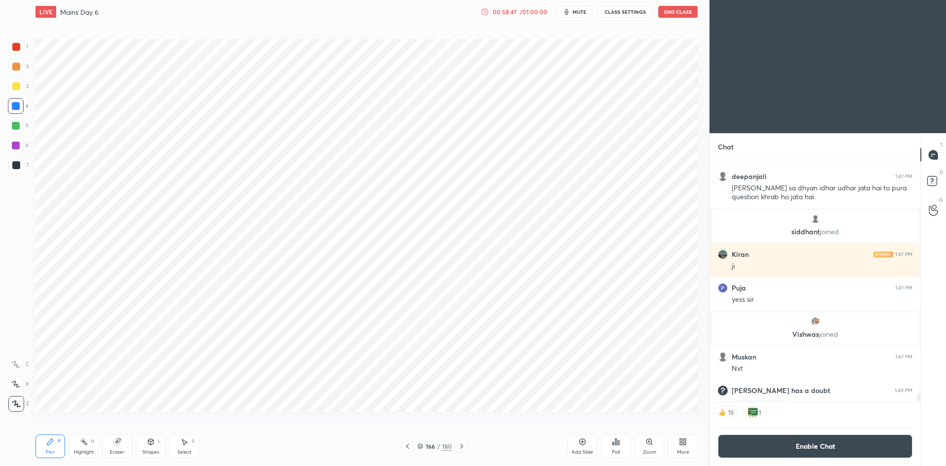
click at [755, 448] on button "Enable Chat" at bounding box center [815, 446] width 195 height 24
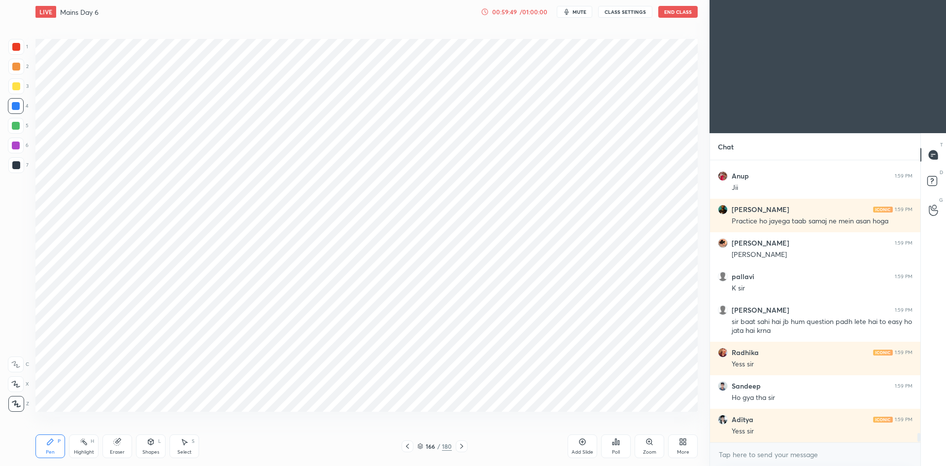
scroll to position [8301, 0]
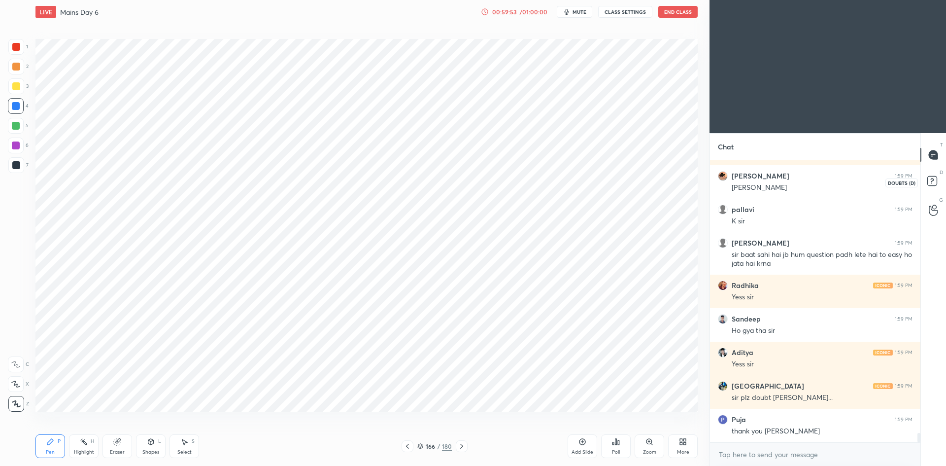
click at [929, 185] on rect at bounding box center [932, 180] width 9 height 9
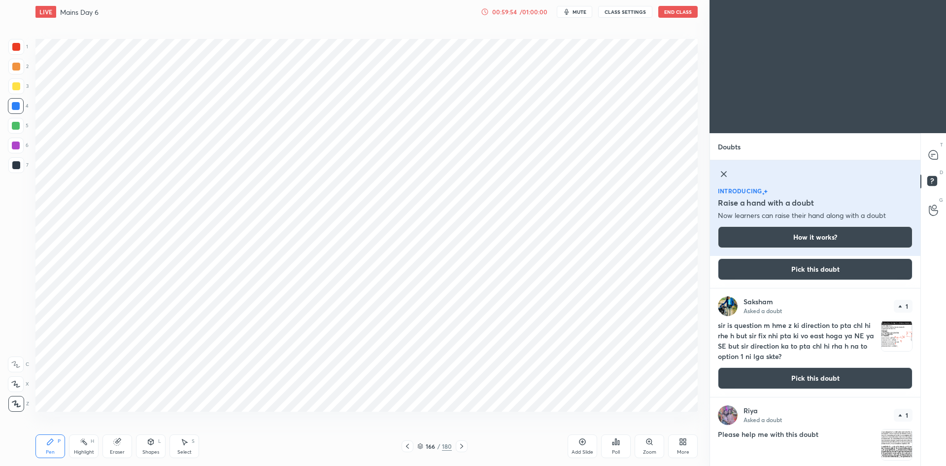
scroll to position [171, 0]
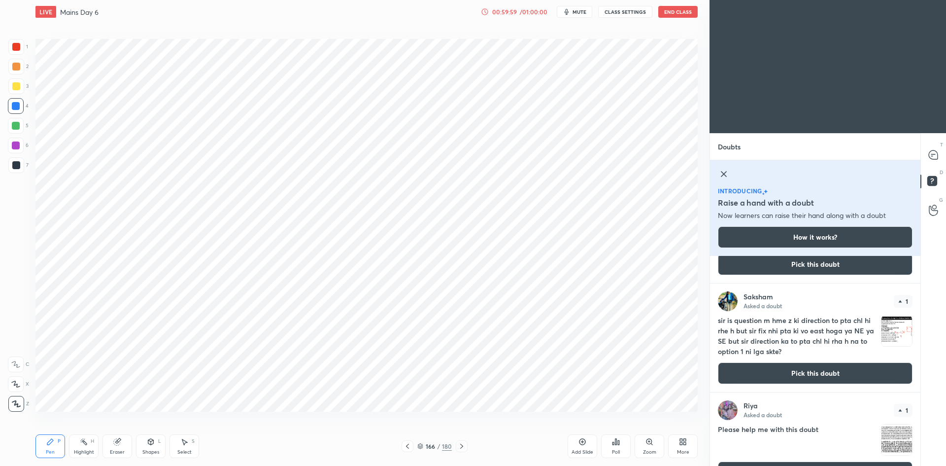
click at [820, 372] on button "Pick this doubt" at bounding box center [815, 373] width 195 height 22
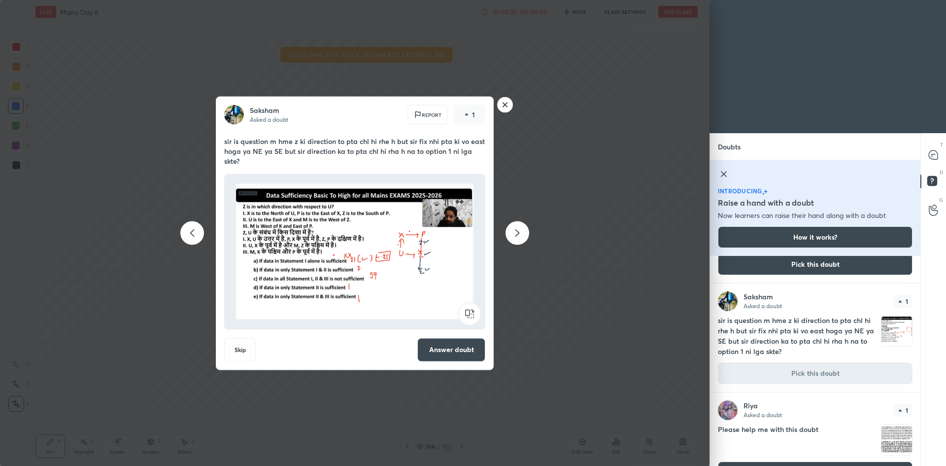
click at [506, 103] on rect at bounding box center [505, 104] width 15 height 15
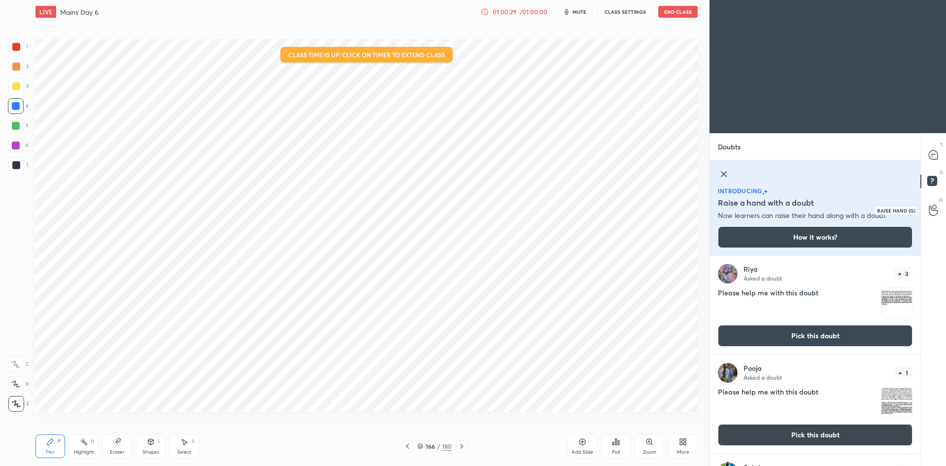
click at [929, 210] on icon at bounding box center [933, 210] width 9 height 11
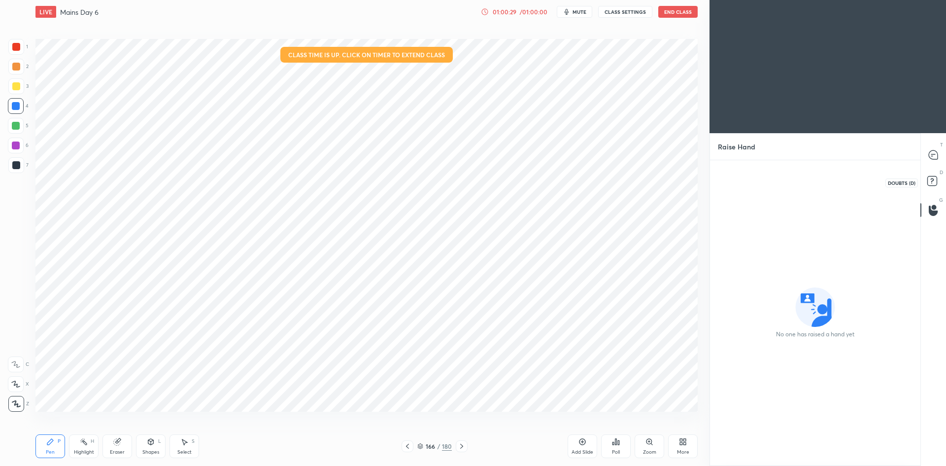
click at [934, 180] on rect at bounding box center [932, 180] width 9 height 9
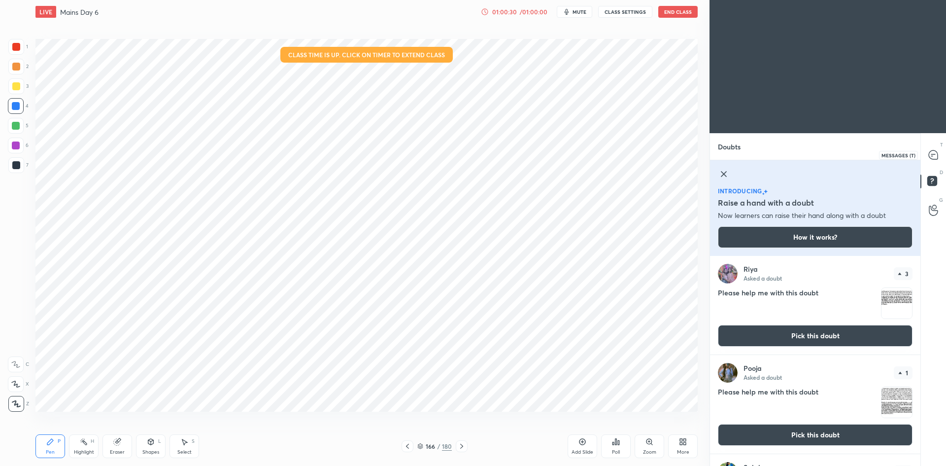
click at [931, 159] on icon at bounding box center [934, 155] width 10 height 10
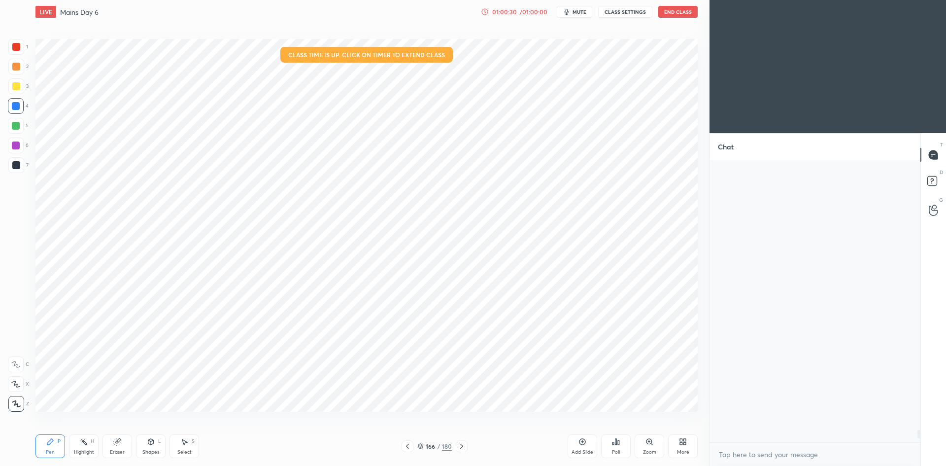
scroll to position [279, 208]
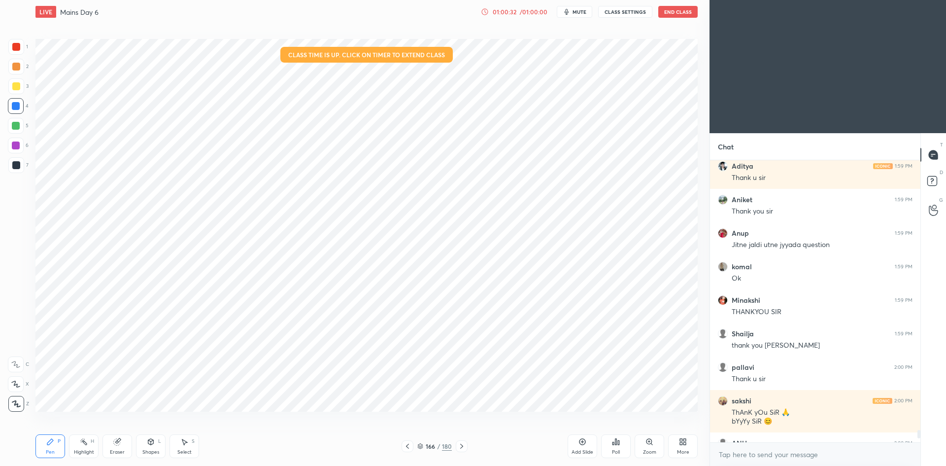
click at [581, 442] on icon at bounding box center [583, 442] width 8 height 8
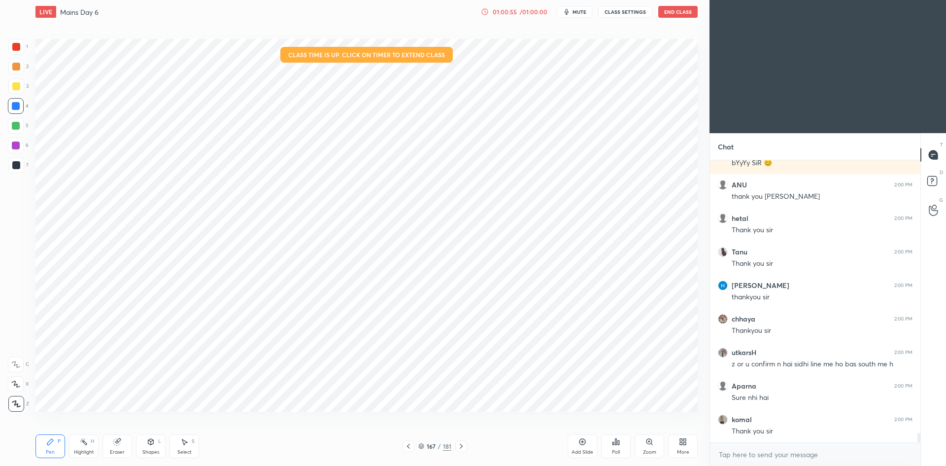
scroll to position [8485, 0]
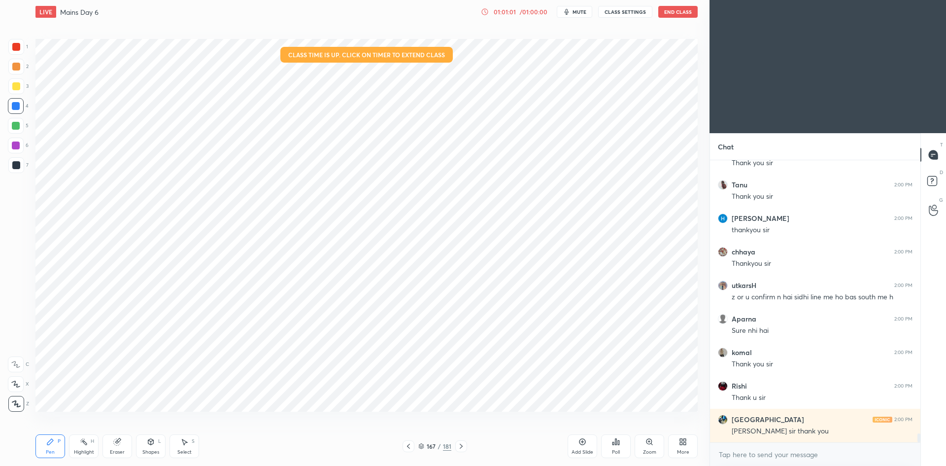
click at [667, 14] on button "End Class" at bounding box center [678, 12] width 39 height 12
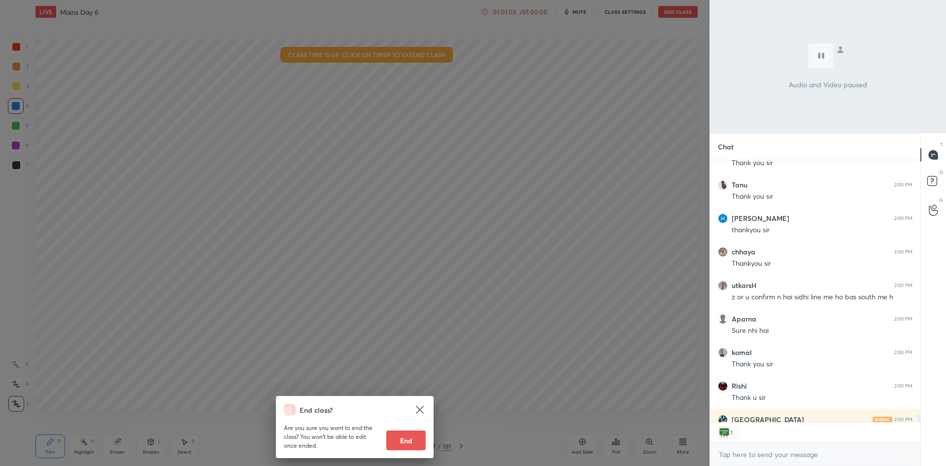
scroll to position [259, 208]
click at [412, 439] on button "End" at bounding box center [405, 440] width 39 height 20
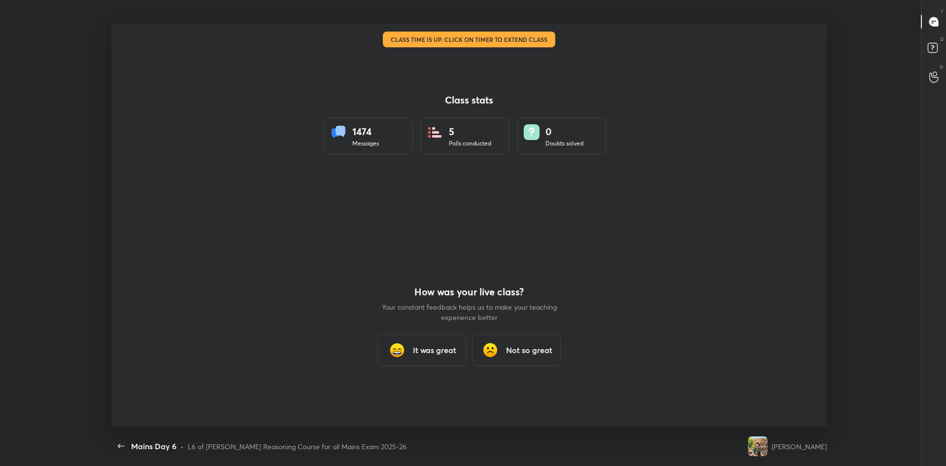
scroll to position [0, 0]
click at [448, 356] on div "It was great" at bounding box center [422, 350] width 89 height 32
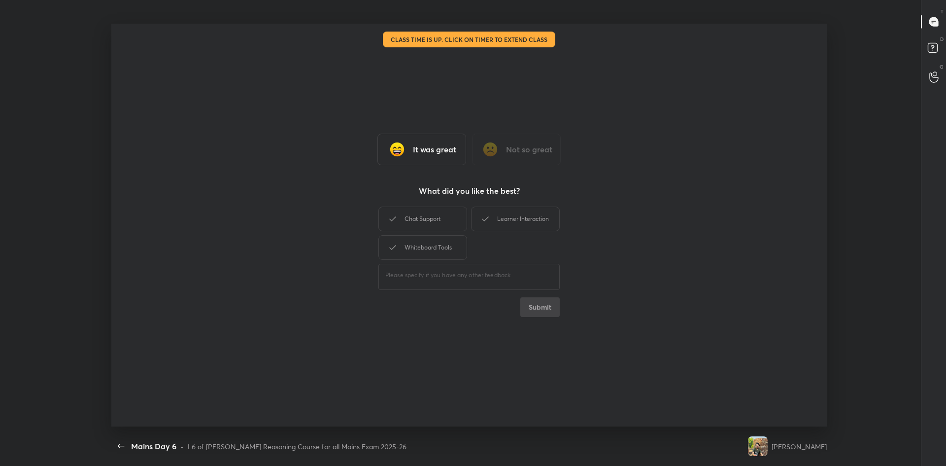
type textarea "x"
click at [425, 220] on div "Chat Support" at bounding box center [423, 219] width 89 height 25
drag, startPoint x: 526, startPoint y: 215, endPoint x: 493, endPoint y: 225, distance: 34.5
click at [526, 215] on div "Learner Interaction" at bounding box center [515, 219] width 89 height 25
click at [447, 244] on div "Whiteboard Tools" at bounding box center [423, 247] width 89 height 25
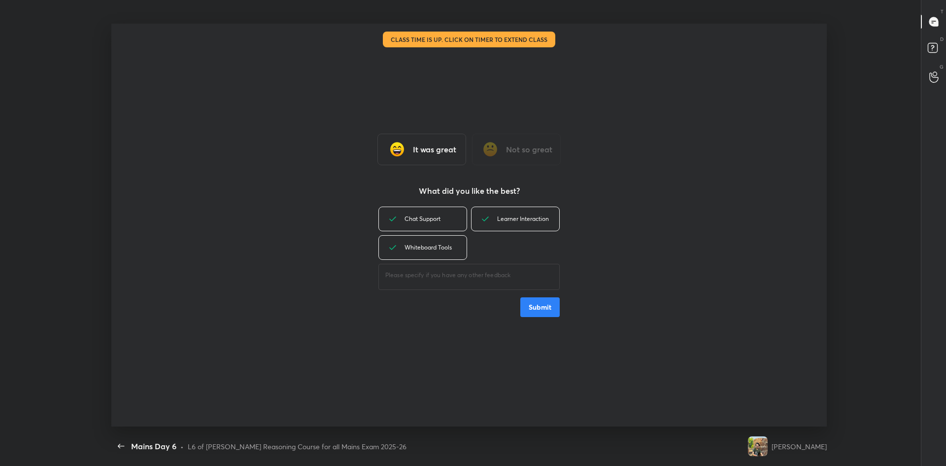
click at [532, 303] on button "Submit" at bounding box center [539, 307] width 39 height 20
